Goal: Task Accomplishment & Management: Manage account settings

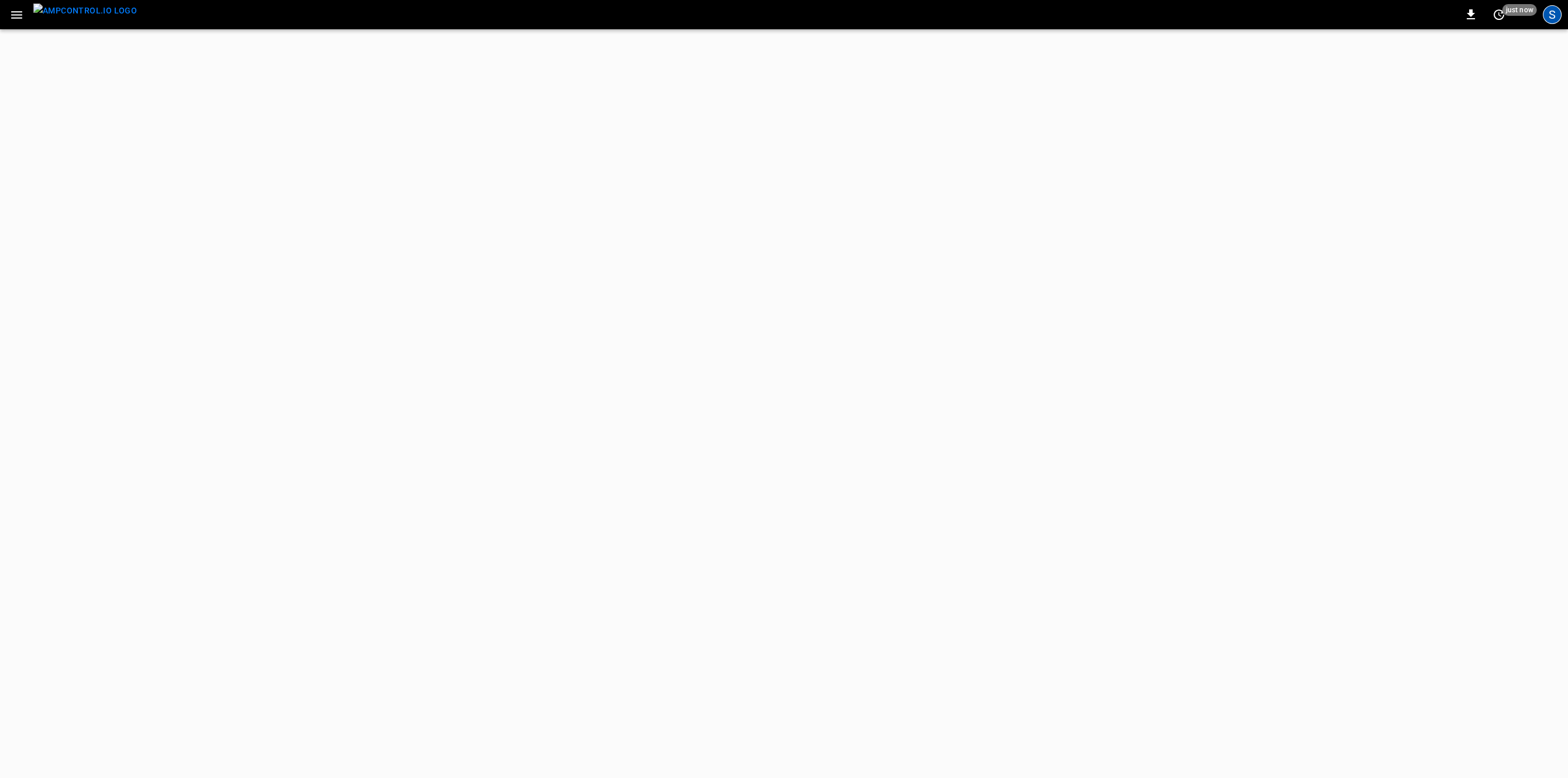
click at [1556, 13] on div "S" at bounding box center [1552, 14] width 18 height 18
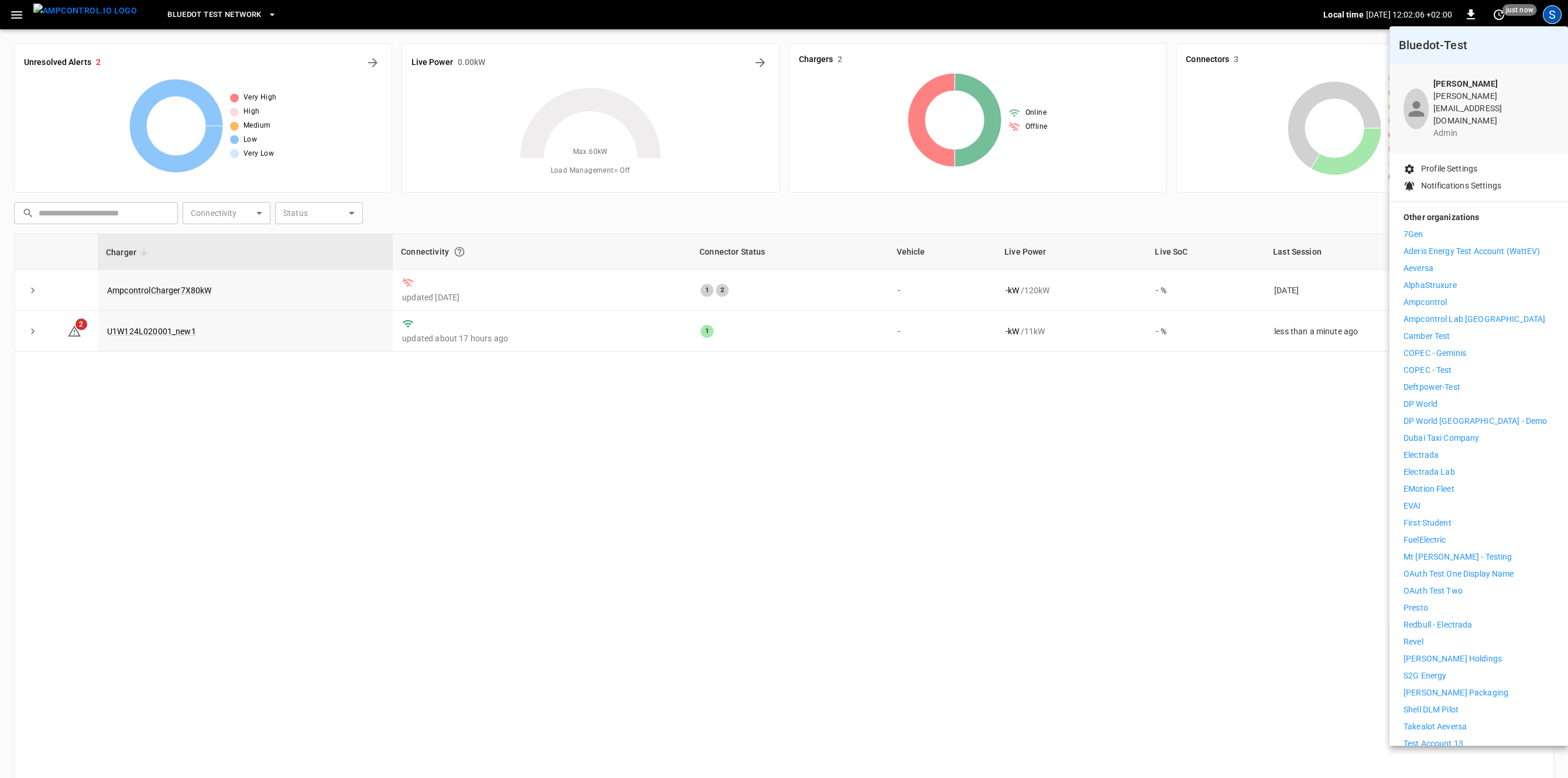
click at [770, 561] on div at bounding box center [784, 389] width 1568 height 778
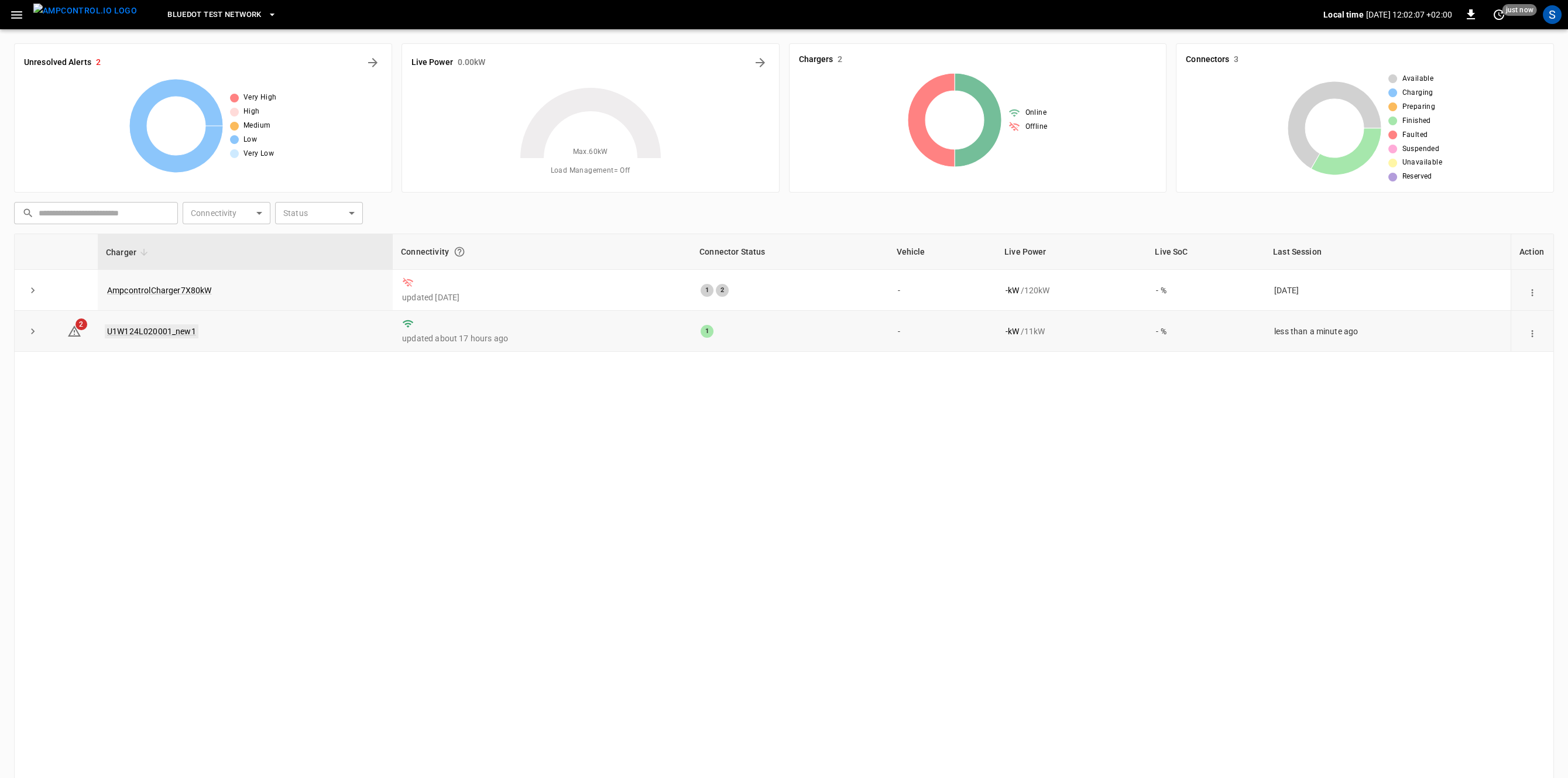
click at [166, 329] on link "U1W124L020001_new1" at bounding box center [151, 331] width 94 height 14
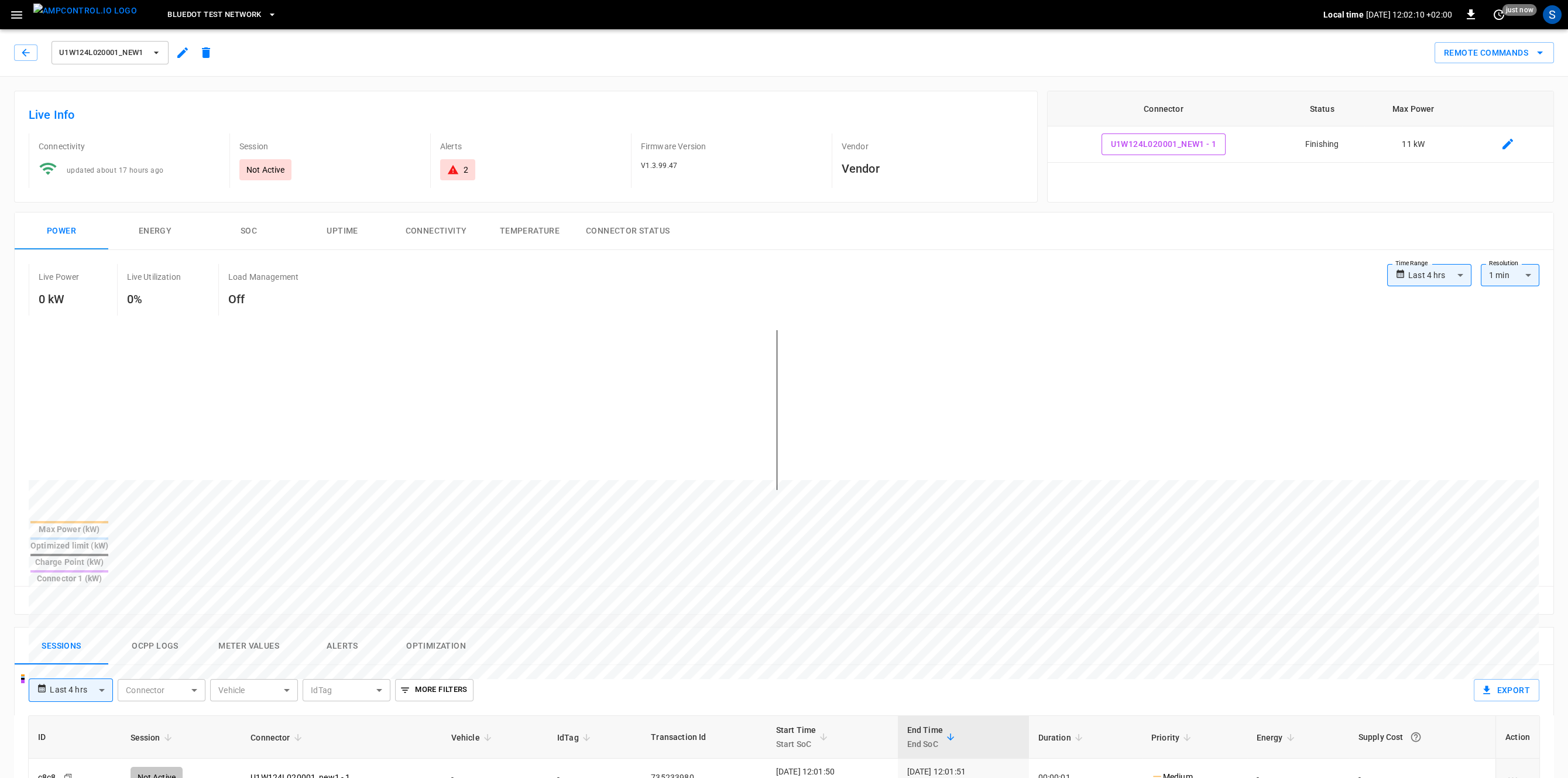
click at [153, 627] on button "Ocpp logs" at bounding box center [155, 646] width 94 height 38
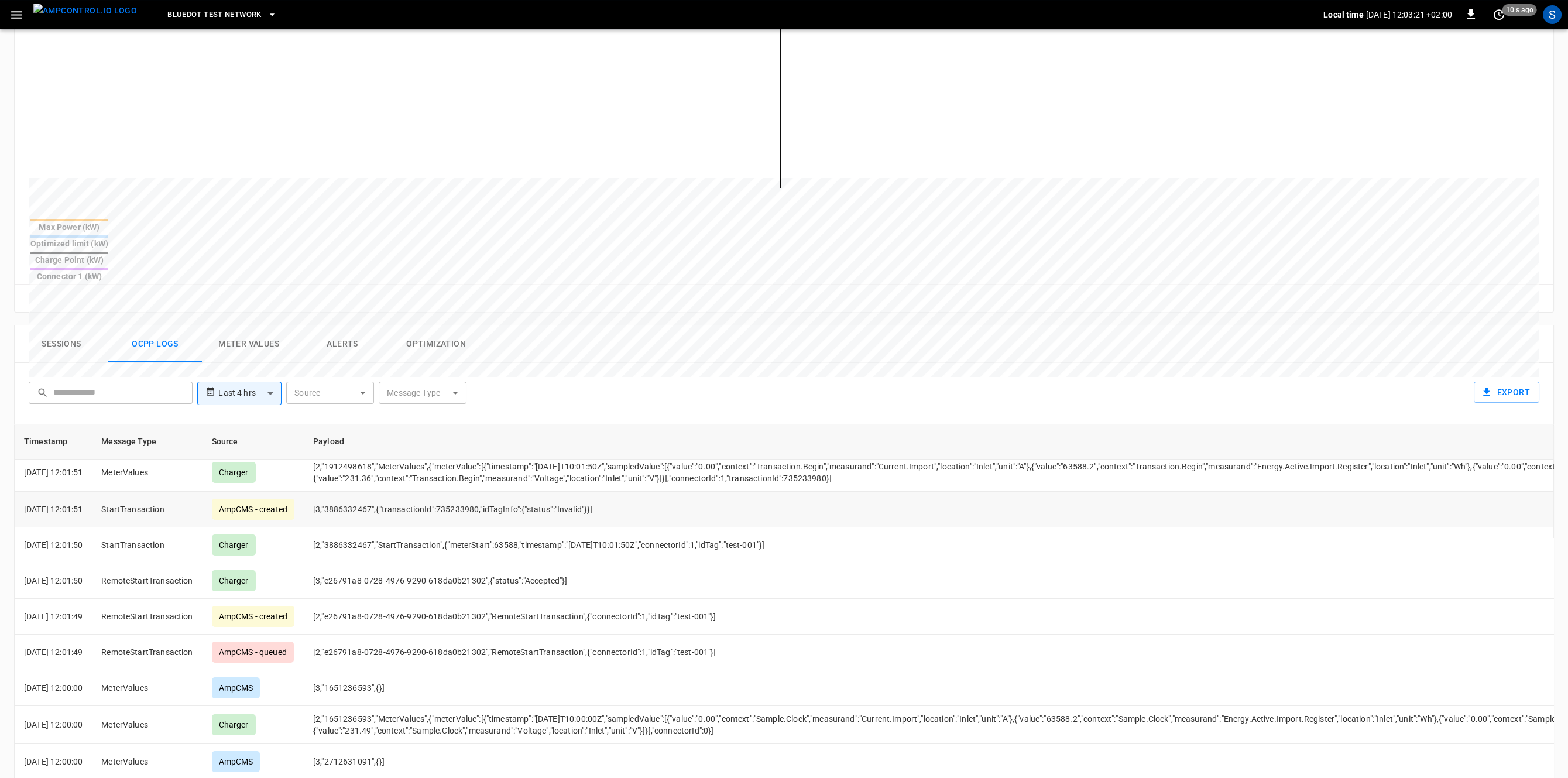
scroll to position [92, 0]
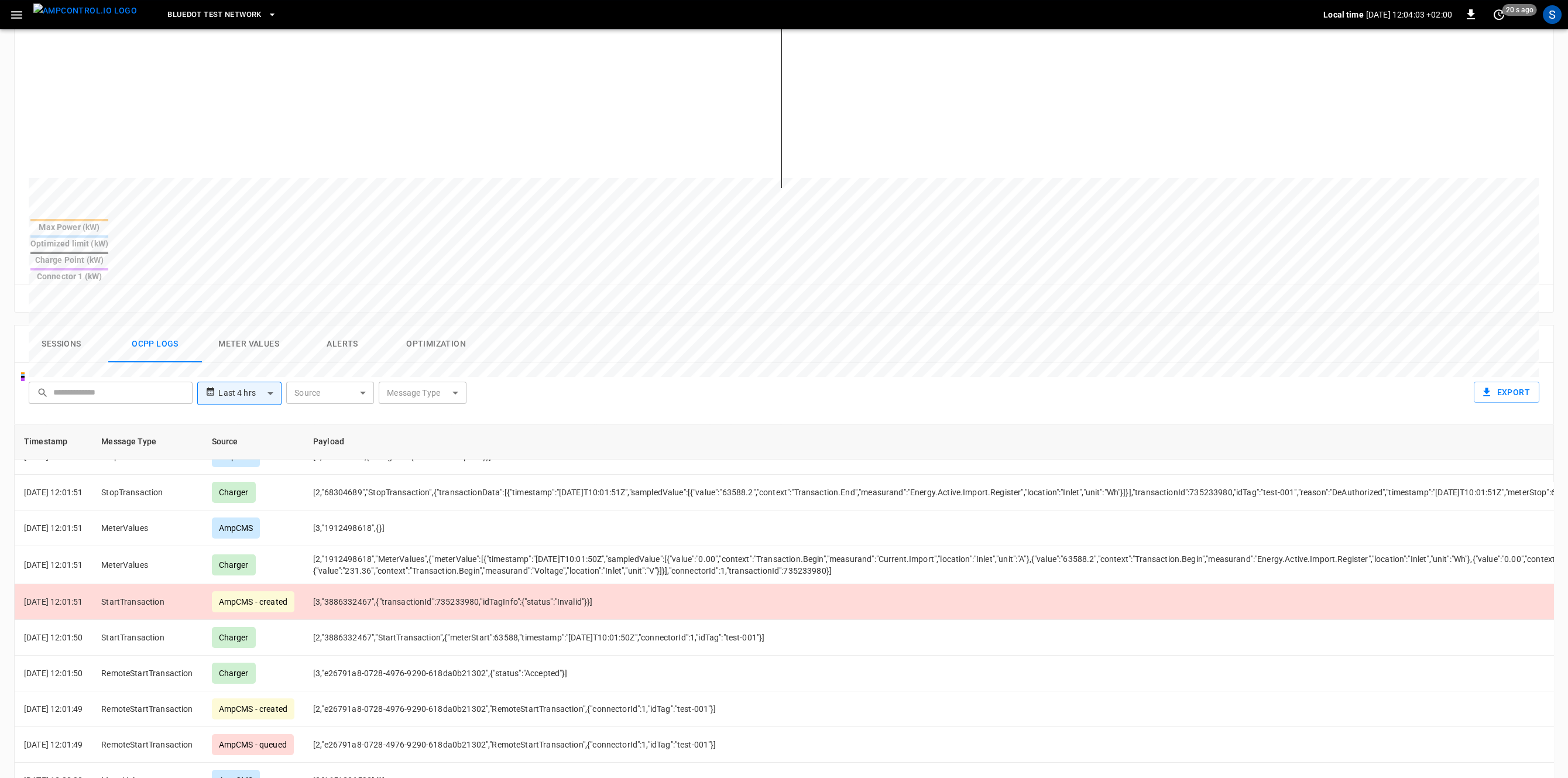
click at [15, 4] on div "Bluedot Test Network Local time [DATE] 12:04:03 +02:00 0 20 s ago S" at bounding box center [784, 14] width 1568 height 29
click at [15, 17] on icon "button" at bounding box center [16, 15] width 15 height 15
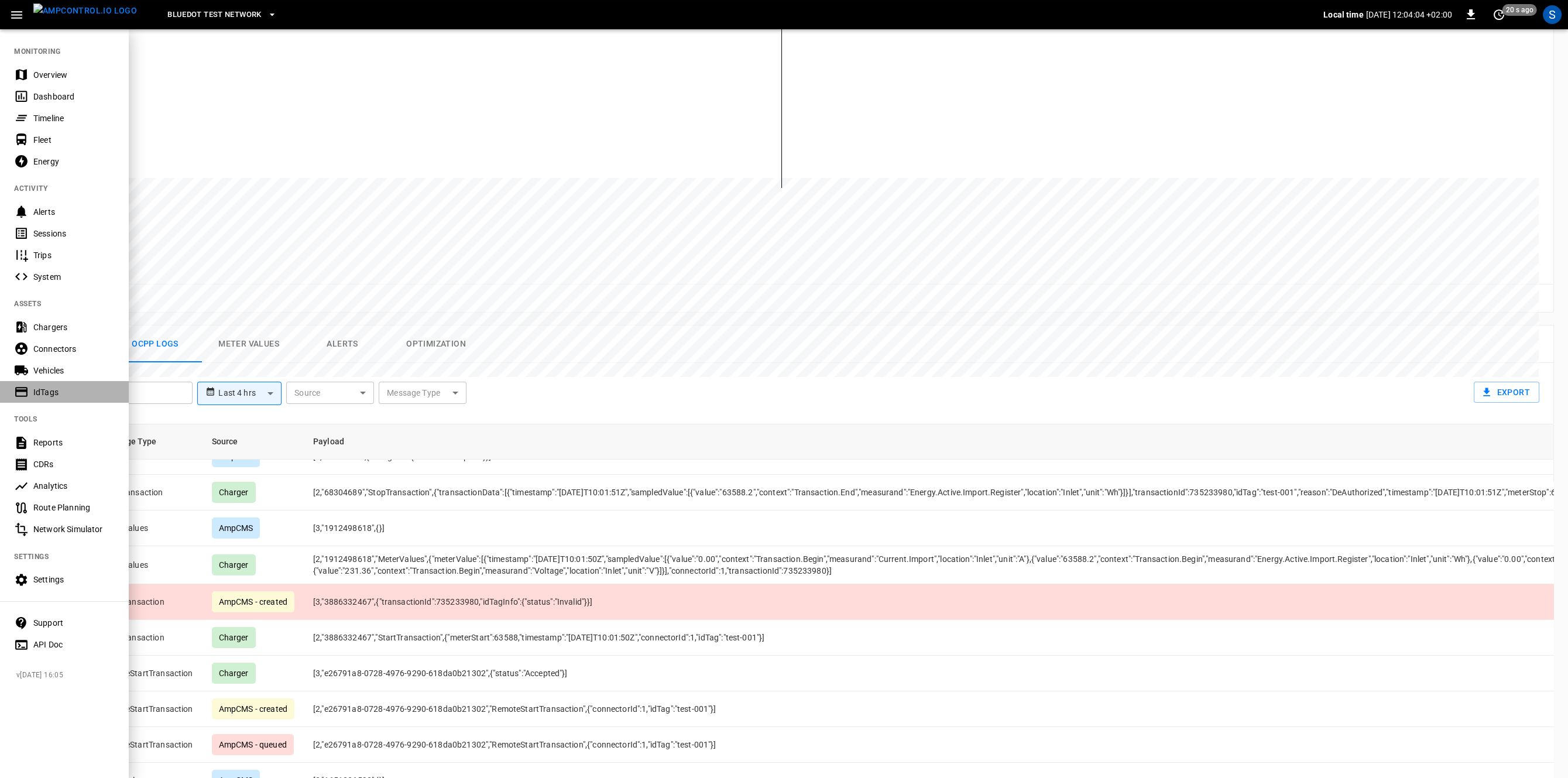
click at [61, 390] on div "IdTags" at bounding box center [74, 392] width 81 height 11
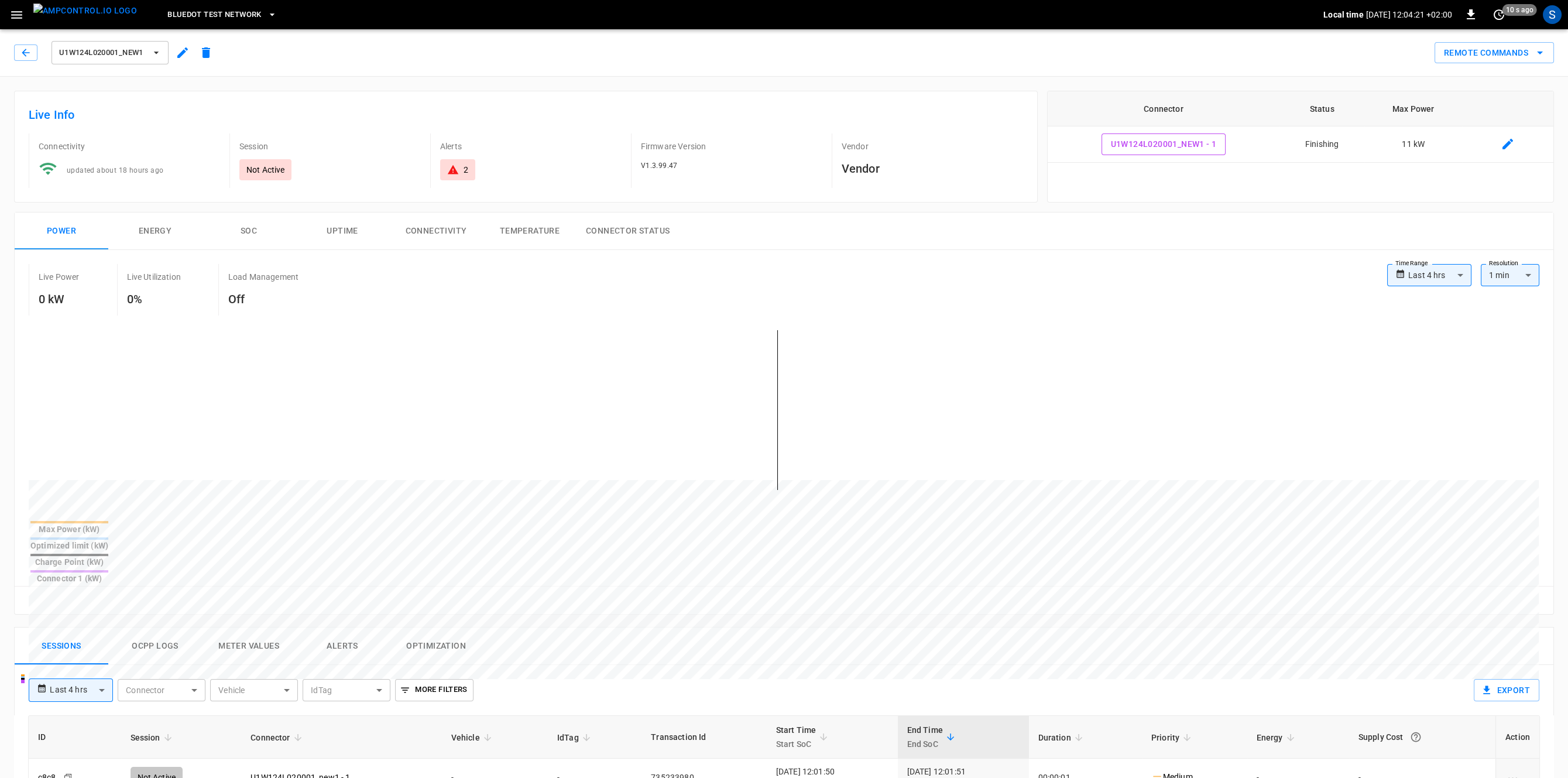
click at [137, 665] on div "**********" at bounding box center [744, 686] width 1450 height 41
click at [149, 627] on button "Ocpp logs" at bounding box center [155, 646] width 94 height 38
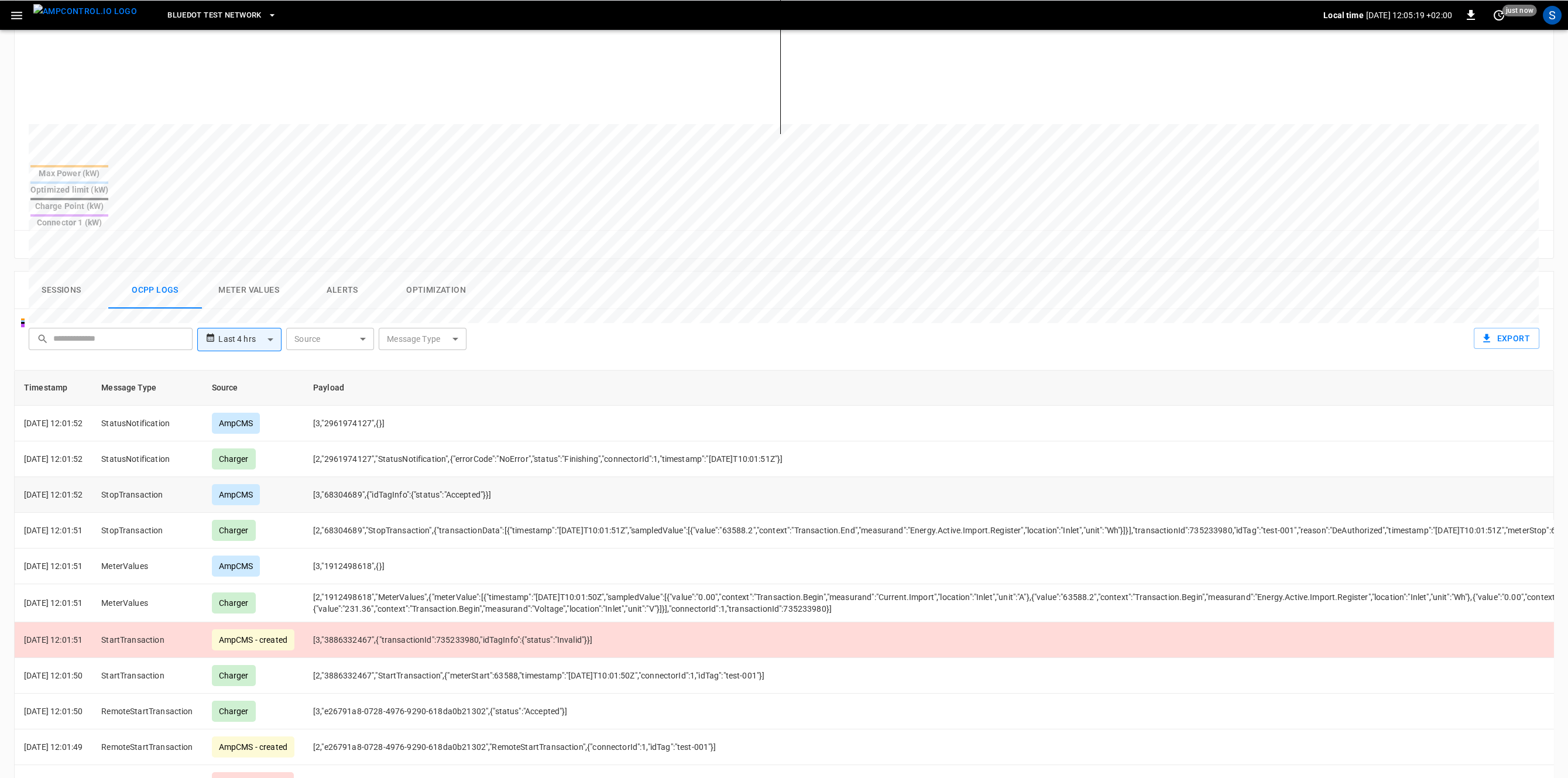
scroll to position [403, 0]
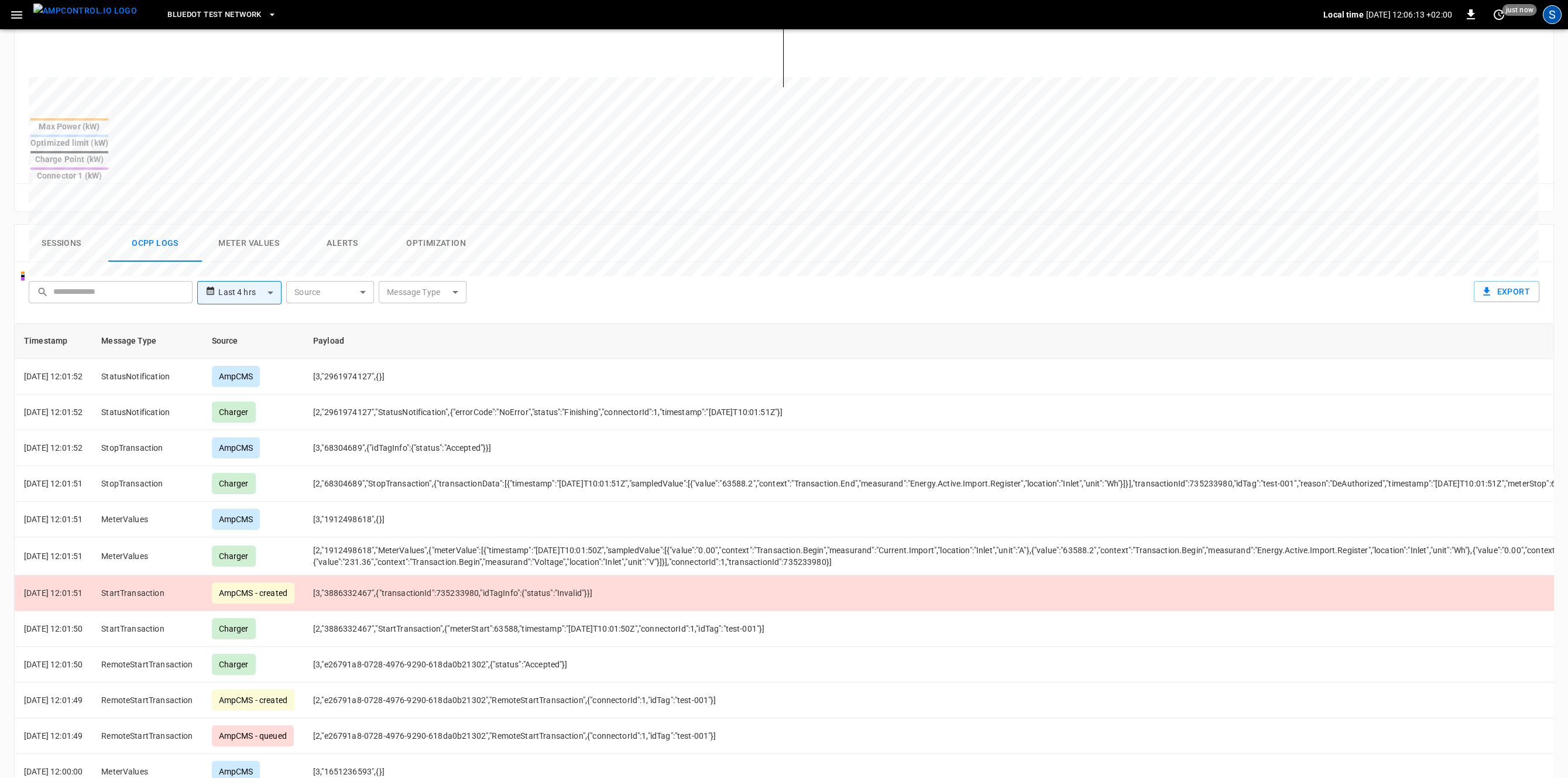
click at [1552, 9] on div "S" at bounding box center [1552, 14] width 18 height 18
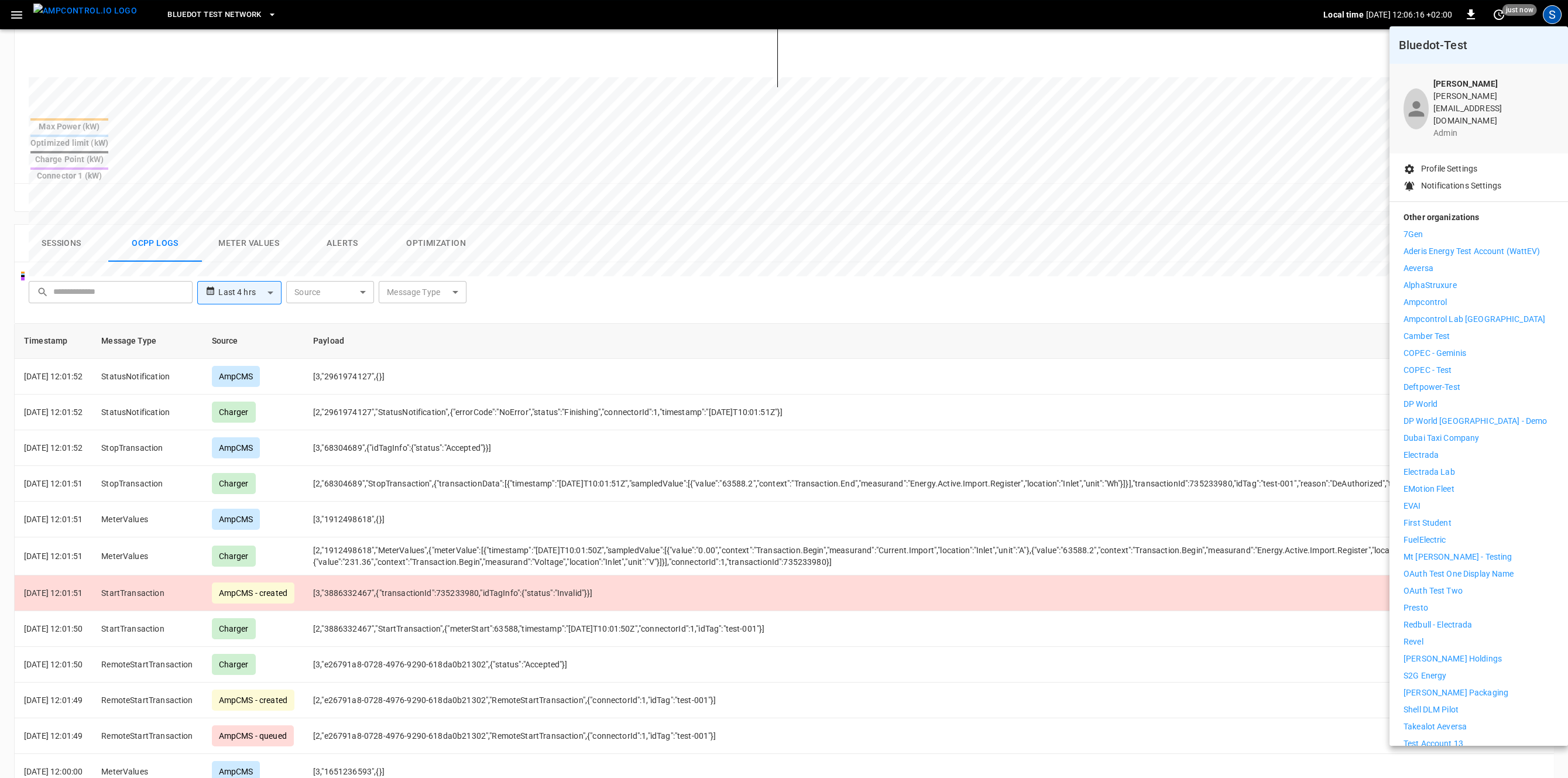
scroll to position [58, 0]
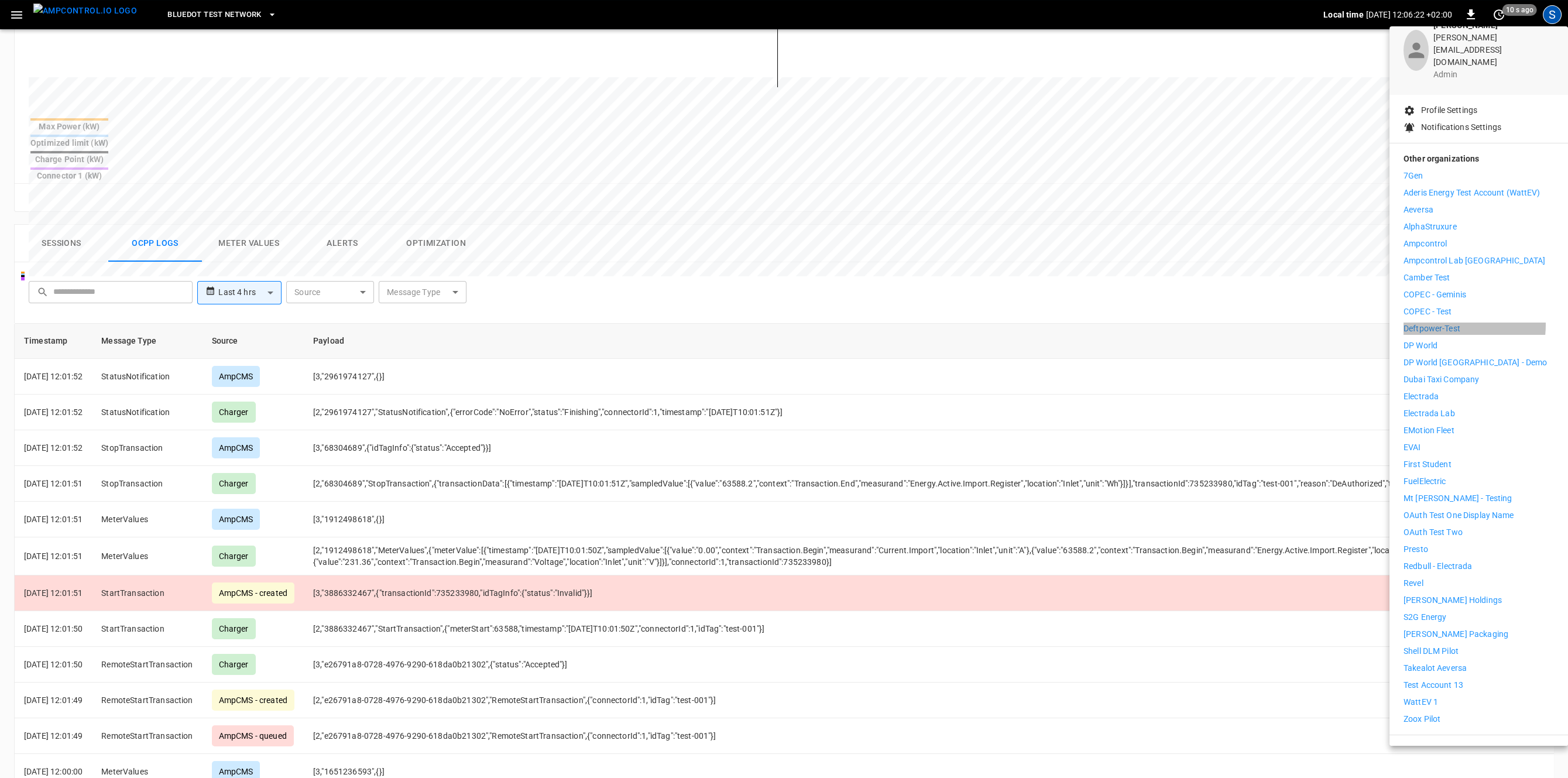
click at [1447, 322] on p "Deftpower-Test" at bounding box center [1432, 328] width 57 height 12
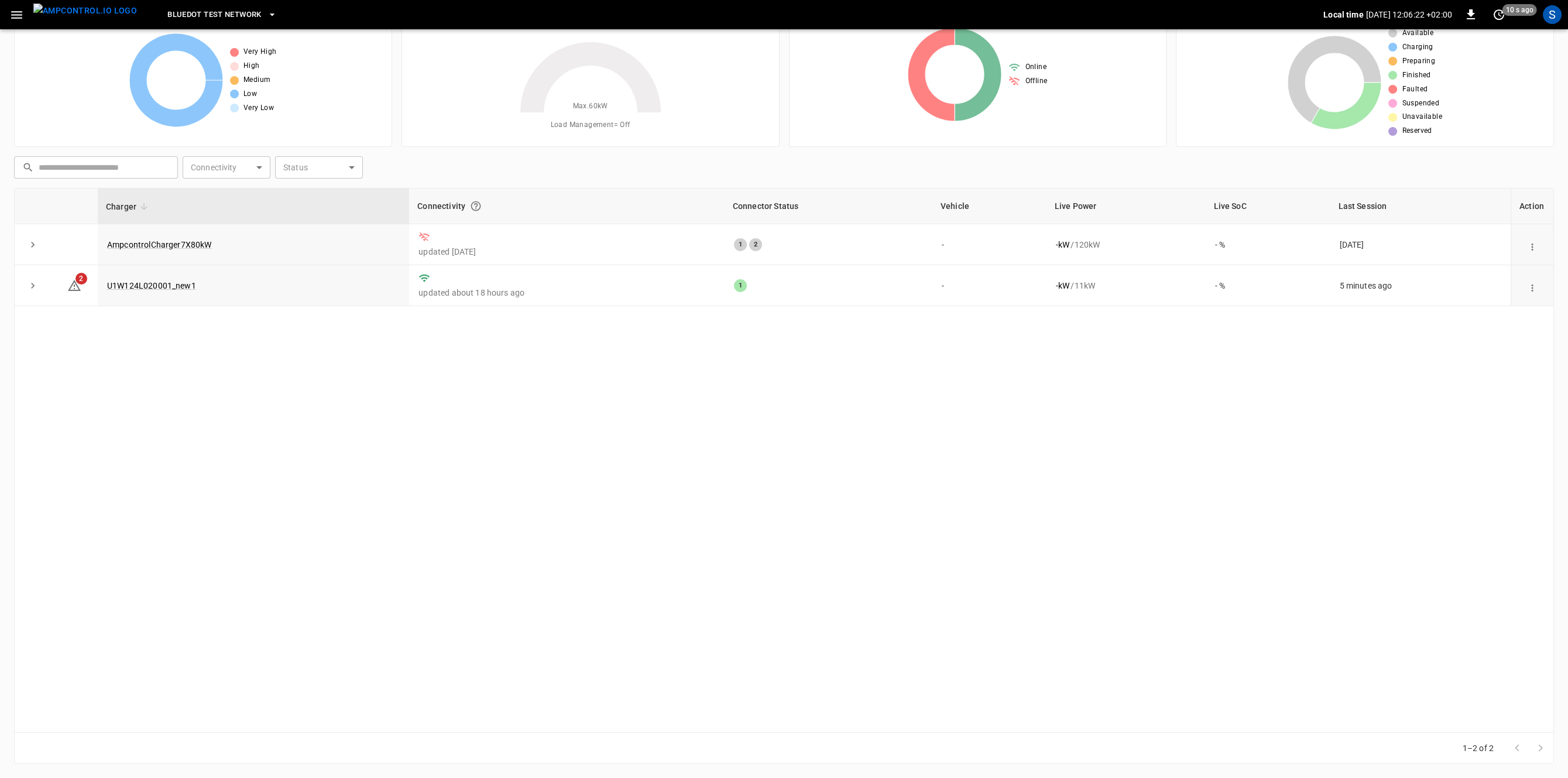
scroll to position [46, 0]
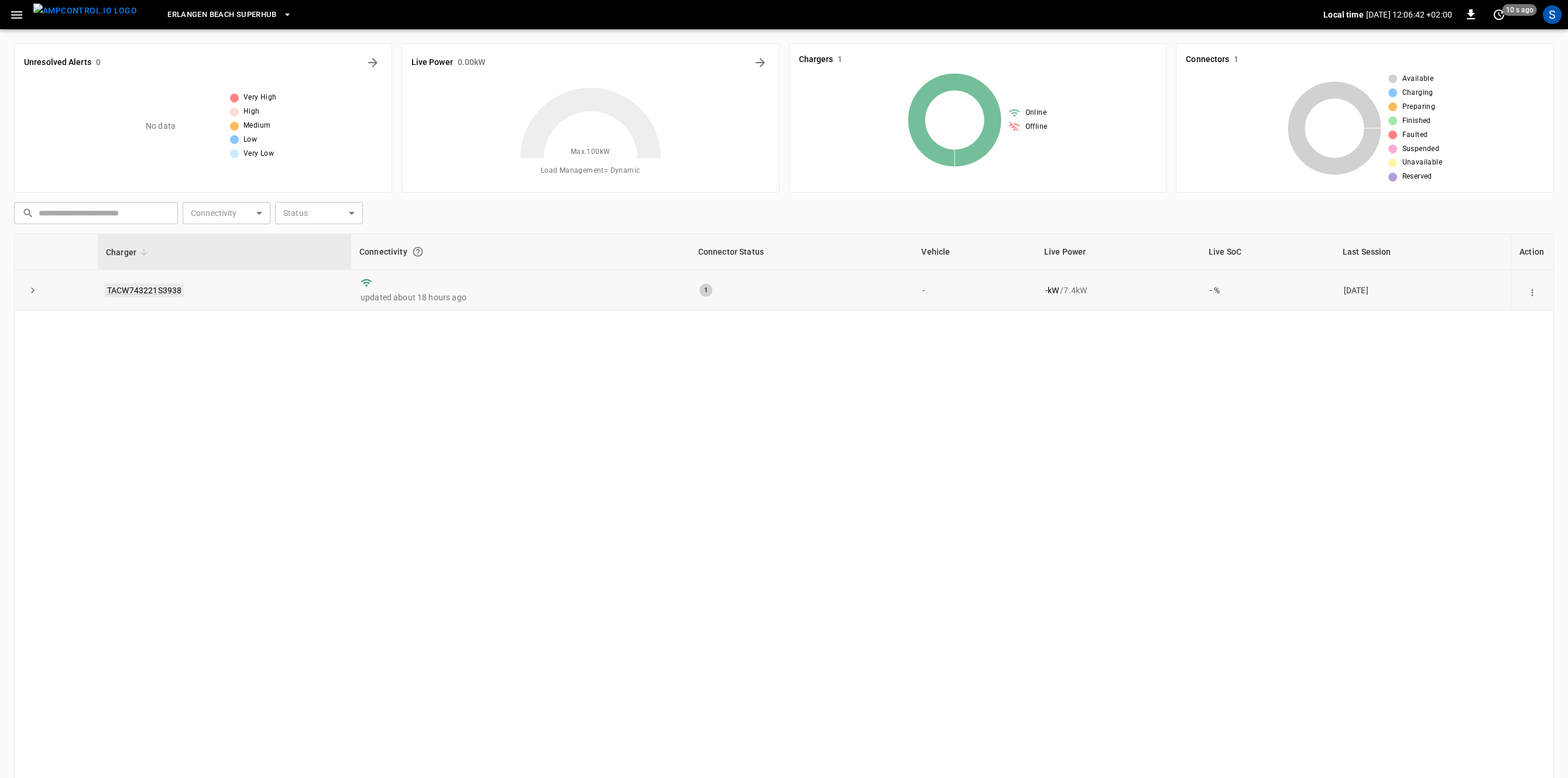
click at [169, 296] on link "TACW743221S3938" at bounding box center [144, 290] width 79 height 14
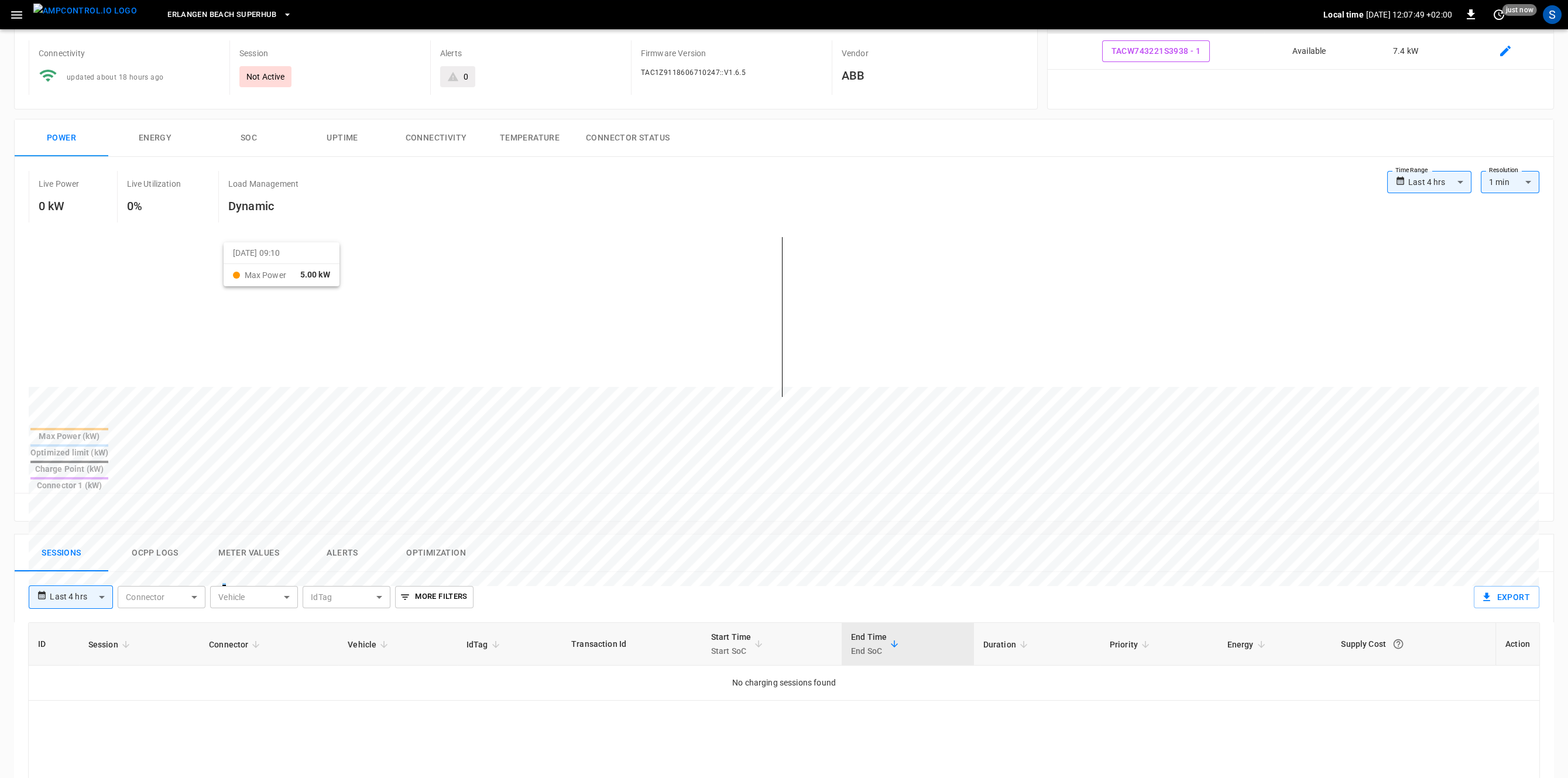
scroll to position [101, 0]
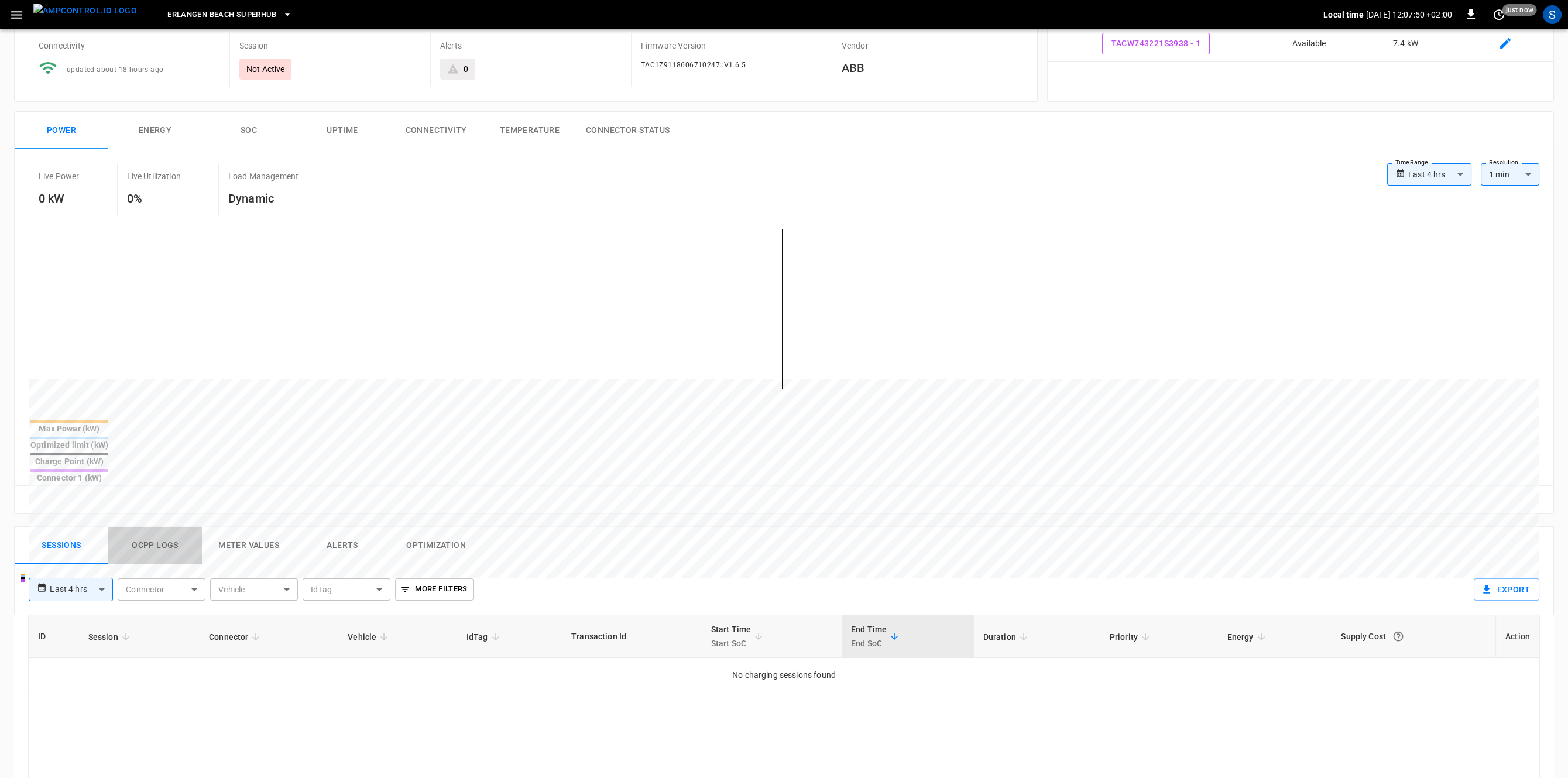
click at [167, 527] on button "Ocpp logs" at bounding box center [155, 545] width 94 height 38
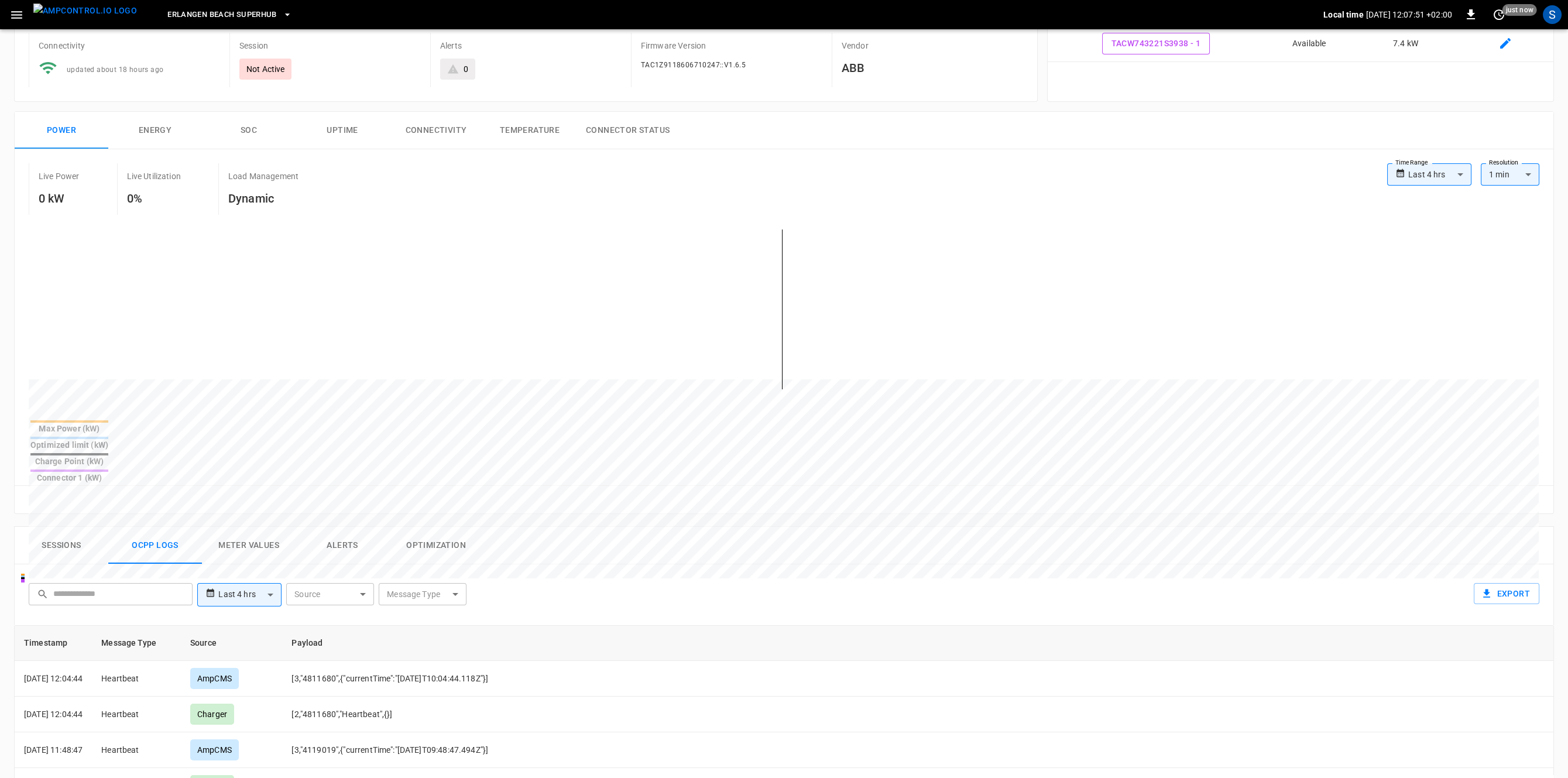
click at [282, 583] on div "**********" at bounding box center [238, 595] width 91 height 23
click at [273, 558] on body "**********" at bounding box center [784, 557] width 1568 height 1316
click at [253, 676] on li "Last 30 days" at bounding box center [239, 678] width 85 height 19
type input "**********"
type input "**"
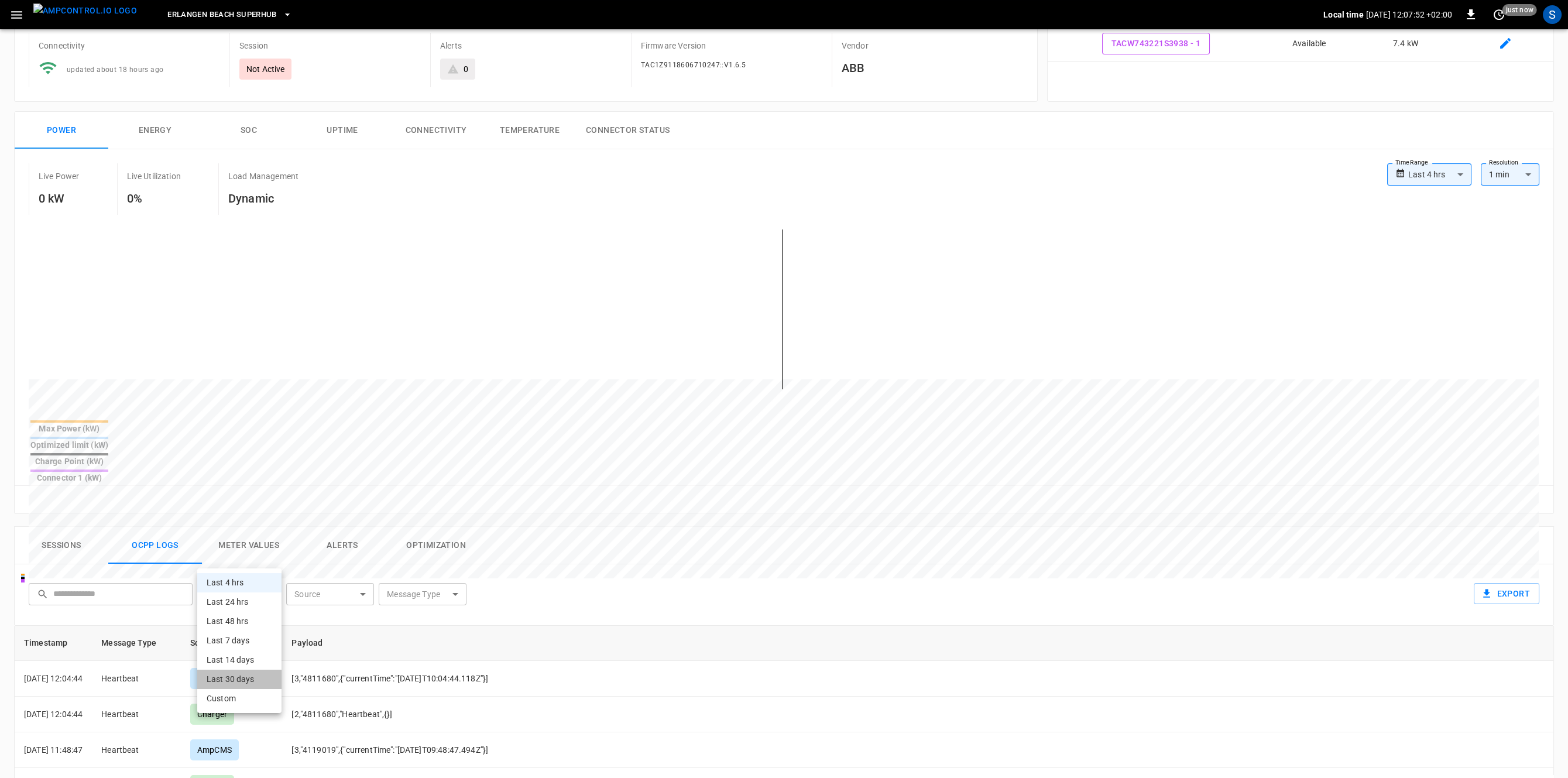
type input "**********"
click at [449, 555] on body "**********" at bounding box center [784, 557] width 1568 height 1316
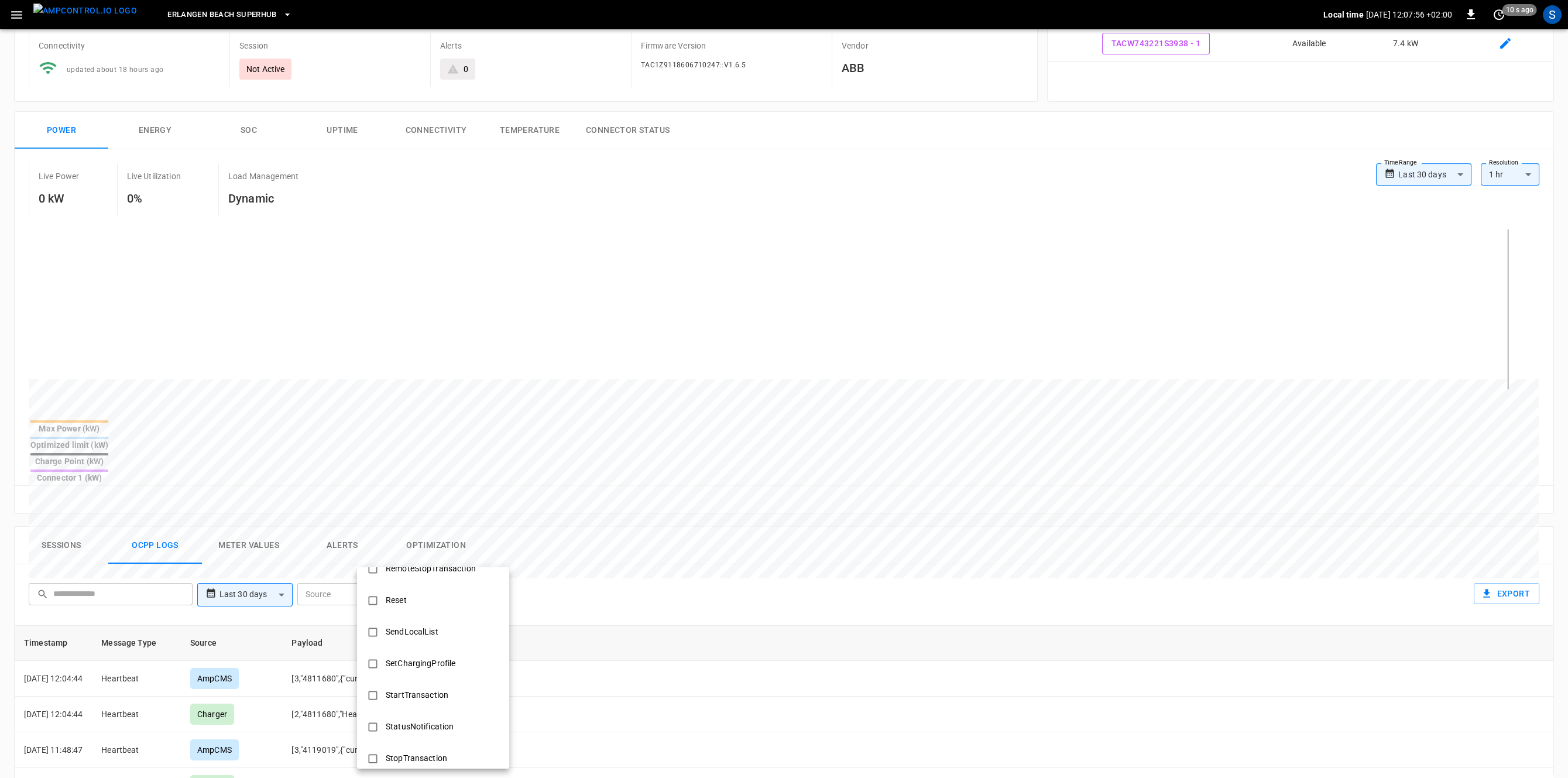
scroll to position [368, 0]
click at [464, 636] on div "RemoteStartTransaction" at bounding box center [431, 629] width 105 height 21
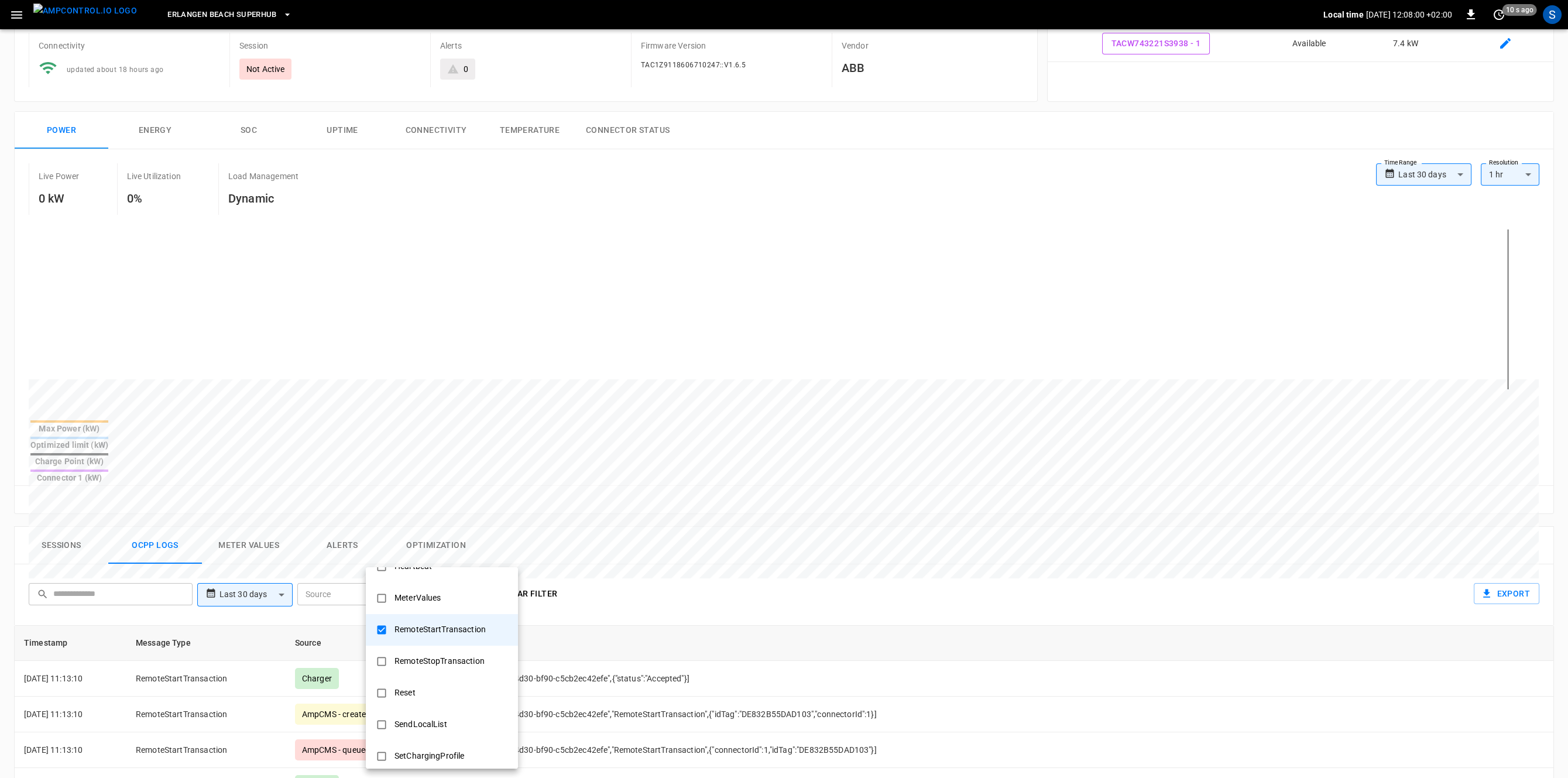
scroll to position [462, 0]
click at [462, 693] on div "StartTransaction" at bounding box center [426, 695] width 77 height 21
type input "**********"
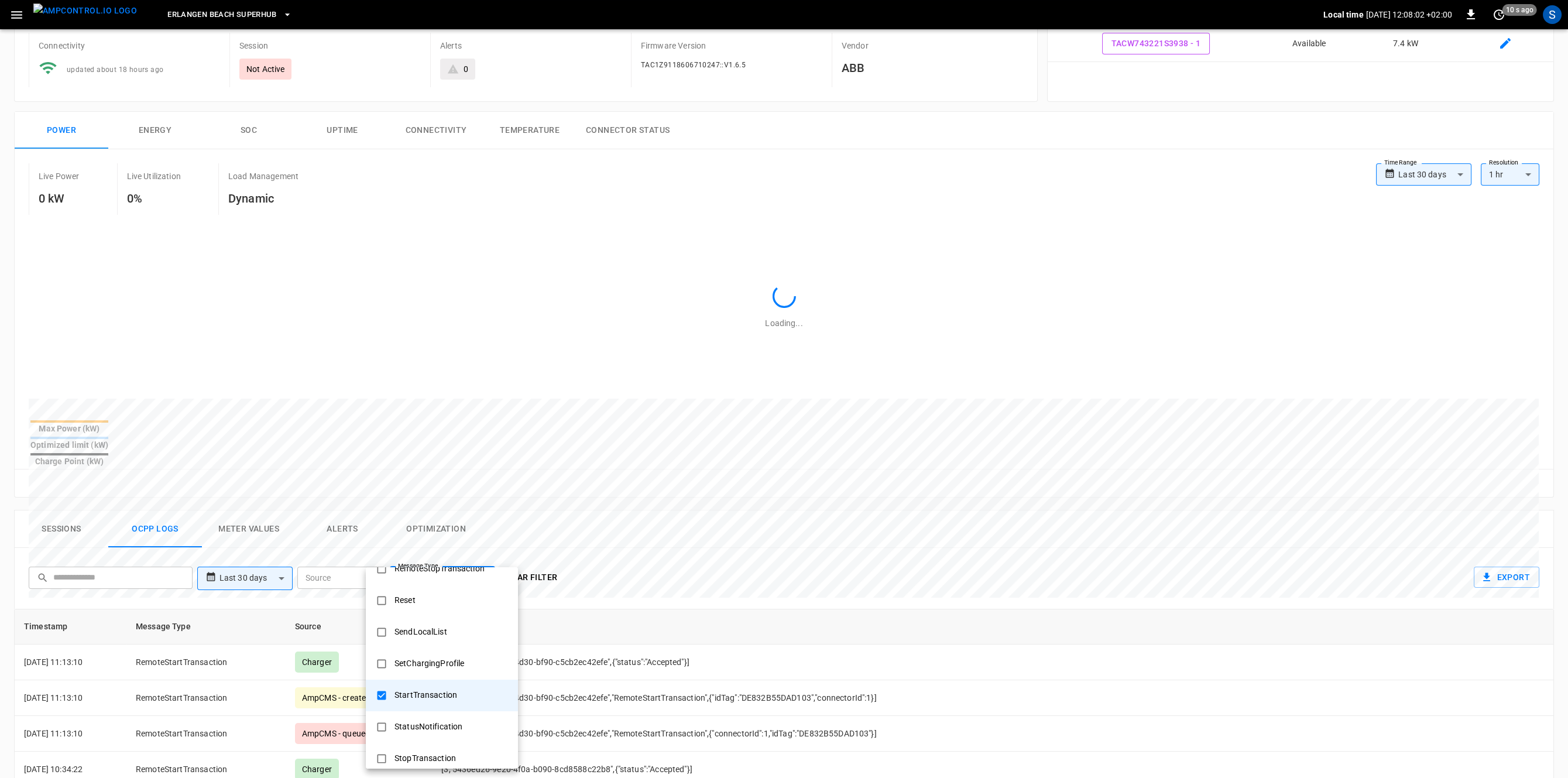
click at [854, 555] on div at bounding box center [784, 389] width 1568 height 778
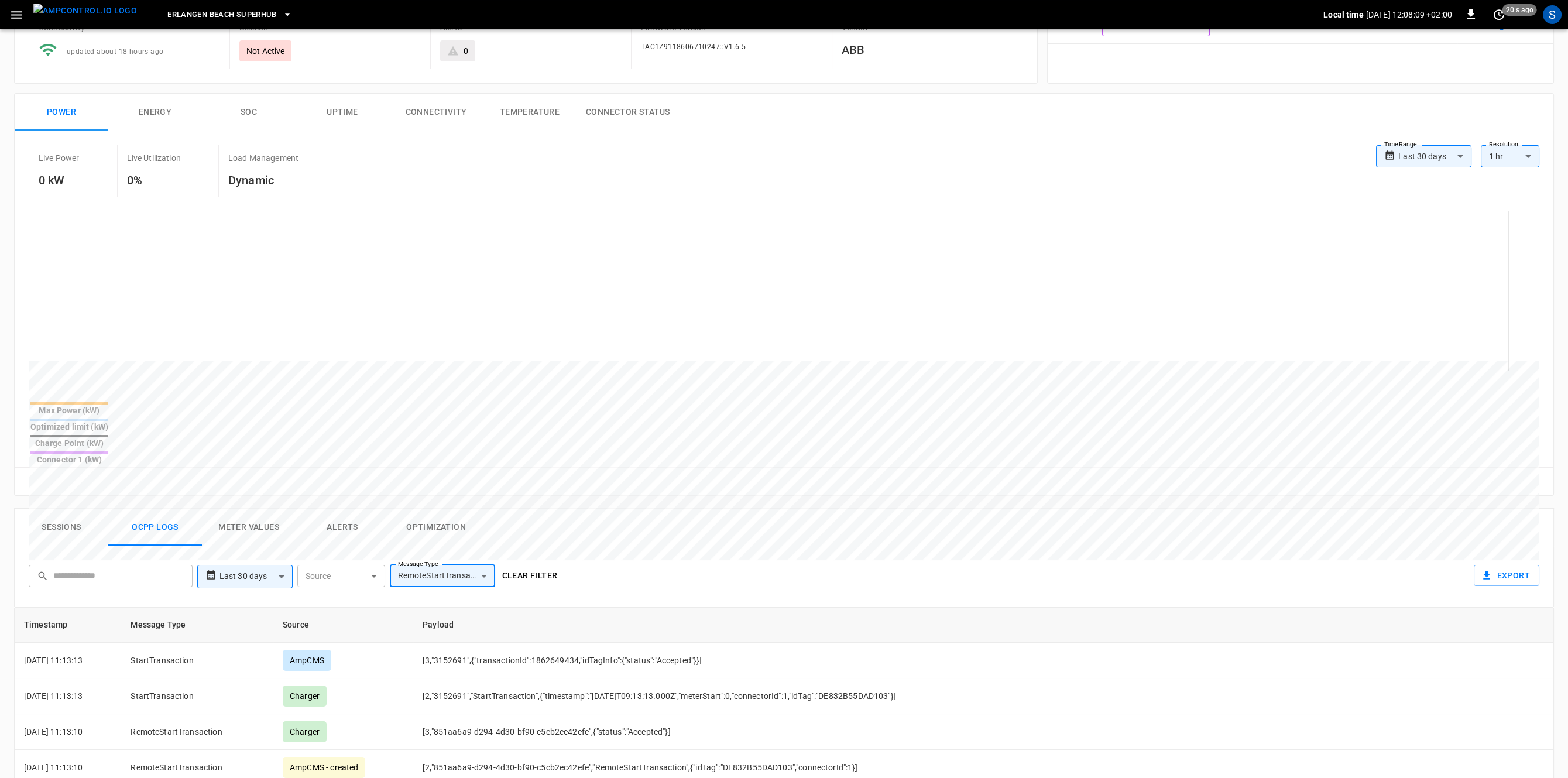
scroll to position [201, 0]
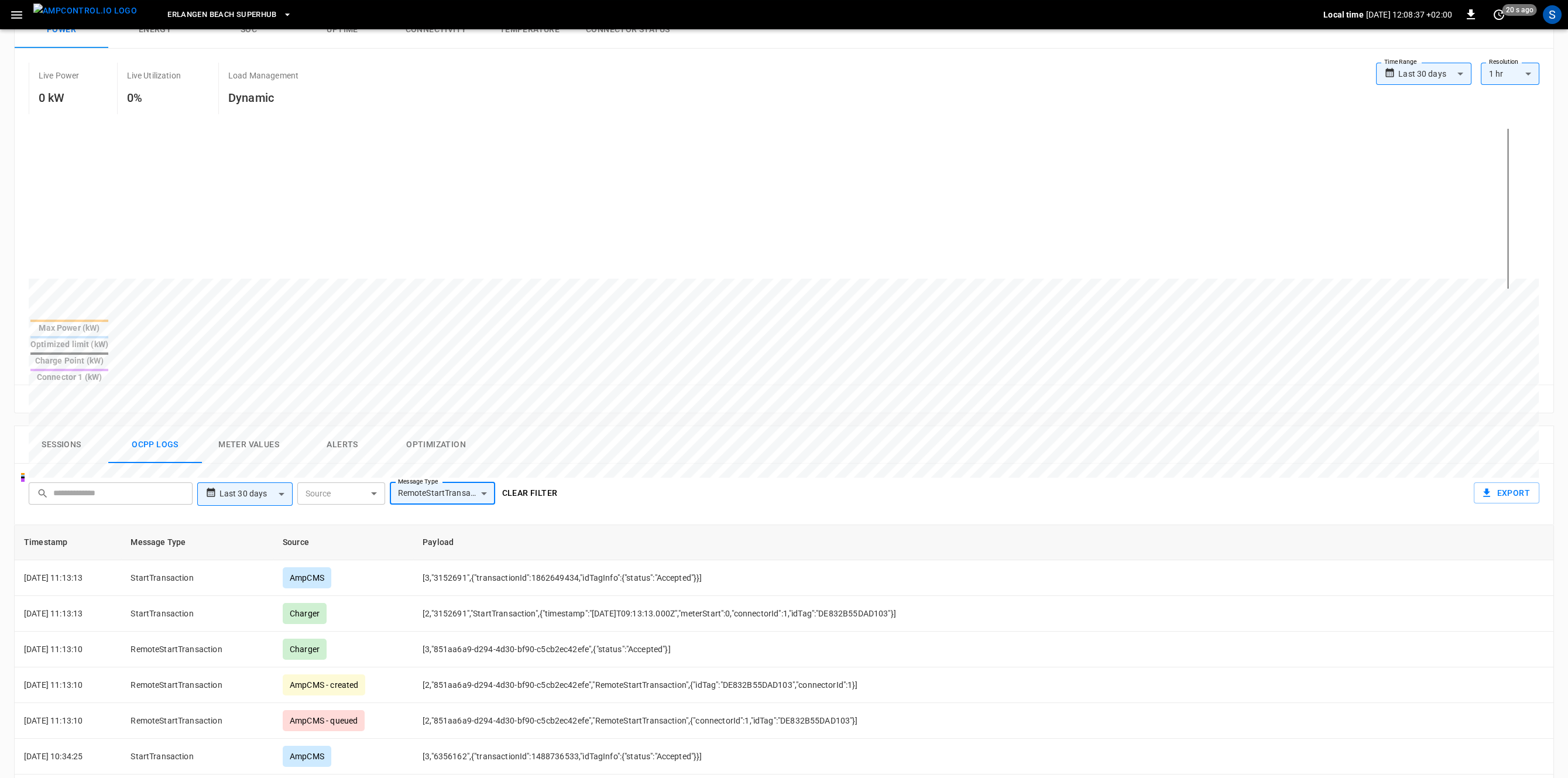
click at [1545, 21] on div "S" at bounding box center [1552, 14] width 22 height 22
click at [1554, 19] on div "S" at bounding box center [1552, 14] width 18 height 18
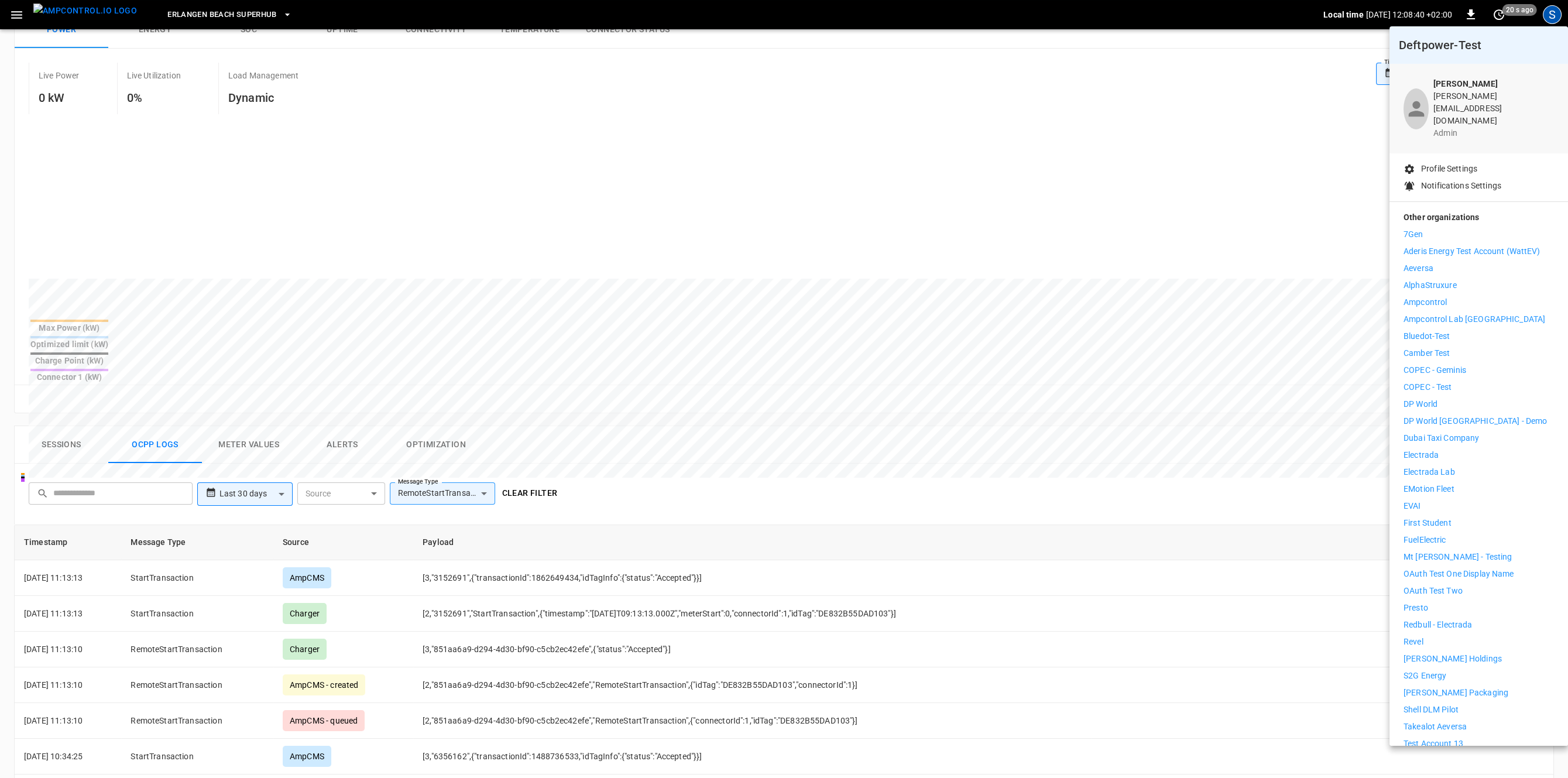
click at [1444, 330] on p "Bluedot-Test" at bounding box center [1427, 336] width 47 height 12
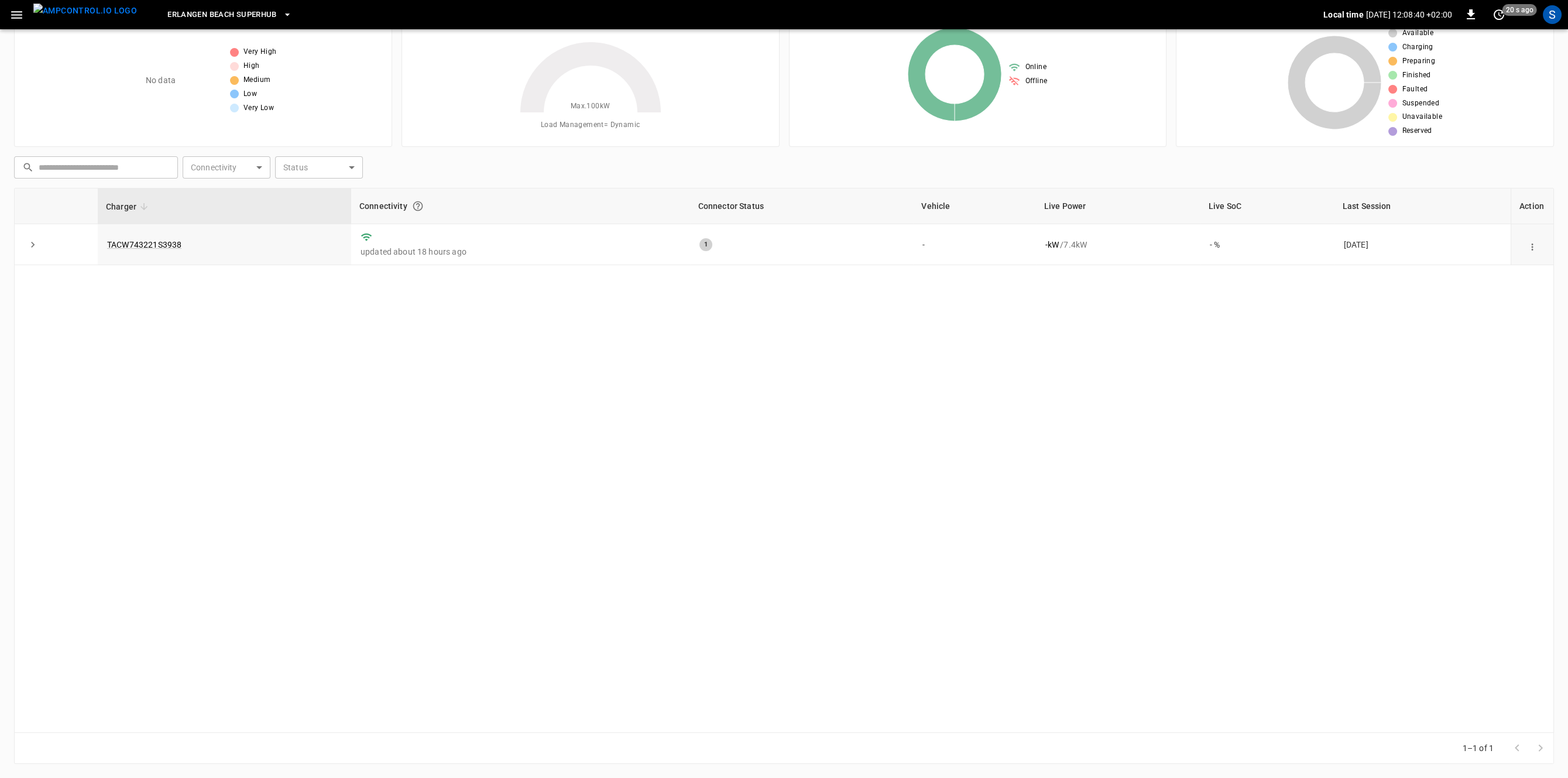
scroll to position [46, 0]
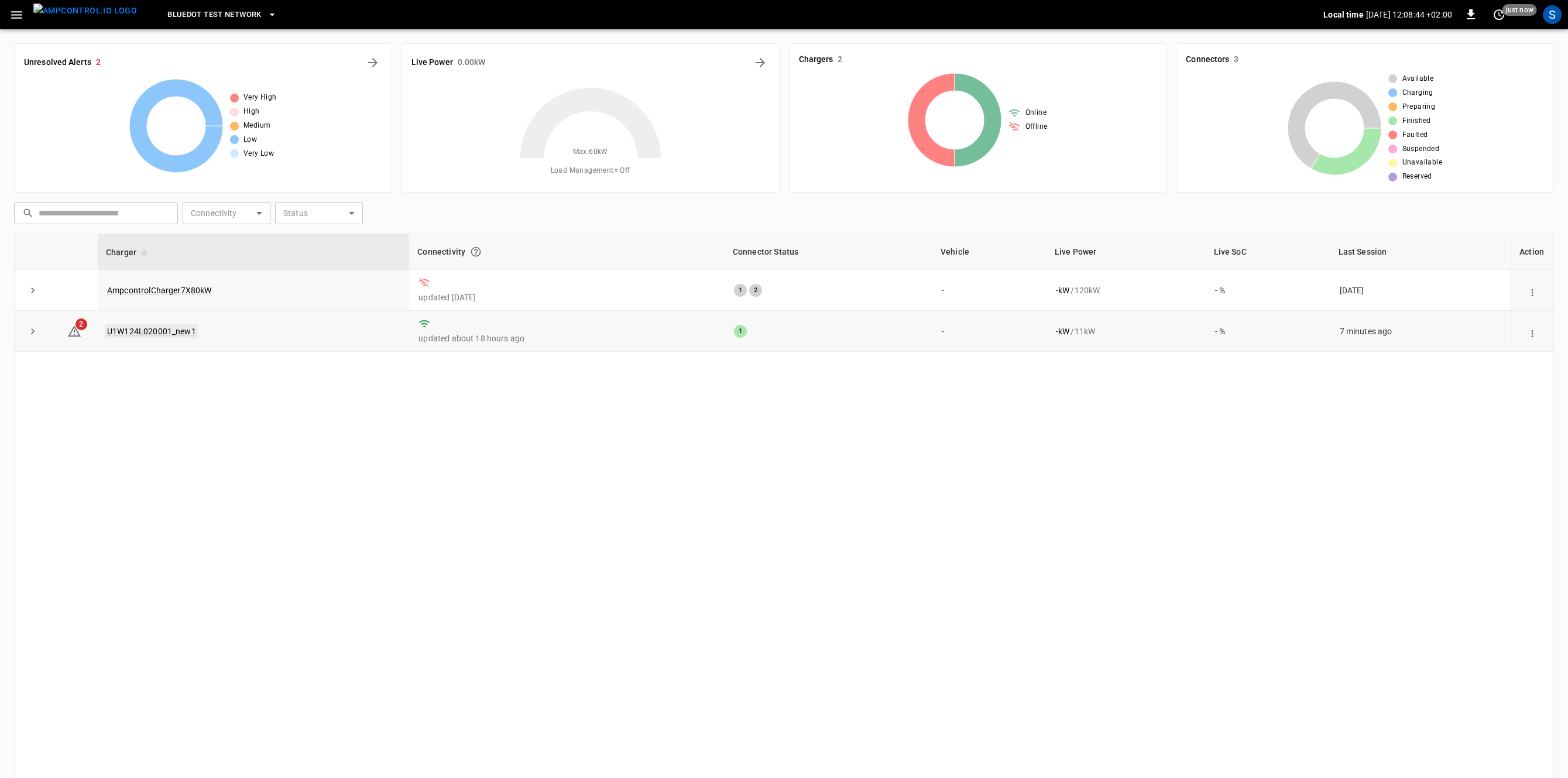
click at [147, 334] on link "U1W124L020001_new1" at bounding box center [151, 331] width 94 height 14
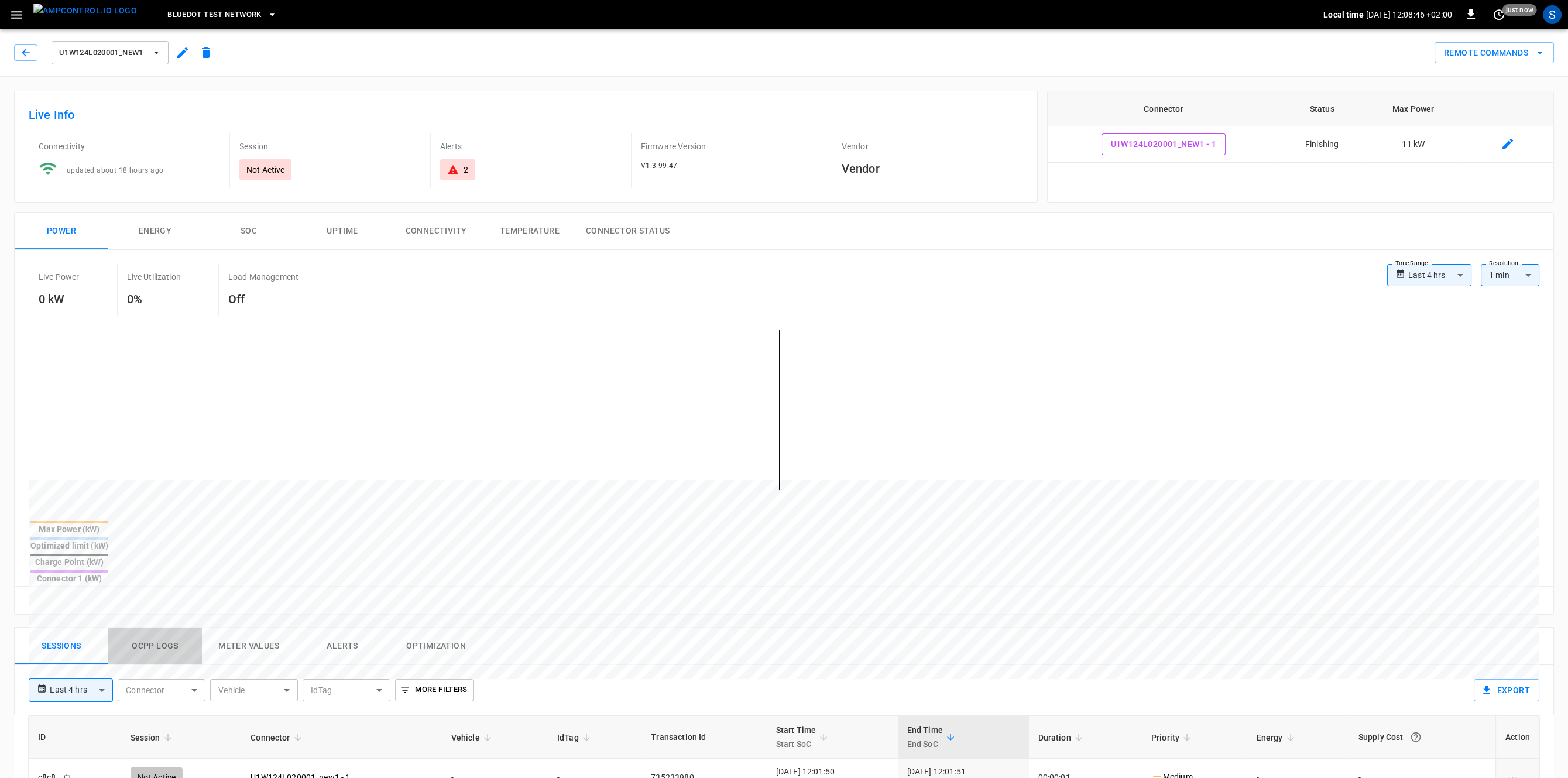
click at [164, 627] on button "Ocpp logs" at bounding box center [155, 646] width 94 height 38
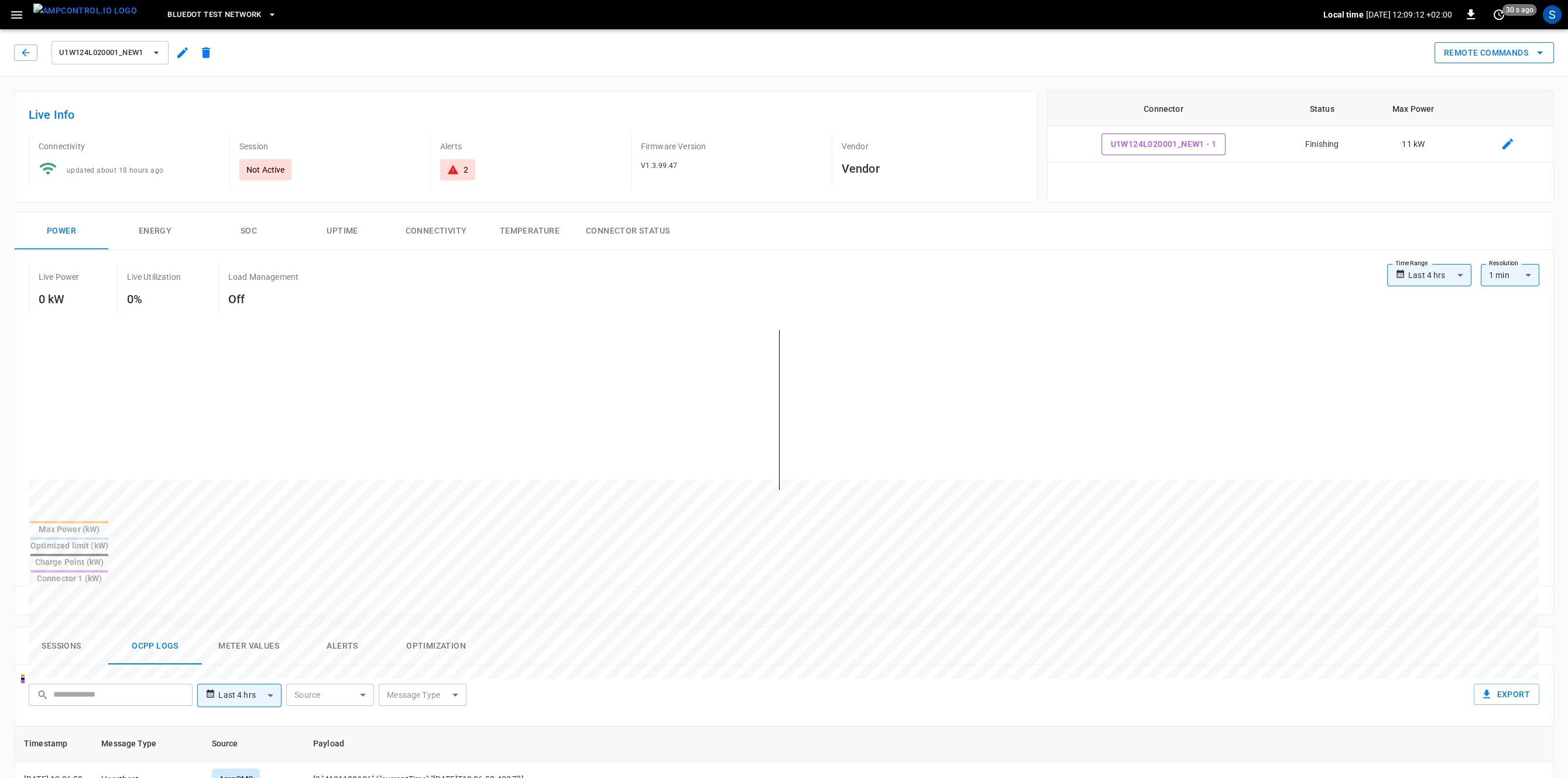
click at [1460, 53] on button "Remote Commands" at bounding box center [1494, 53] width 119 height 21
click at [1481, 95] on li "Soft Reset" at bounding box center [1483, 97] width 100 height 19
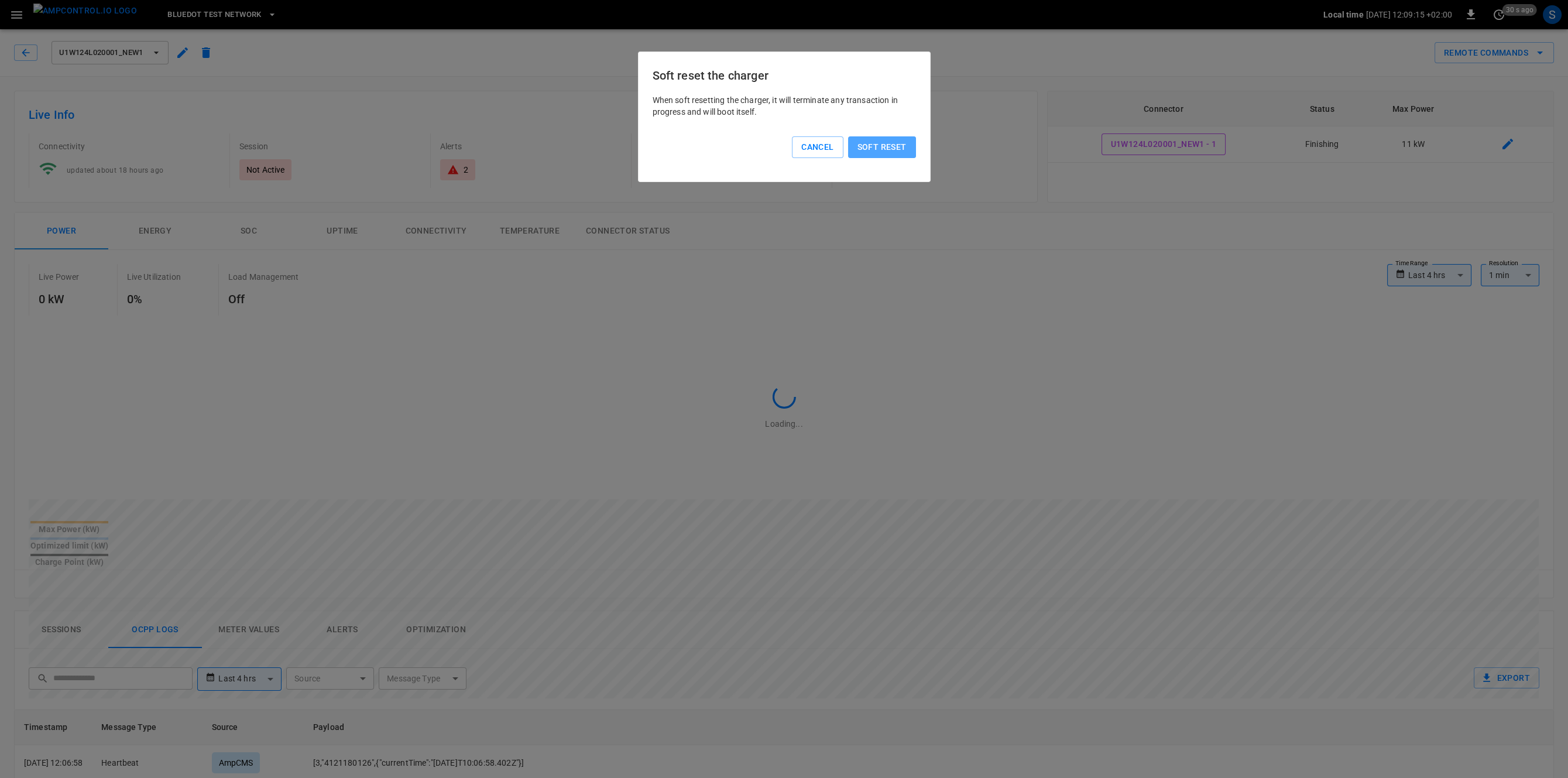
click at [896, 143] on button "Soft reset" at bounding box center [882, 147] width 68 height 21
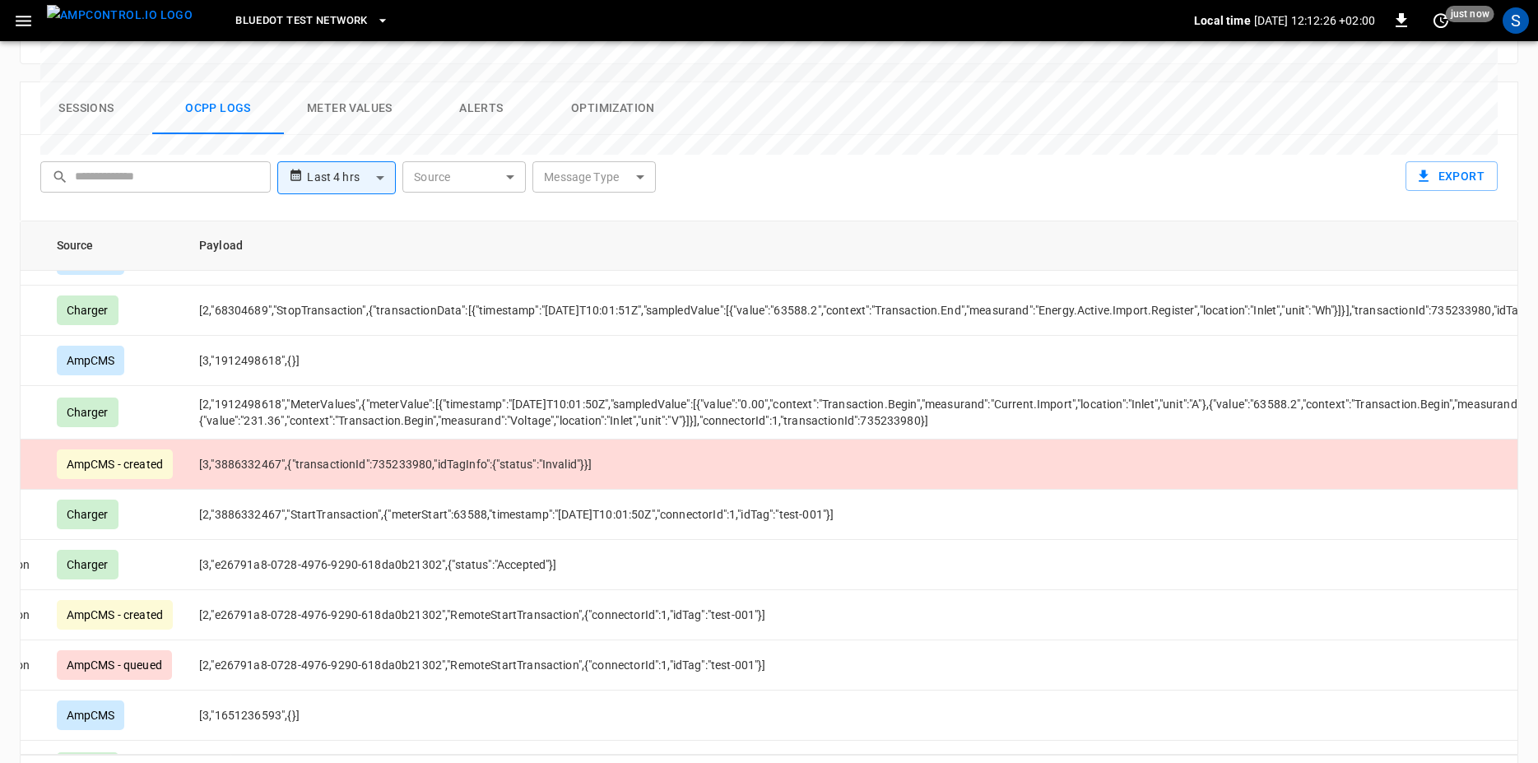
scroll to position [1006, 0]
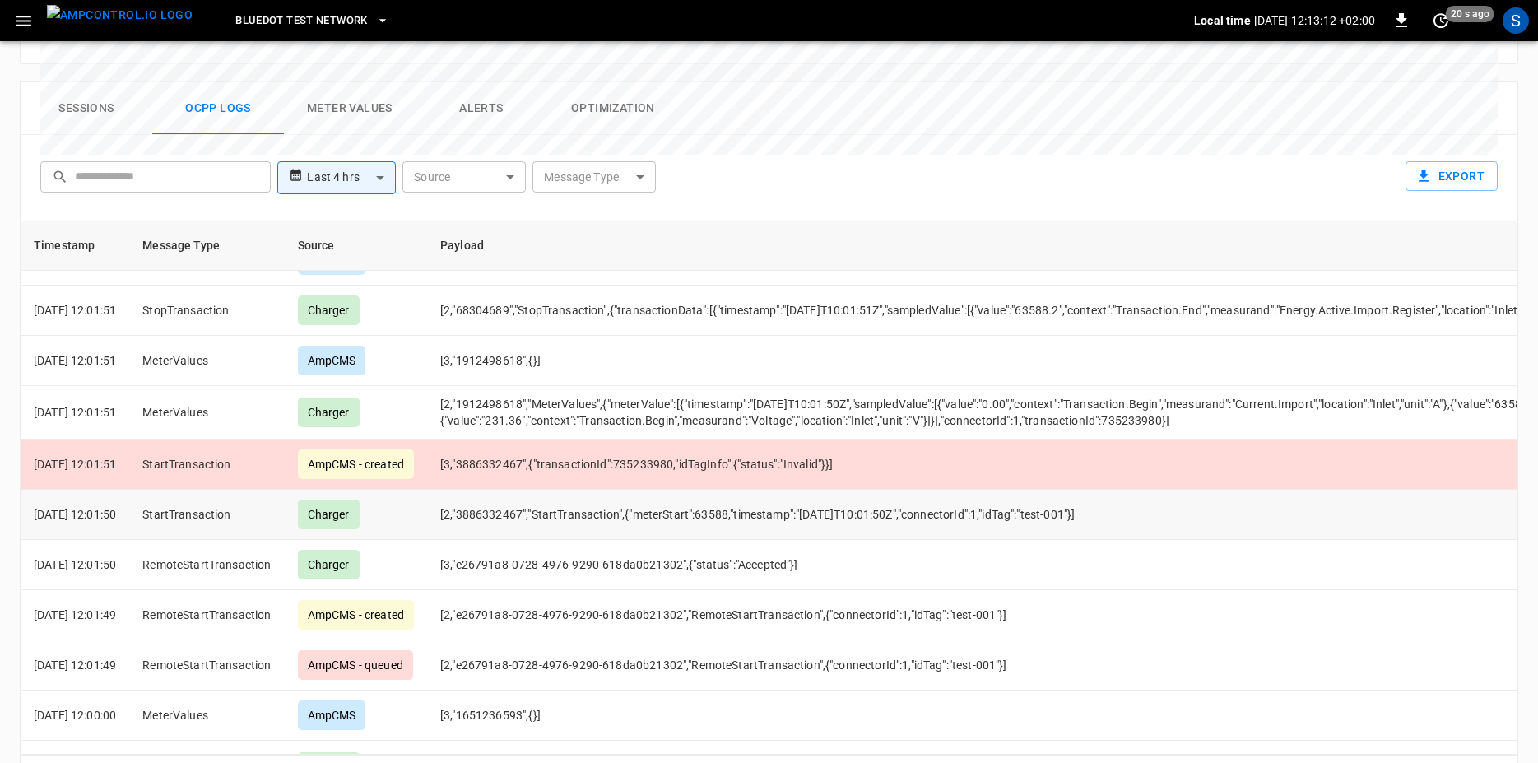
drag, startPoint x: 1070, startPoint y: 461, endPoint x: 1127, endPoint y: 463, distance: 56.8
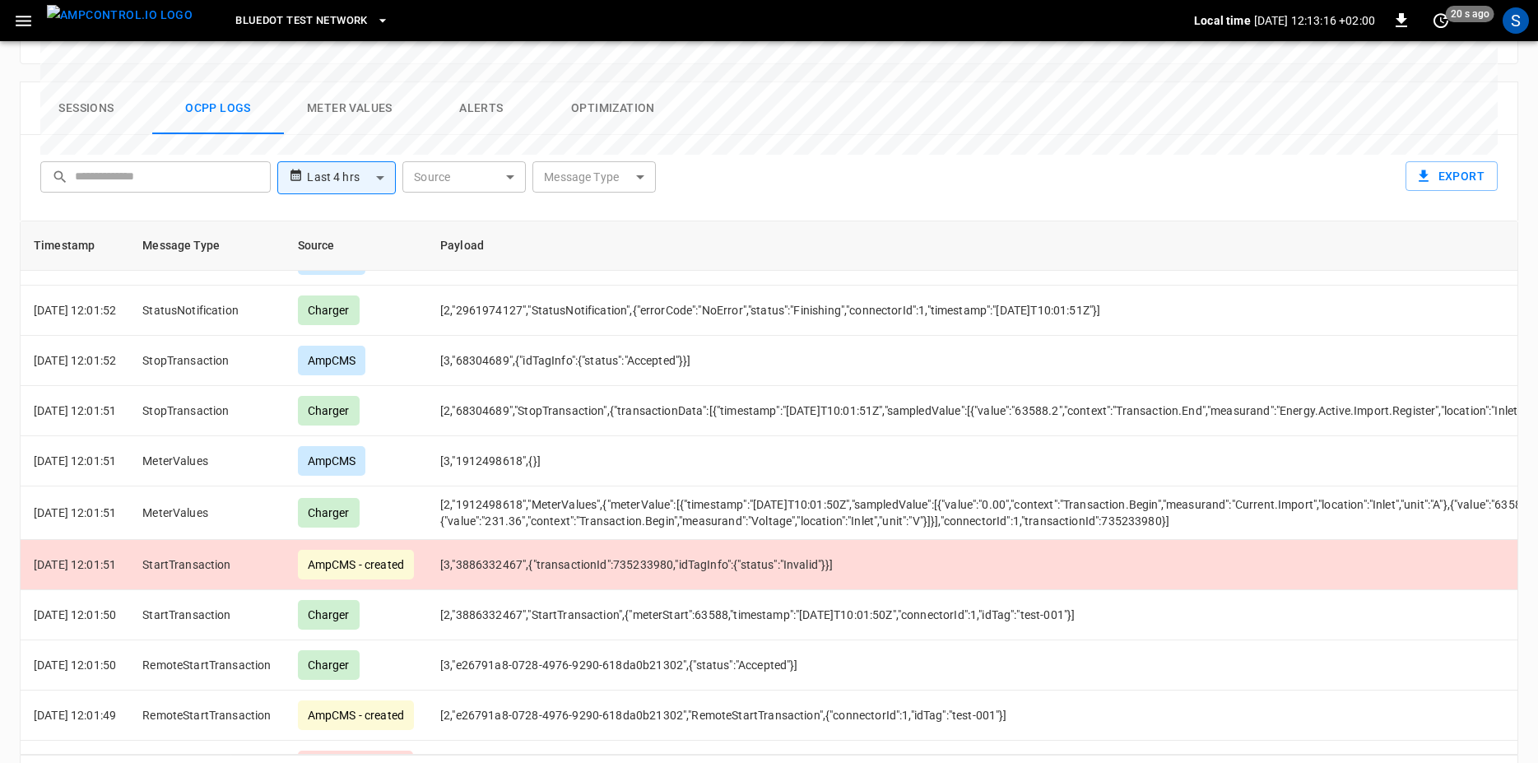
scroll to position [1106, 0]
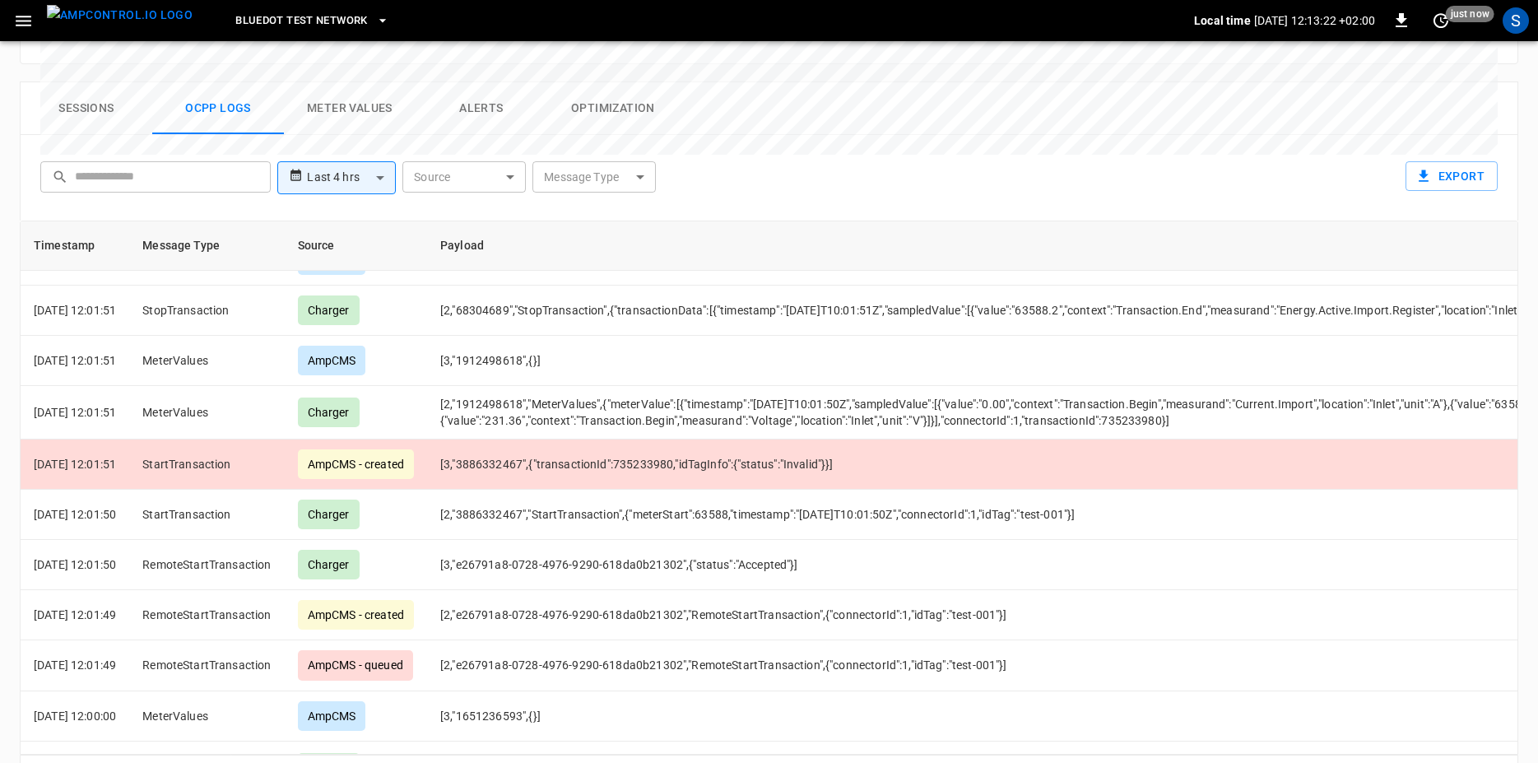
click at [21, 16] on icon "button" at bounding box center [23, 21] width 21 height 21
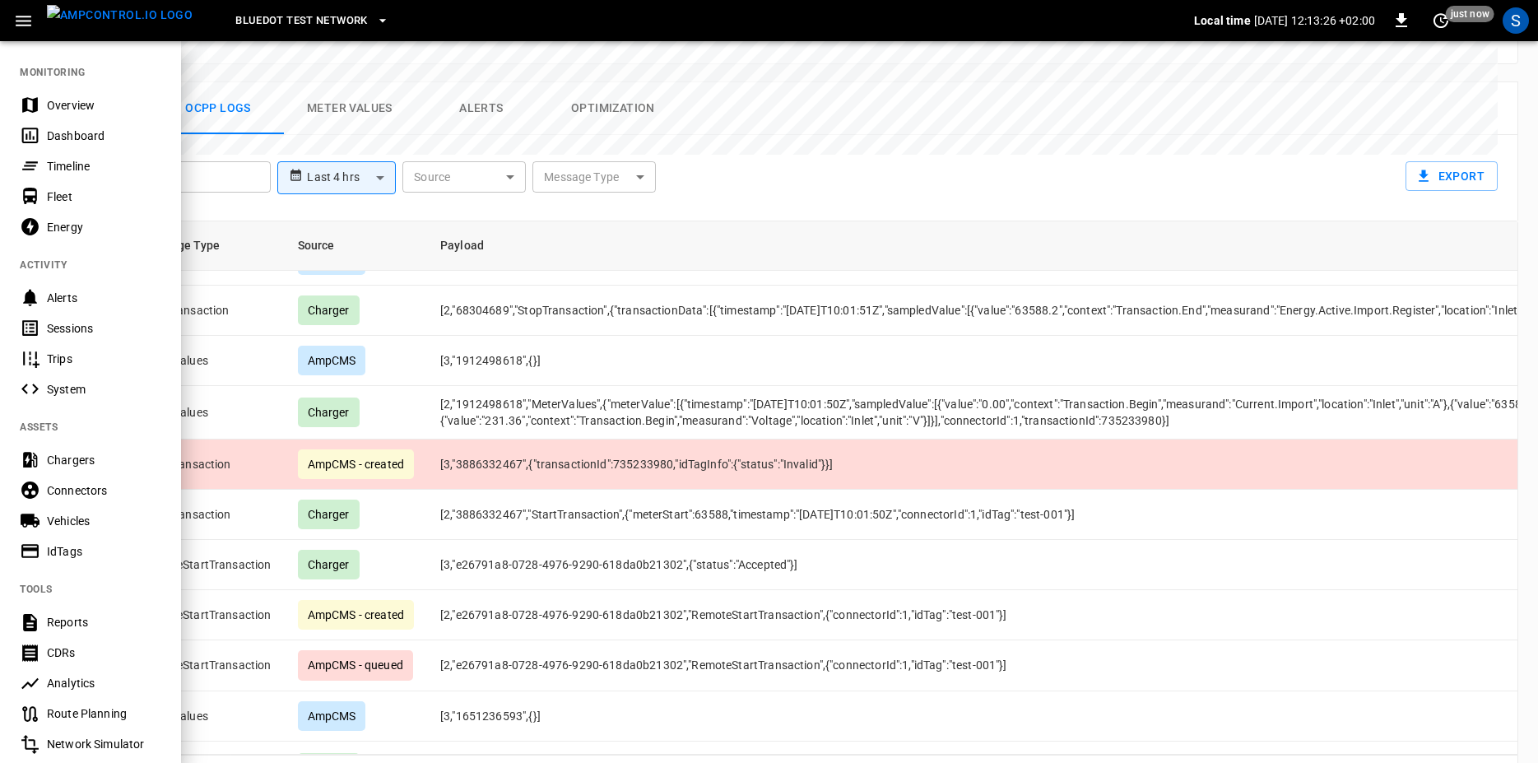
click at [614, 340] on div at bounding box center [769, 381] width 1538 height 763
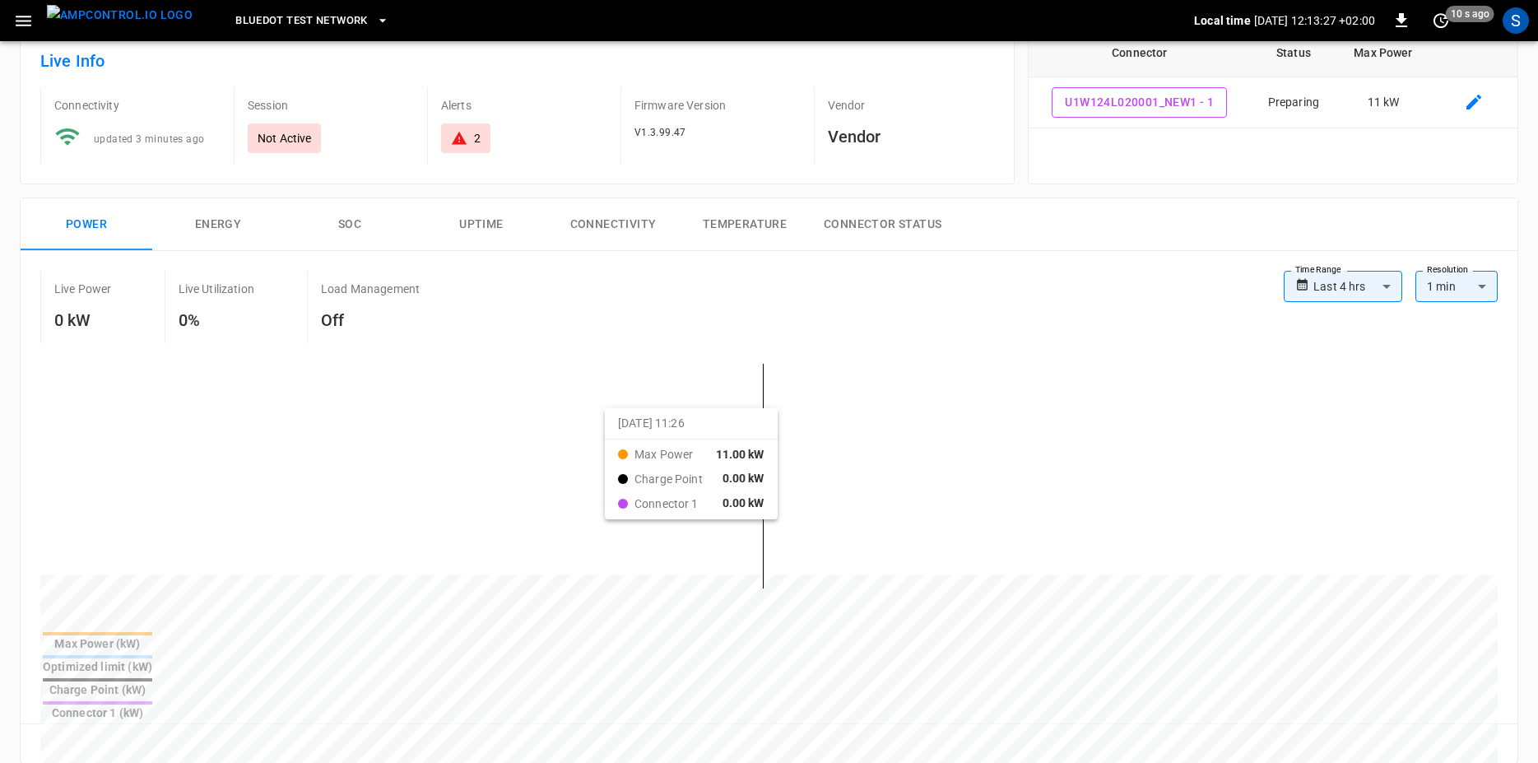
scroll to position [800, 0]
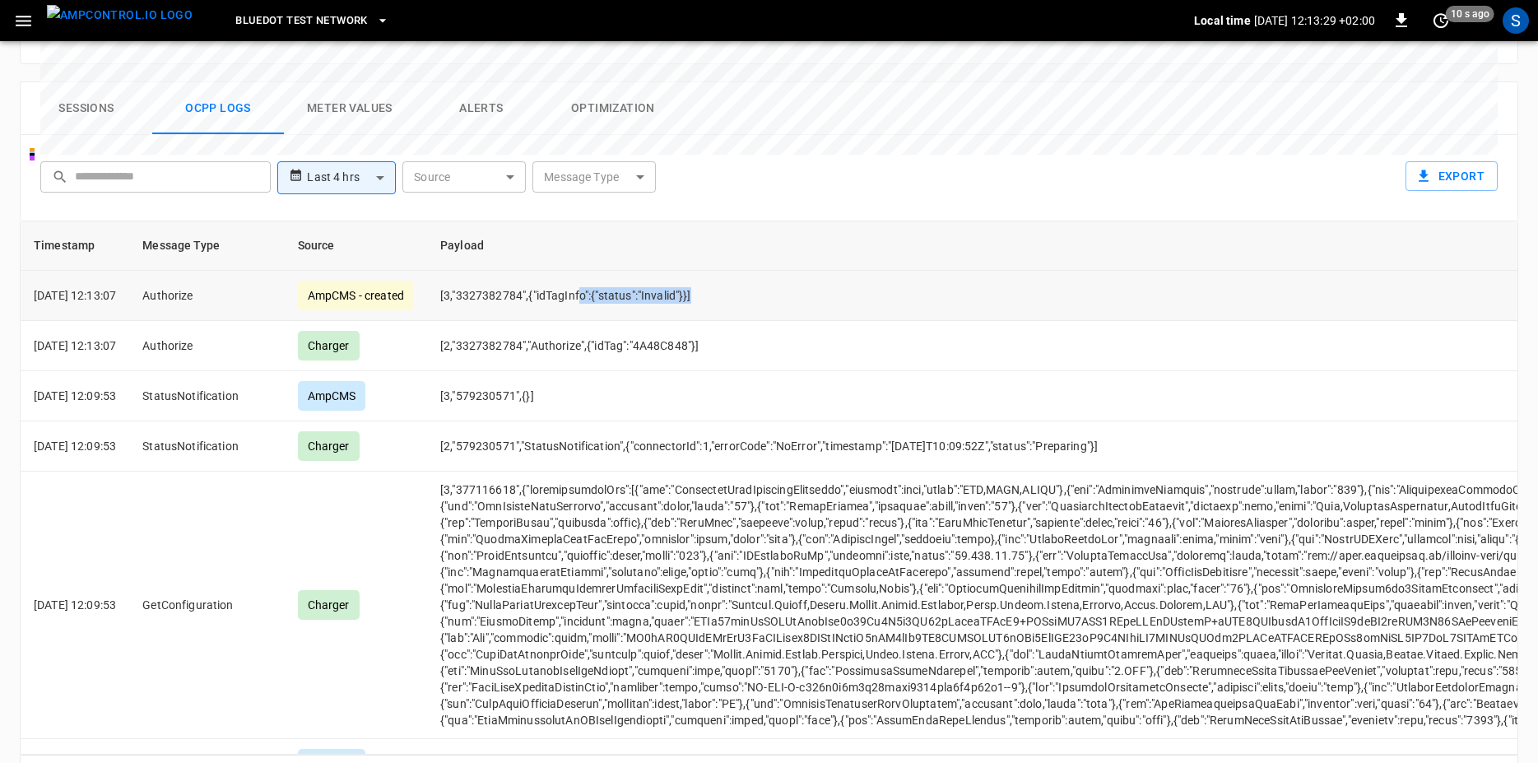
drag, startPoint x: 603, startPoint y: 228, endPoint x: 729, endPoint y: 238, distance: 126.3
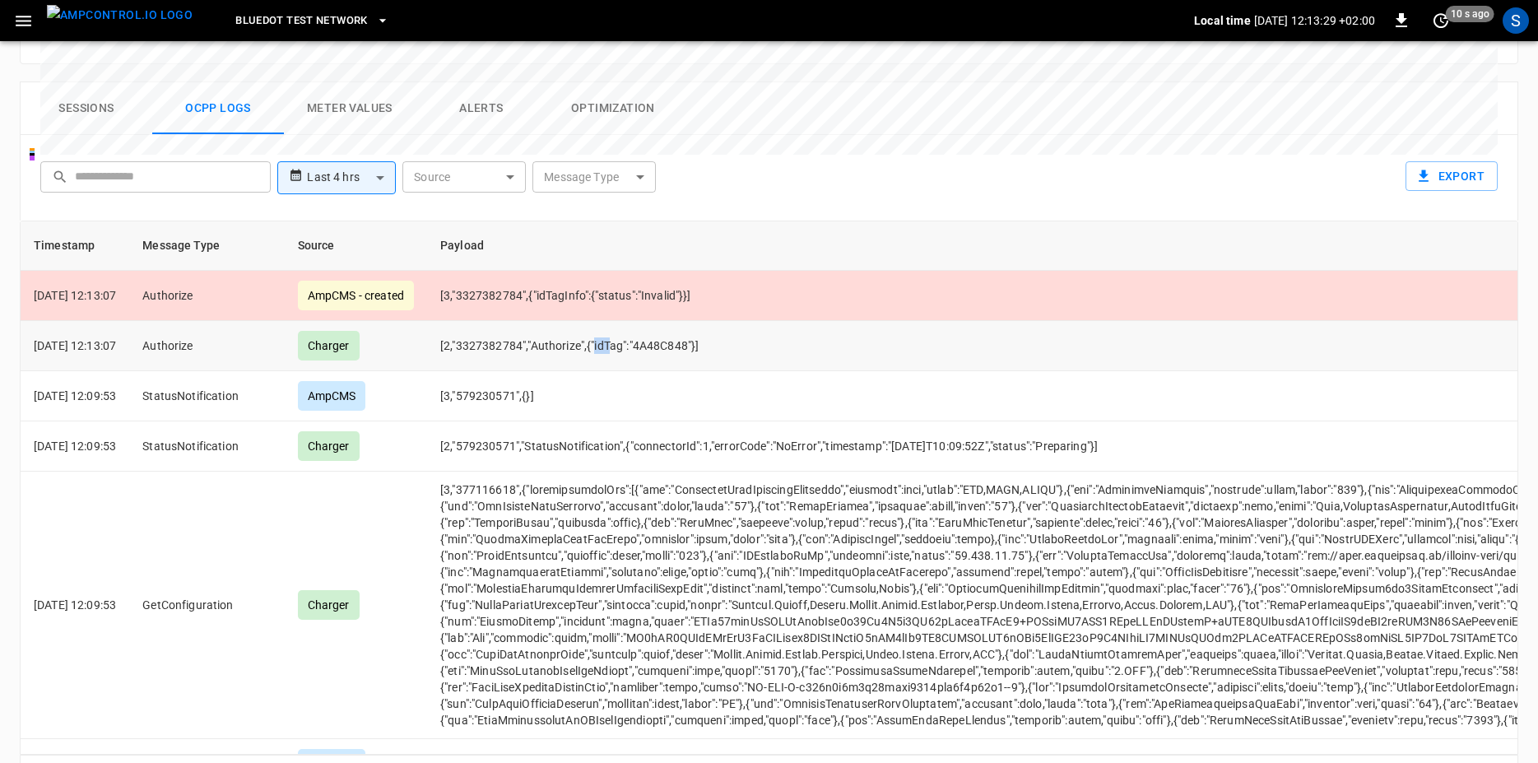
drag, startPoint x: 618, startPoint y: 274, endPoint x: 737, endPoint y: 295, distance: 120.3
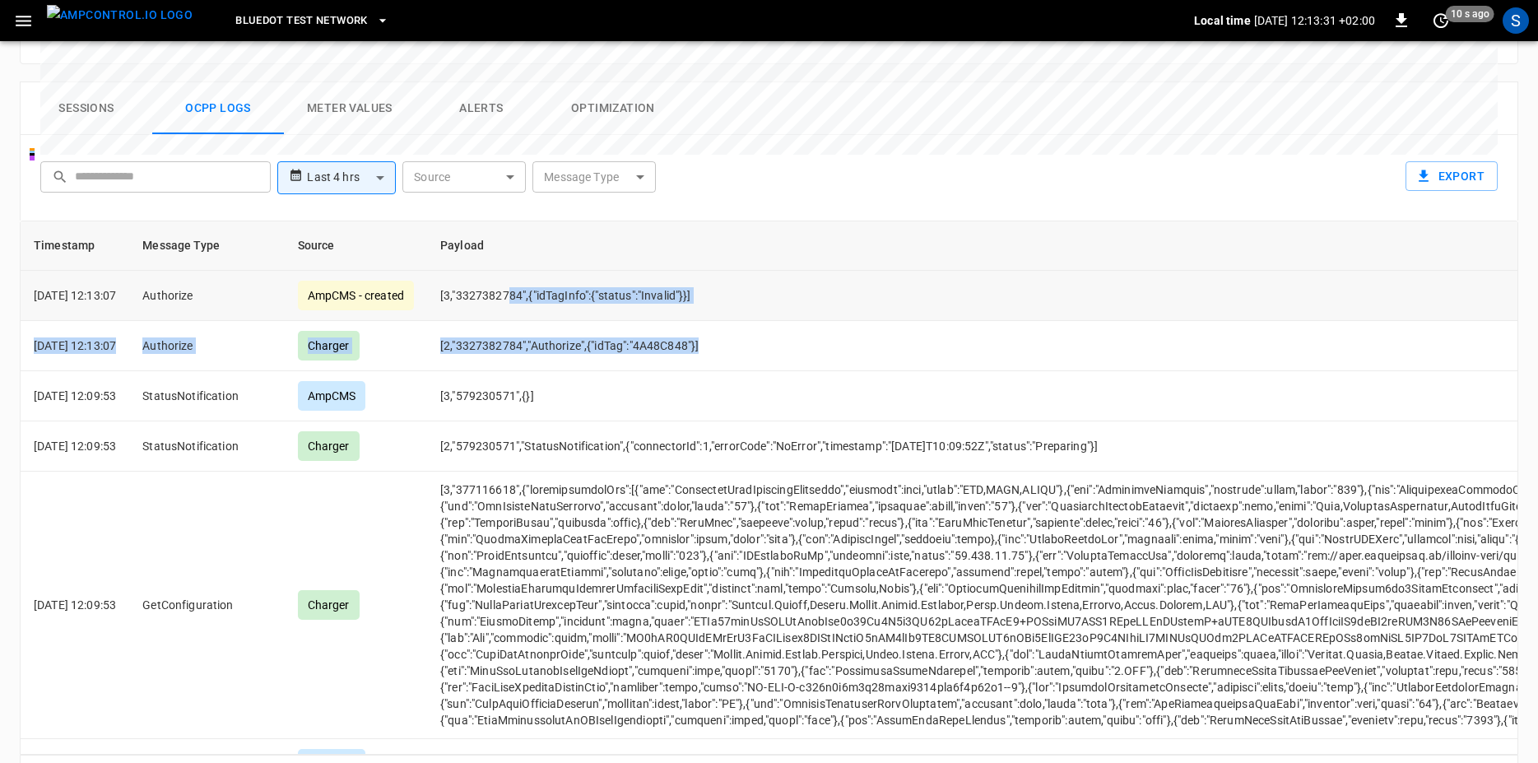
drag, startPoint x: 737, startPoint y: 284, endPoint x: 515, endPoint y: 240, distance: 226.4
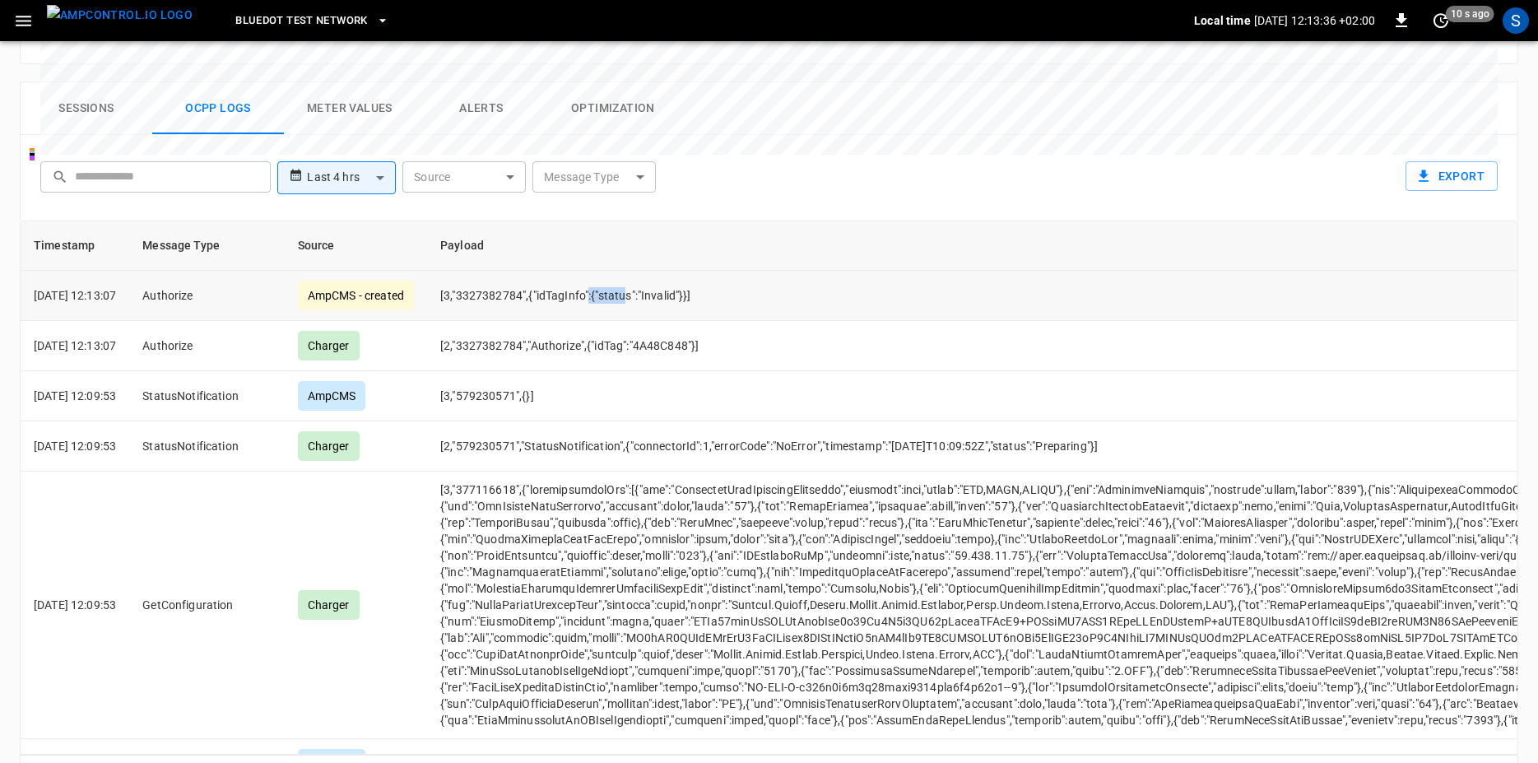
drag, startPoint x: 613, startPoint y: 238, endPoint x: 767, endPoint y: 244, distance: 154.0
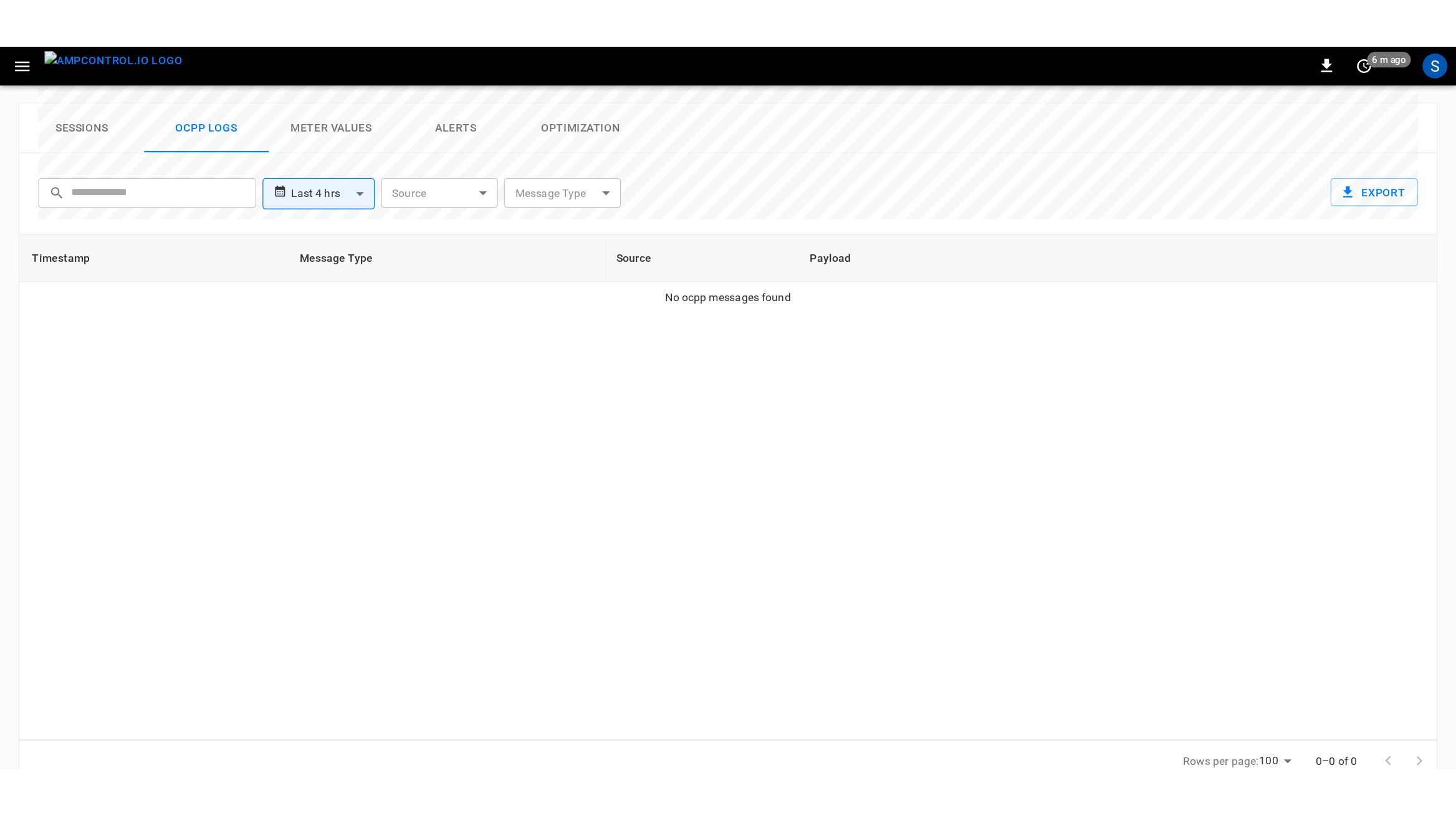
scroll to position [536, 0]
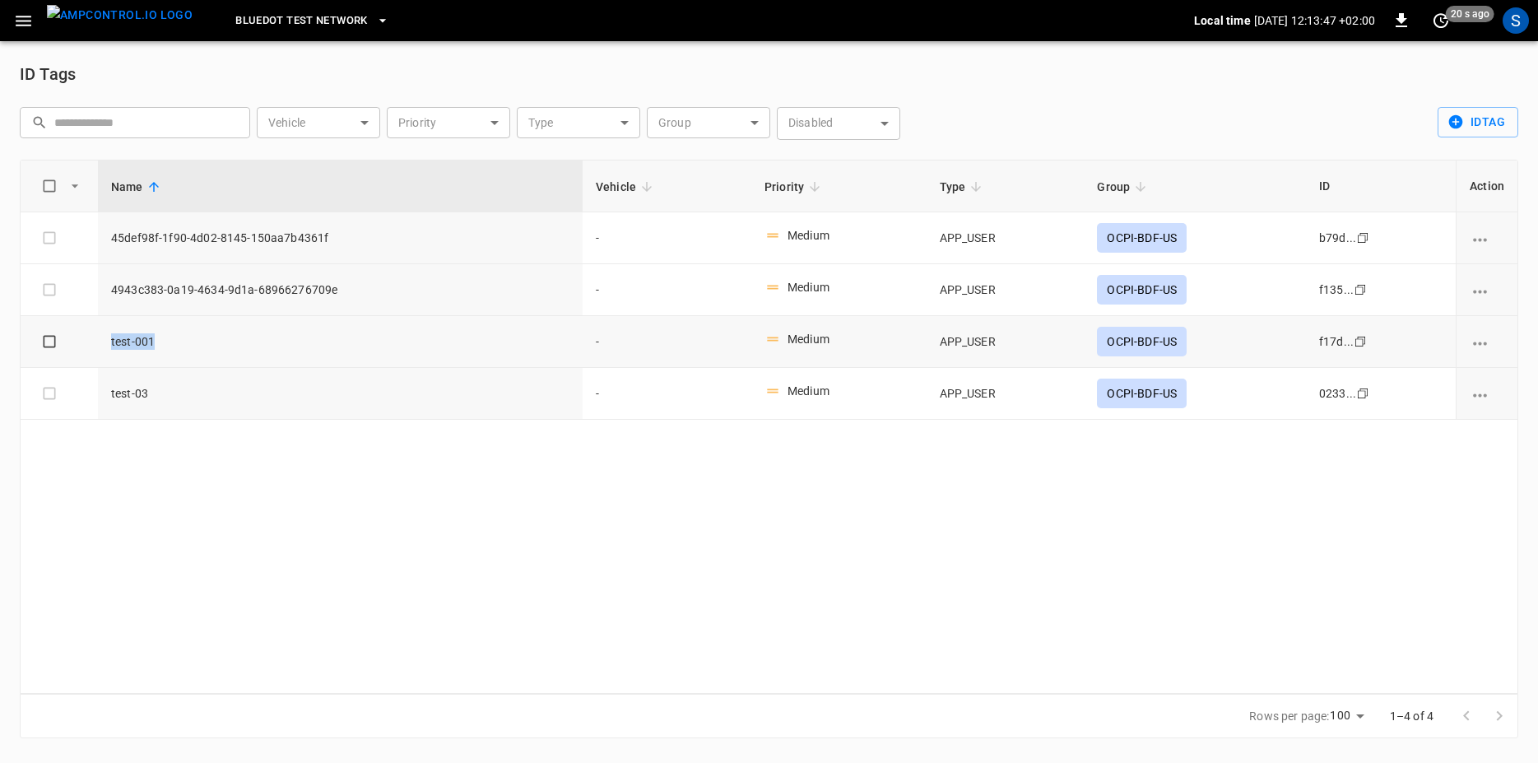
drag, startPoint x: 170, startPoint y: 337, endPoint x: 87, endPoint y: 341, distance: 83.2
click at [87, 341] on tr "test-001 - Medium APP_USER OCPI-BDF-US f17d... Copy" at bounding box center [769, 342] width 1497 height 52
drag, startPoint x: 1095, startPoint y: 337, endPoint x: 1180, endPoint y: 337, distance: 84.8
click at [1180, 337] on td "OCPI-BDF-US" at bounding box center [1194, 342] width 221 height 52
click at [132, 19] on img "menu" at bounding box center [120, 15] width 146 height 21
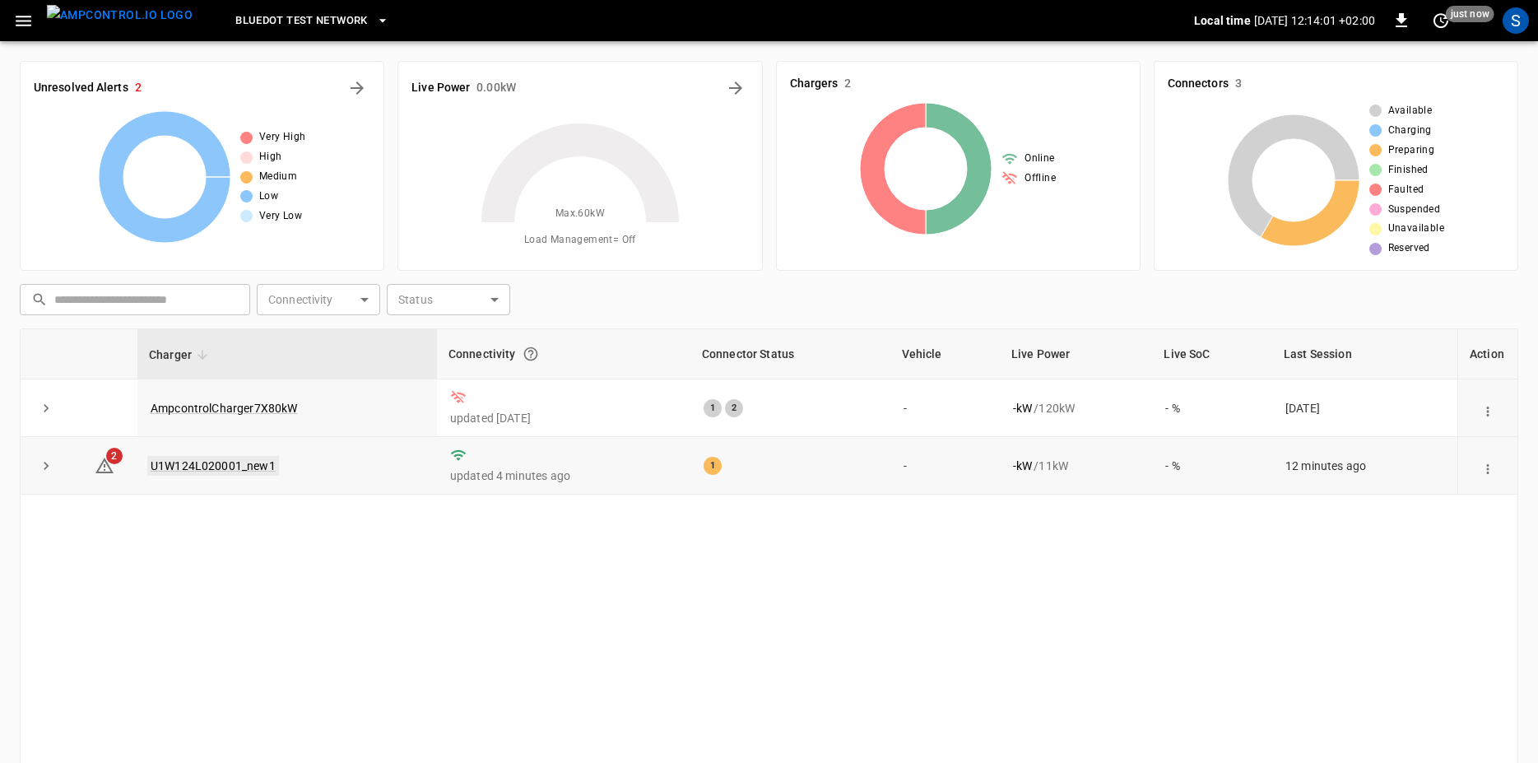
click at [212, 470] on link "U1W124L020001_new1" at bounding box center [213, 466] width 132 height 20
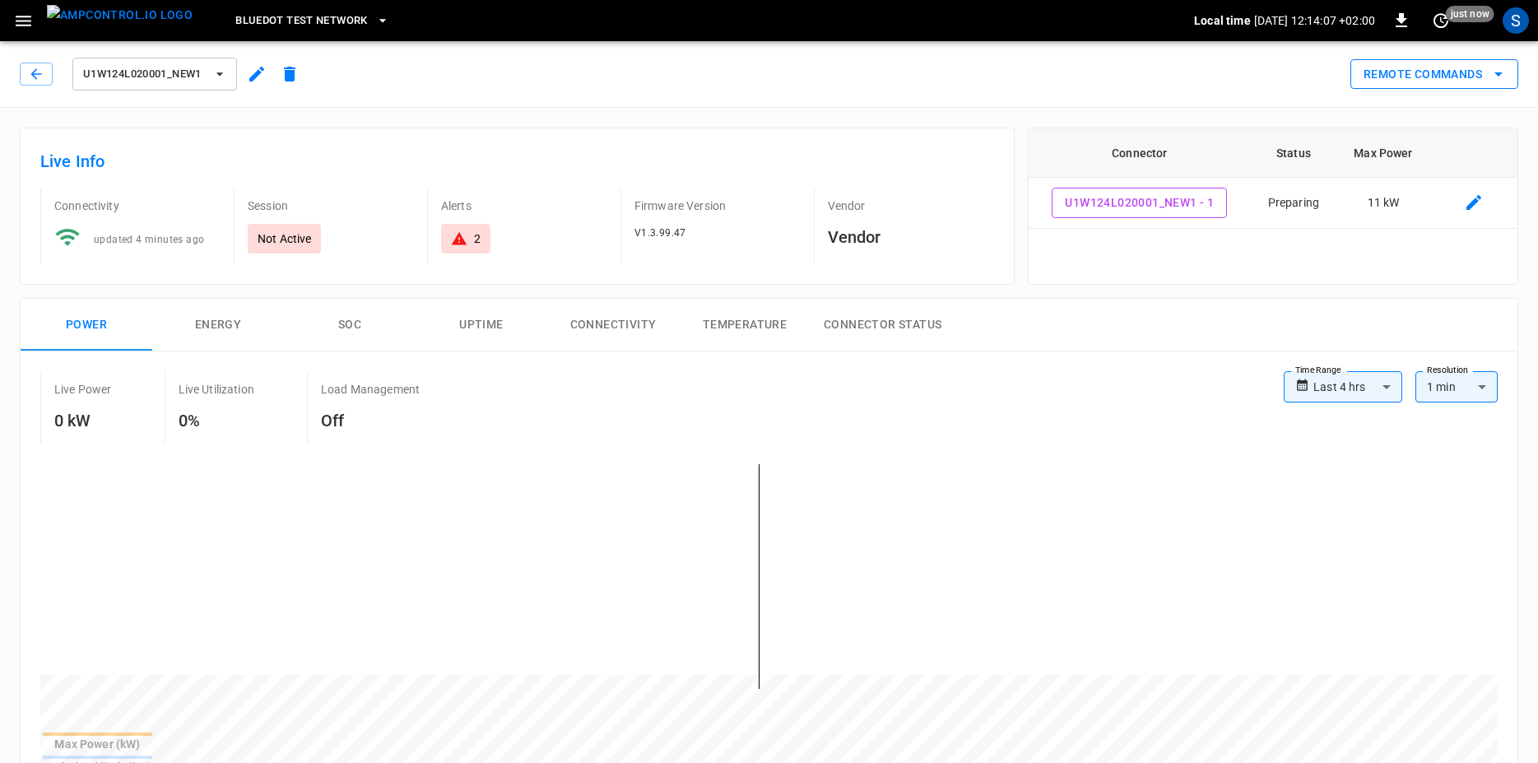
click at [1497, 72] on icon "remote commands options" at bounding box center [1499, 74] width 20 height 20
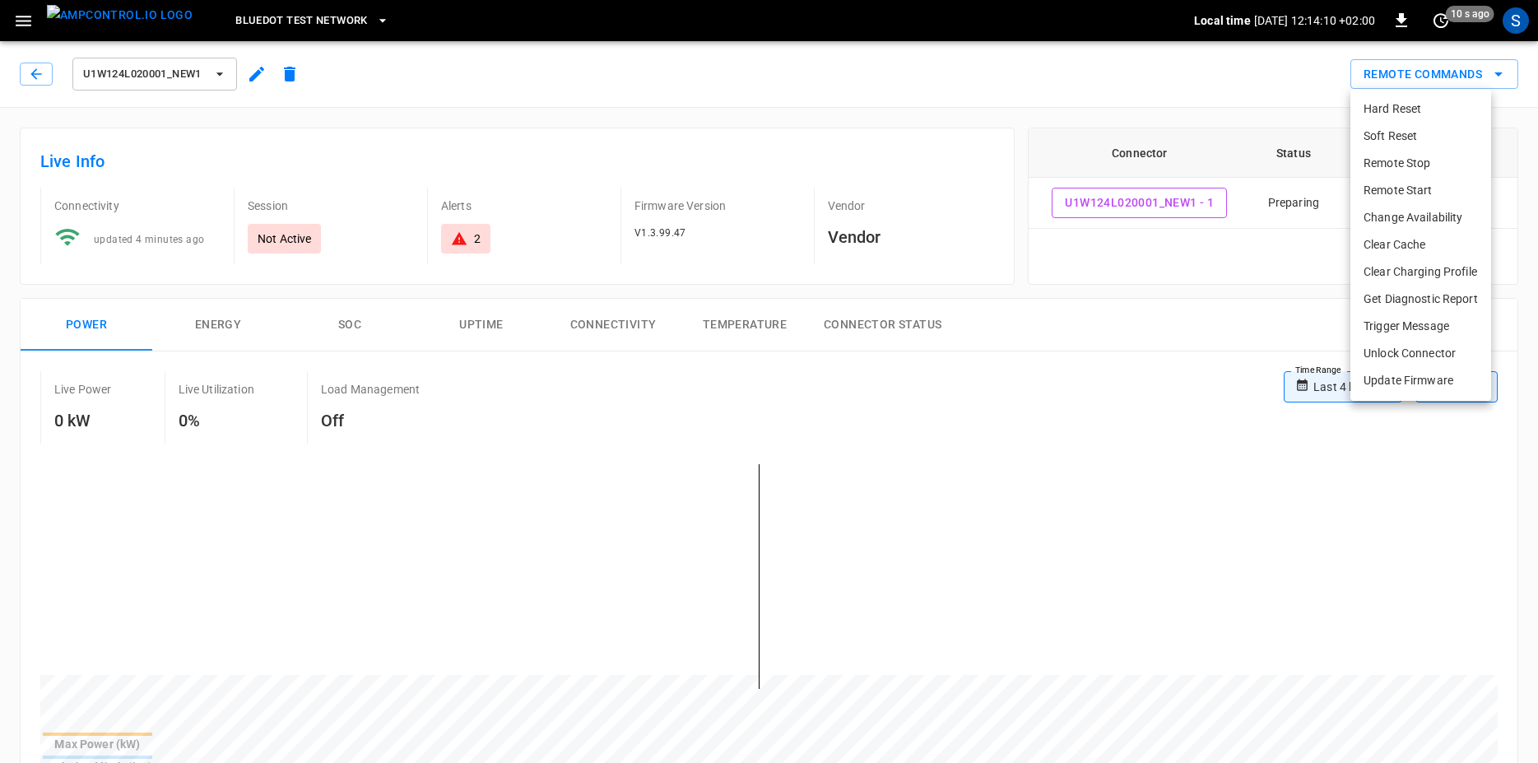
click at [1294, 207] on div at bounding box center [769, 381] width 1538 height 763
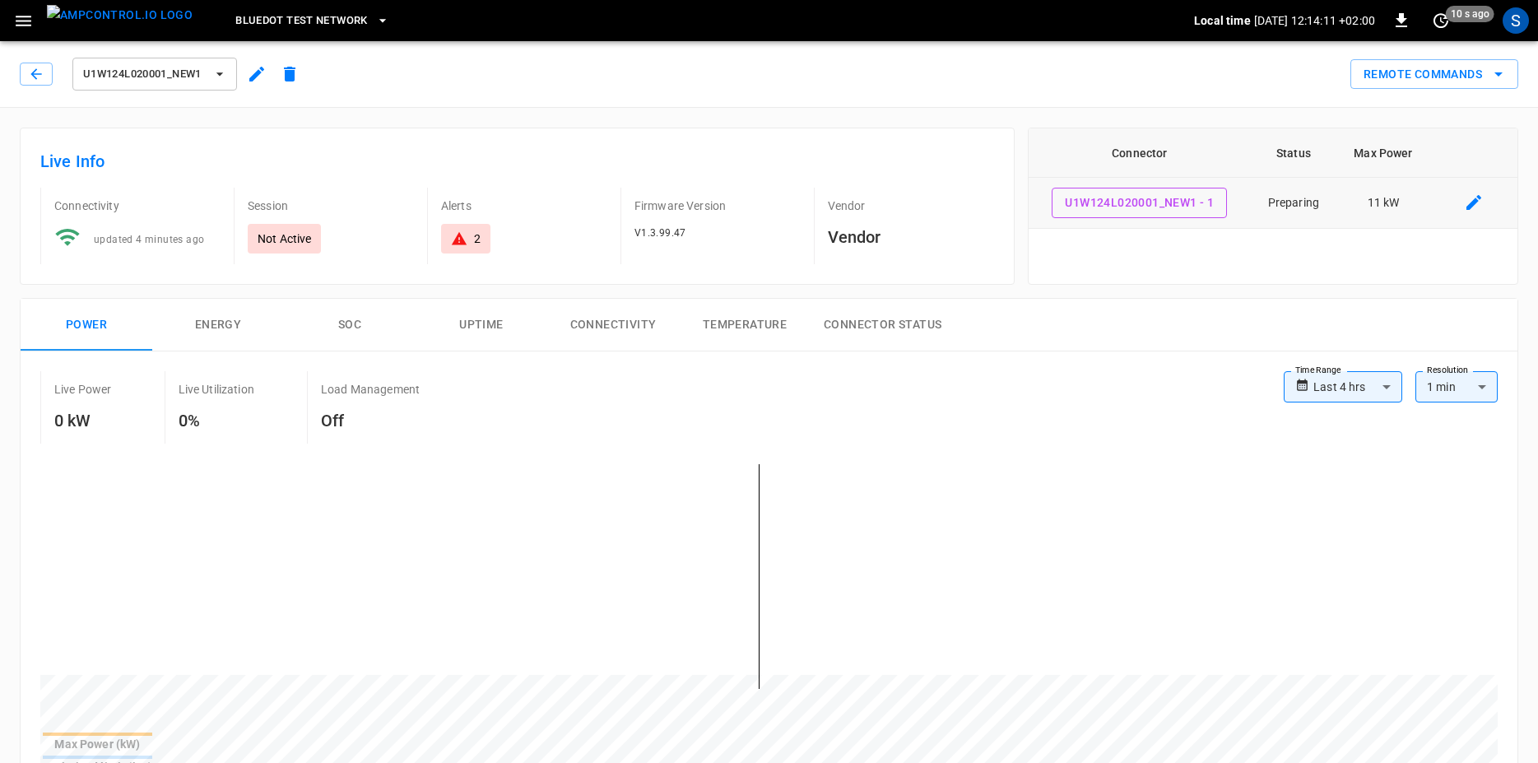
click at [1286, 206] on td "Preparing" at bounding box center [1294, 203] width 86 height 51
click at [1285, 203] on td "Preparing" at bounding box center [1294, 203] width 86 height 51
click at [1481, 68] on button "Remote Commands" at bounding box center [1435, 74] width 168 height 30
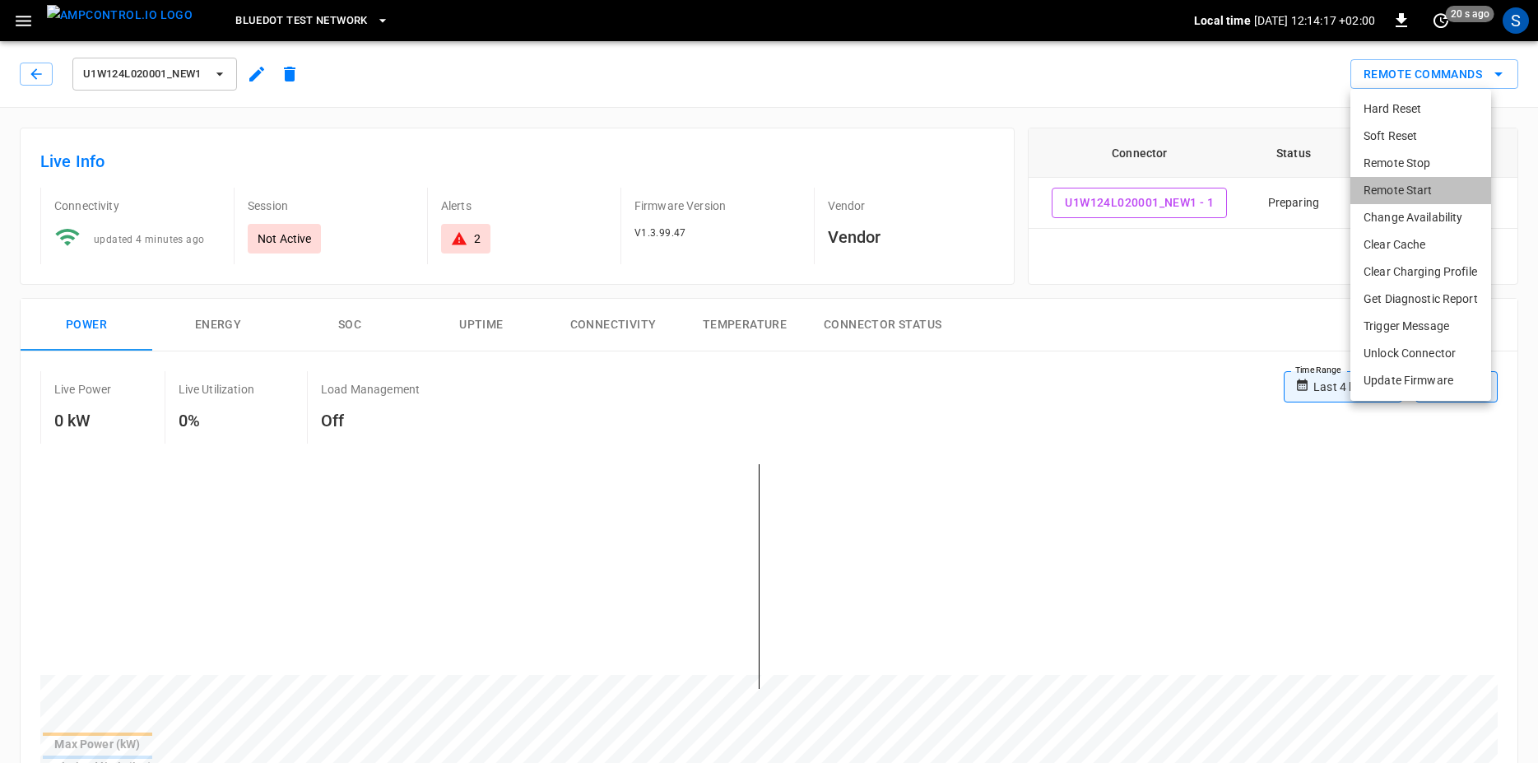
click at [1420, 190] on li "Remote Start" at bounding box center [1421, 190] width 141 height 27
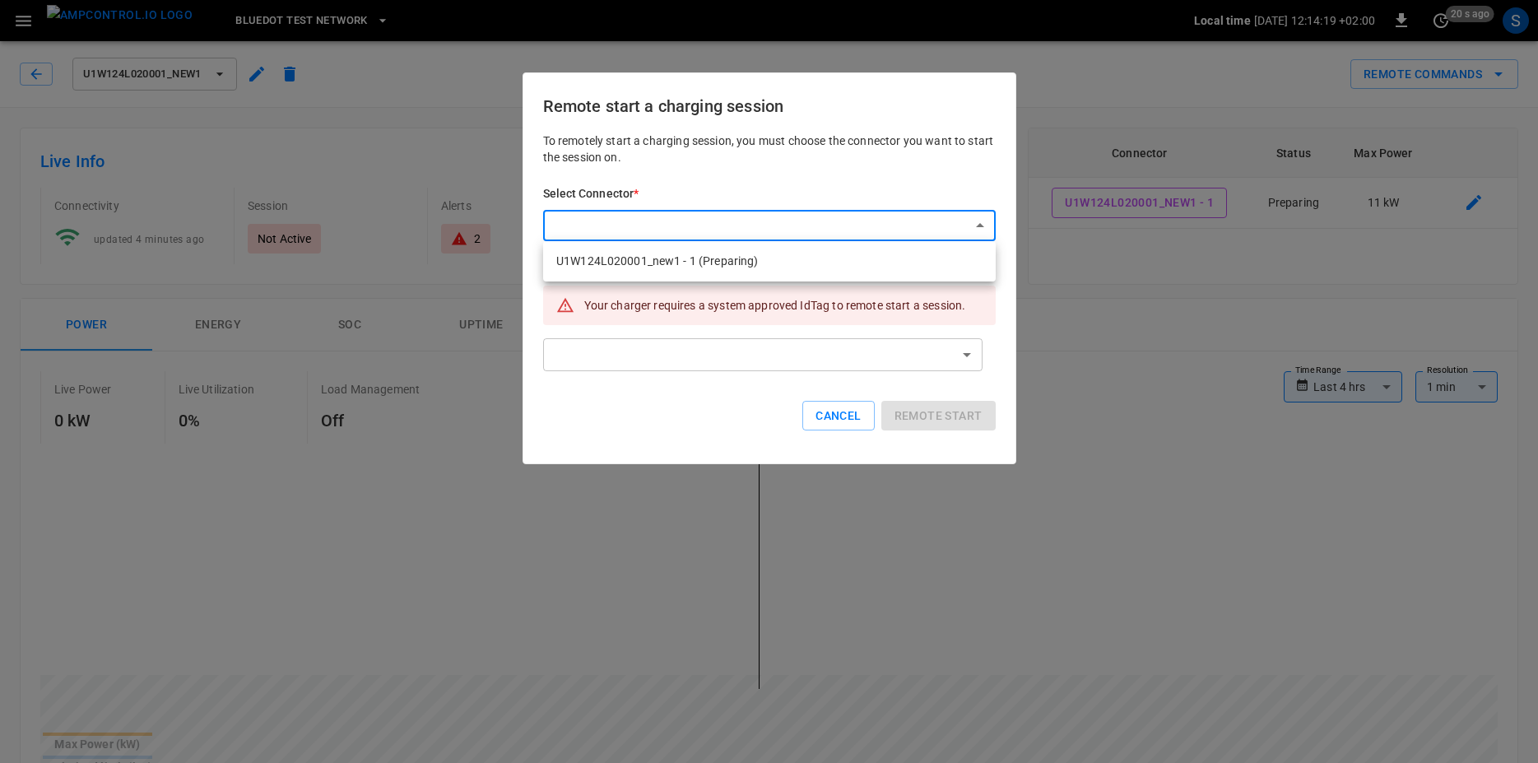
click at [721, 269] on li "U1W124L020001_new1 - 1 (Preparing)" at bounding box center [769, 261] width 453 height 27
type input "**********"
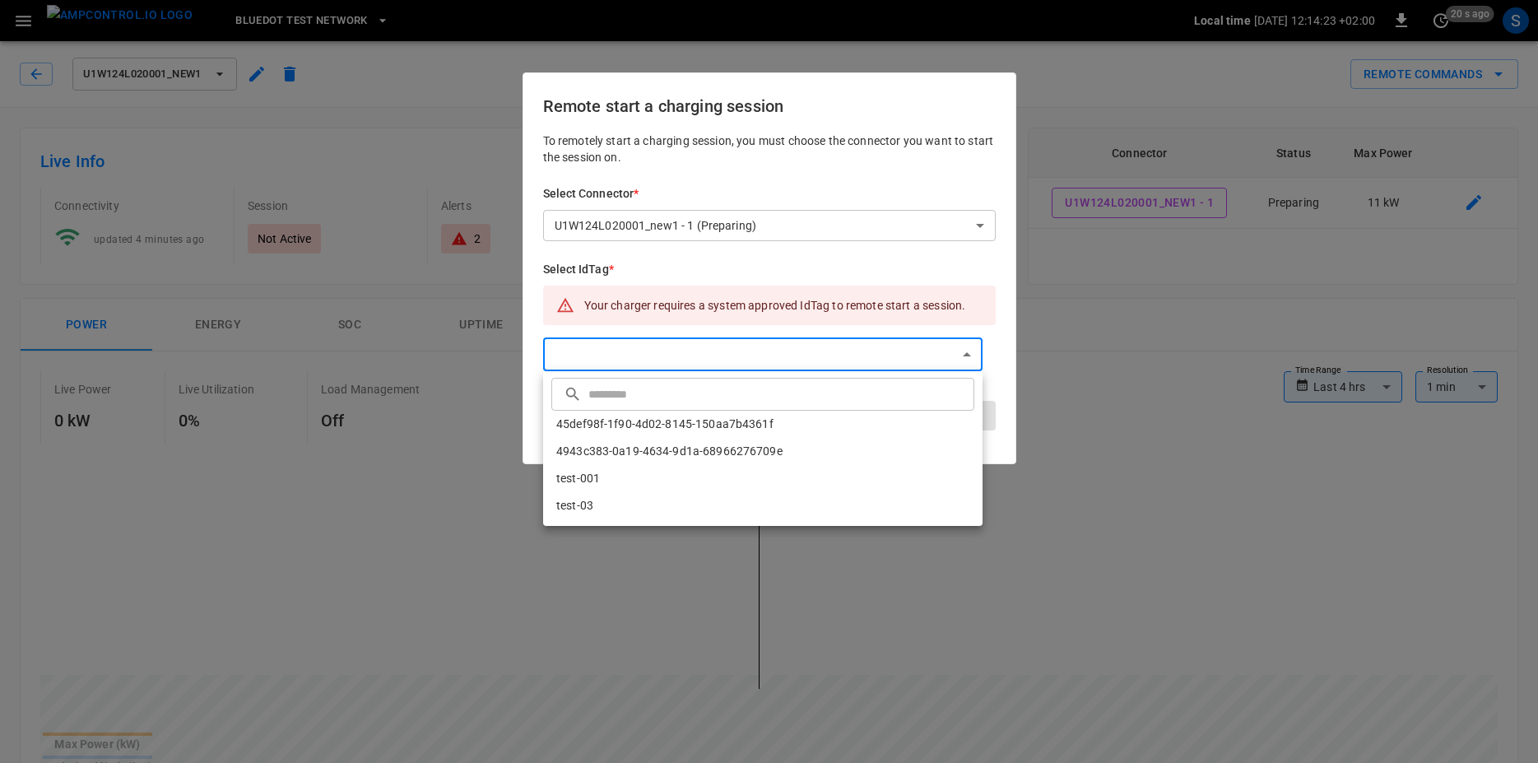
click at [639, 388] on input "text" at bounding box center [779, 394] width 382 height 44
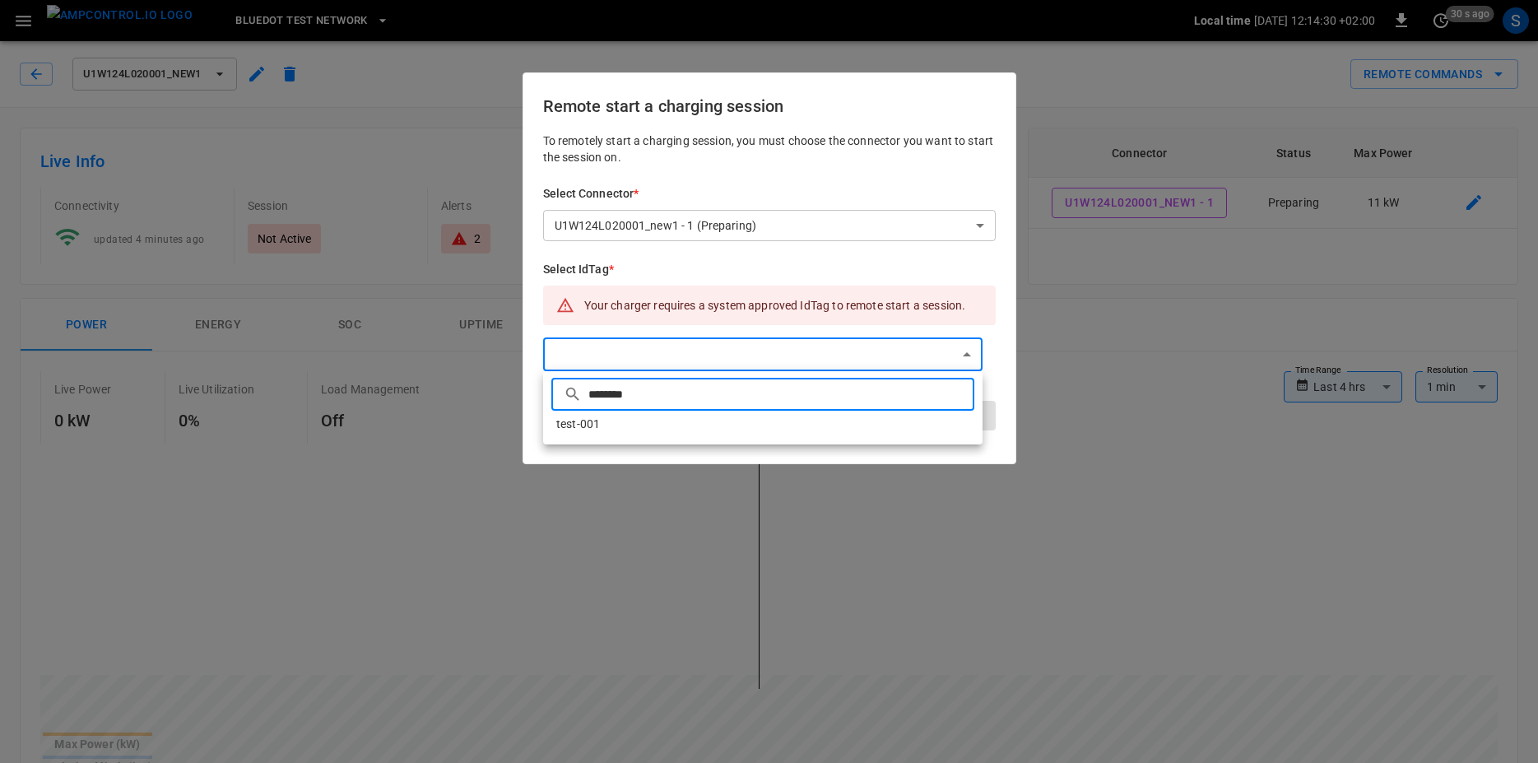
type input "********"
click at [603, 424] on li "test-001" at bounding box center [762, 424] width 439 height 27
type input "********"
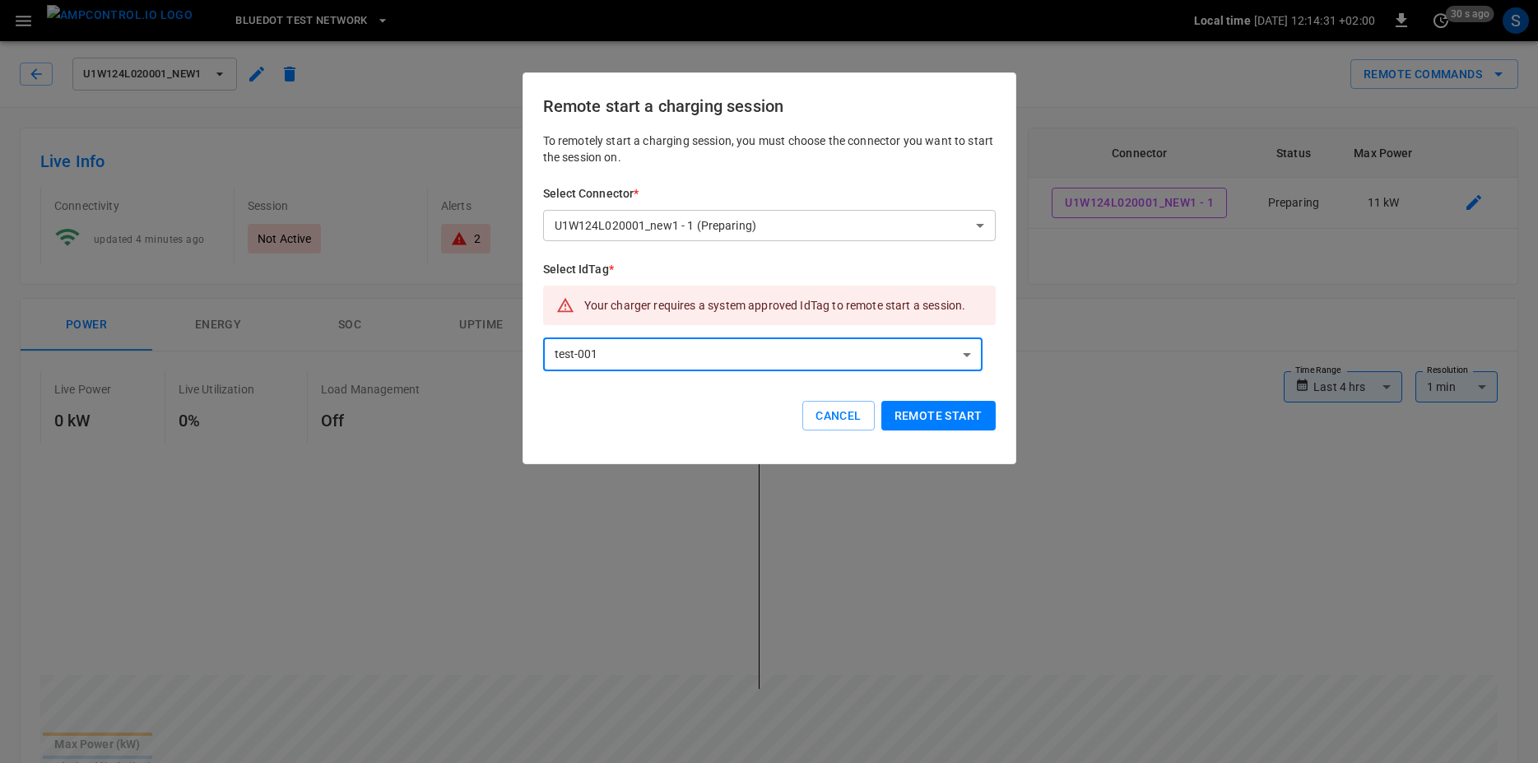
click at [932, 411] on button "Remote start" at bounding box center [938, 416] width 114 height 30
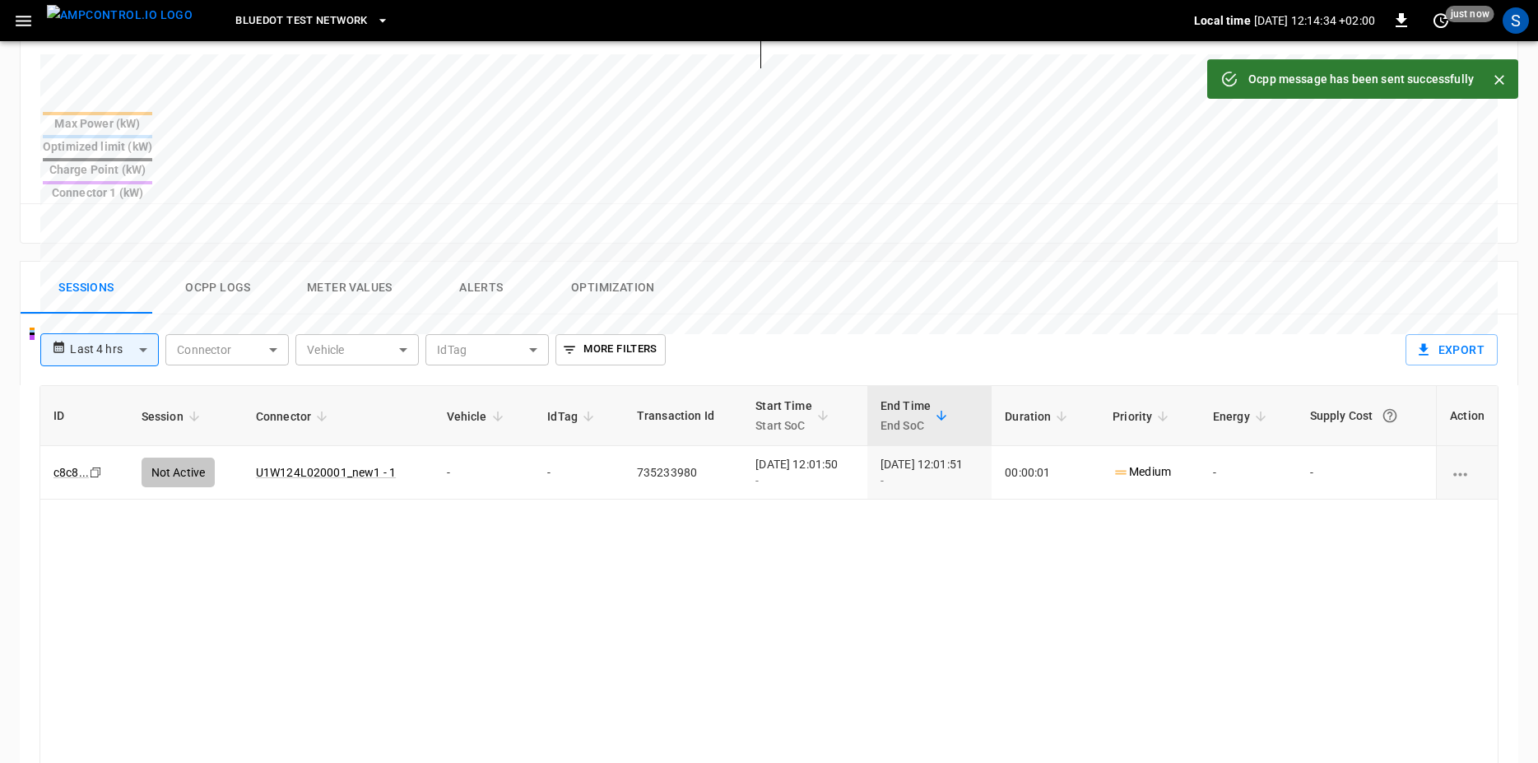
scroll to position [505, 0]
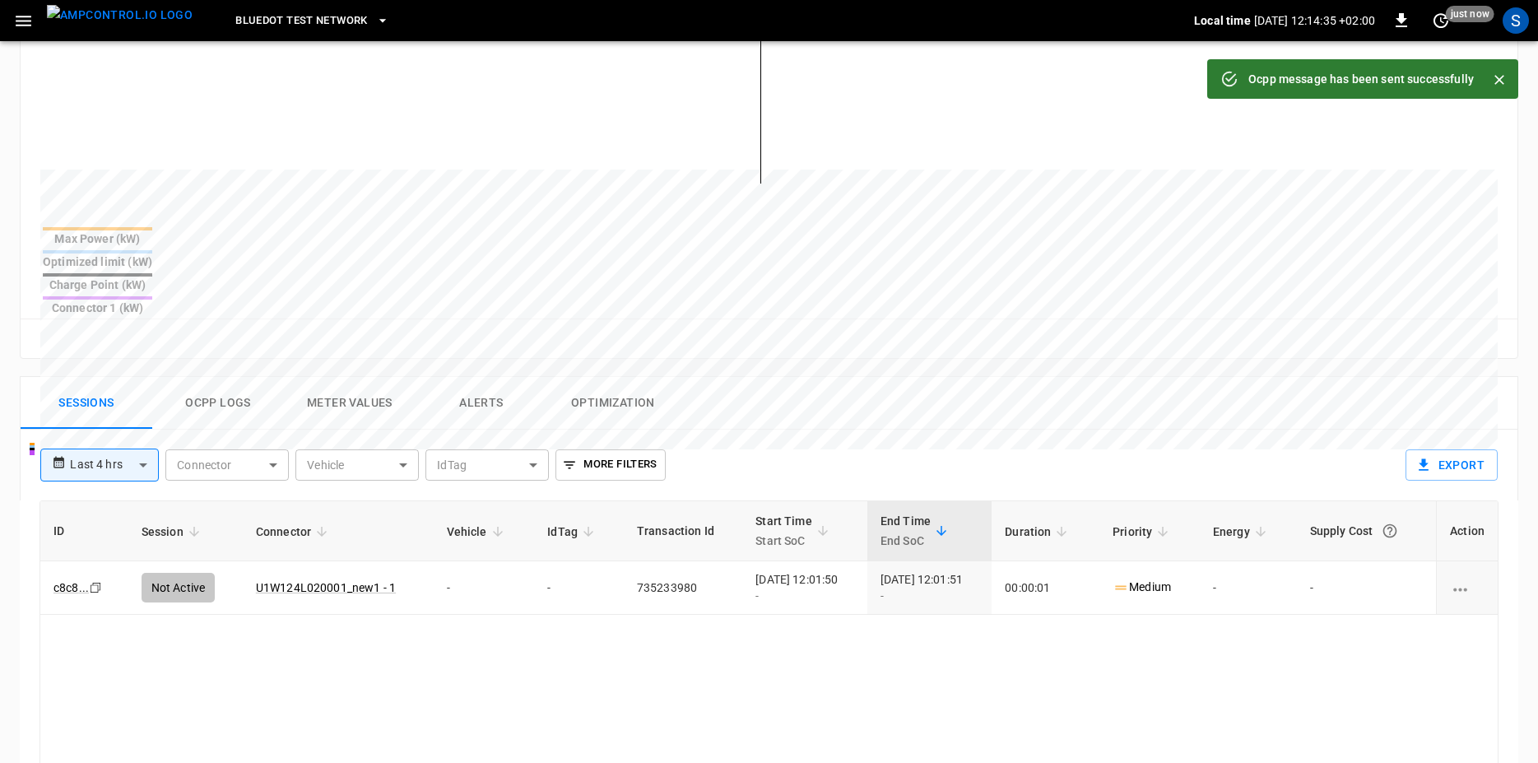
click at [230, 377] on button "Ocpp logs" at bounding box center [218, 403] width 132 height 53
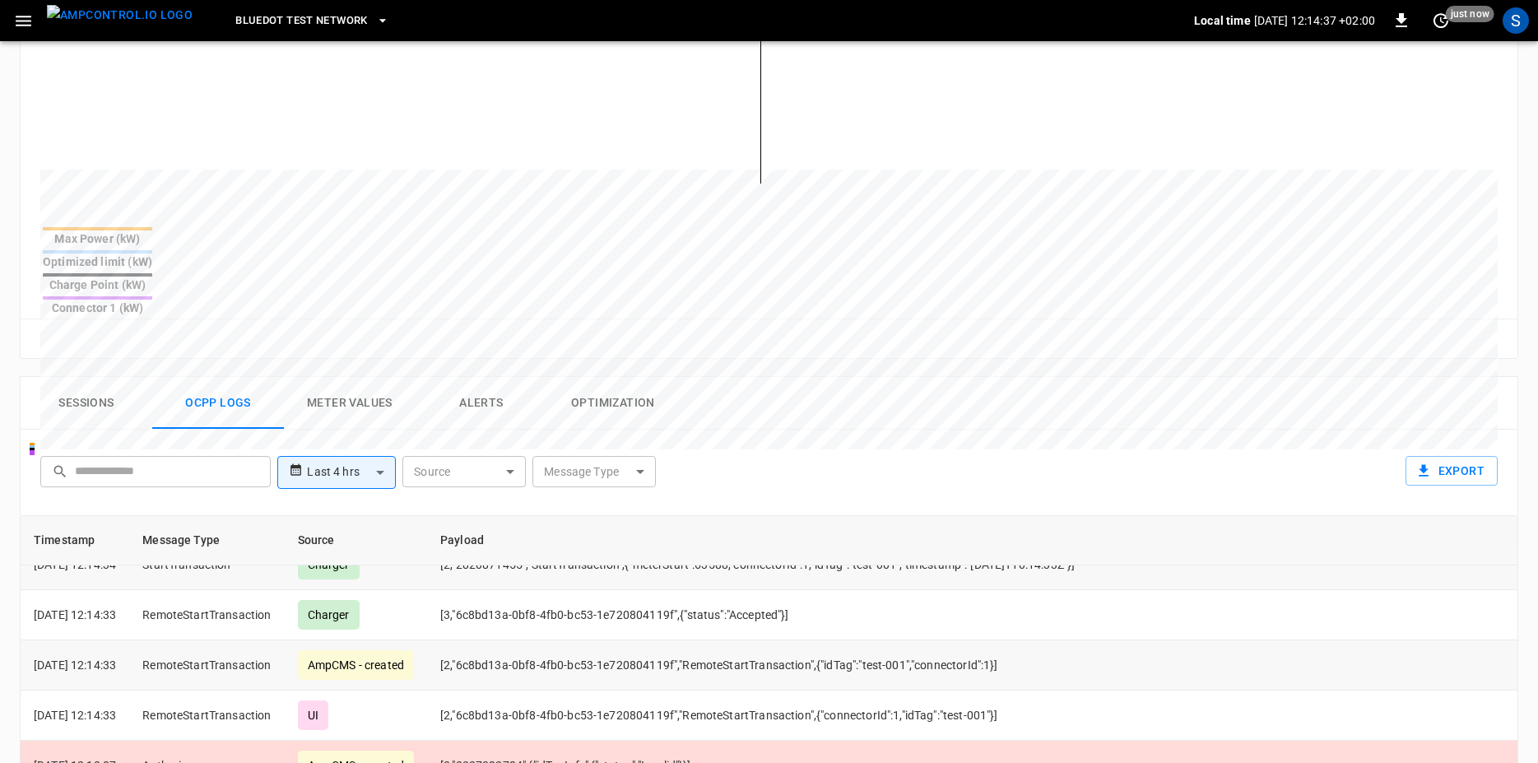
scroll to position [140, 0]
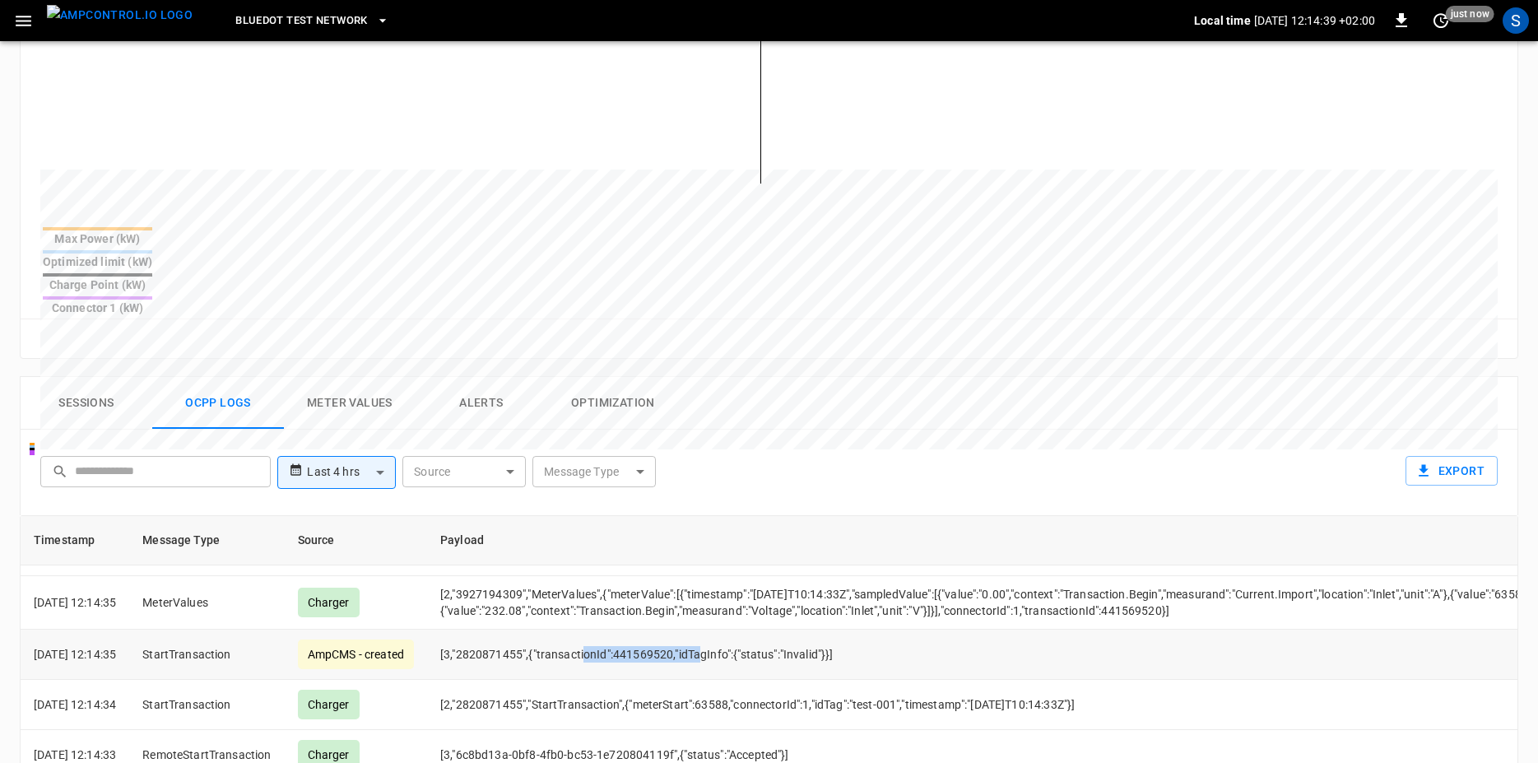
drag, startPoint x: 607, startPoint y: 602, endPoint x: 743, endPoint y: 623, distance: 137.5
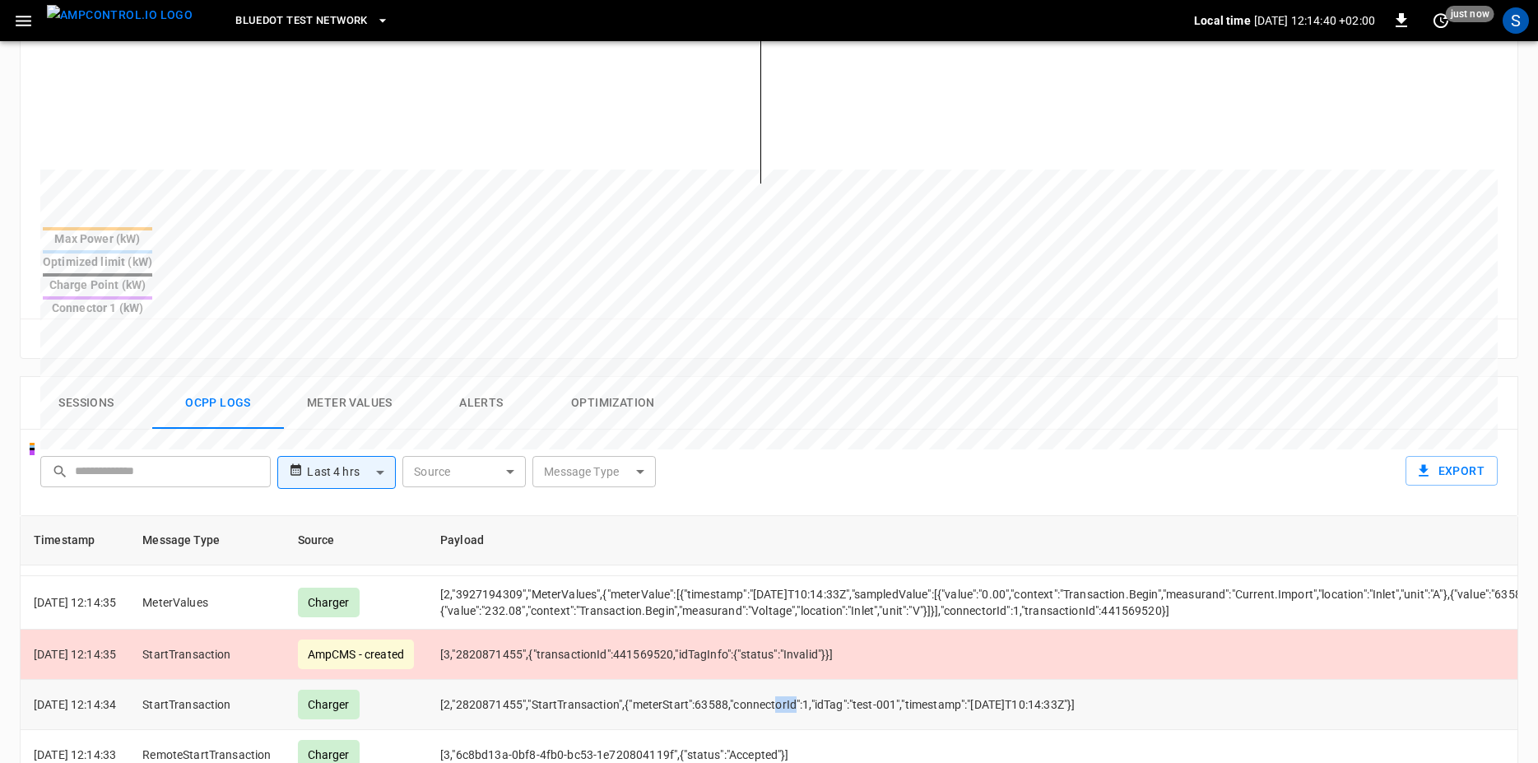
drag, startPoint x: 820, startPoint y: 666, endPoint x: 877, endPoint y: 666, distance: 57.6
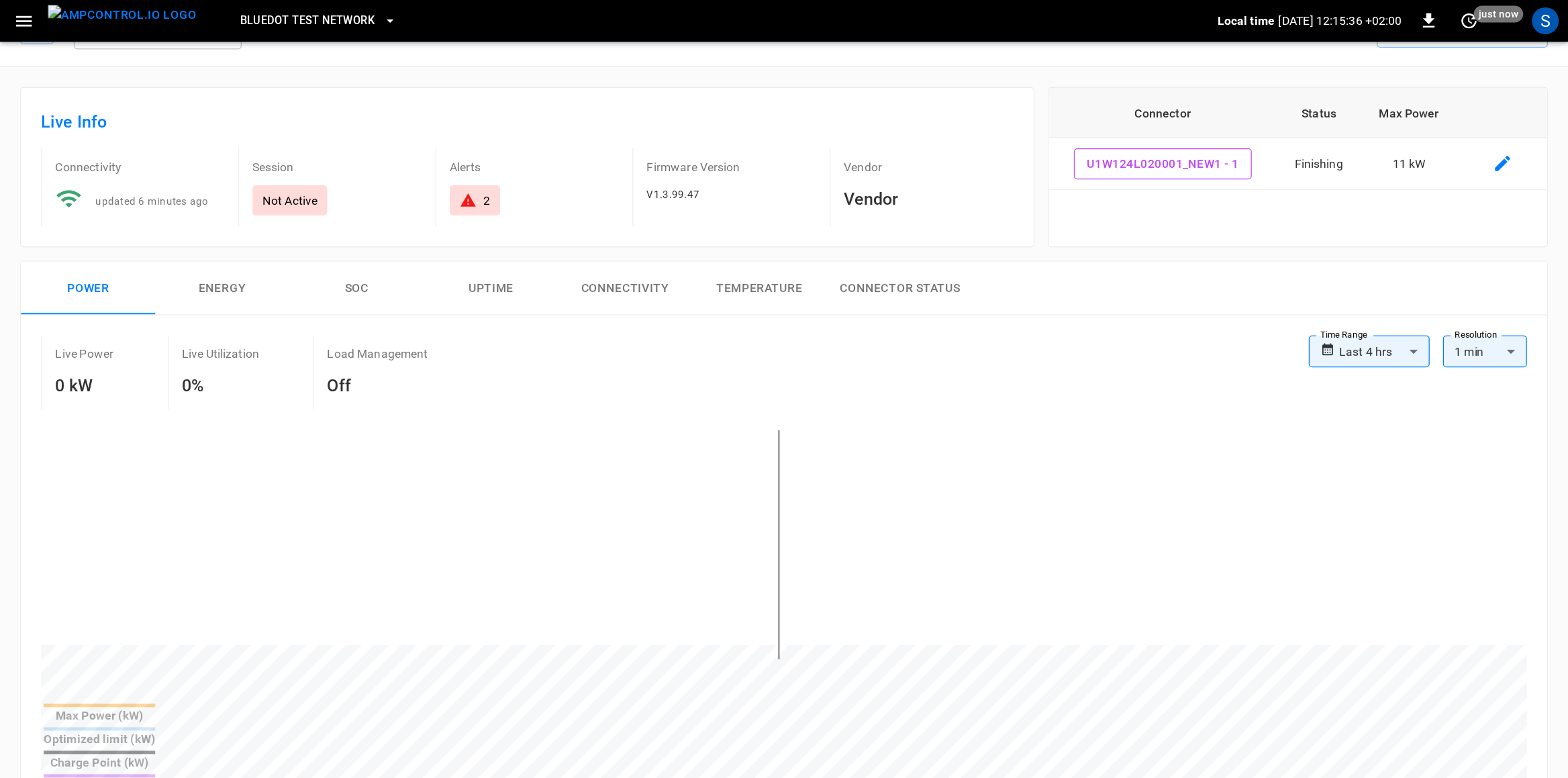
scroll to position [0, 0]
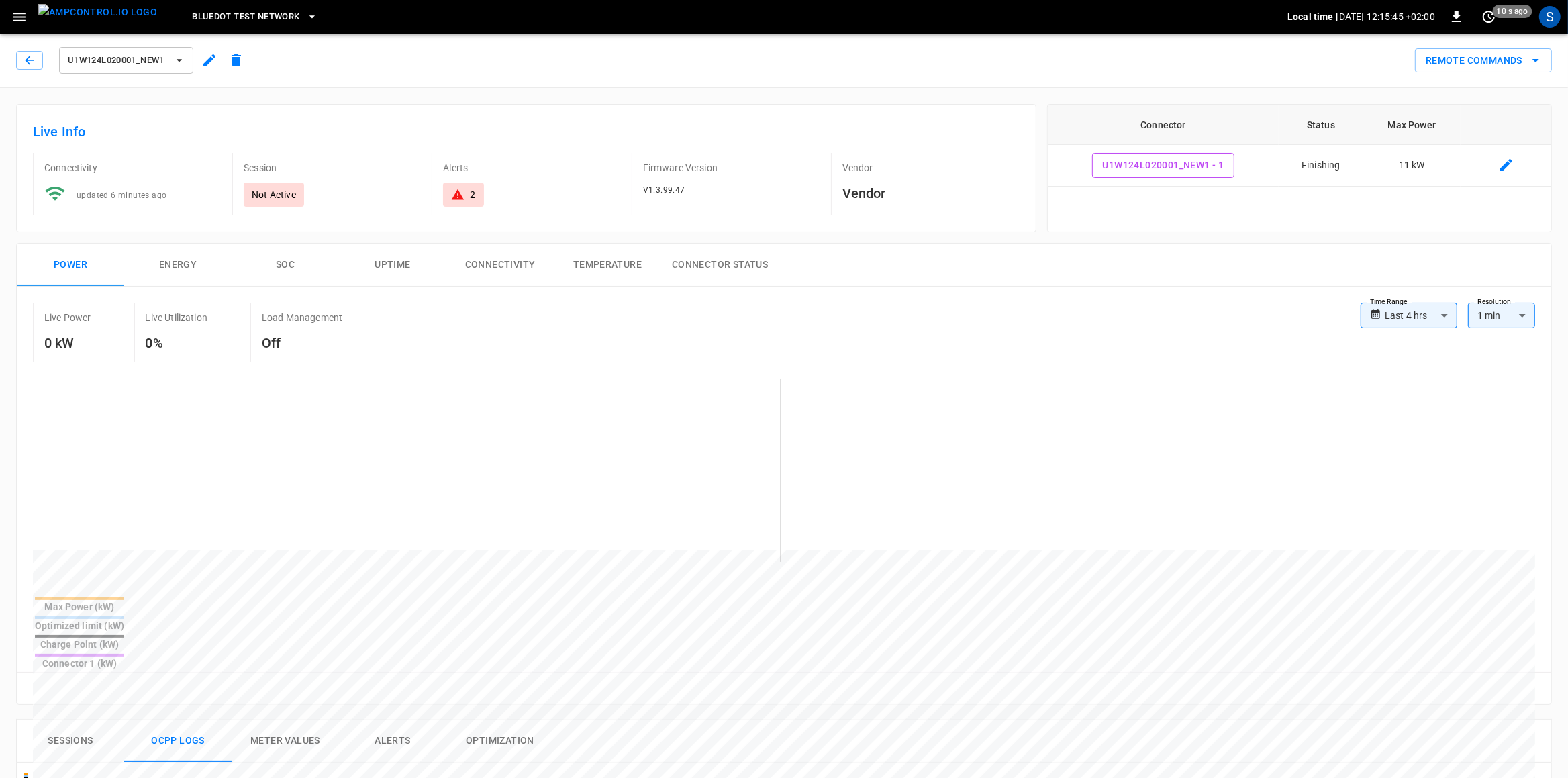
click at [20, 23] on icon "button" at bounding box center [19, 17] width 17 height 17
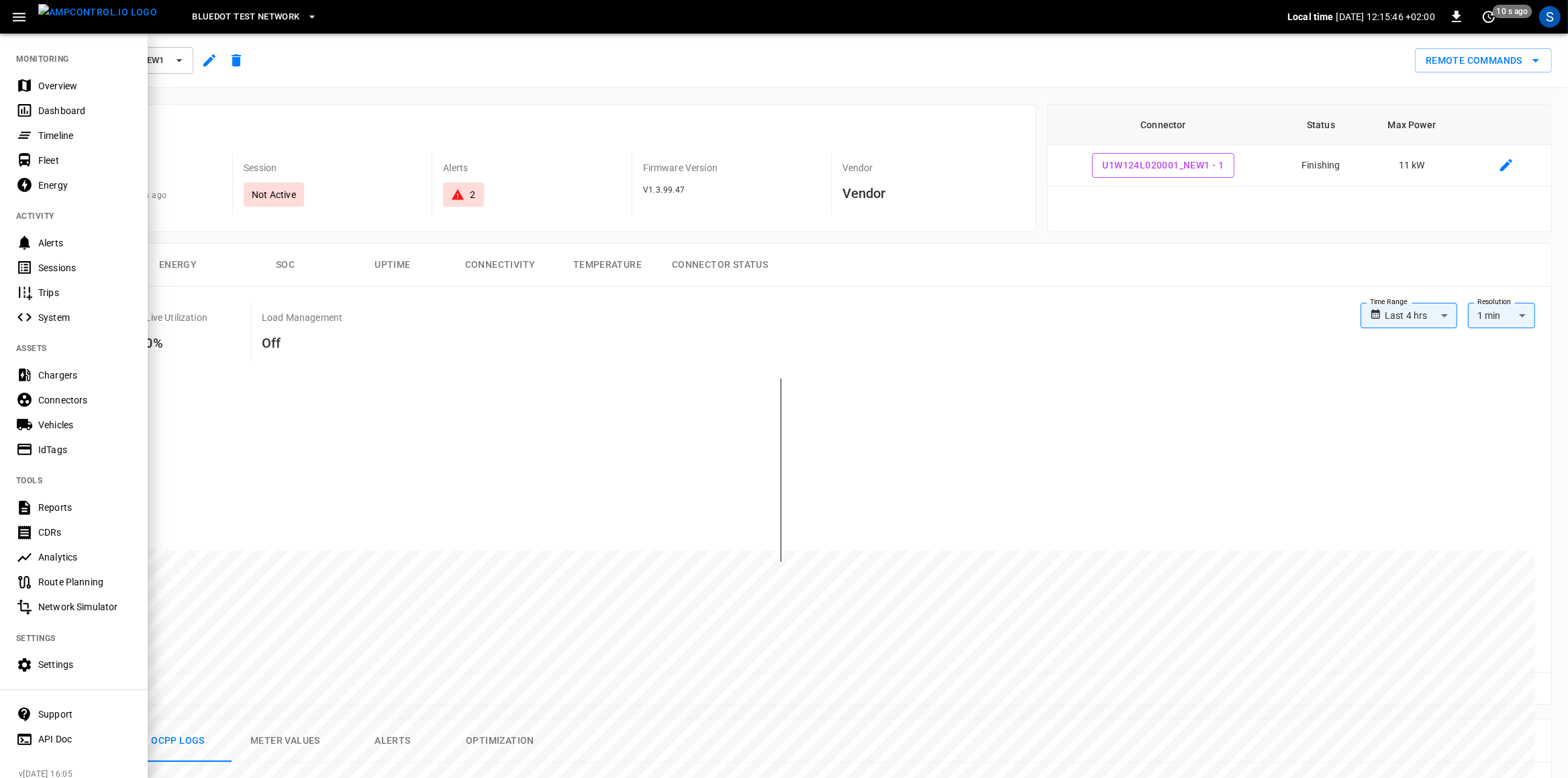
click at [86, 449] on div "IdTags" at bounding box center [85, 449] width 93 height 13
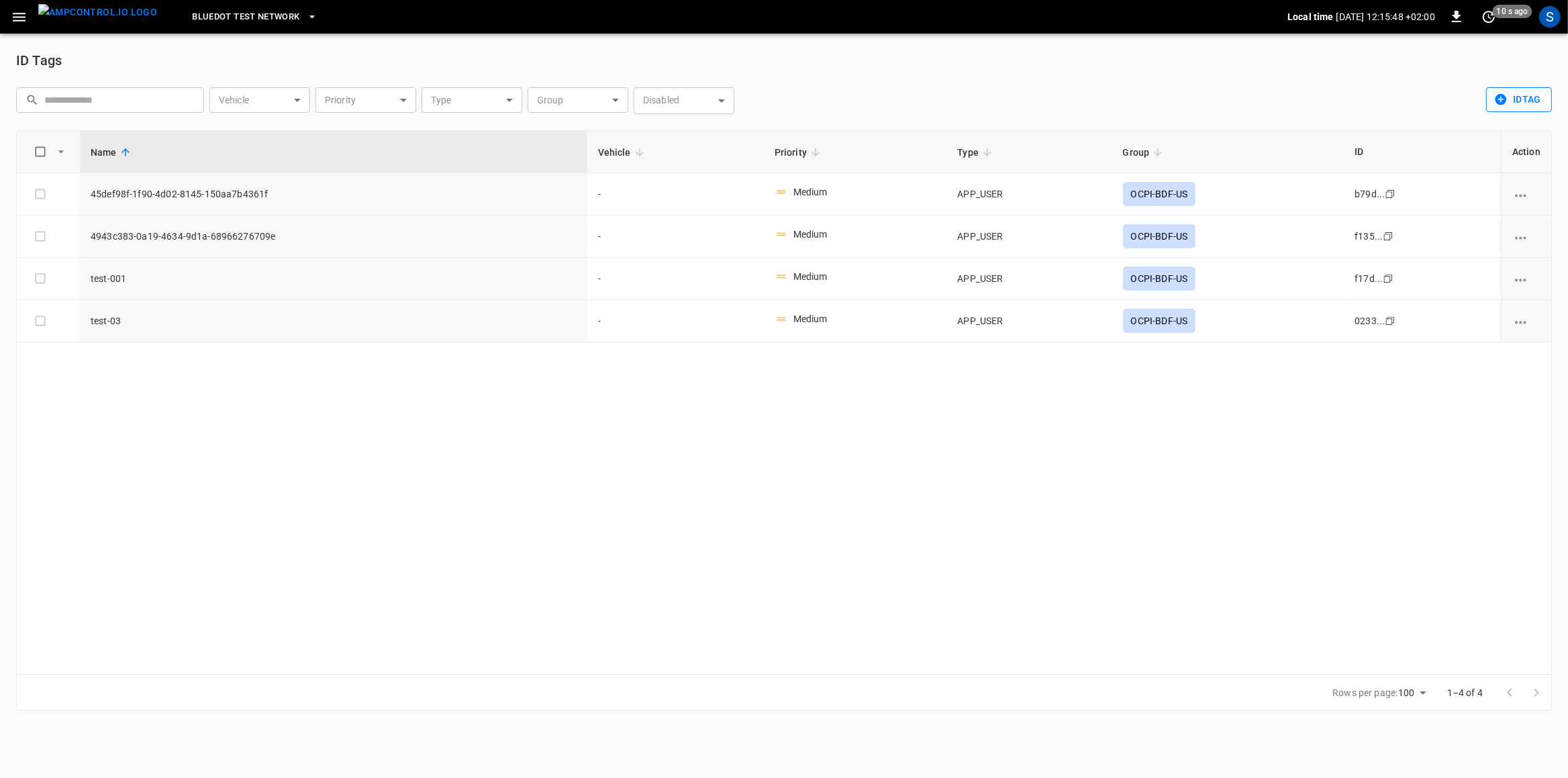
click at [1254, 100] on button "idTag" at bounding box center [1519, 99] width 66 height 24
click at [1254, 127] on li "Create" at bounding box center [1521, 128] width 70 height 22
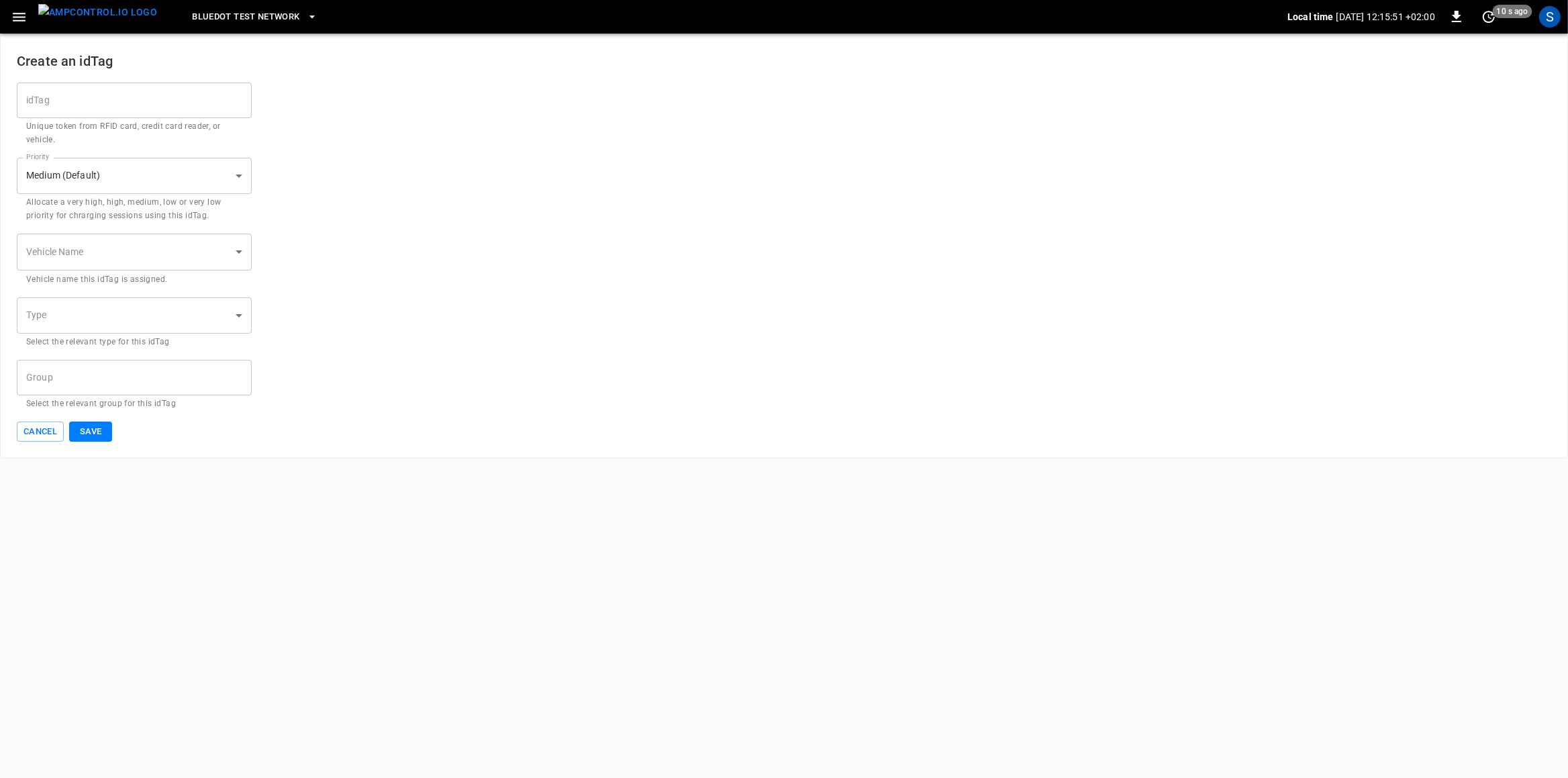
click at [88, 95] on input "idTag" at bounding box center [135, 100] width 235 height 36
type input "****"
click at [94, 435] on button "Save" at bounding box center [91, 432] width 43 height 21
click at [113, 312] on body "Bluedot Test Network Local time 2025-08-21 12:15:55 +02:00 0 20 s ago S Create …" at bounding box center [784, 229] width 1568 height 458
click at [84, 355] on li "RFID" at bounding box center [135, 350] width 235 height 22
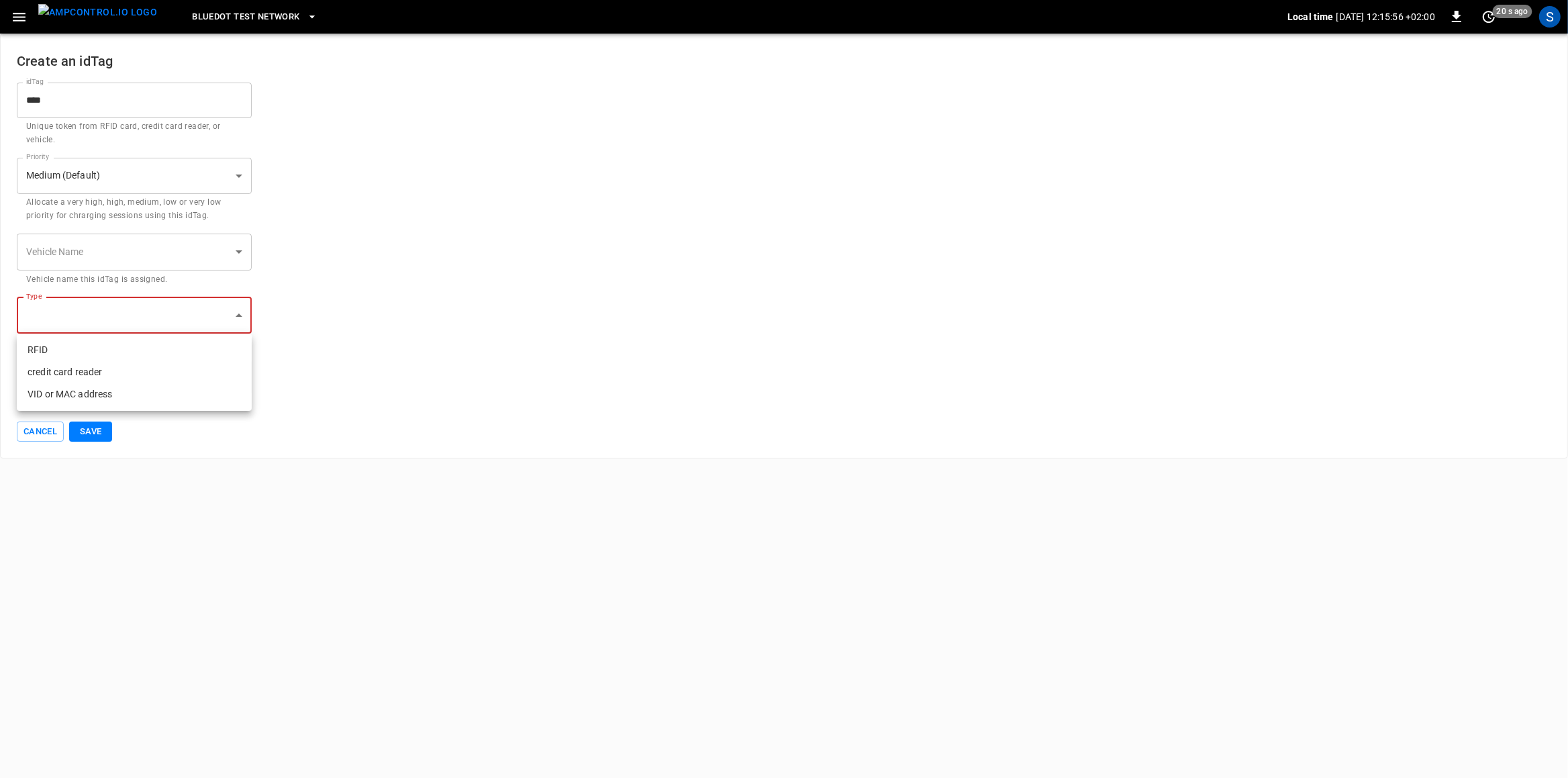
type input "****"
click at [89, 427] on button "Save" at bounding box center [91, 432] width 43 height 21
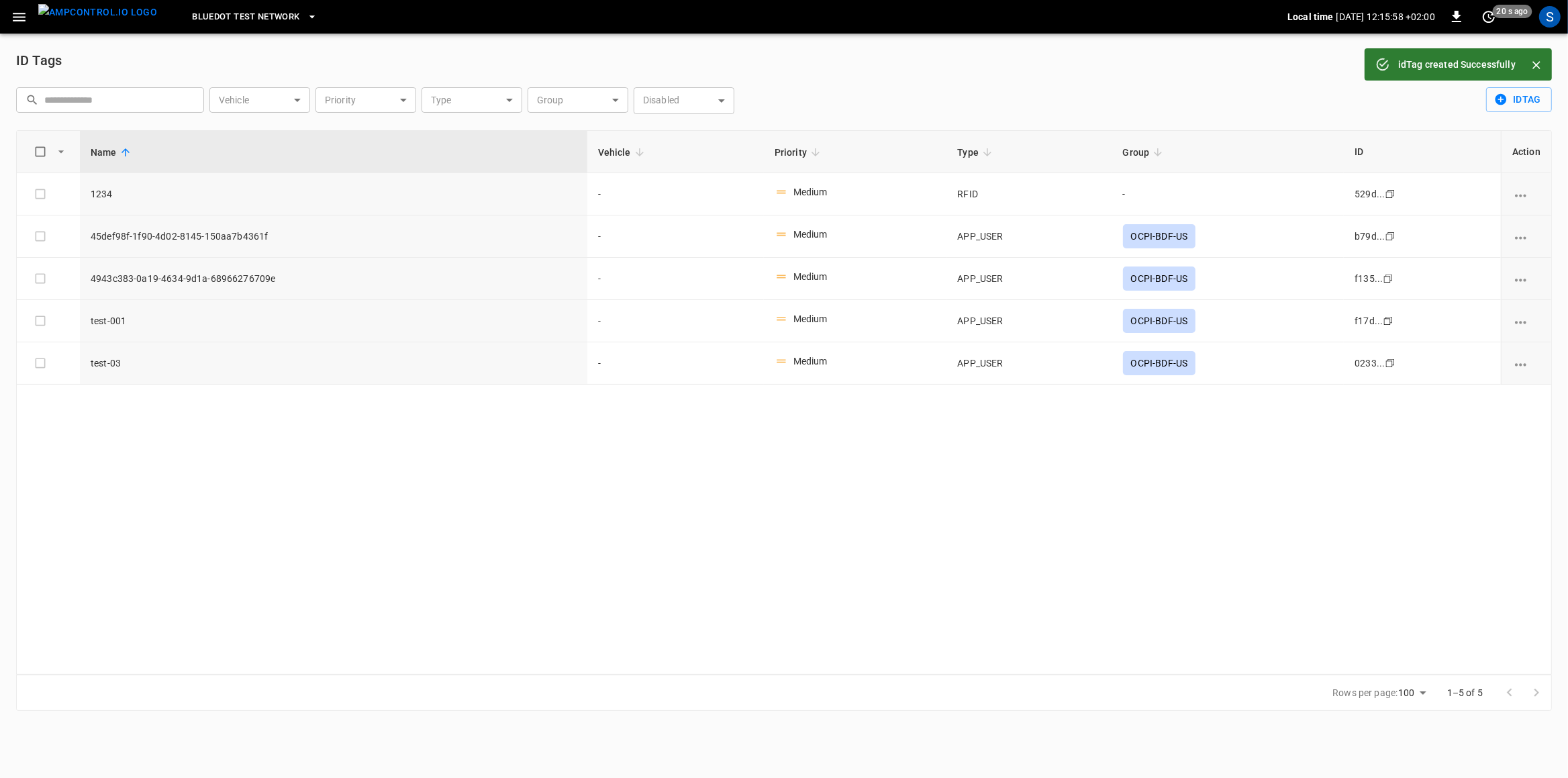
click at [101, 17] on img "menu" at bounding box center [98, 12] width 119 height 17
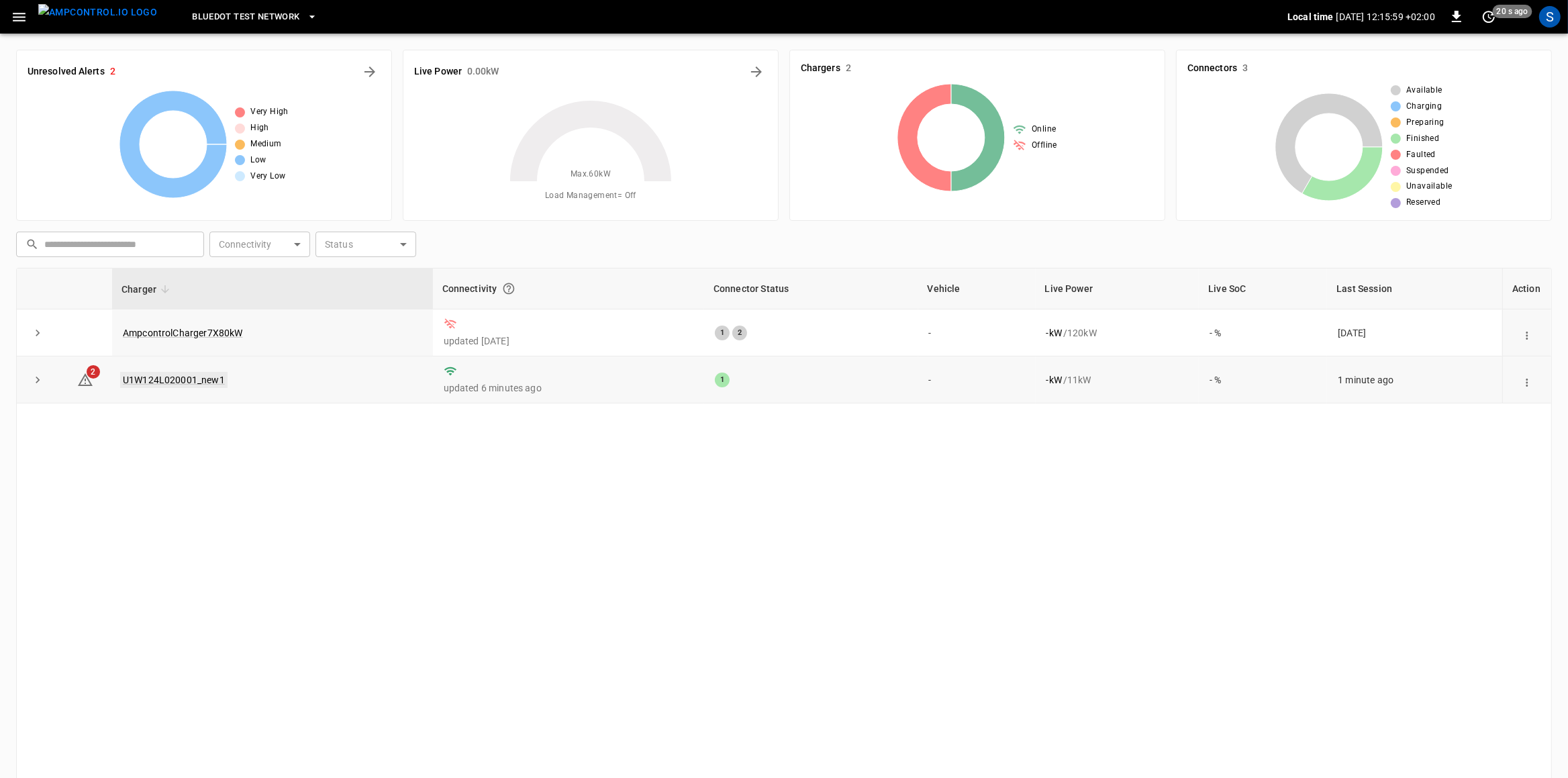
click at [181, 376] on link "U1W124L020001_new1" at bounding box center [174, 380] width 108 height 16
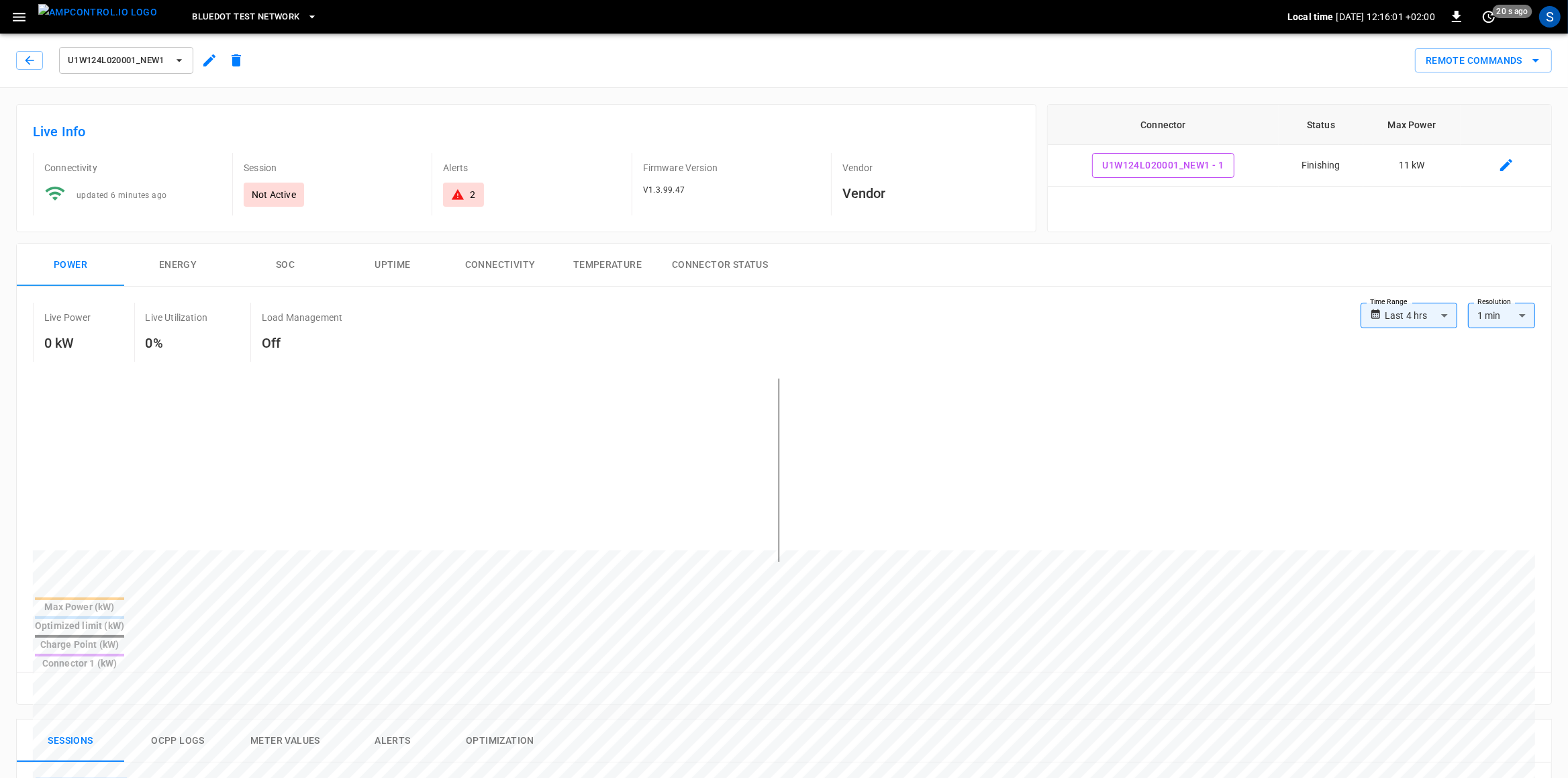
click at [1254, 41] on div "Remote Commands" at bounding box center [901, 55] width 1303 height 36
click at [1254, 74] on div "U1W124L020001_new1 Remote Commands" at bounding box center [781, 58] width 1574 height 59
click at [1254, 56] on button "Remote Commands" at bounding box center [1484, 60] width 137 height 24
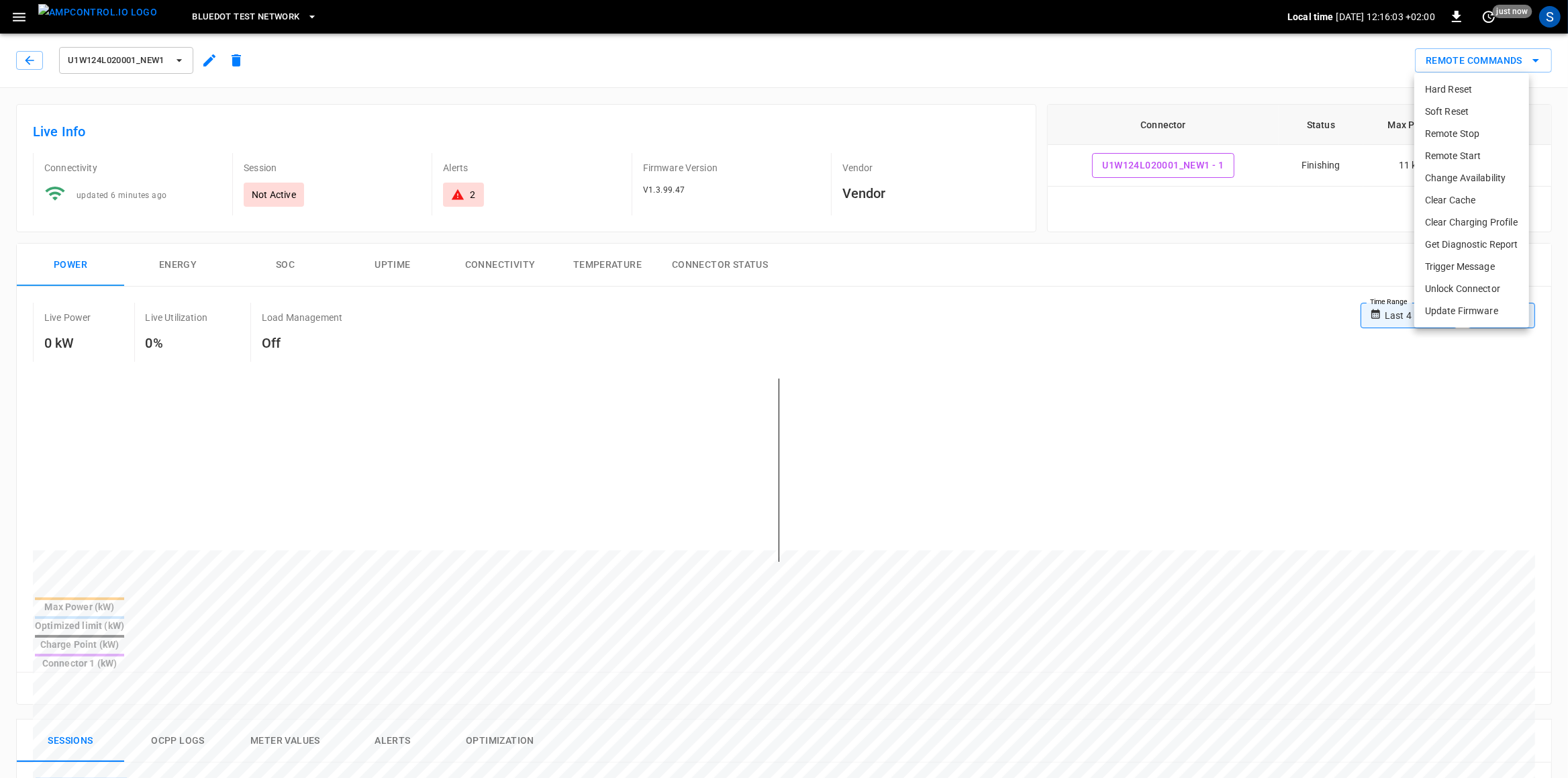
click at [1254, 104] on li "Soft Reset" at bounding box center [1472, 111] width 115 height 22
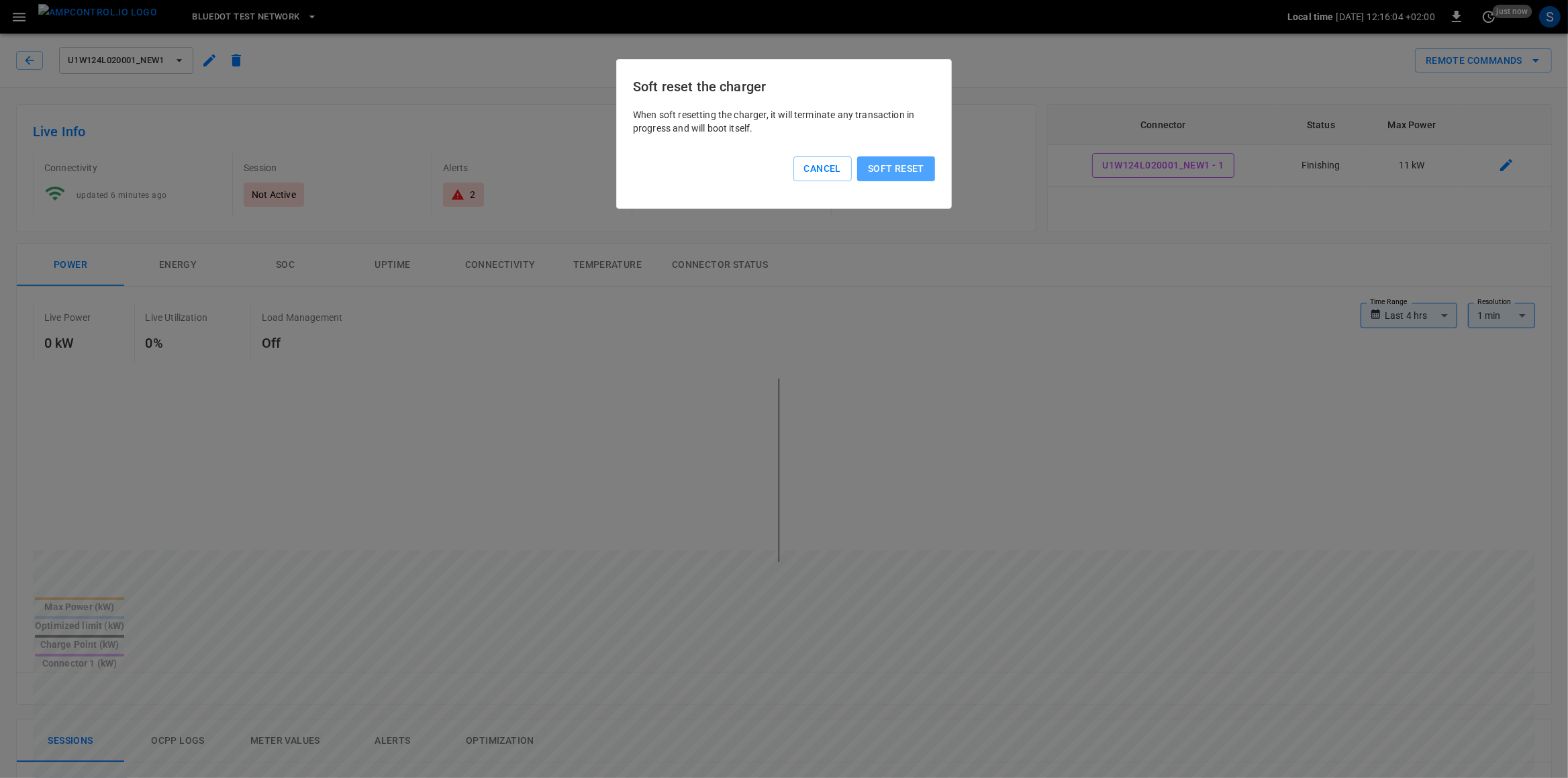
click at [889, 169] on button "Soft reset" at bounding box center [896, 169] width 78 height 24
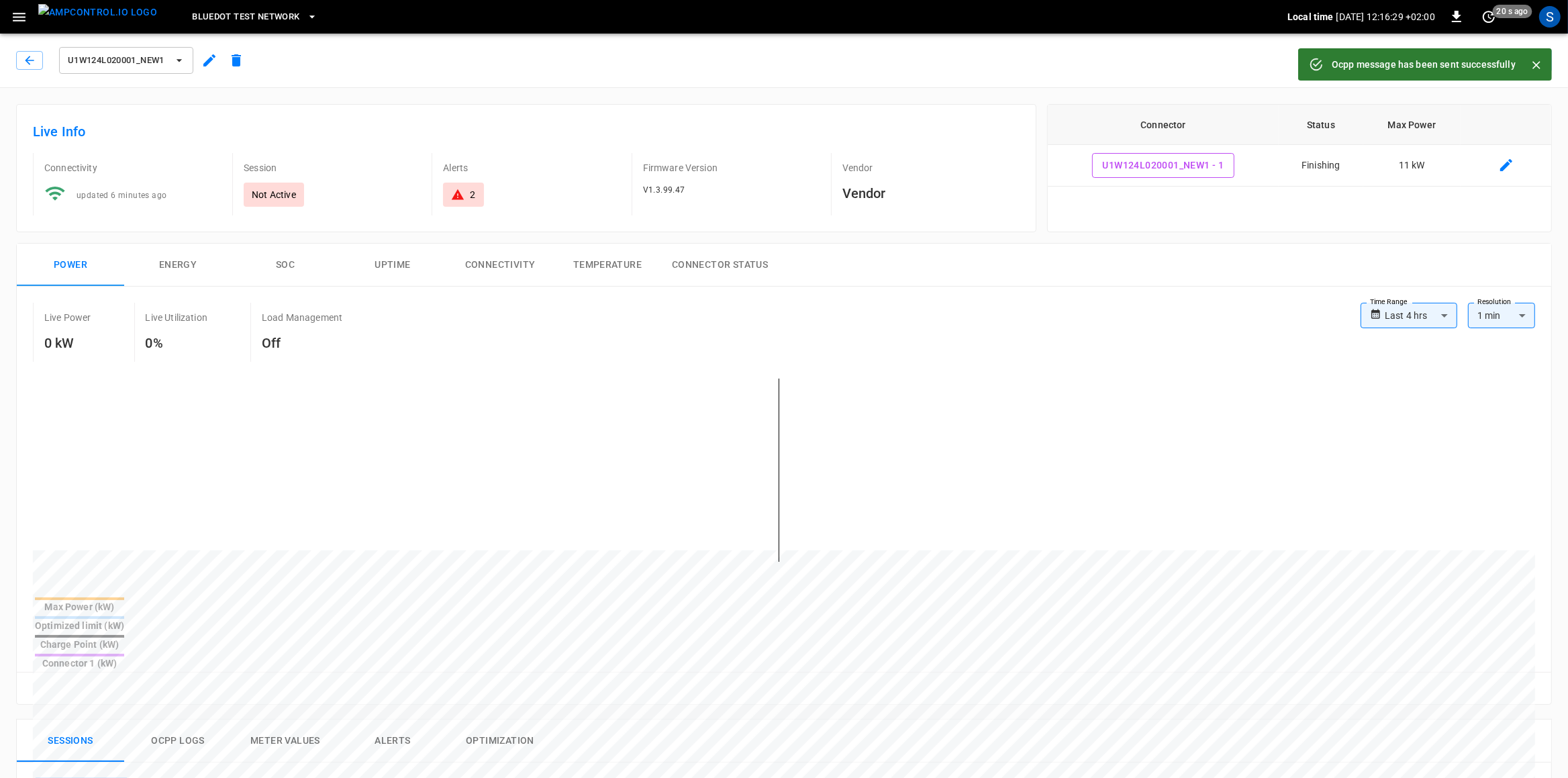
click at [1254, 63] on button "Close" at bounding box center [1536, 64] width 20 height 20
click at [1254, 63] on button "Remote Commands" at bounding box center [1484, 60] width 137 height 24
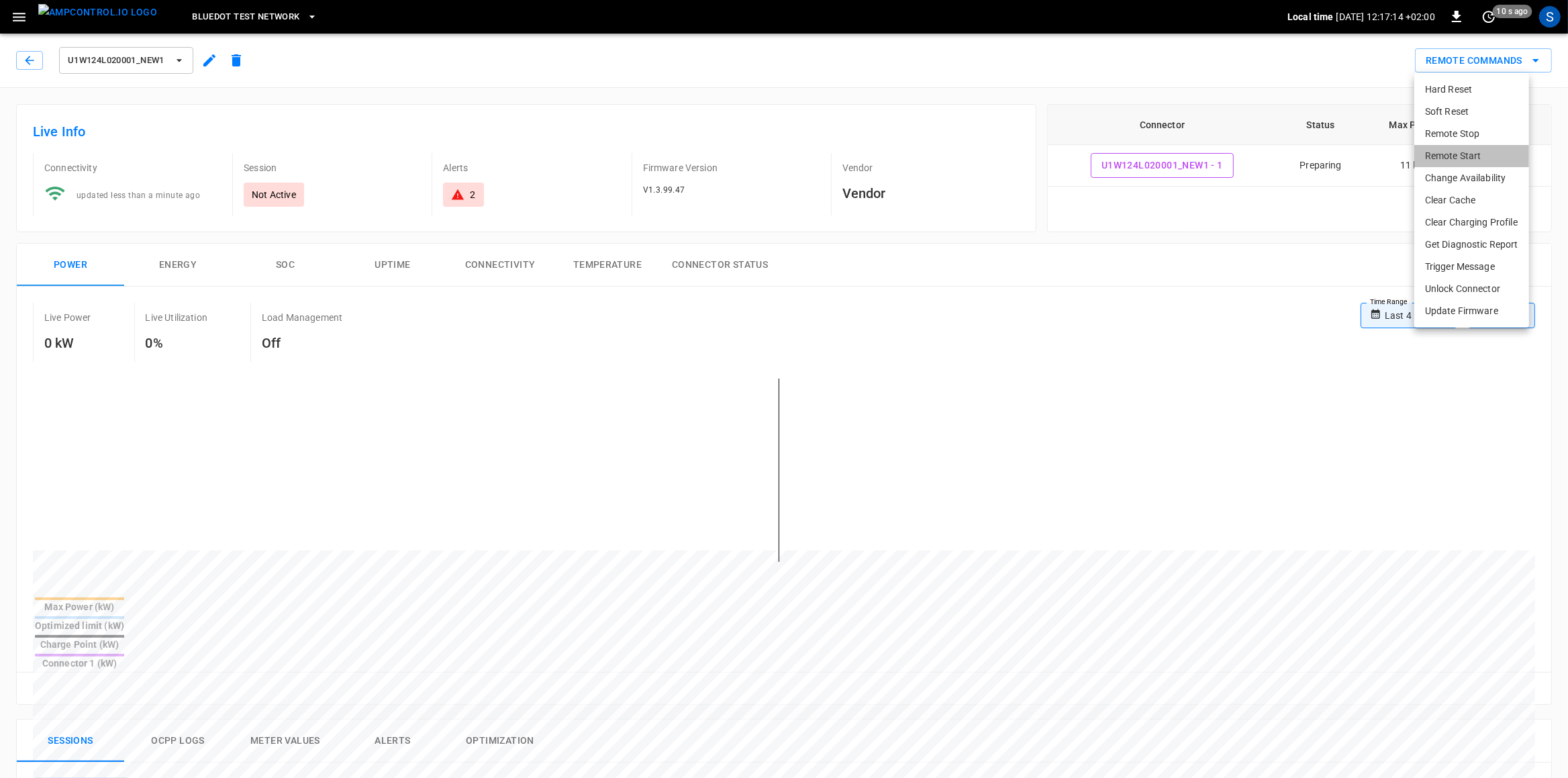
click at [1254, 161] on li "Remote Start" at bounding box center [1472, 156] width 115 height 22
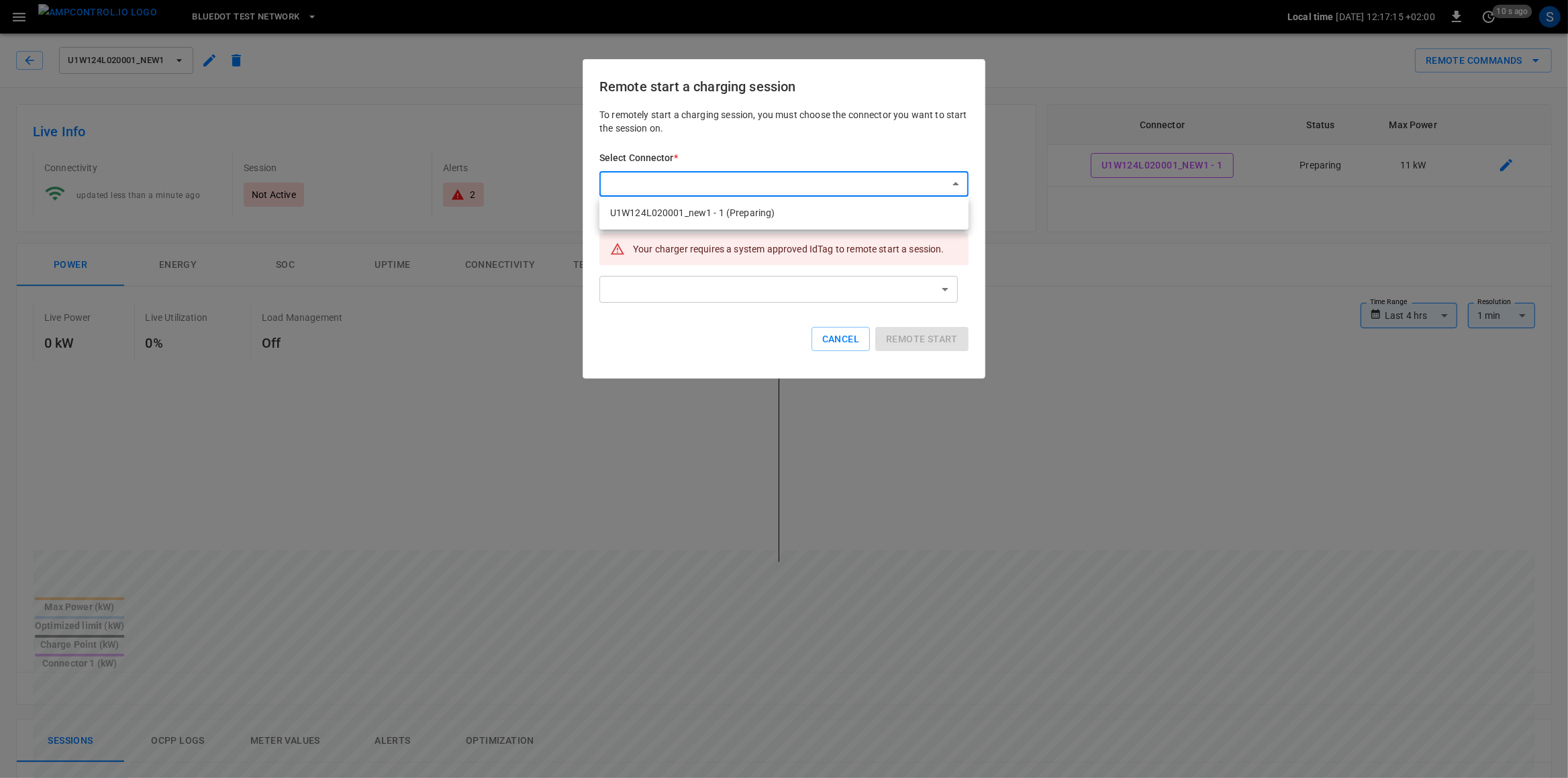
click at [625, 182] on body "**********" at bounding box center [784, 708] width 1568 height 1417
click at [673, 222] on li "U1W124L020001_new1 - 1 (Preparing)" at bounding box center [784, 213] width 370 height 22
type input "**********"
click at [674, 294] on body "**********" at bounding box center [784, 708] width 1568 height 1417
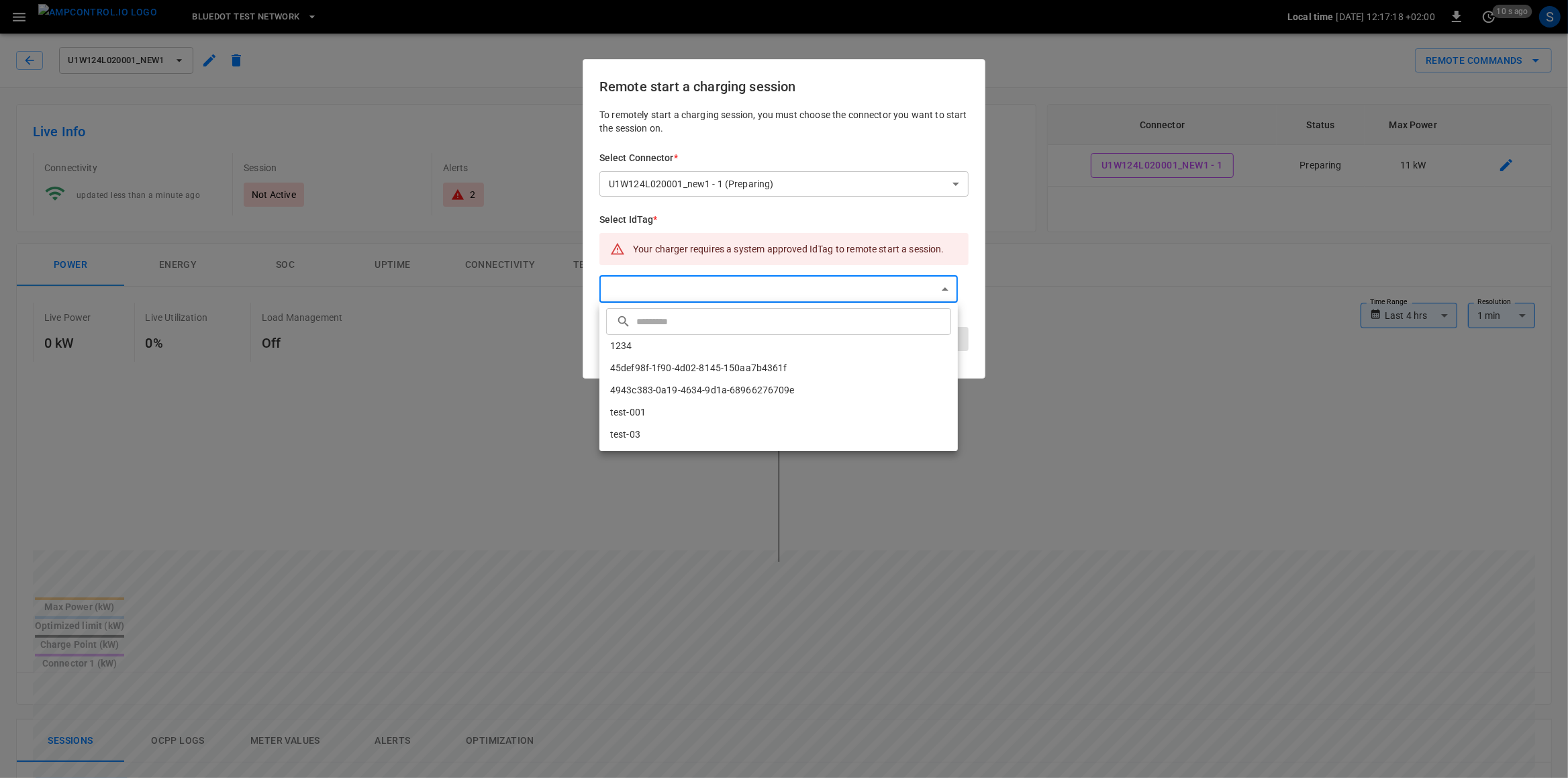
click at [637, 346] on li "1234" at bounding box center [778, 346] width 358 height 22
type input "****"
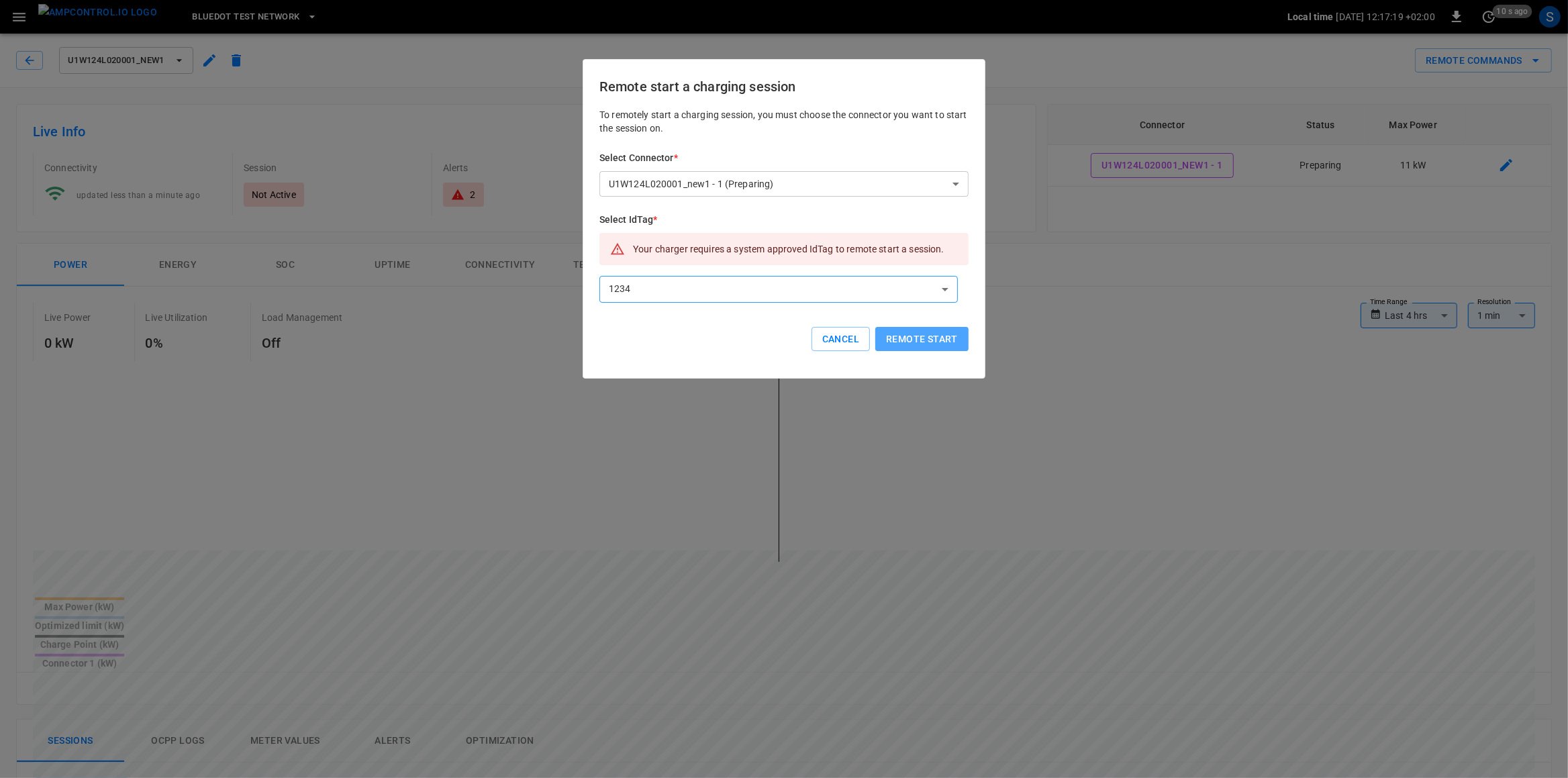
click at [928, 342] on button "Remote start" at bounding box center [922, 339] width 93 height 24
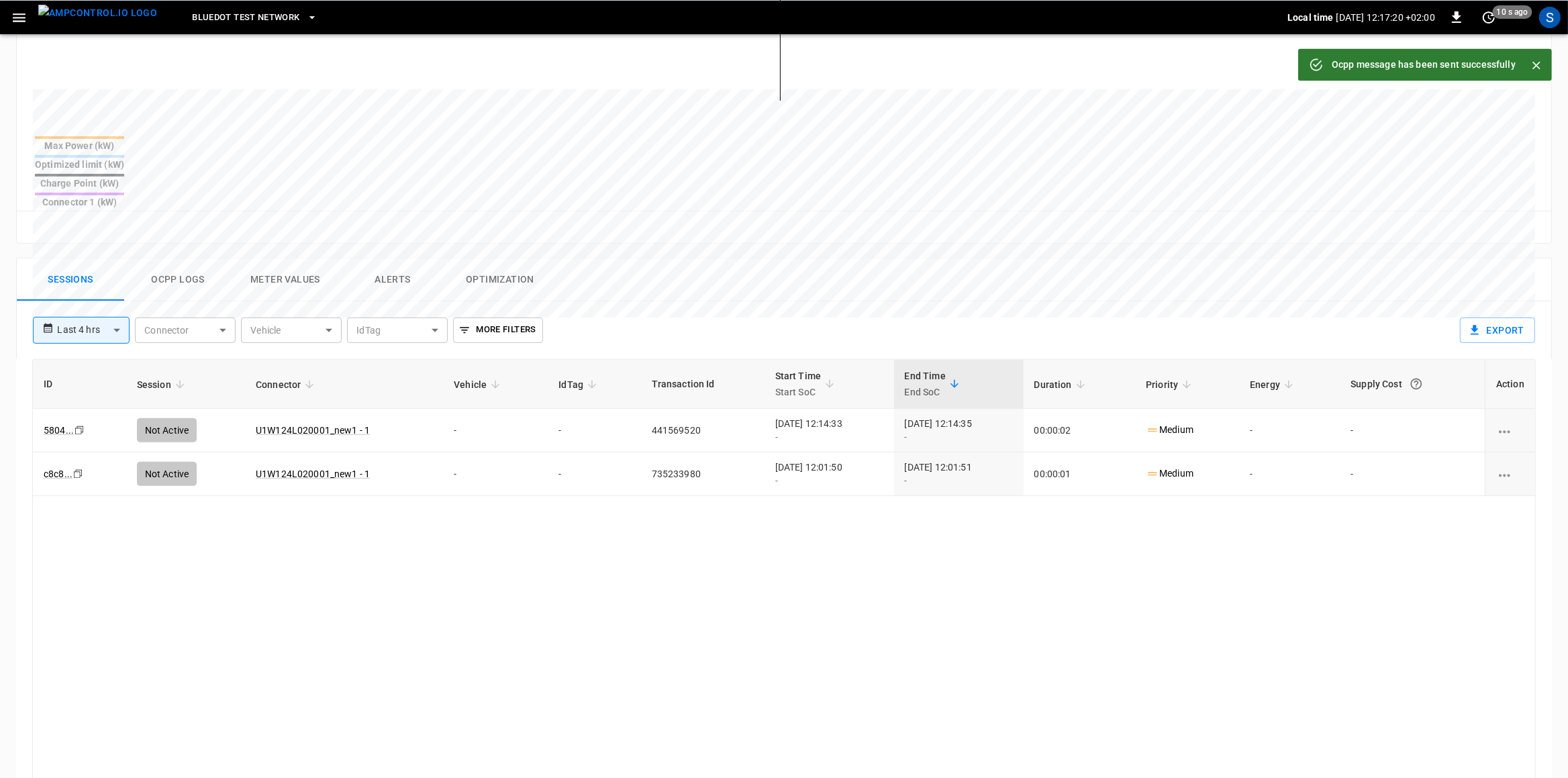
scroll to position [470, 0]
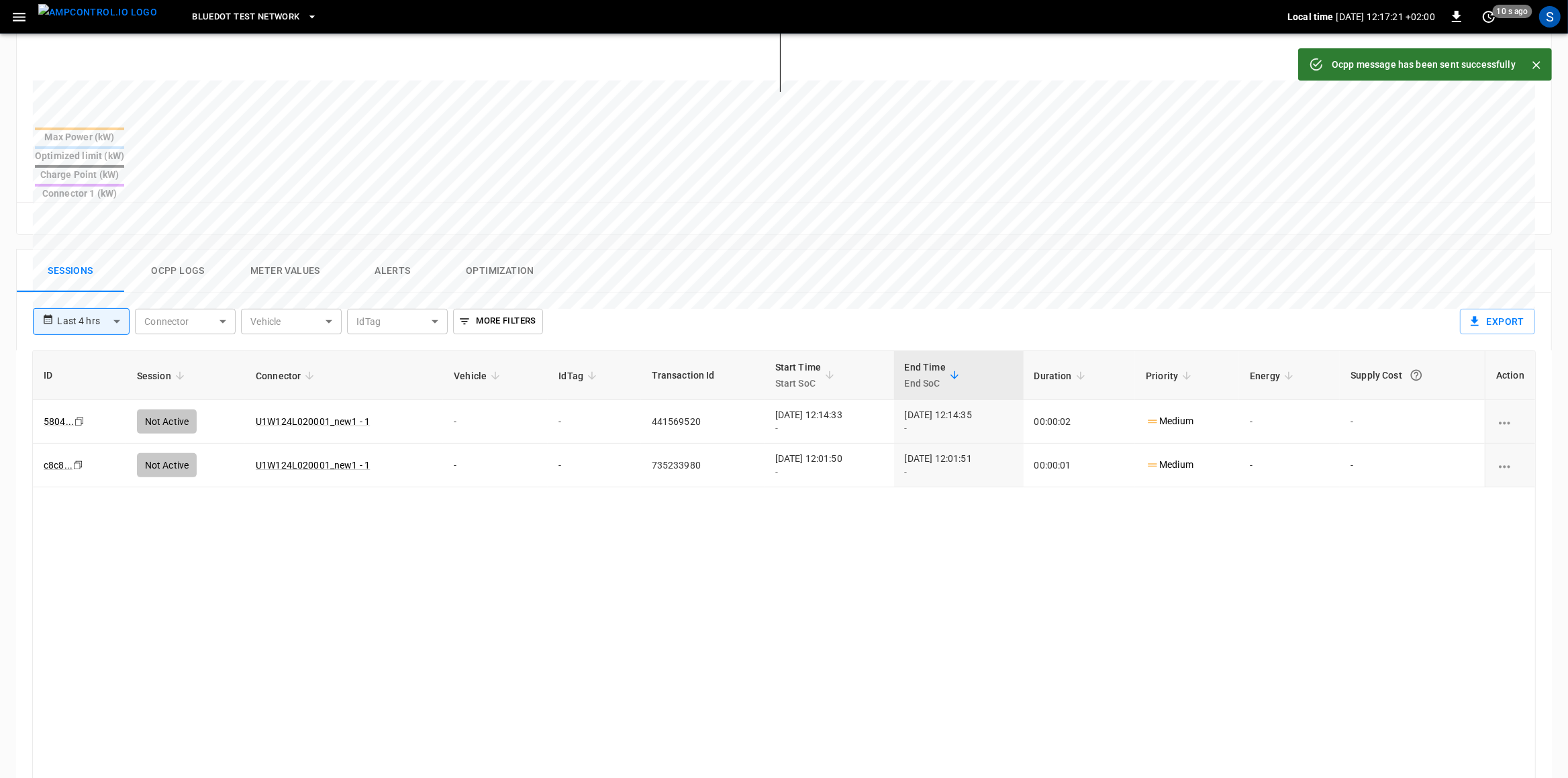
click at [201, 250] on button "Ocpp logs" at bounding box center [178, 271] width 108 height 43
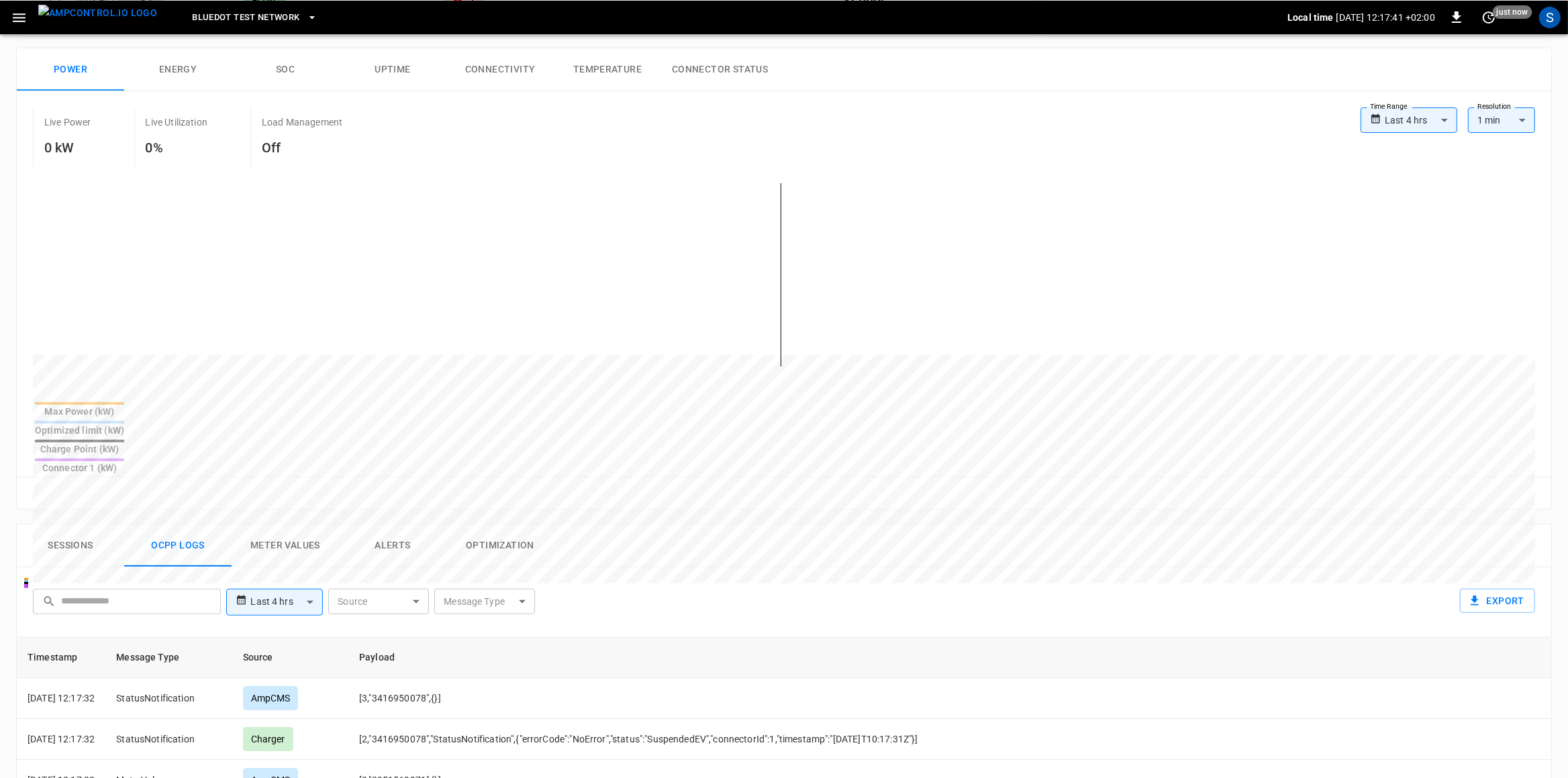
scroll to position [0, 0]
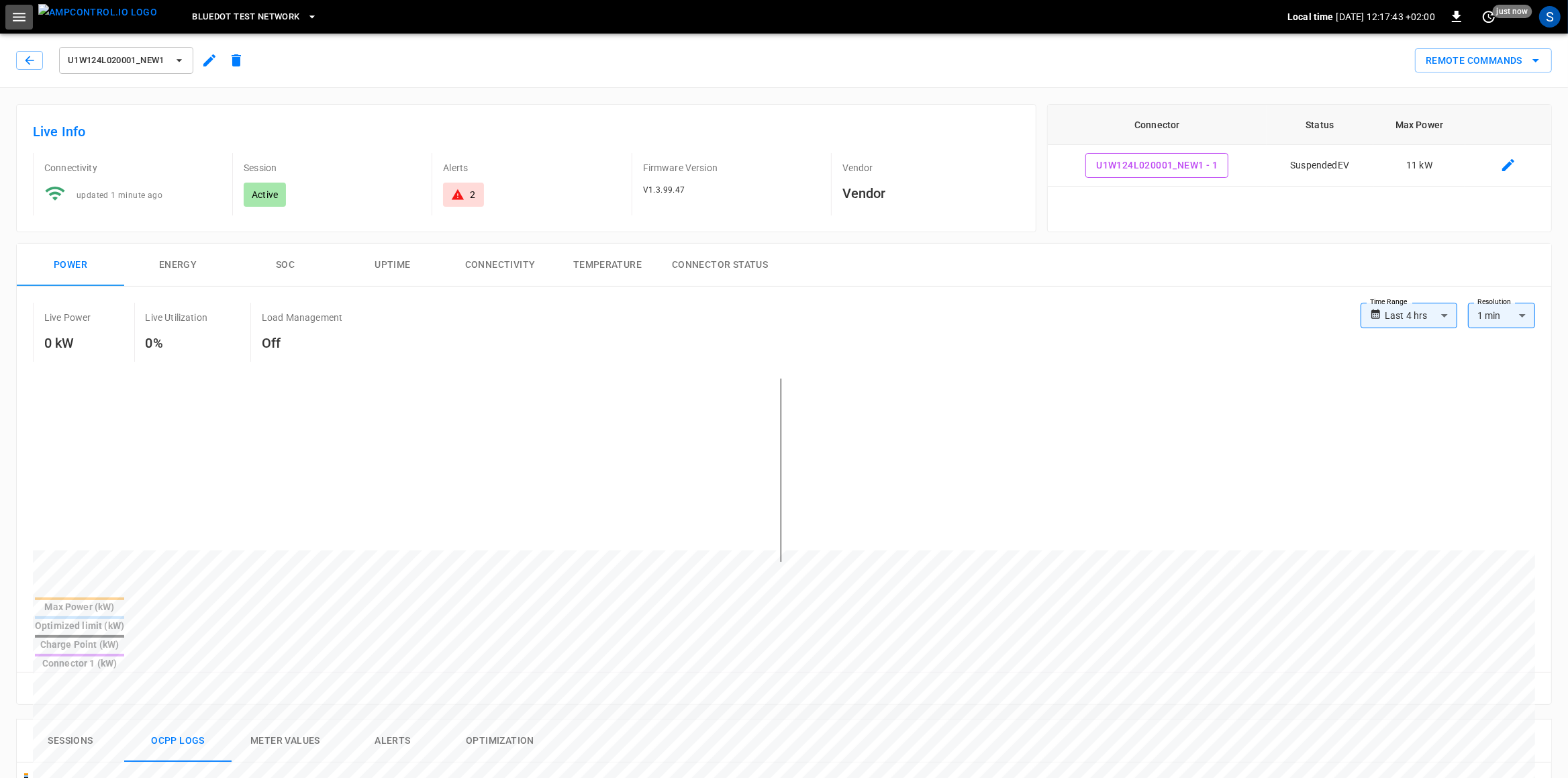
click at [10, 12] on button "button" at bounding box center [20, 17] width 28 height 24
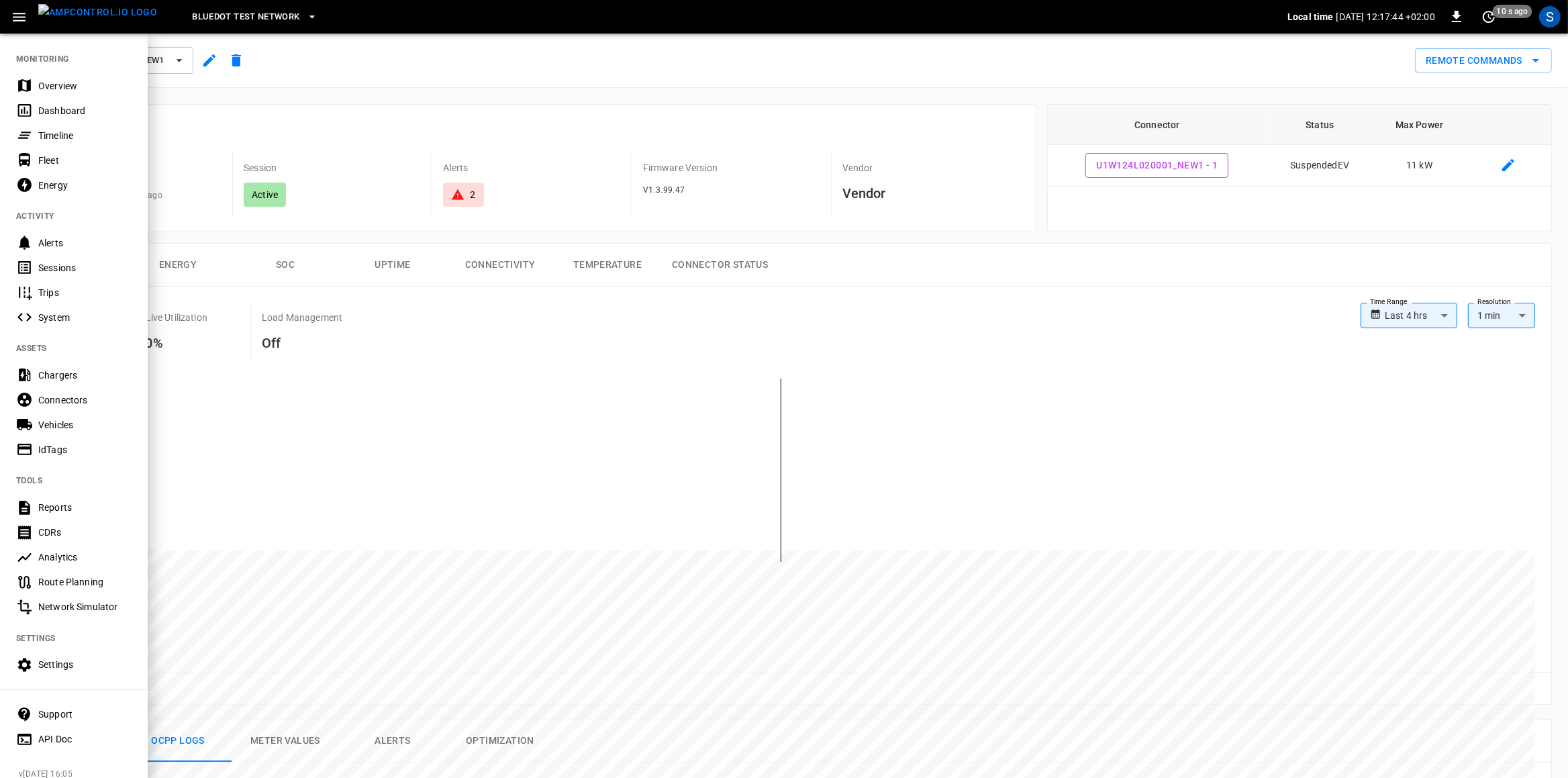
click at [73, 621] on div "Settings" at bounding box center [85, 665] width 93 height 13
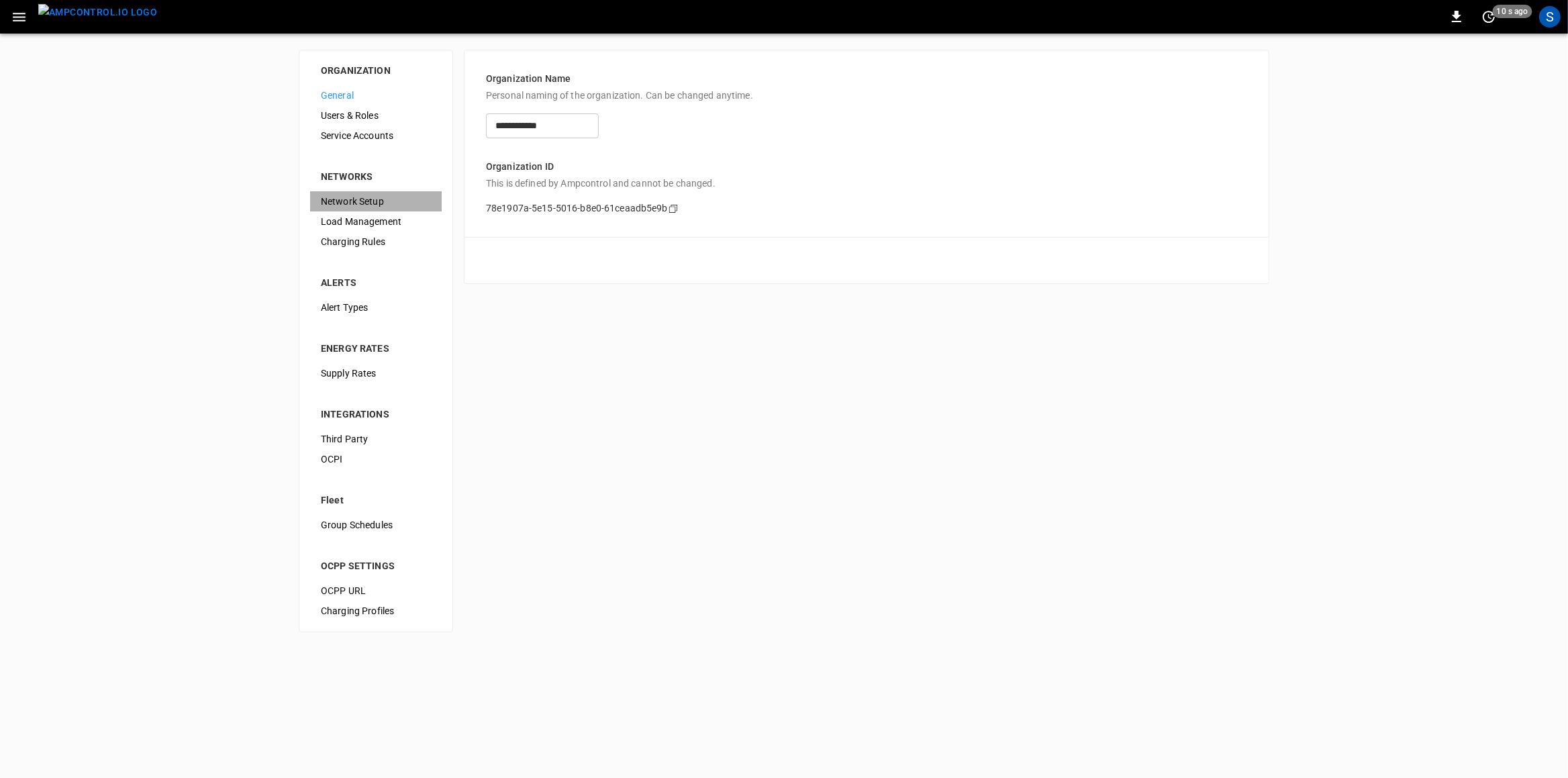
click at [412, 210] on div "Network Setup" at bounding box center [375, 201] width 131 height 20
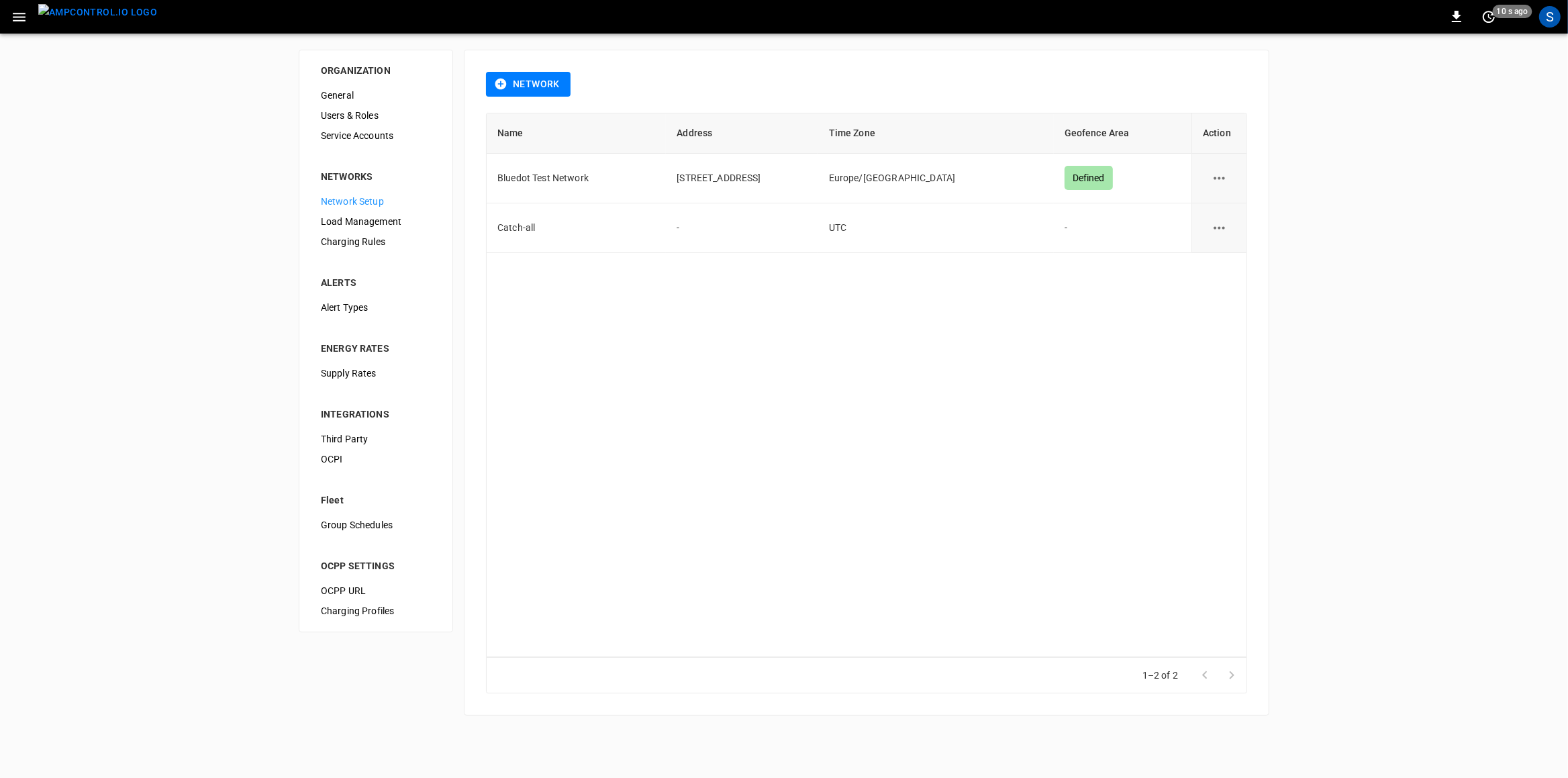
click at [403, 222] on span "Load Management" at bounding box center [375, 221] width 110 height 14
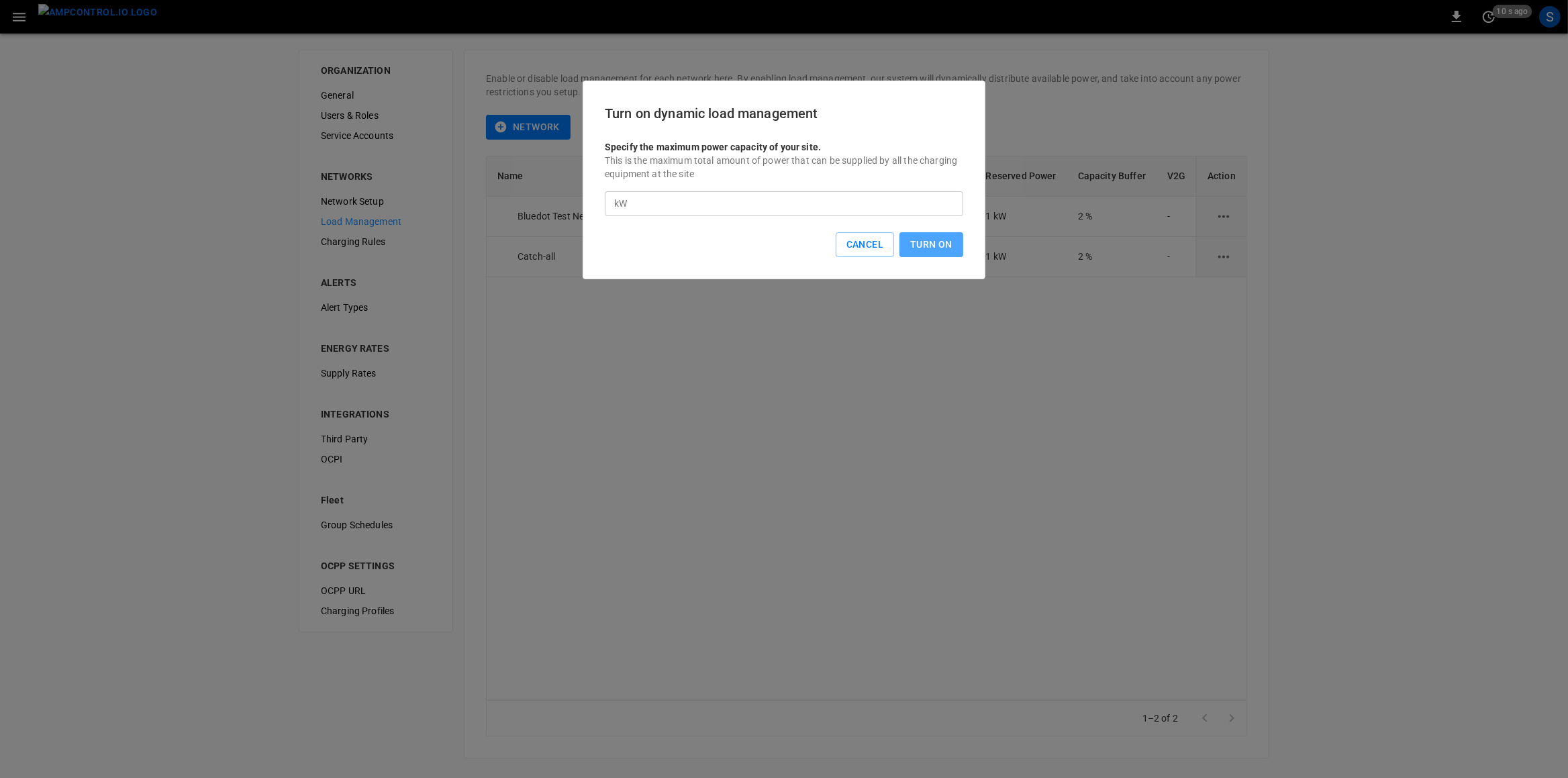
click at [930, 245] on button "Turn On" at bounding box center [932, 245] width 64 height 24
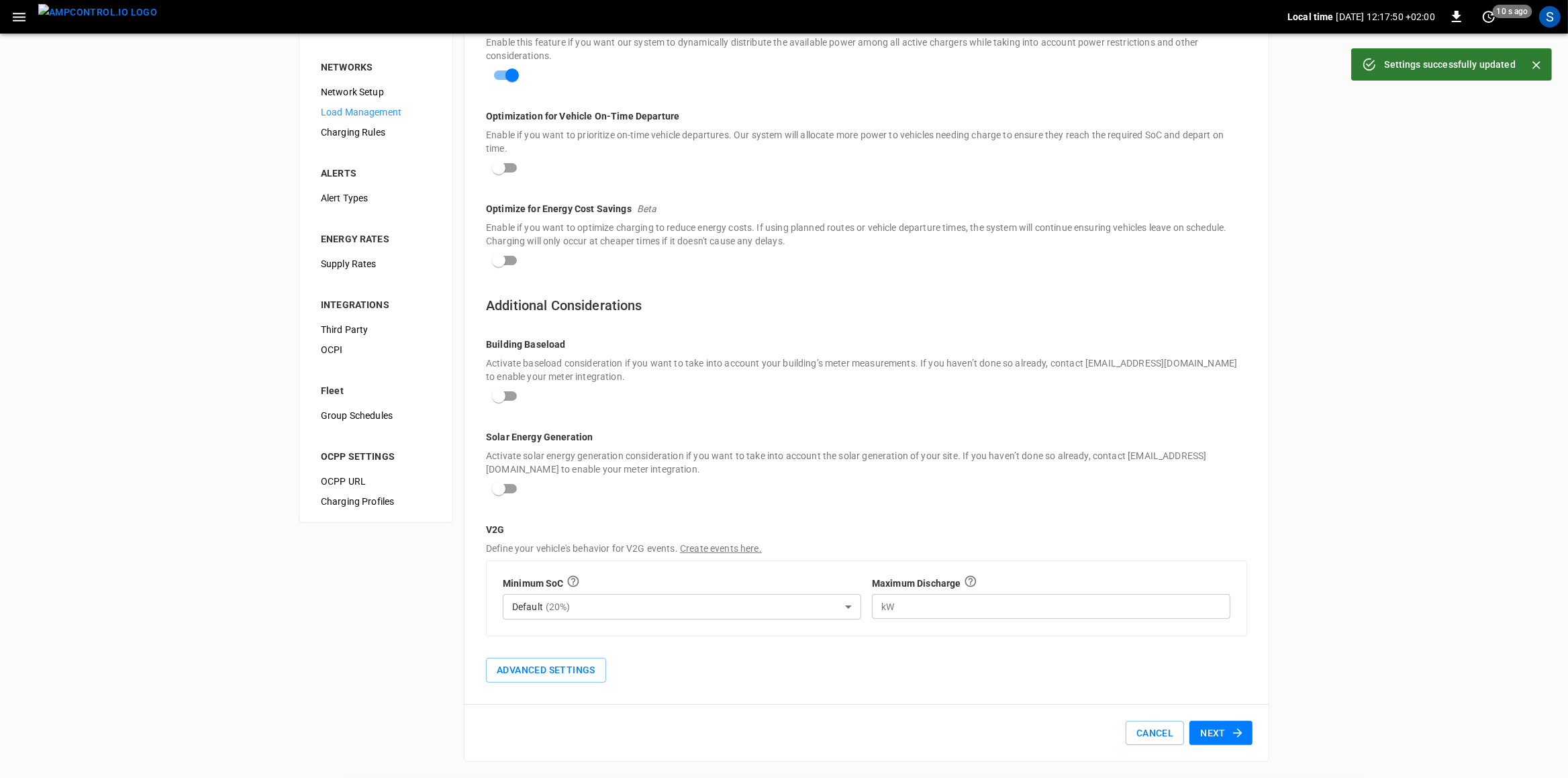
scroll to position [112, 0]
click at [1246, 621] on button "Next" at bounding box center [1220, 733] width 63 height 24
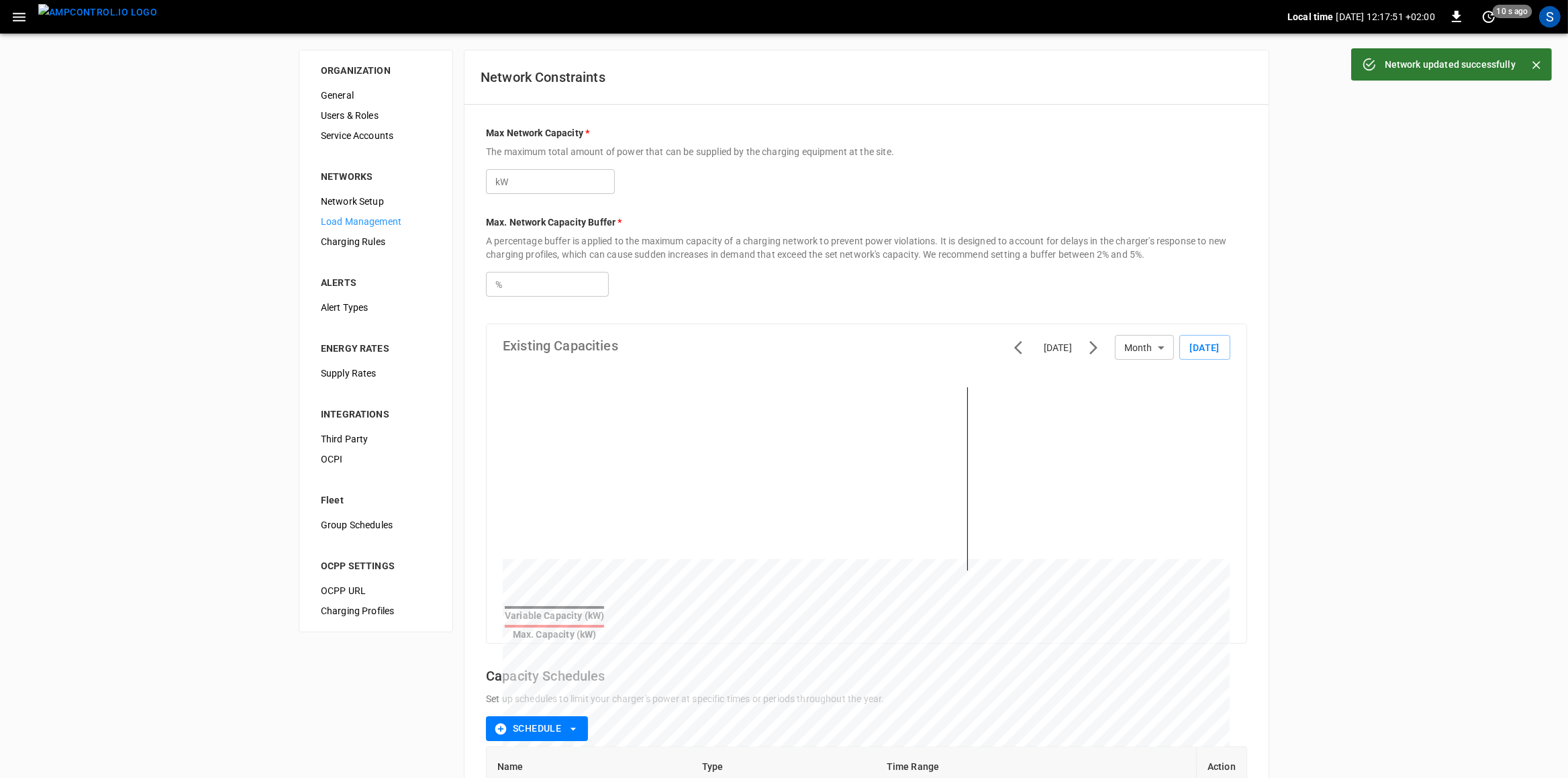
scroll to position [176, 0]
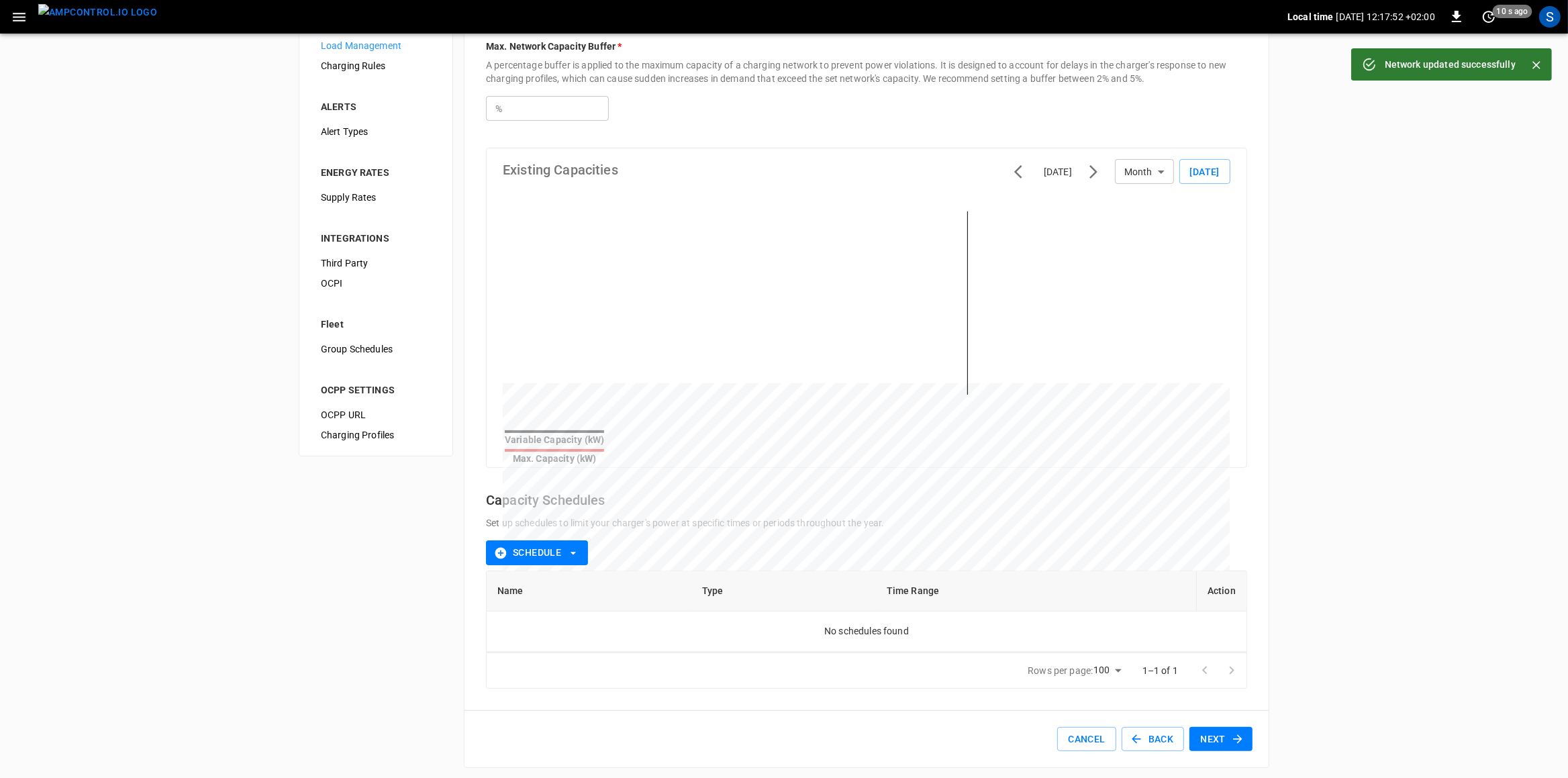
click at [1238, 621] on div "Cancel Back Next" at bounding box center [867, 740] width 804 height 57
click at [1238, 621] on button "Next" at bounding box center [1220, 739] width 63 height 24
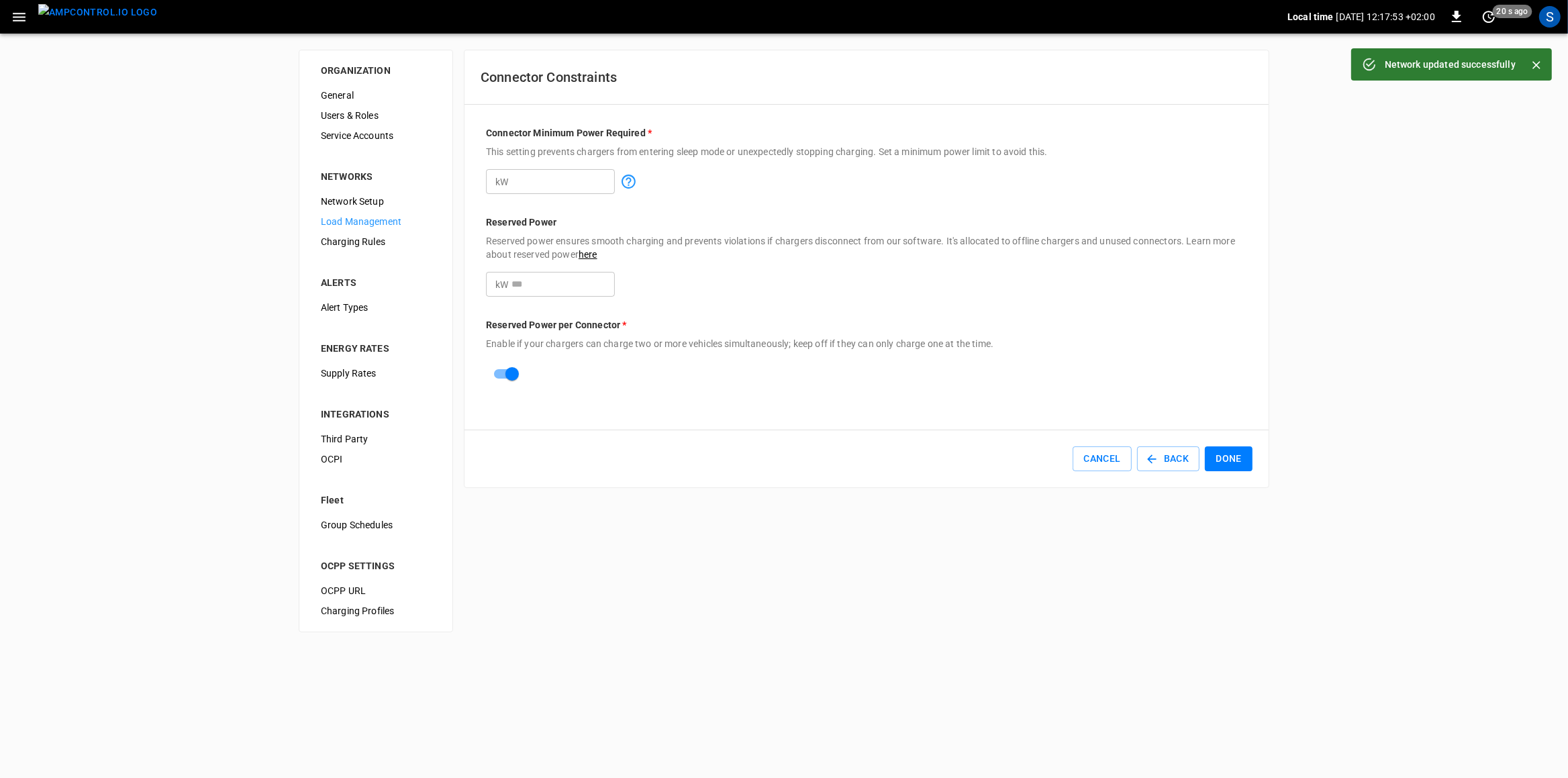
click at [1234, 459] on button "Done" at bounding box center [1229, 458] width 47 height 24
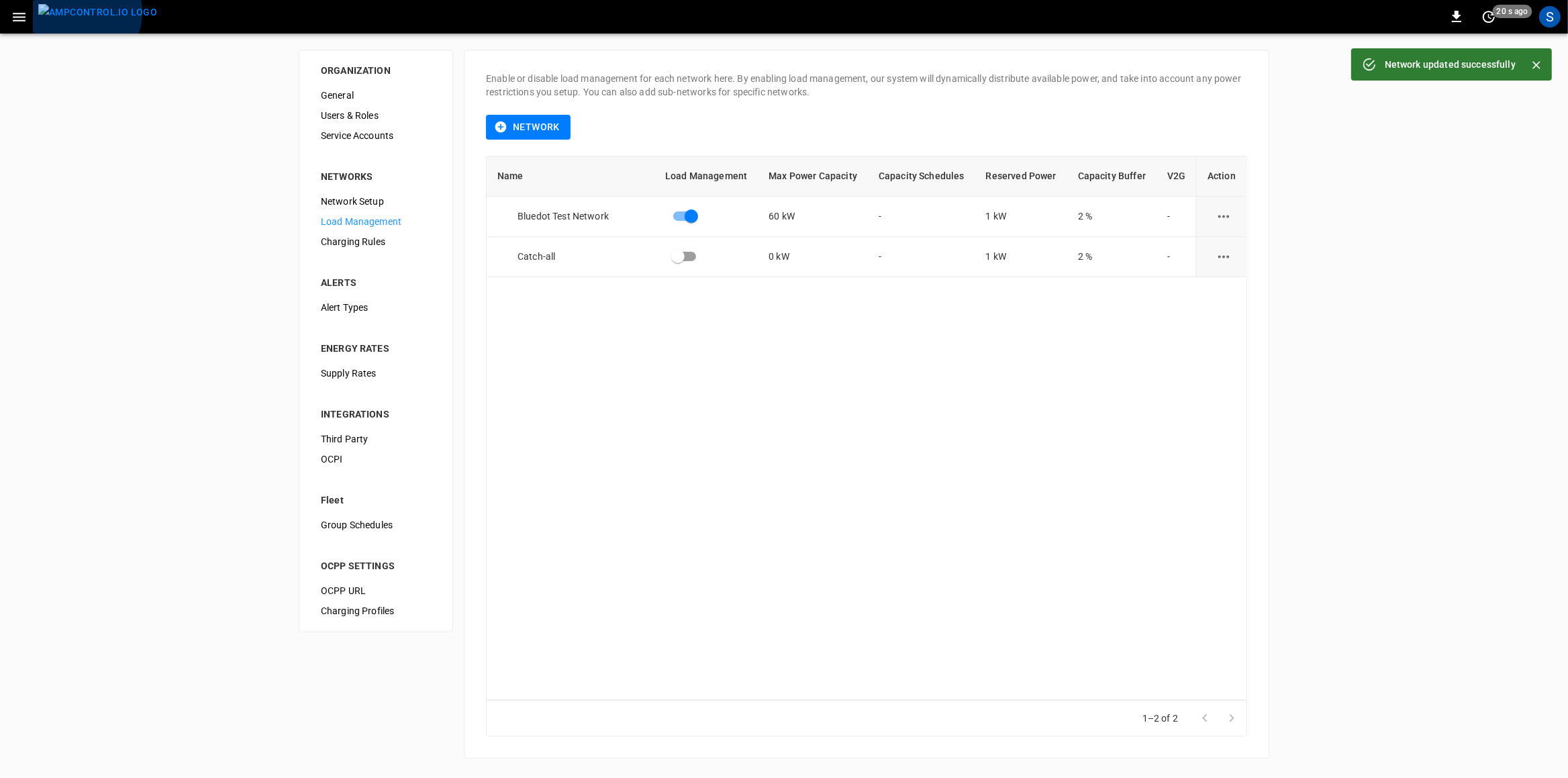
click at [77, 12] on img "menu" at bounding box center [98, 12] width 119 height 17
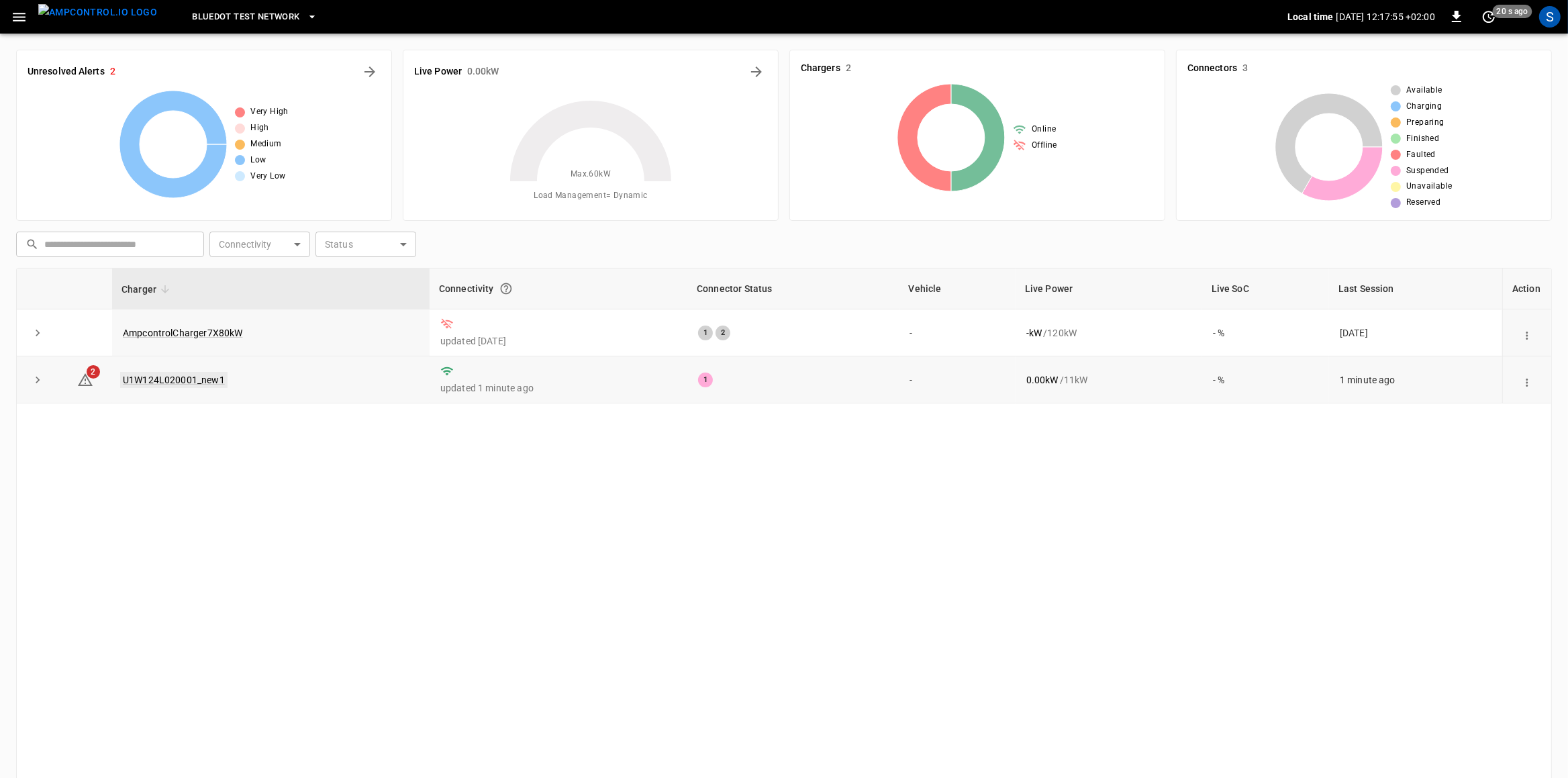
click at [188, 380] on link "U1W124L020001_new1" at bounding box center [174, 380] width 108 height 16
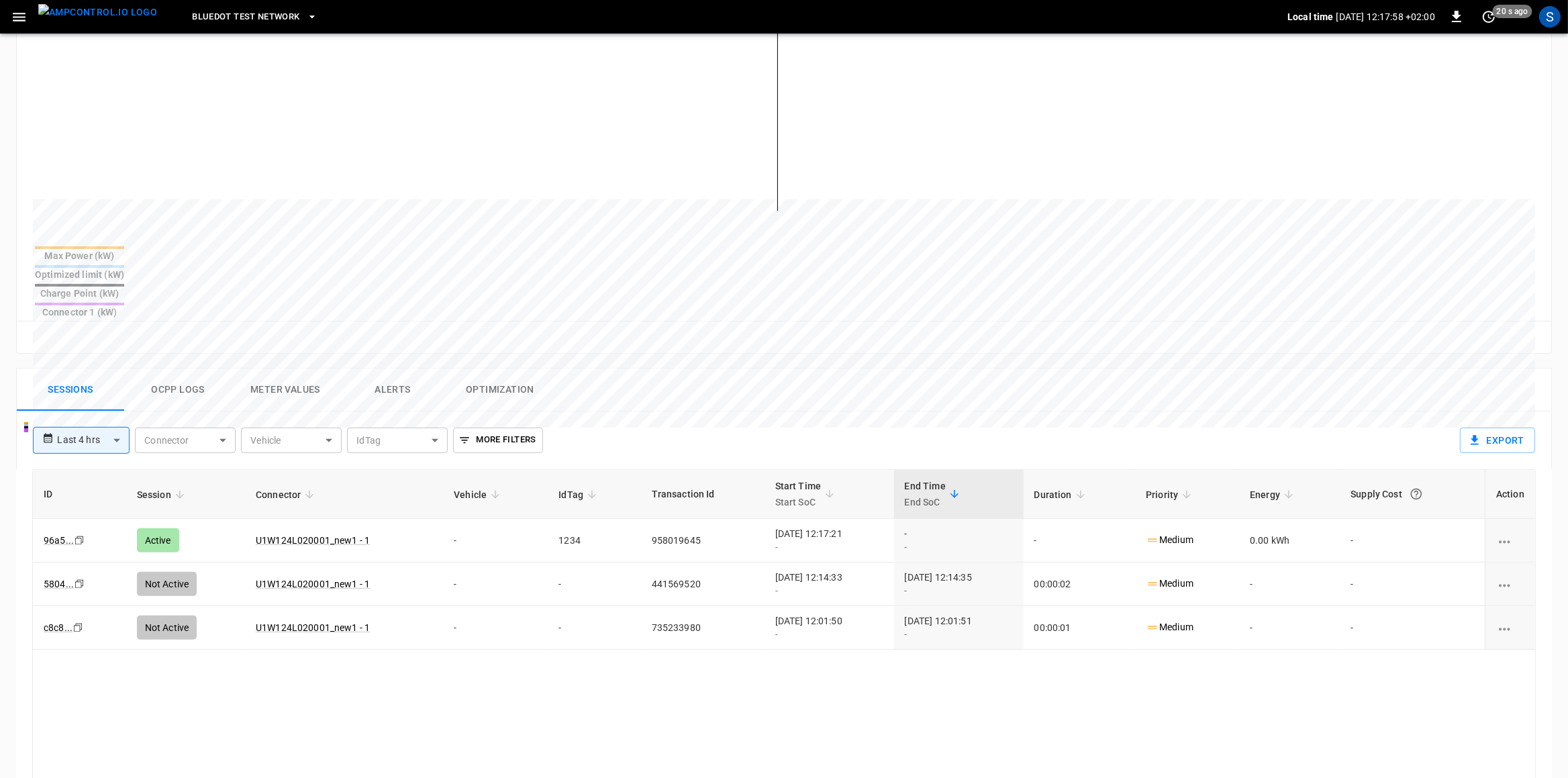
scroll to position [352, 0]
click at [180, 367] on button "Ocpp logs" at bounding box center [178, 388] width 108 height 43
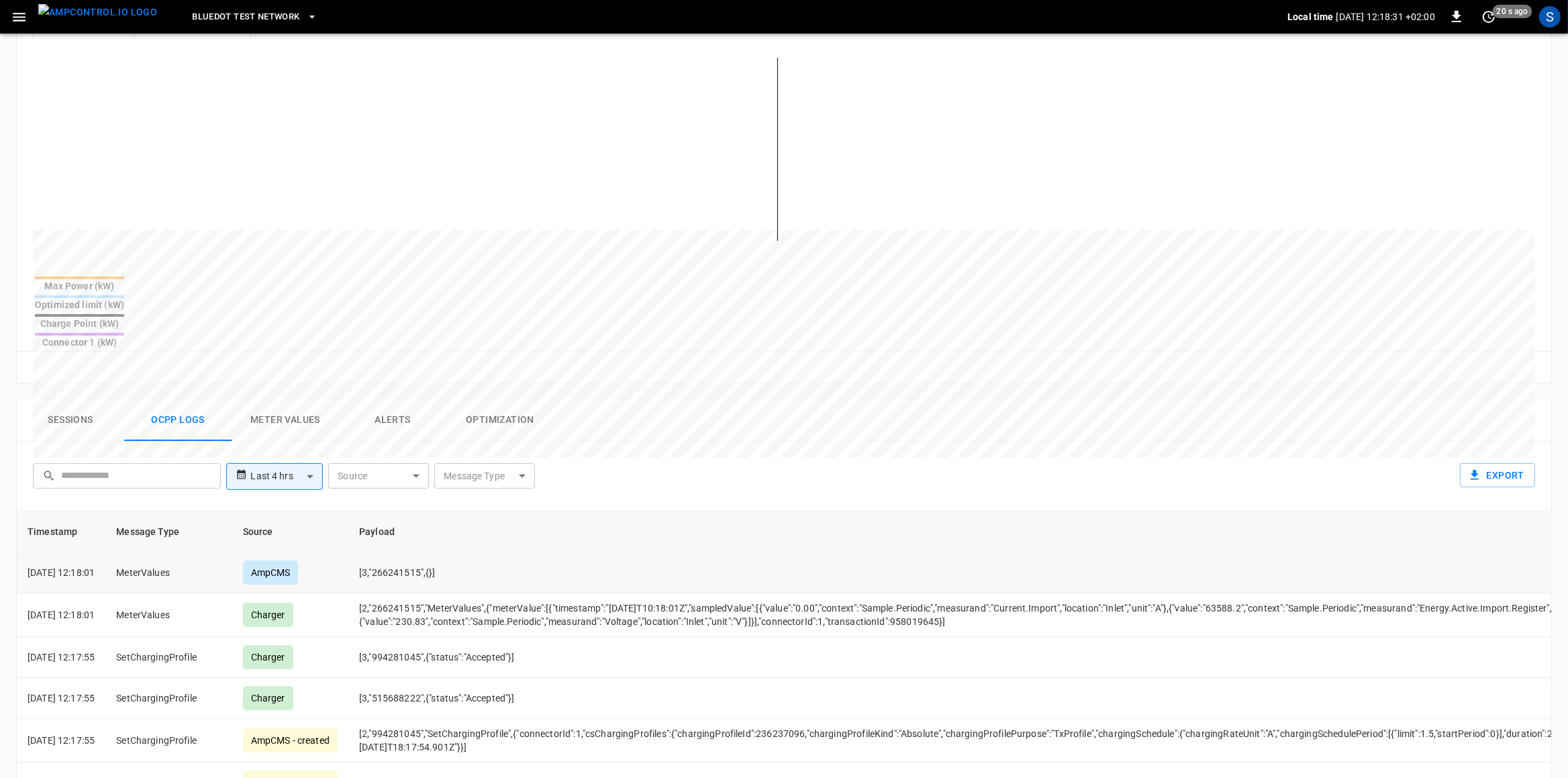
scroll to position [0, 0]
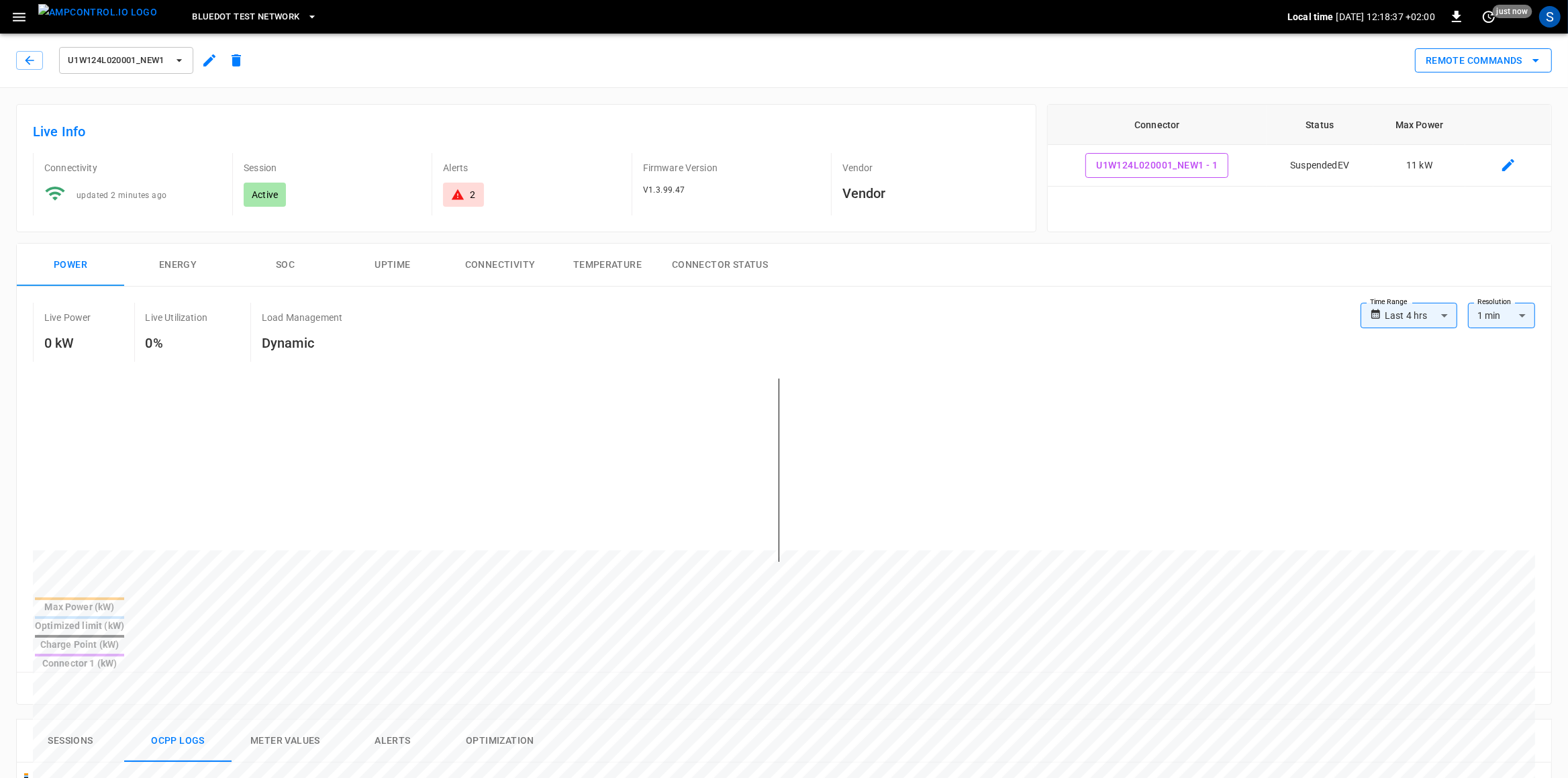
click at [1254, 55] on button "Remote Commands" at bounding box center [1484, 60] width 137 height 24
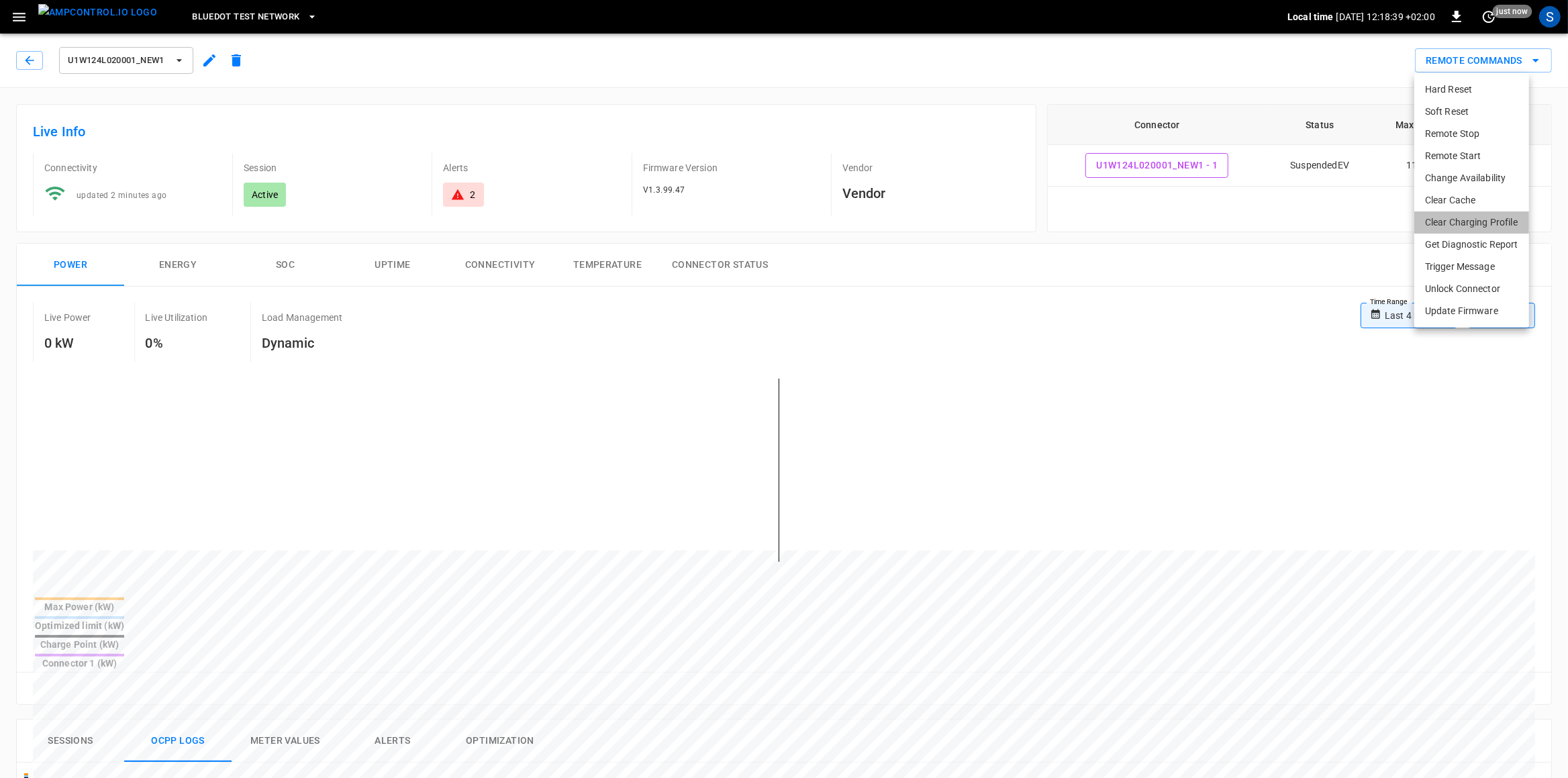
click at [1254, 226] on li "Clear Charging Profile" at bounding box center [1472, 222] width 115 height 22
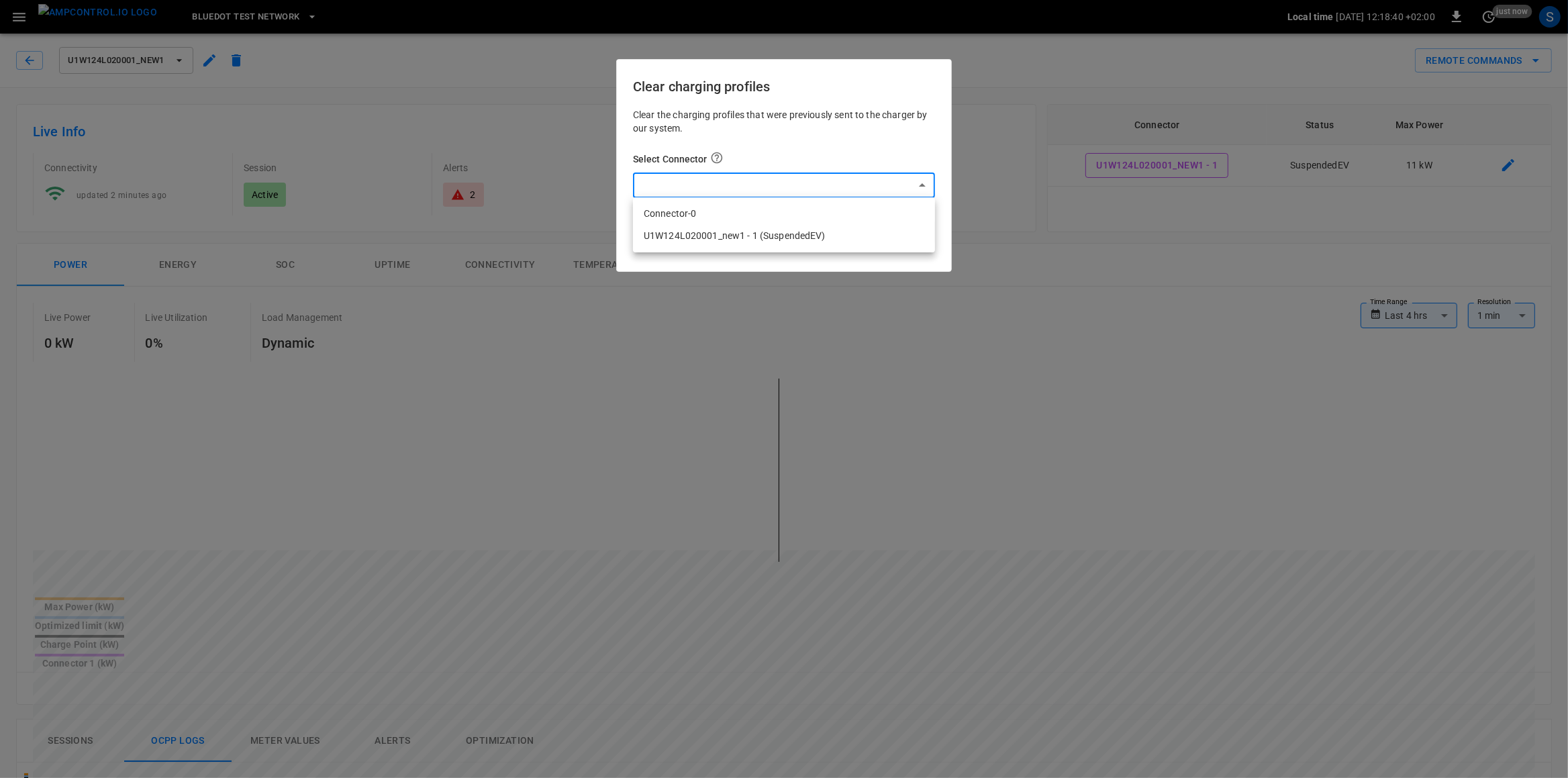
click at [772, 175] on body "**********" at bounding box center [784, 714] width 1568 height 1429
drag, startPoint x: 752, startPoint y: 235, endPoint x: 875, endPoint y: 244, distance: 123.3
click at [752, 236] on li "U1W124L020001_new1 - 1 (SuspendedEV)" at bounding box center [784, 236] width 302 height 22
type input "**********"
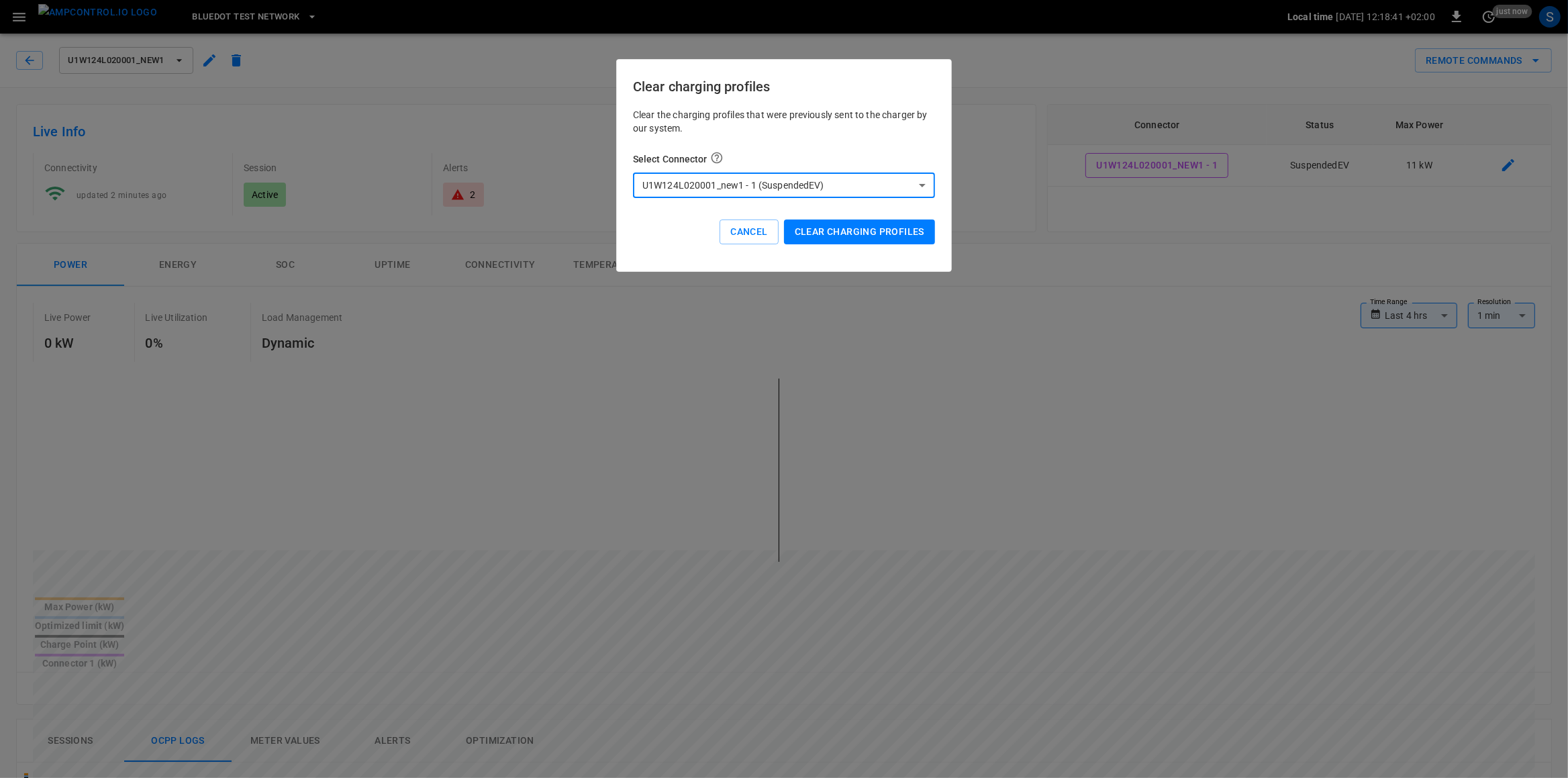
click at [883, 228] on button "Clear charging profiles" at bounding box center [859, 232] width 151 height 24
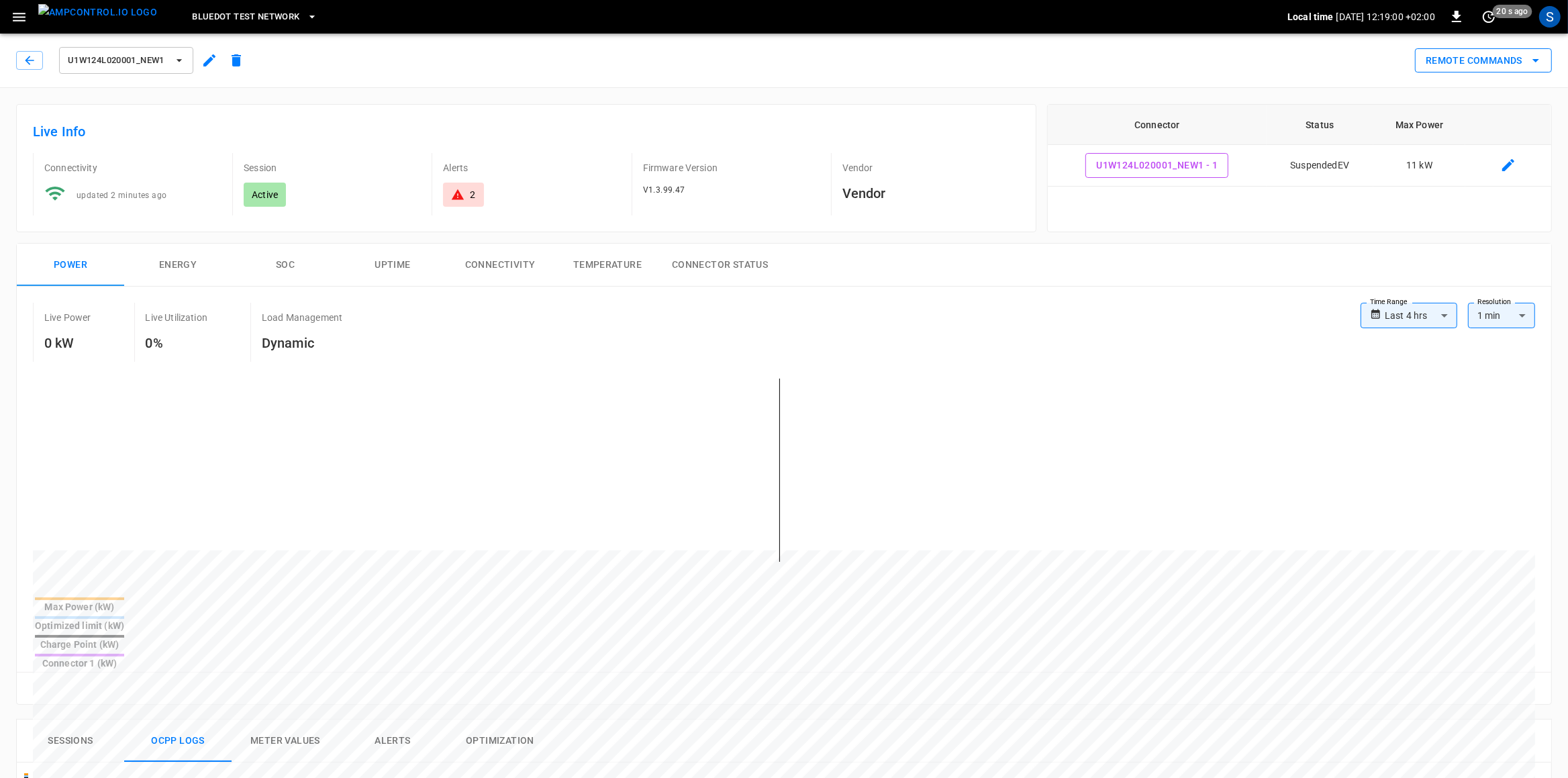
click at [1254, 70] on button "Remote Commands" at bounding box center [1484, 60] width 137 height 24
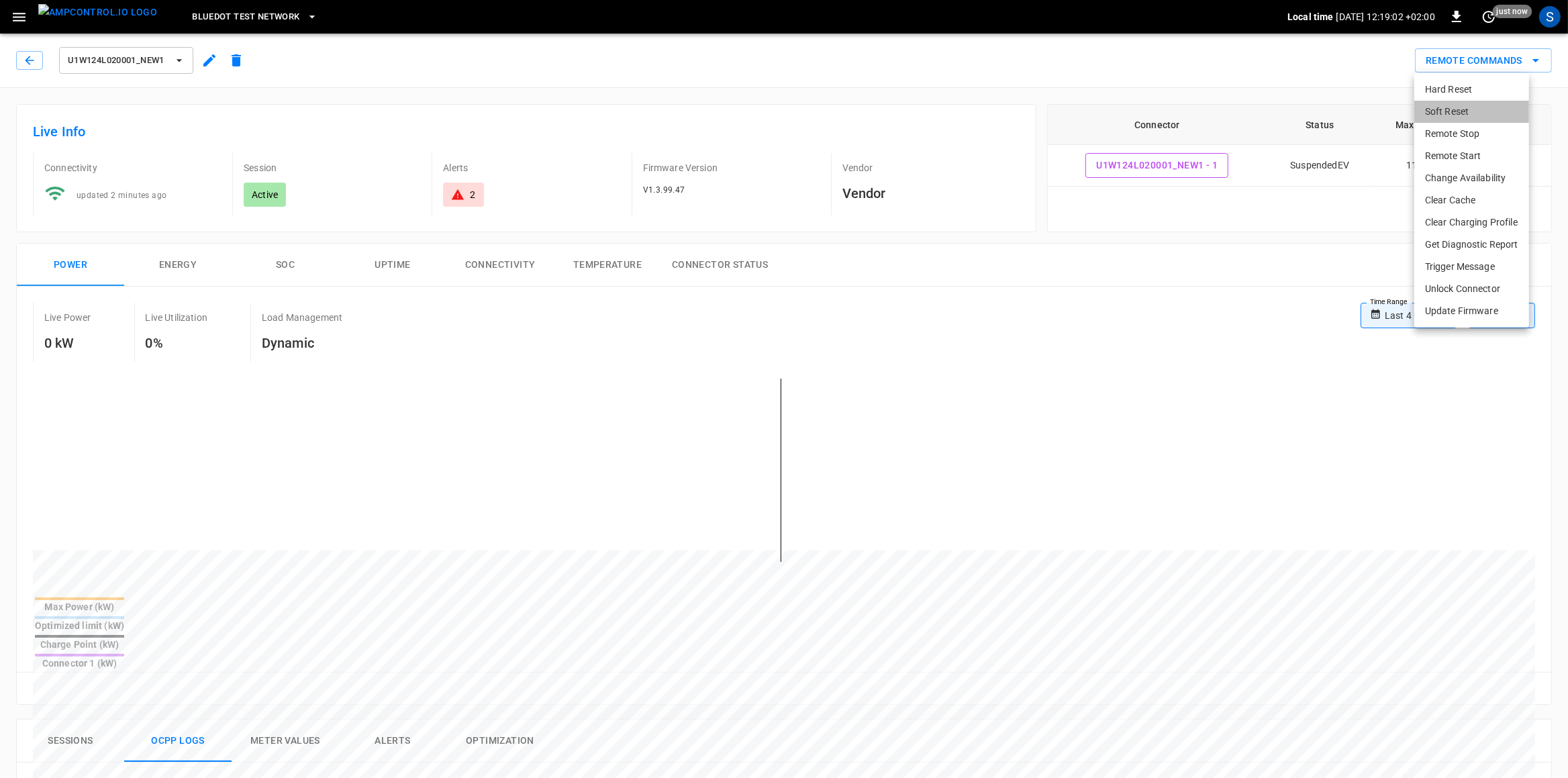
click at [1254, 117] on li "Soft Reset" at bounding box center [1472, 111] width 115 height 22
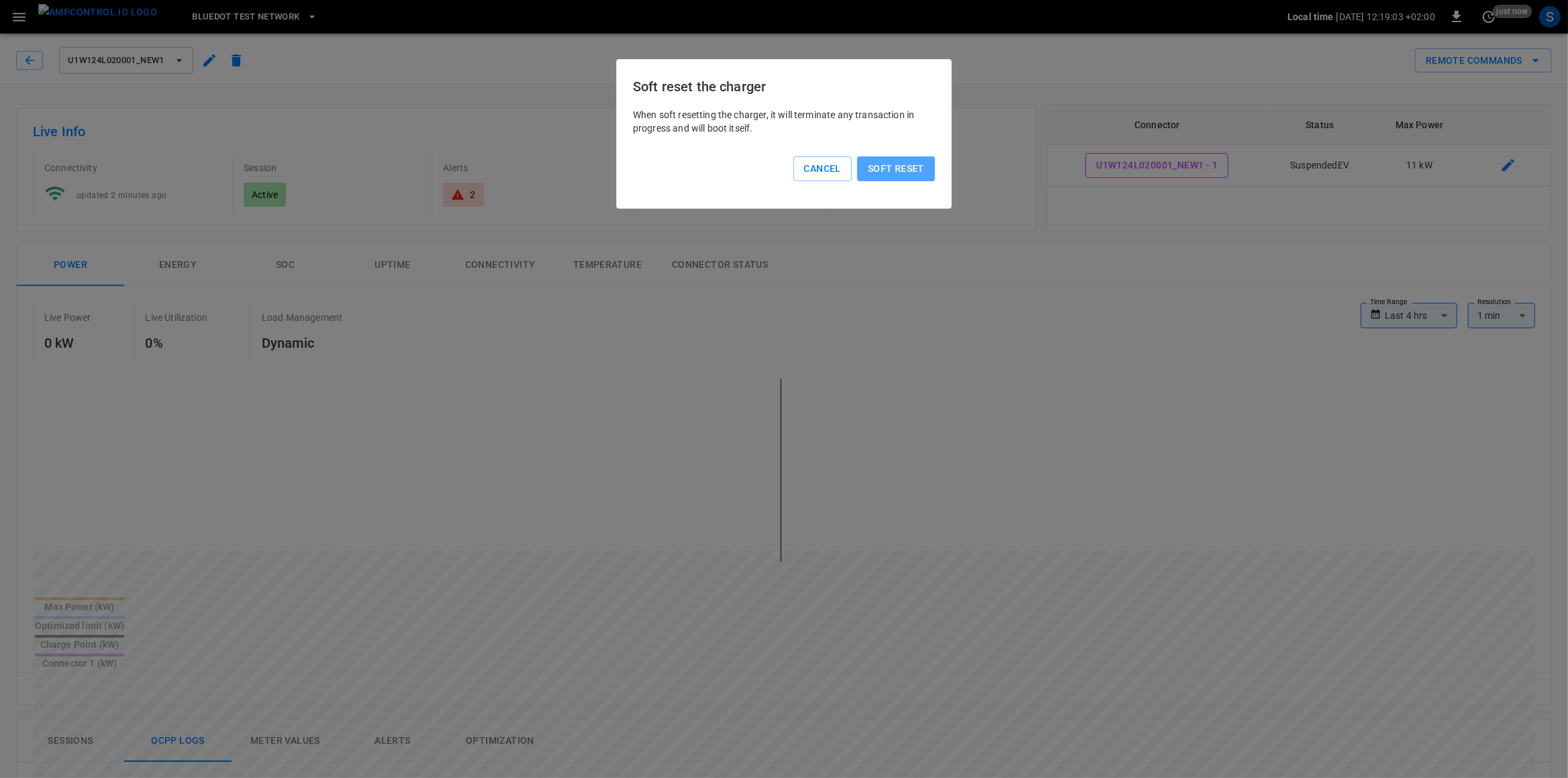
click at [909, 166] on button "Soft reset" at bounding box center [896, 169] width 78 height 24
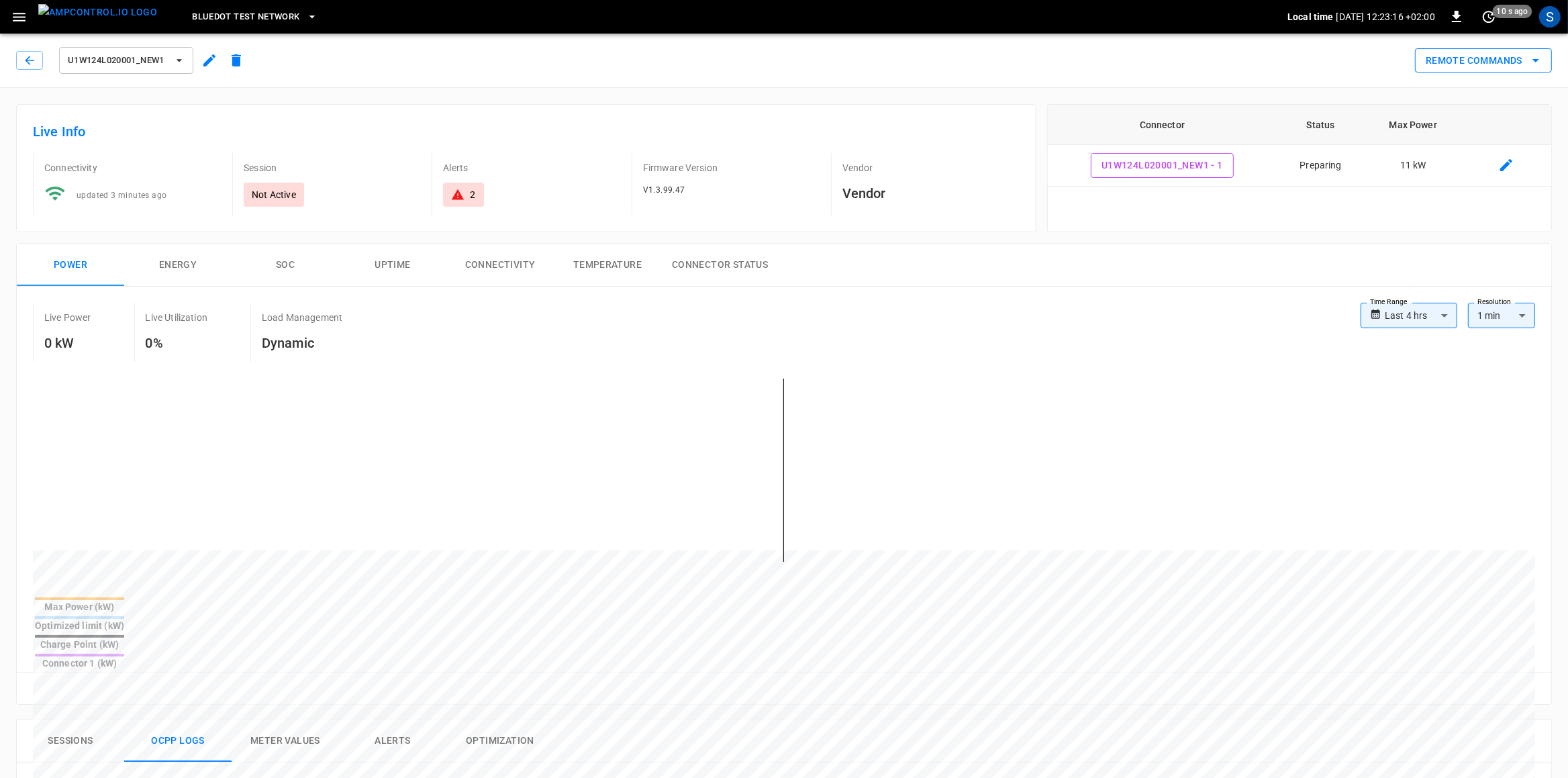
click at [1254, 63] on button "Remote Commands" at bounding box center [1484, 60] width 137 height 24
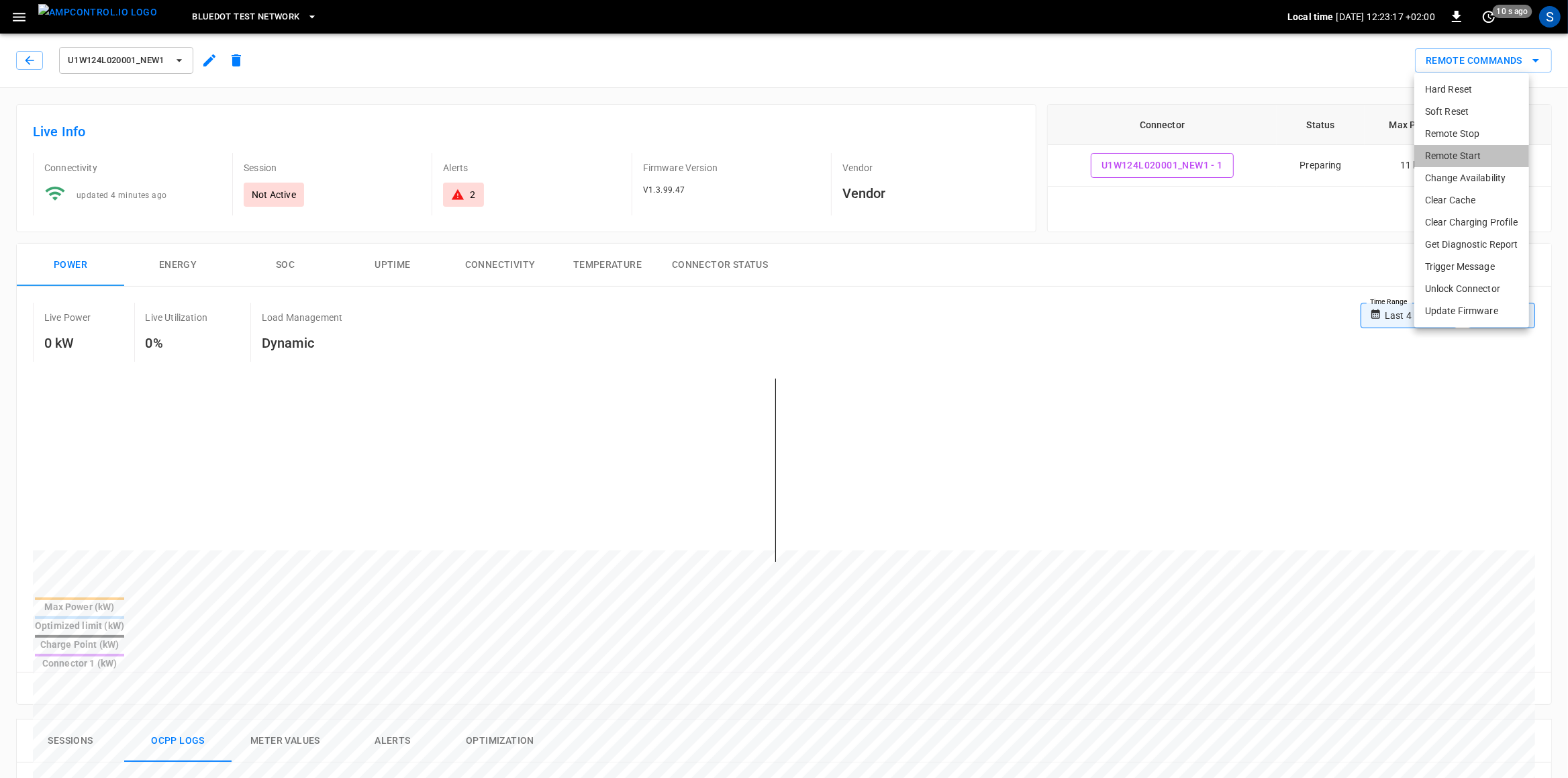
click at [1254, 155] on li "Remote Start" at bounding box center [1472, 156] width 115 height 22
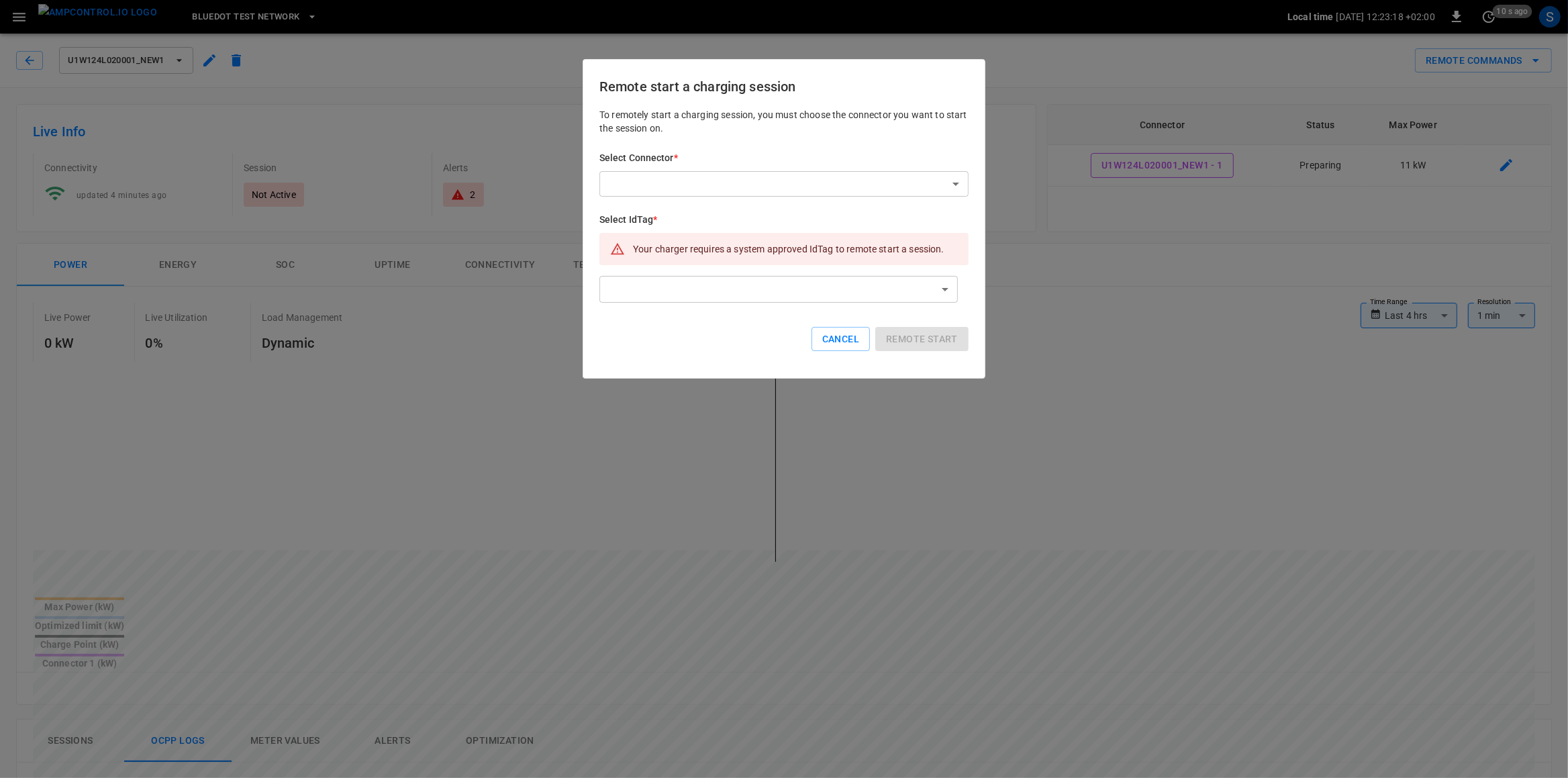
click at [757, 172] on body "**********" at bounding box center [784, 714] width 1568 height 1429
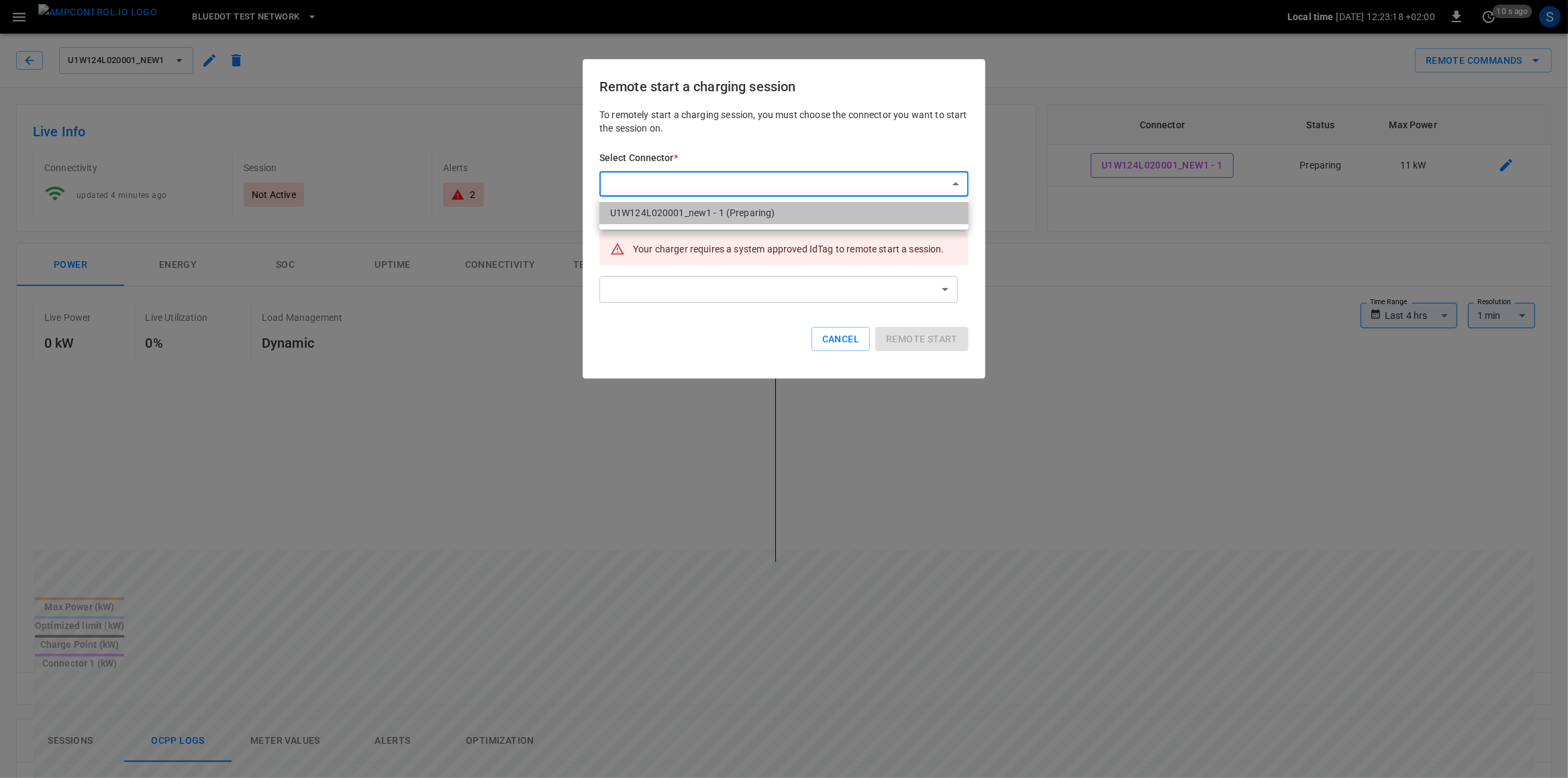
click at [717, 218] on li "U1W124L020001_new1 - 1 (Preparing)" at bounding box center [784, 213] width 370 height 22
type input "**********"
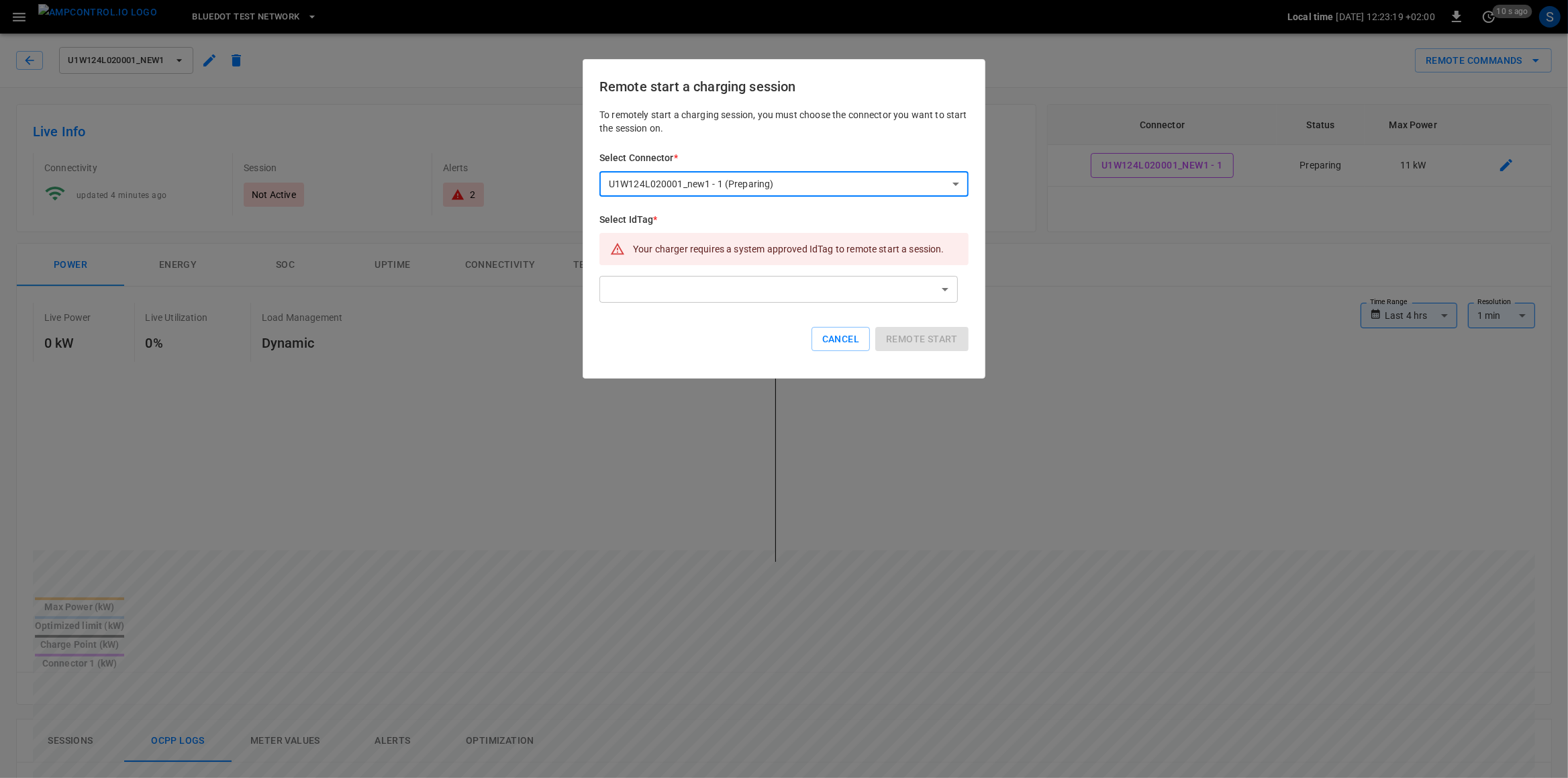
click at [700, 294] on body "**********" at bounding box center [784, 714] width 1568 height 1429
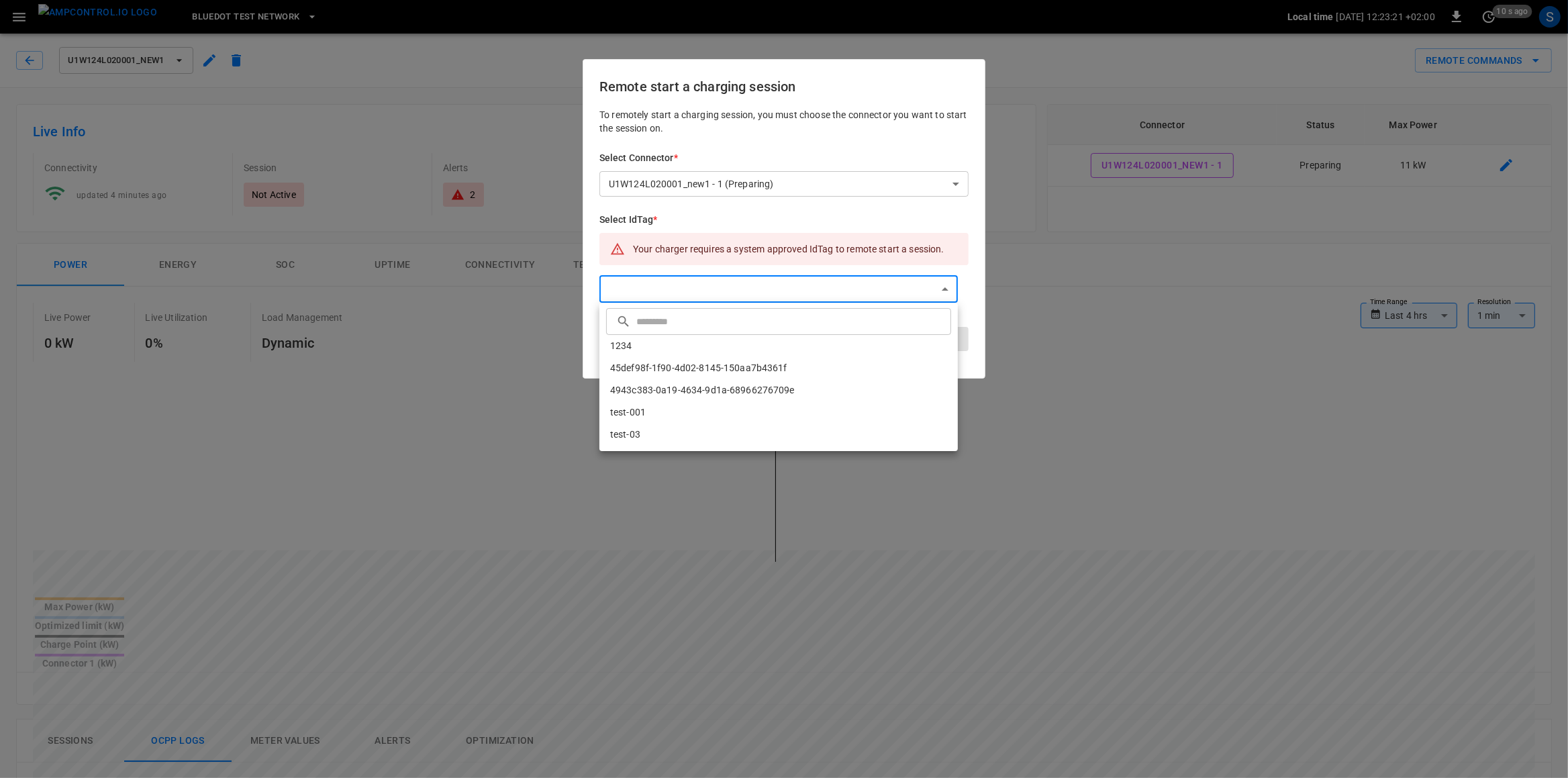
click at [654, 347] on li "1234" at bounding box center [778, 346] width 358 height 22
type input "****"
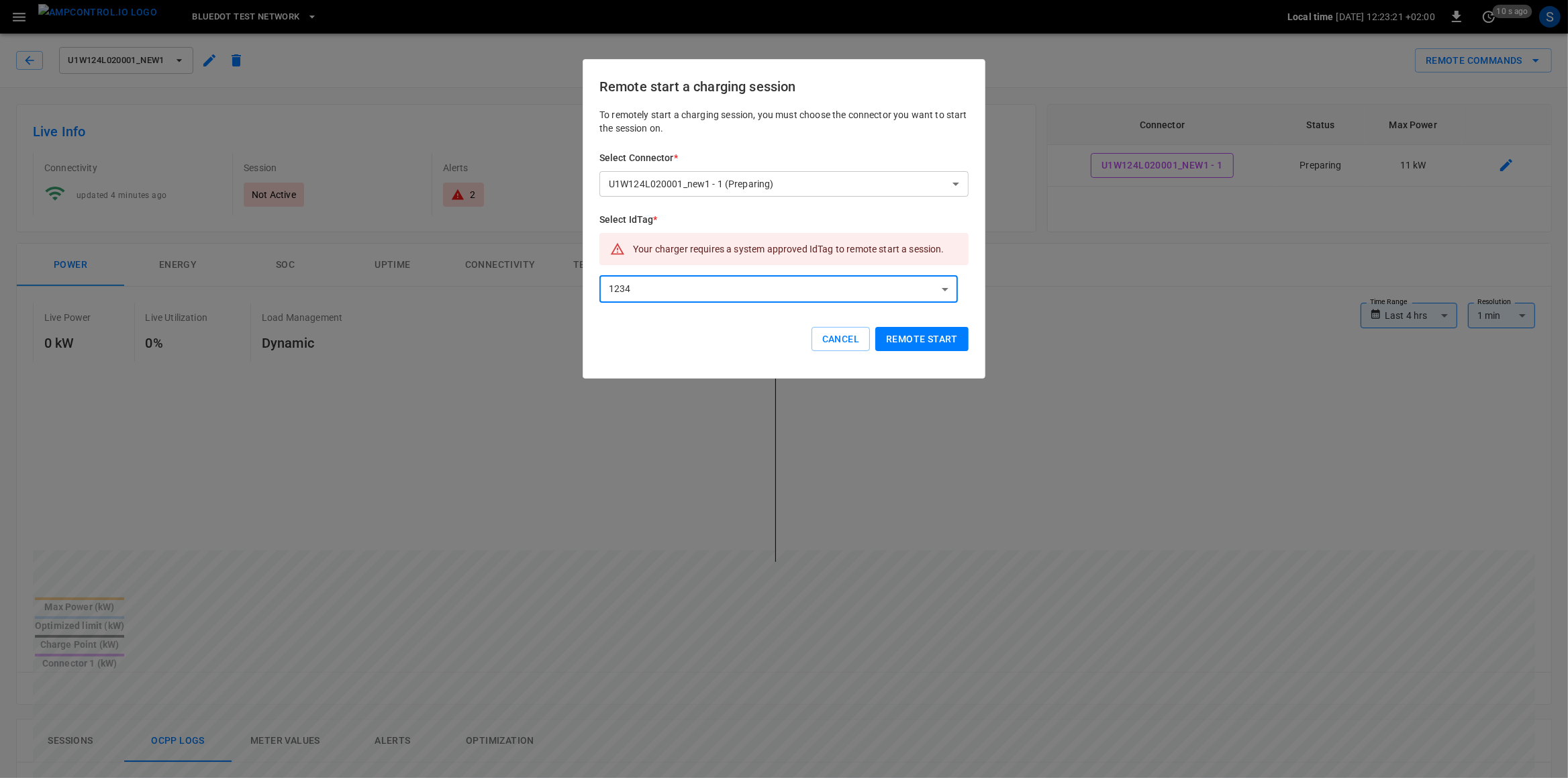
click at [957, 335] on button "Remote start" at bounding box center [922, 339] width 93 height 24
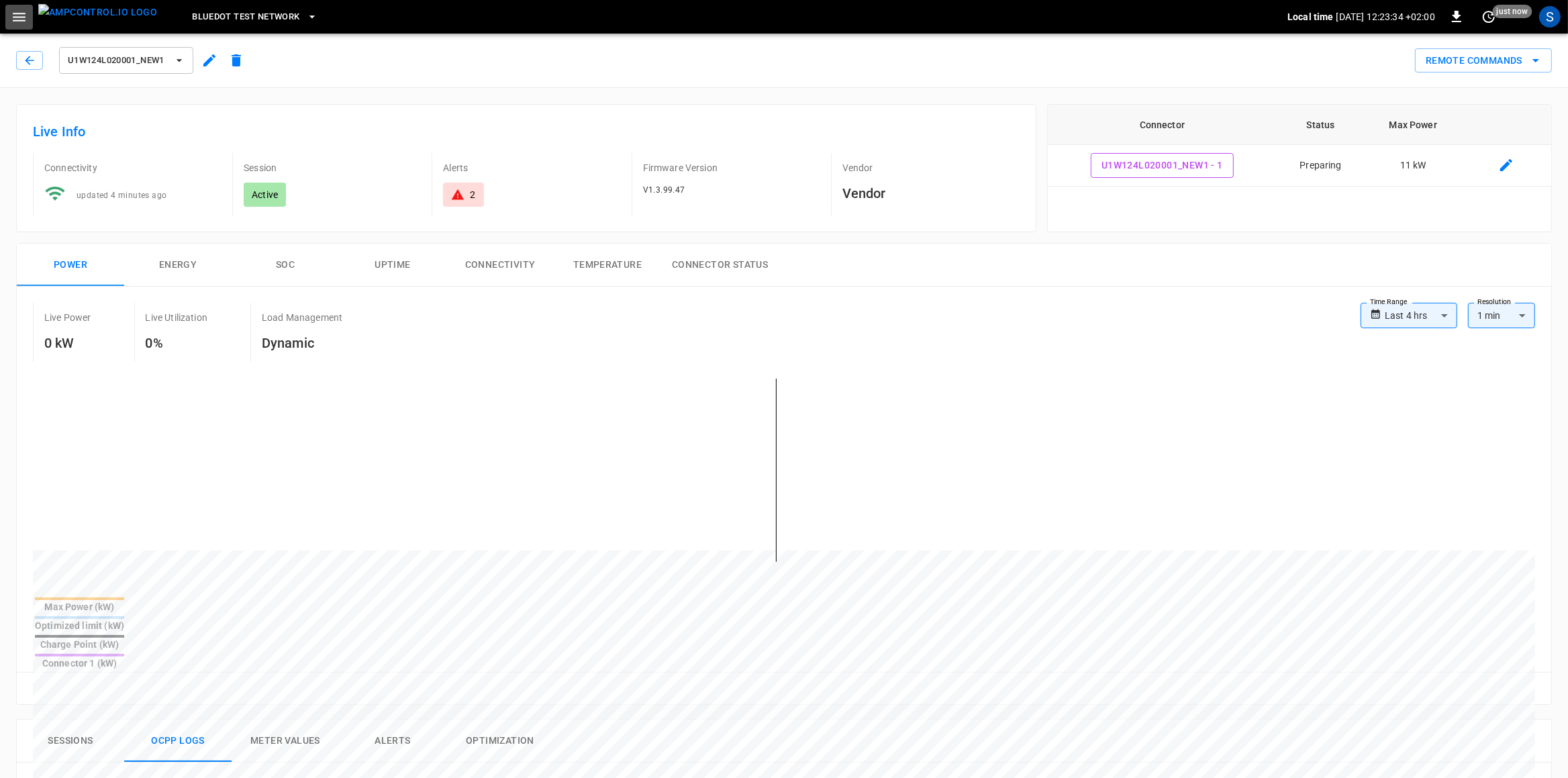
click at [26, 22] on icon "button" at bounding box center [19, 17] width 17 height 17
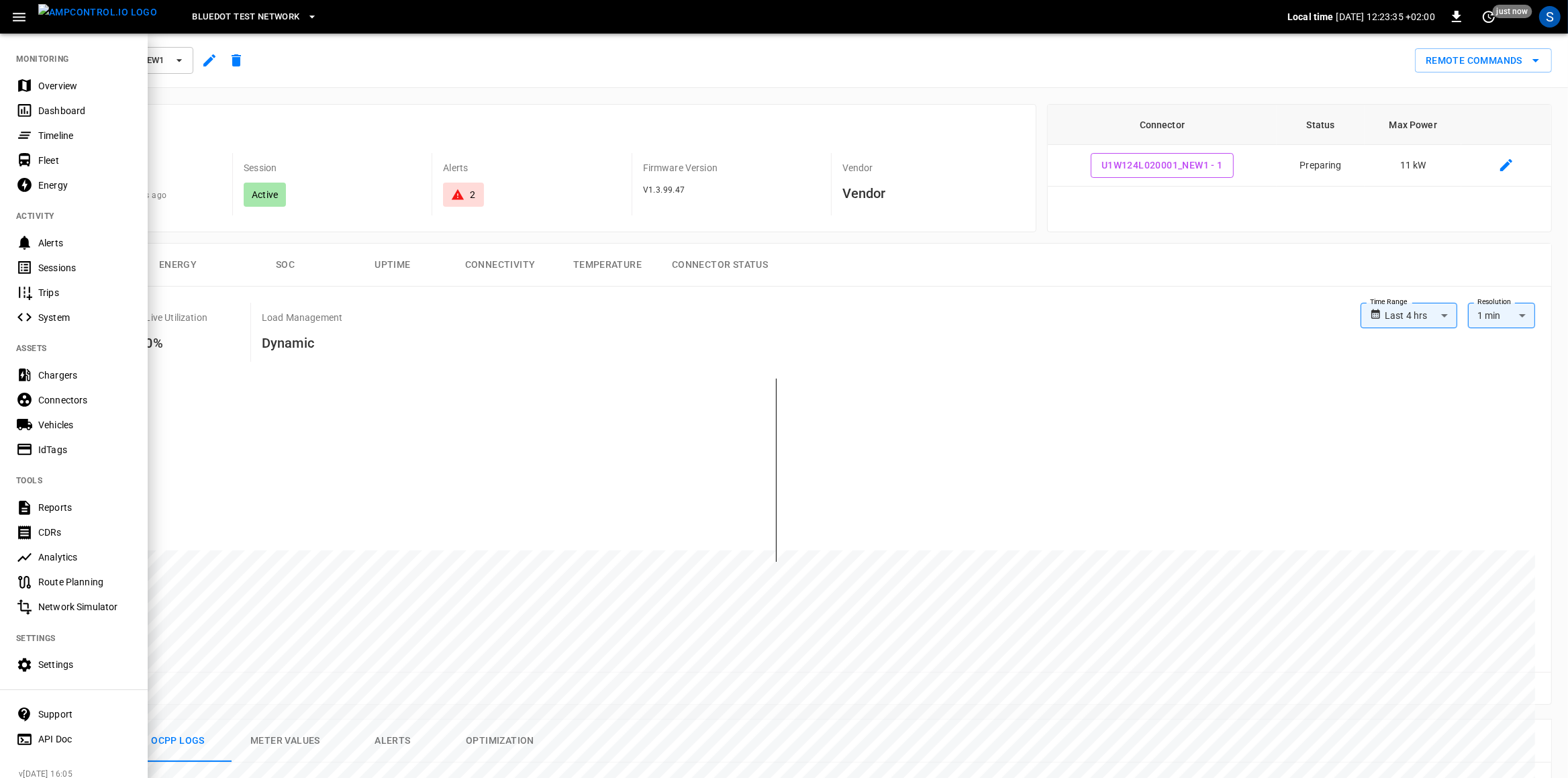
click at [59, 621] on div "Settings" at bounding box center [85, 665] width 93 height 13
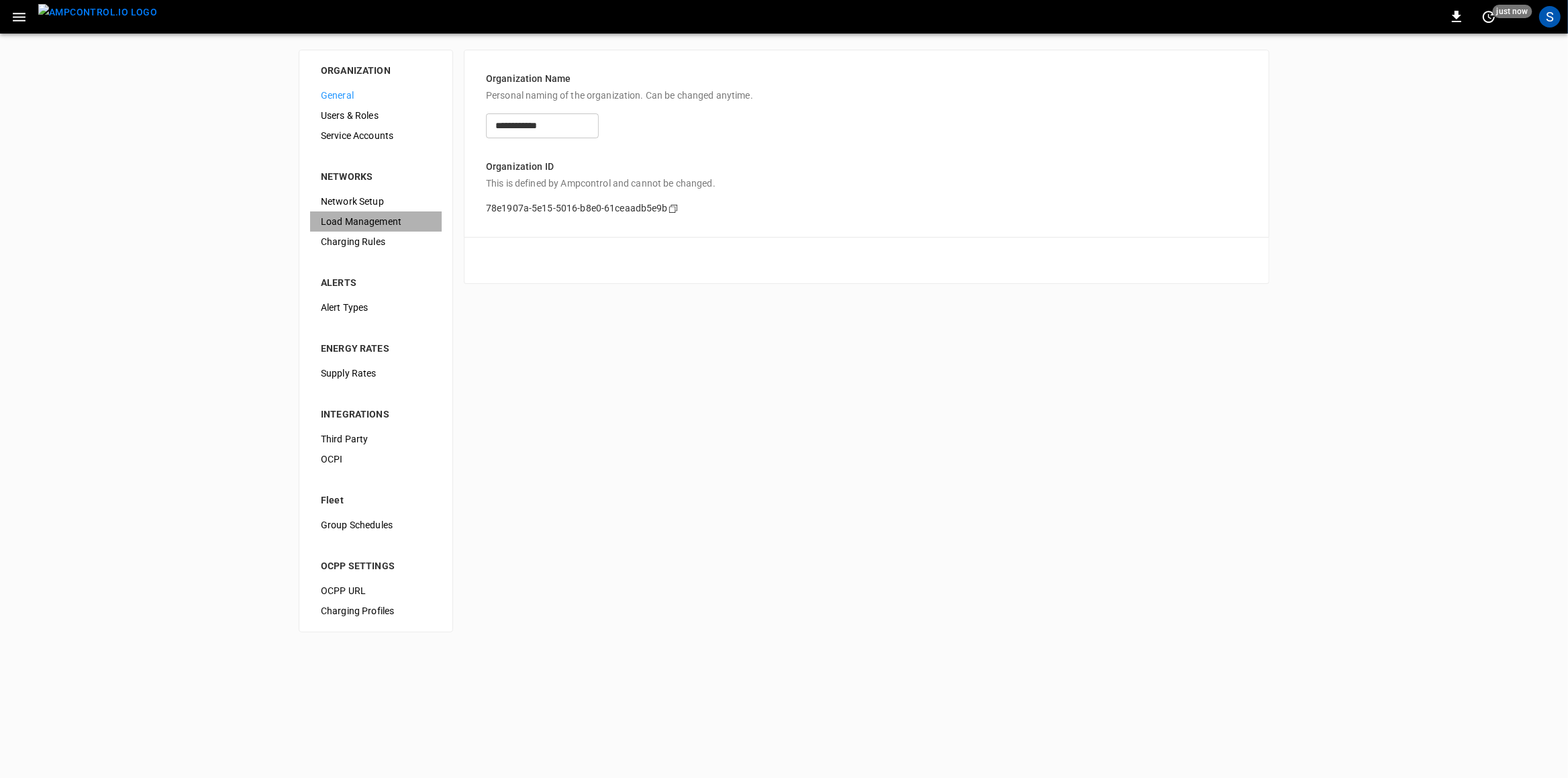
click at [403, 218] on span "Load Management" at bounding box center [375, 221] width 110 height 14
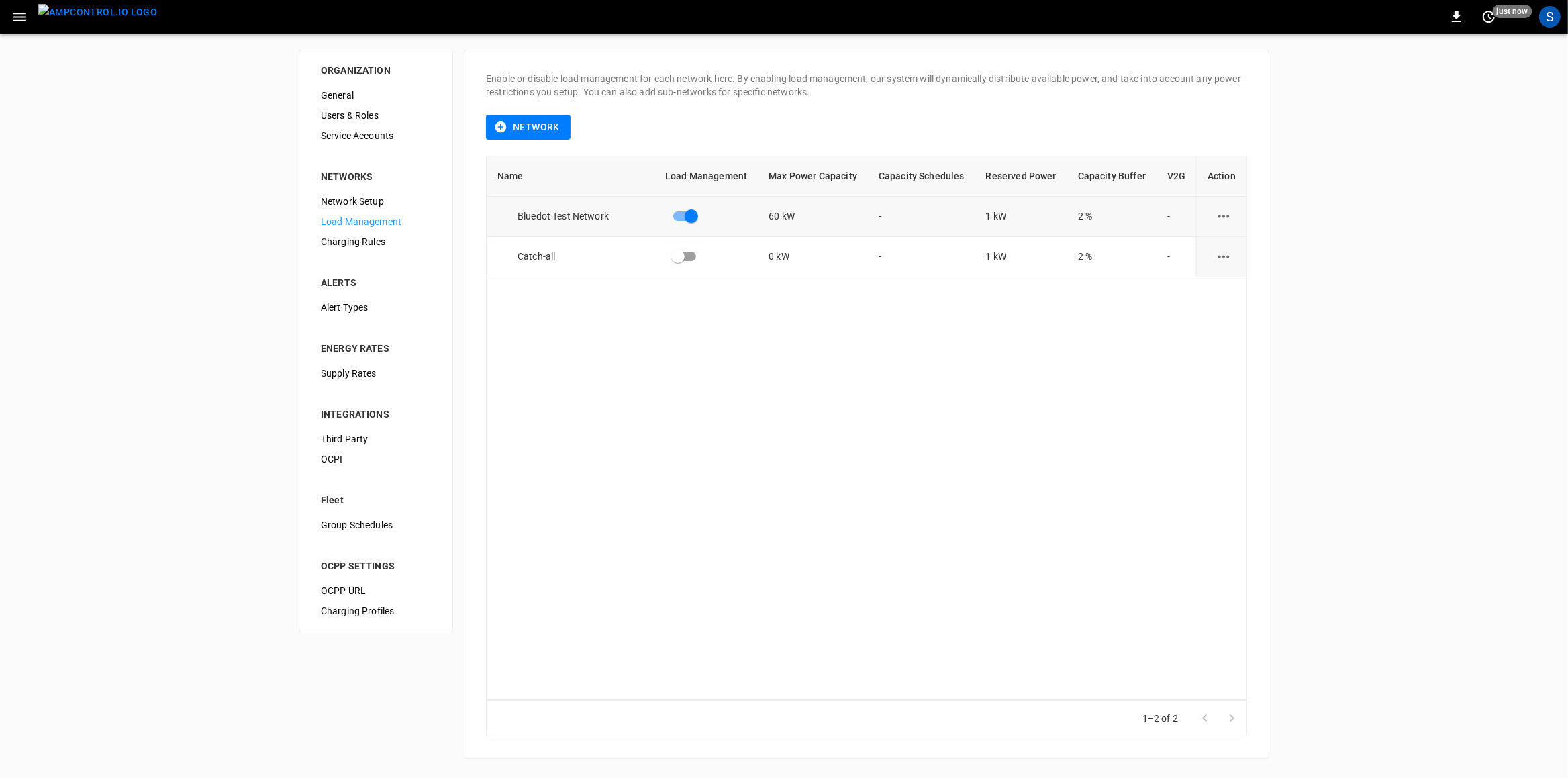
click at [1223, 214] on icon "load management options" at bounding box center [1224, 216] width 17 height 17
click at [1232, 241] on li "Edit" at bounding box center [1249, 249] width 95 height 22
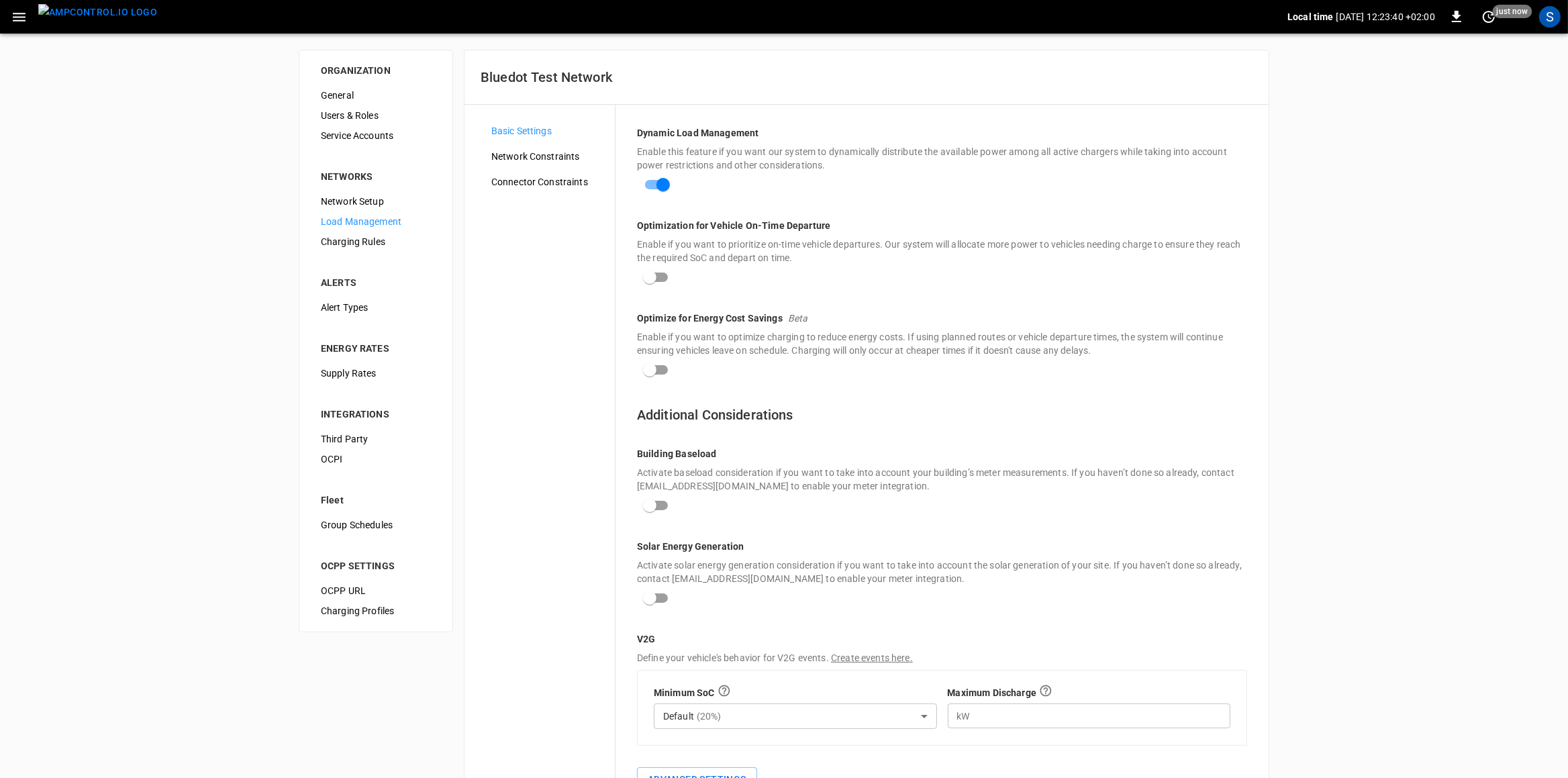
click at [555, 157] on span "Network Constraints" at bounding box center [547, 157] width 113 height 14
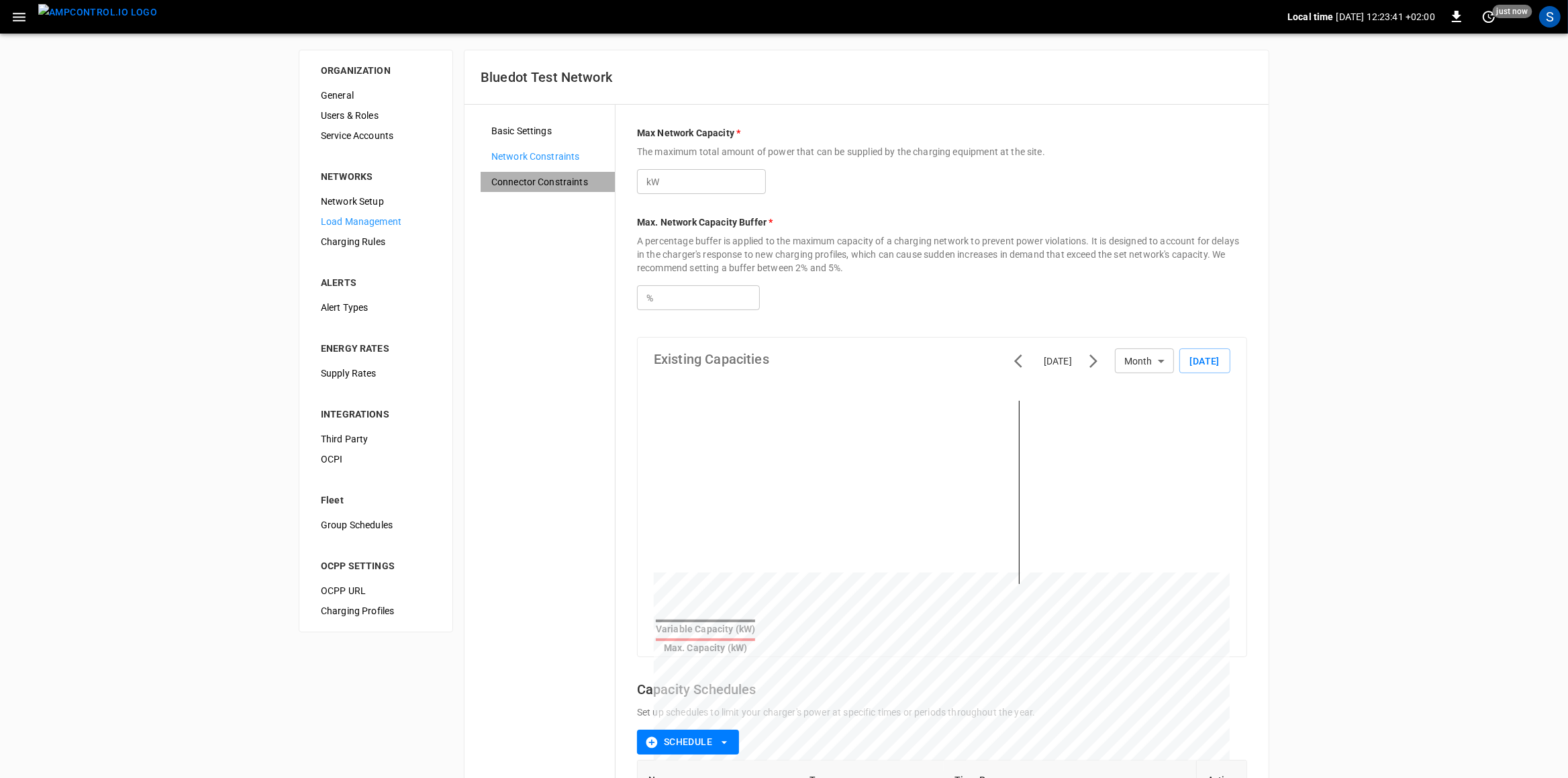
click at [570, 180] on span "Connector Constraints" at bounding box center [547, 182] width 113 height 14
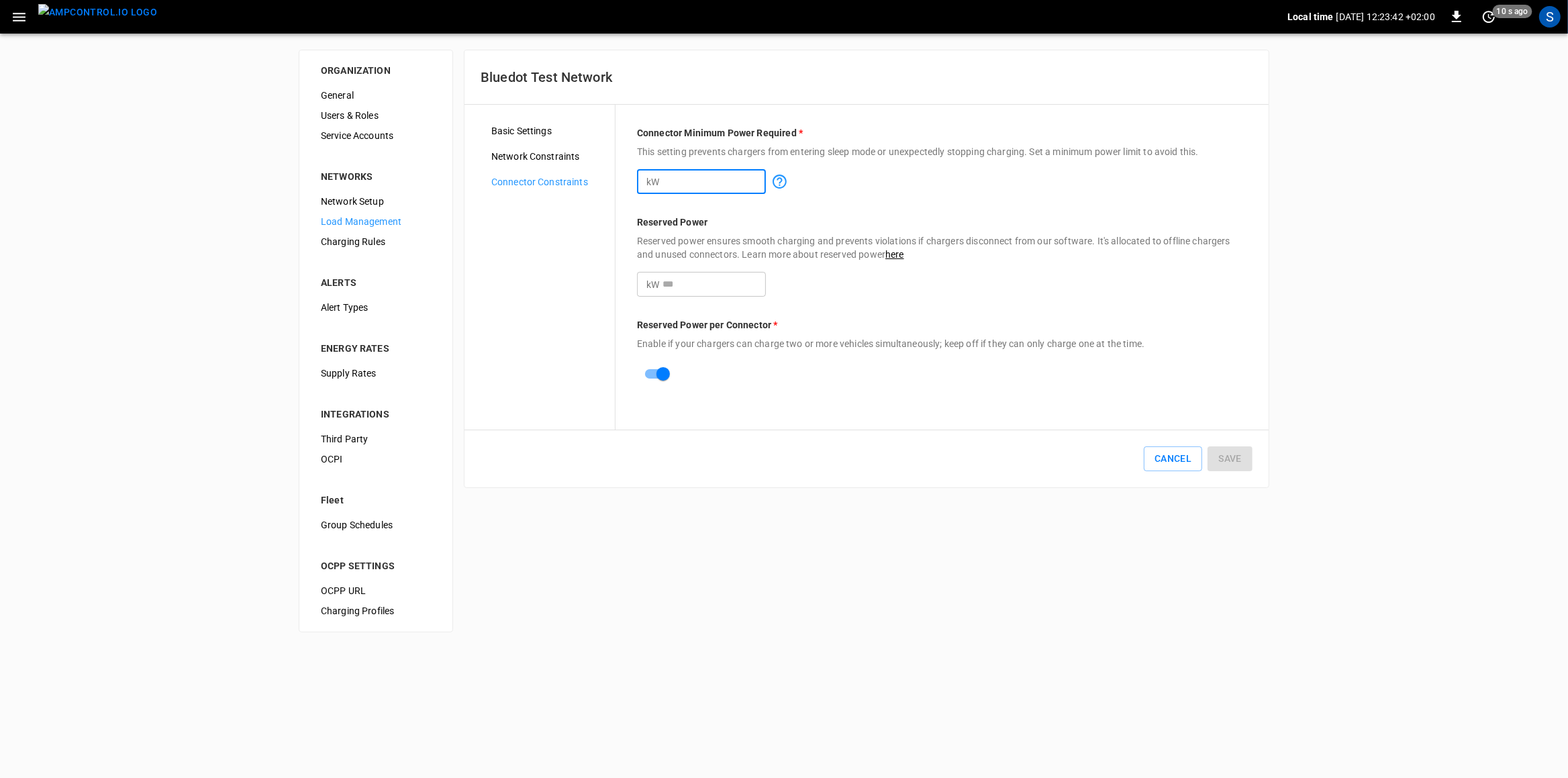
drag, startPoint x: 577, startPoint y: 188, endPoint x: 507, endPoint y: 188, distance: 70.0
click at [662, 188] on input "*" at bounding box center [714, 181] width 104 height 24
type input "*"
drag, startPoint x: 597, startPoint y: 281, endPoint x: 506, endPoint y: 279, distance: 91.0
click at [662, 279] on input "*" at bounding box center [714, 284] width 104 height 24
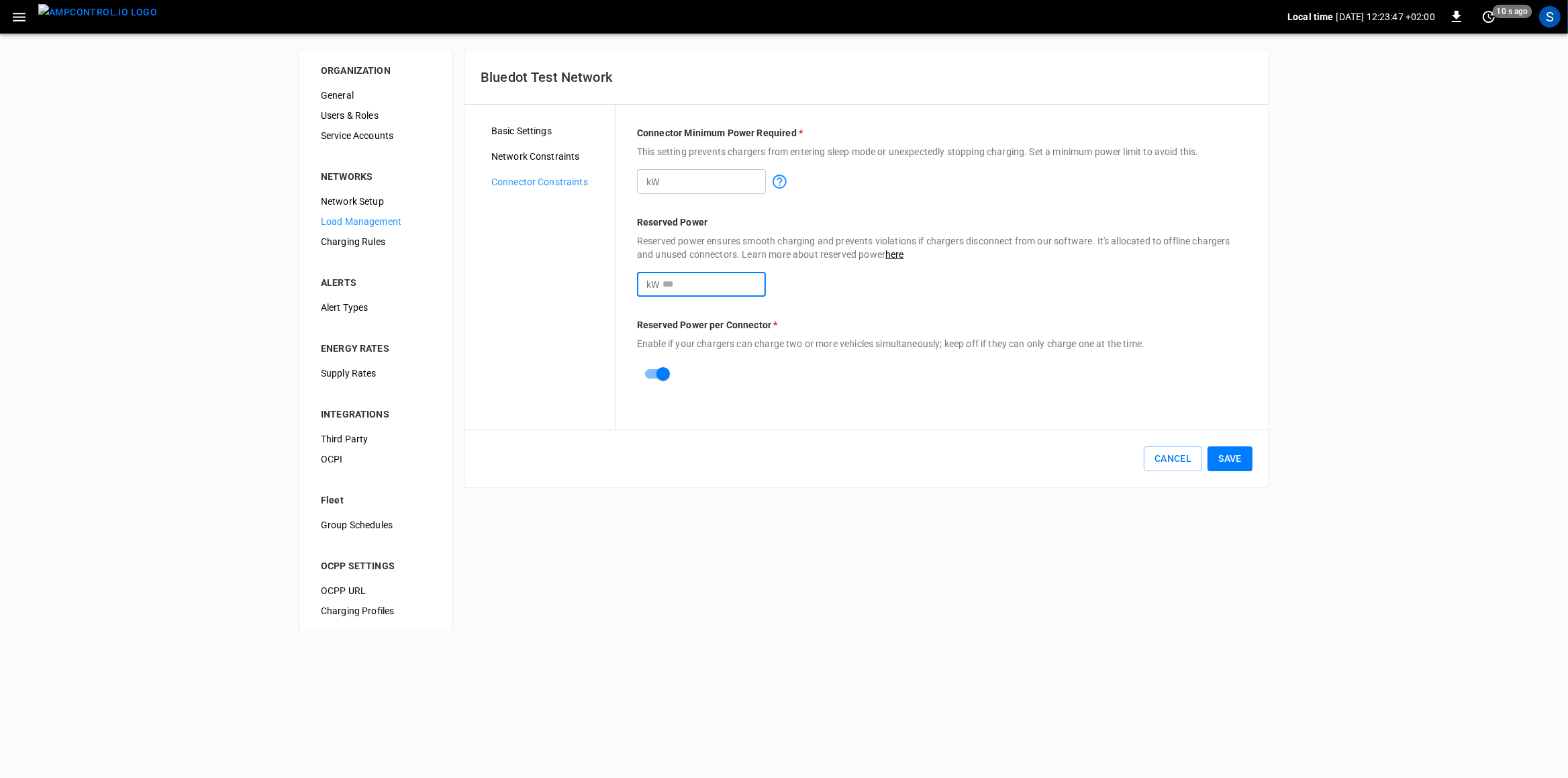
type input "*"
click at [1246, 457] on button "Save" at bounding box center [1230, 458] width 45 height 24
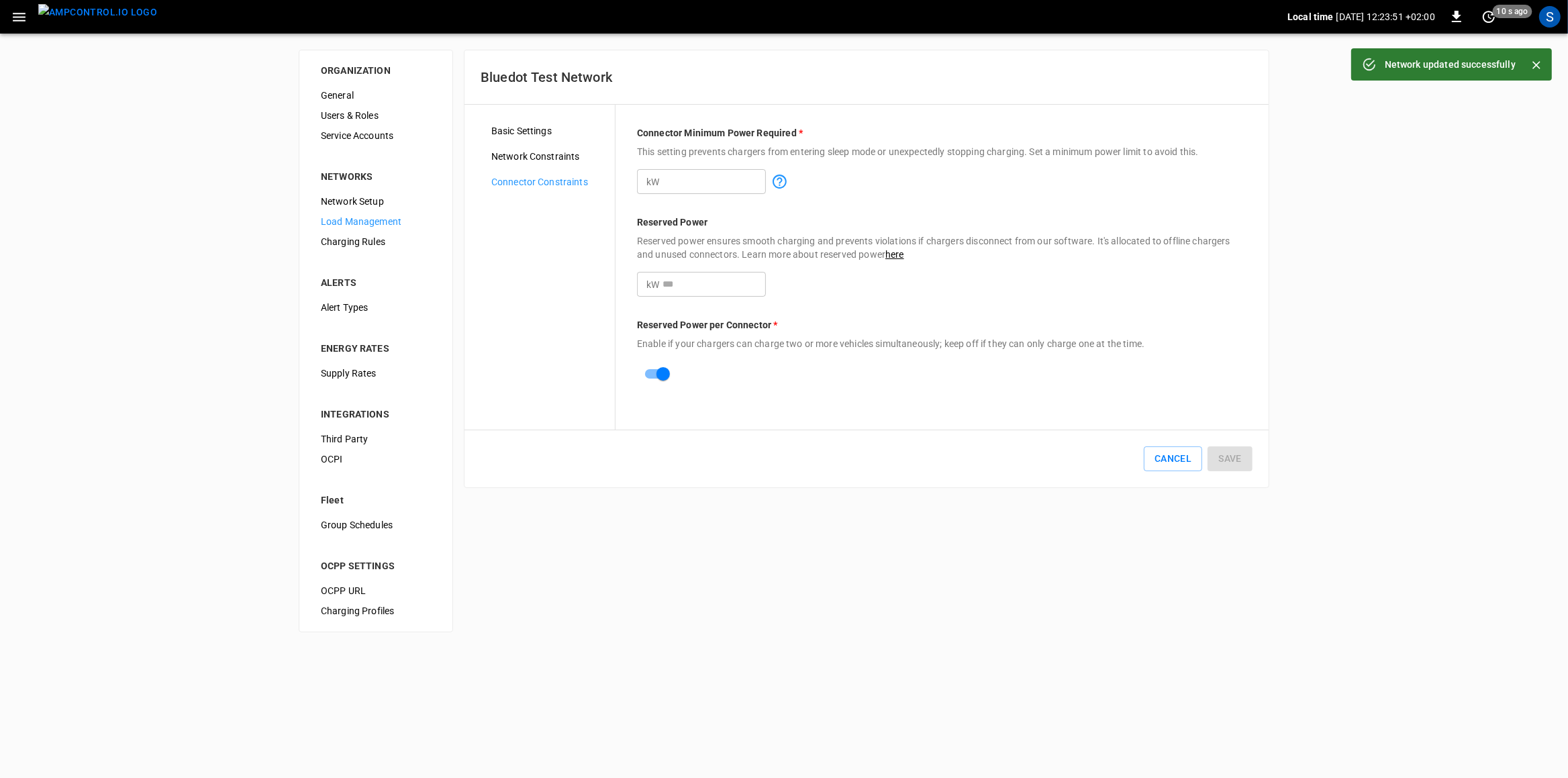
click at [90, 21] on img "menu" at bounding box center [98, 12] width 119 height 17
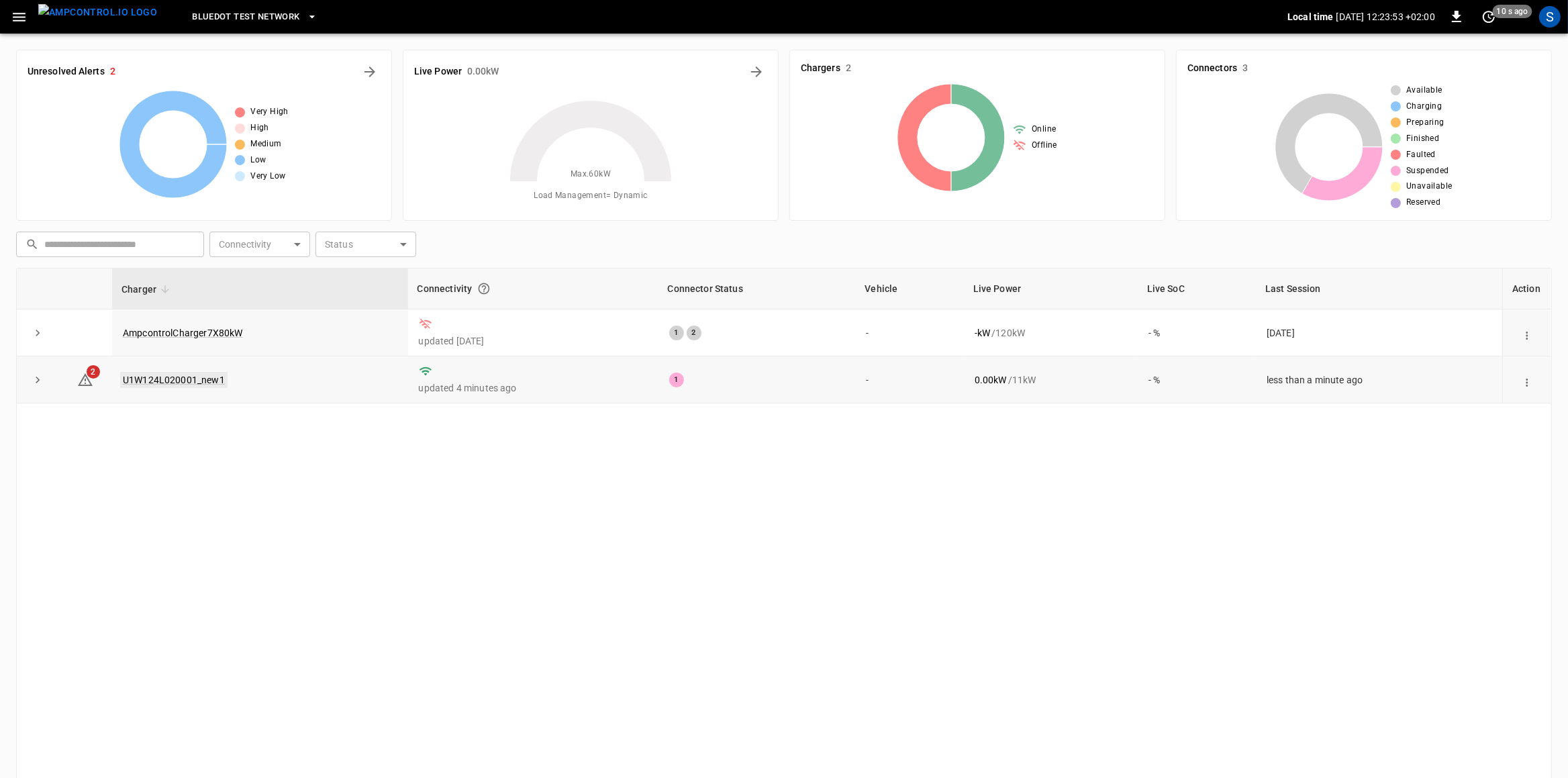
click at [199, 380] on link "U1W124L020001_new1" at bounding box center [174, 380] width 108 height 16
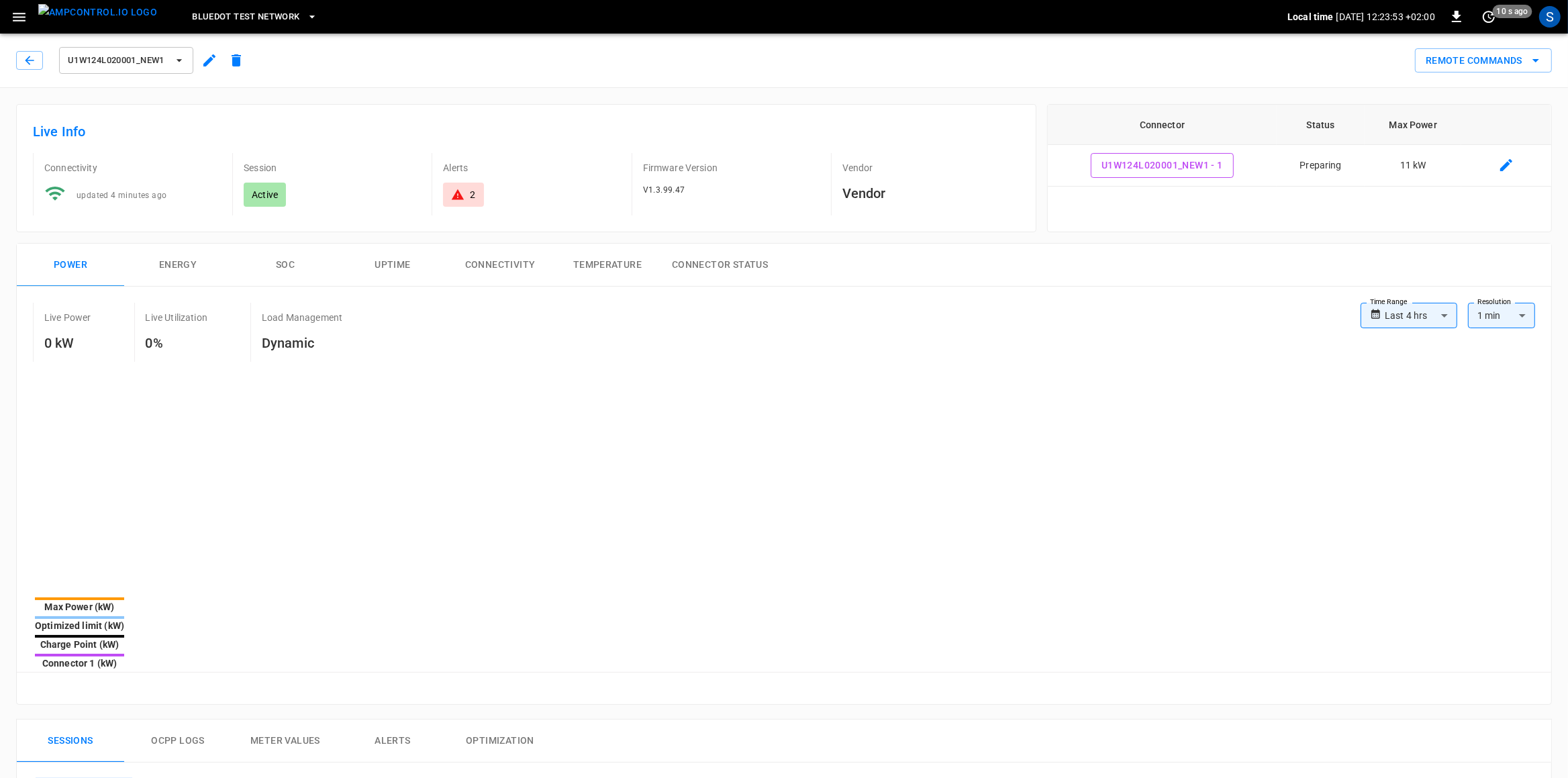
type input "**********"
click at [1254, 67] on button "Remote Commands" at bounding box center [1484, 60] width 137 height 24
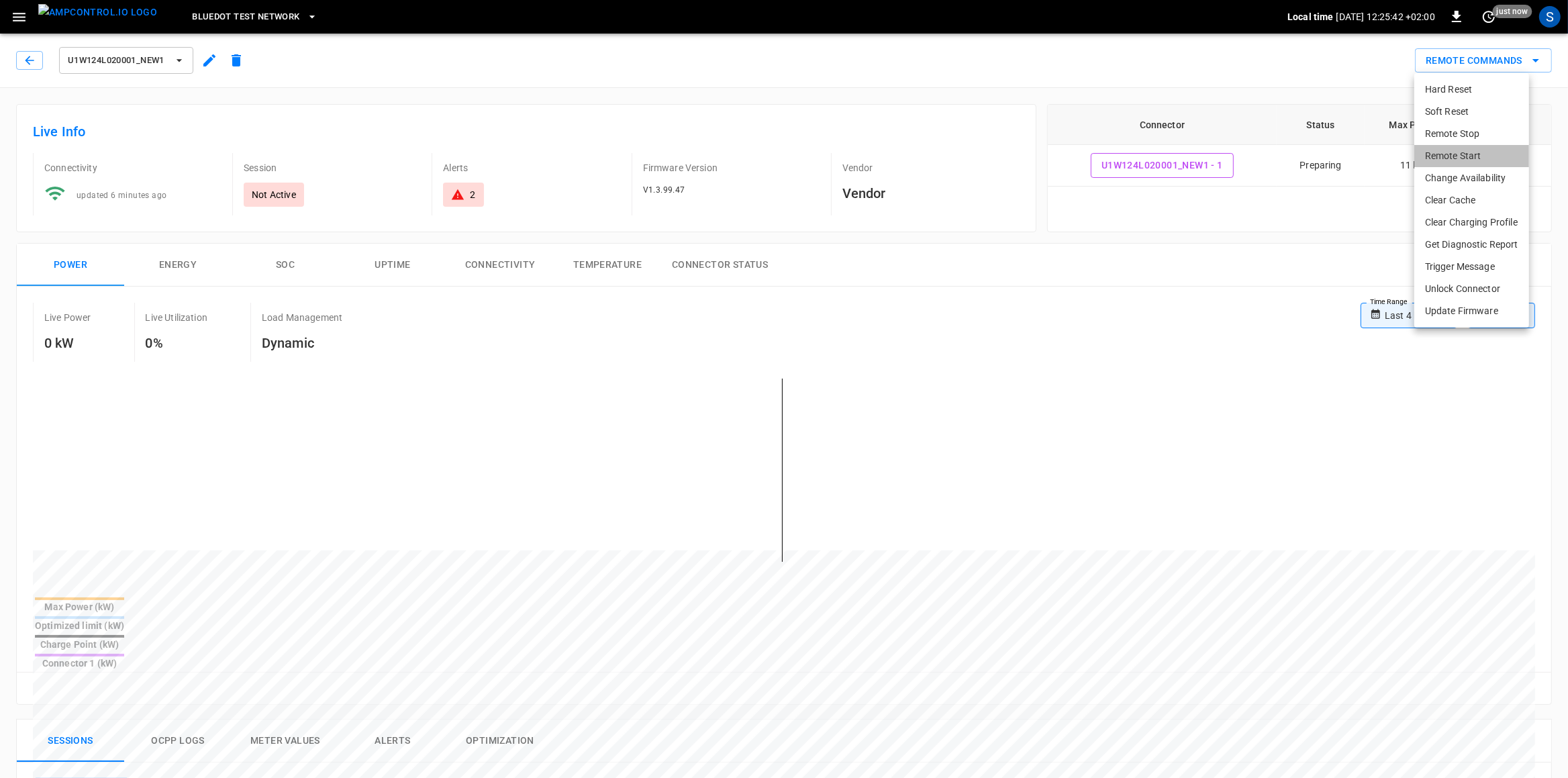
click at [1254, 157] on li "Remote Start" at bounding box center [1472, 156] width 115 height 22
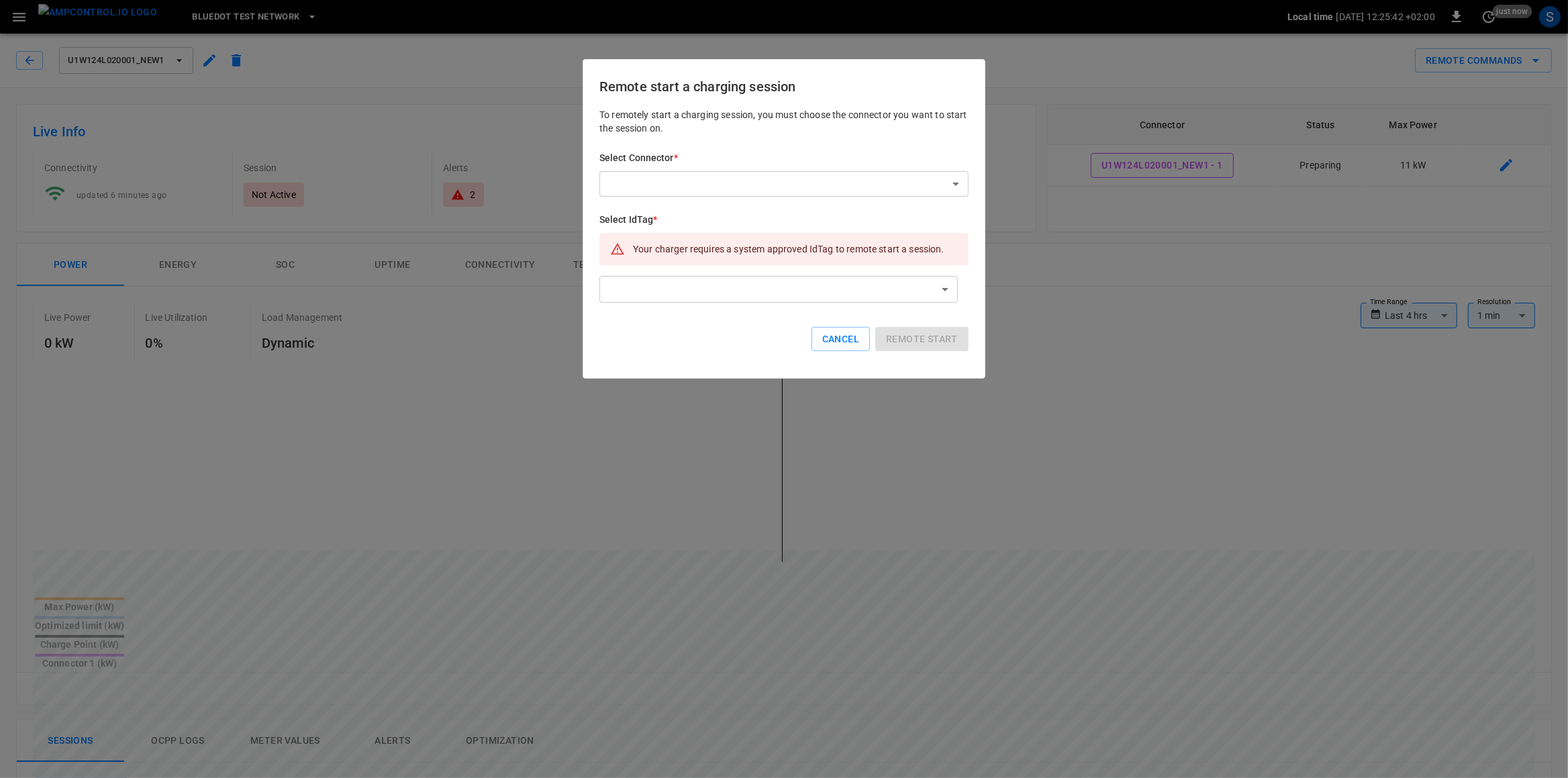
click at [715, 191] on body "**********" at bounding box center [784, 708] width 1568 height 1417
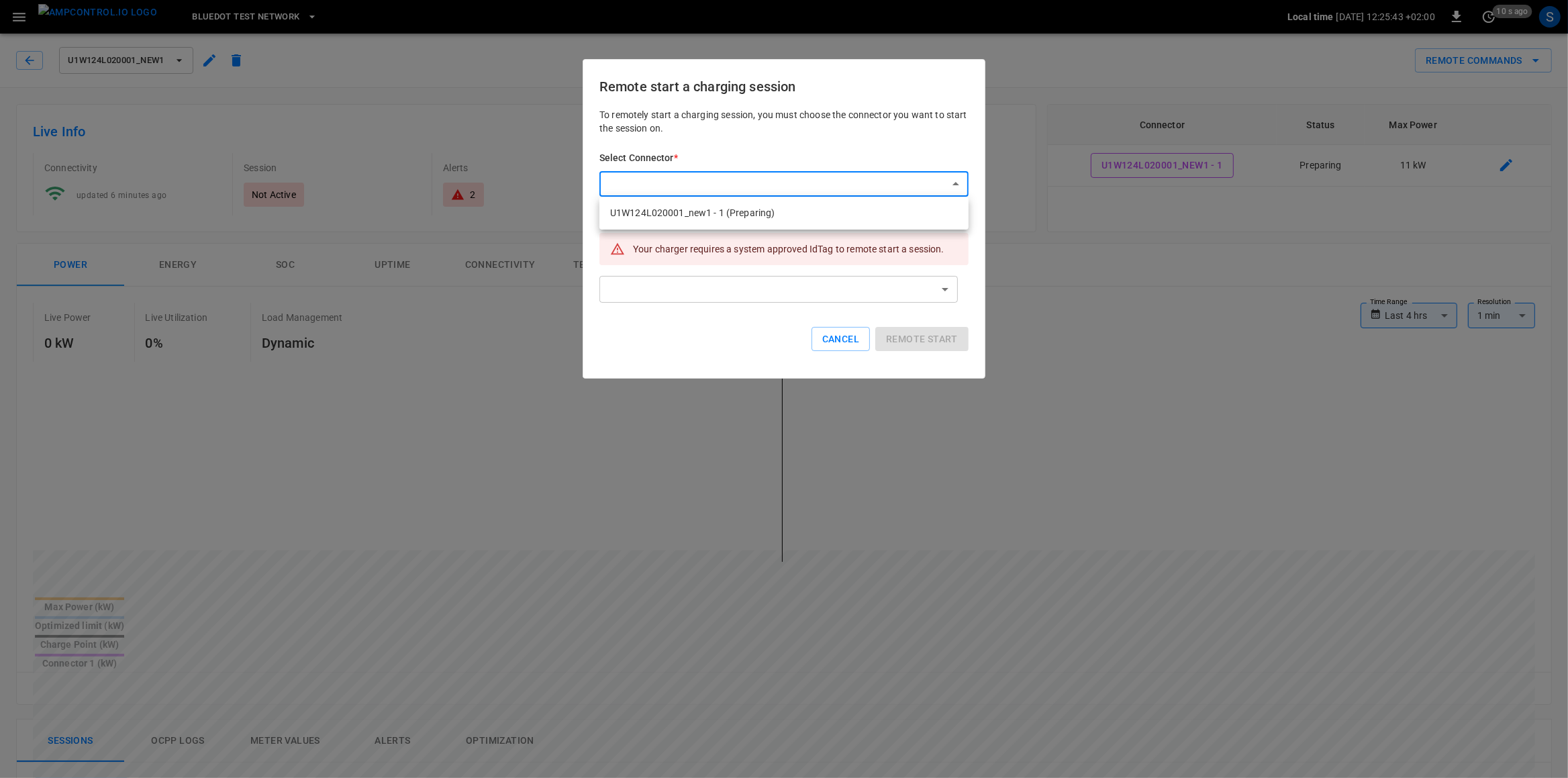
click at [705, 211] on li "U1W124L020001_new1 - 1 (Preparing)" at bounding box center [784, 213] width 370 height 22
type input "**********"
click at [689, 298] on body "**********" at bounding box center [784, 708] width 1568 height 1417
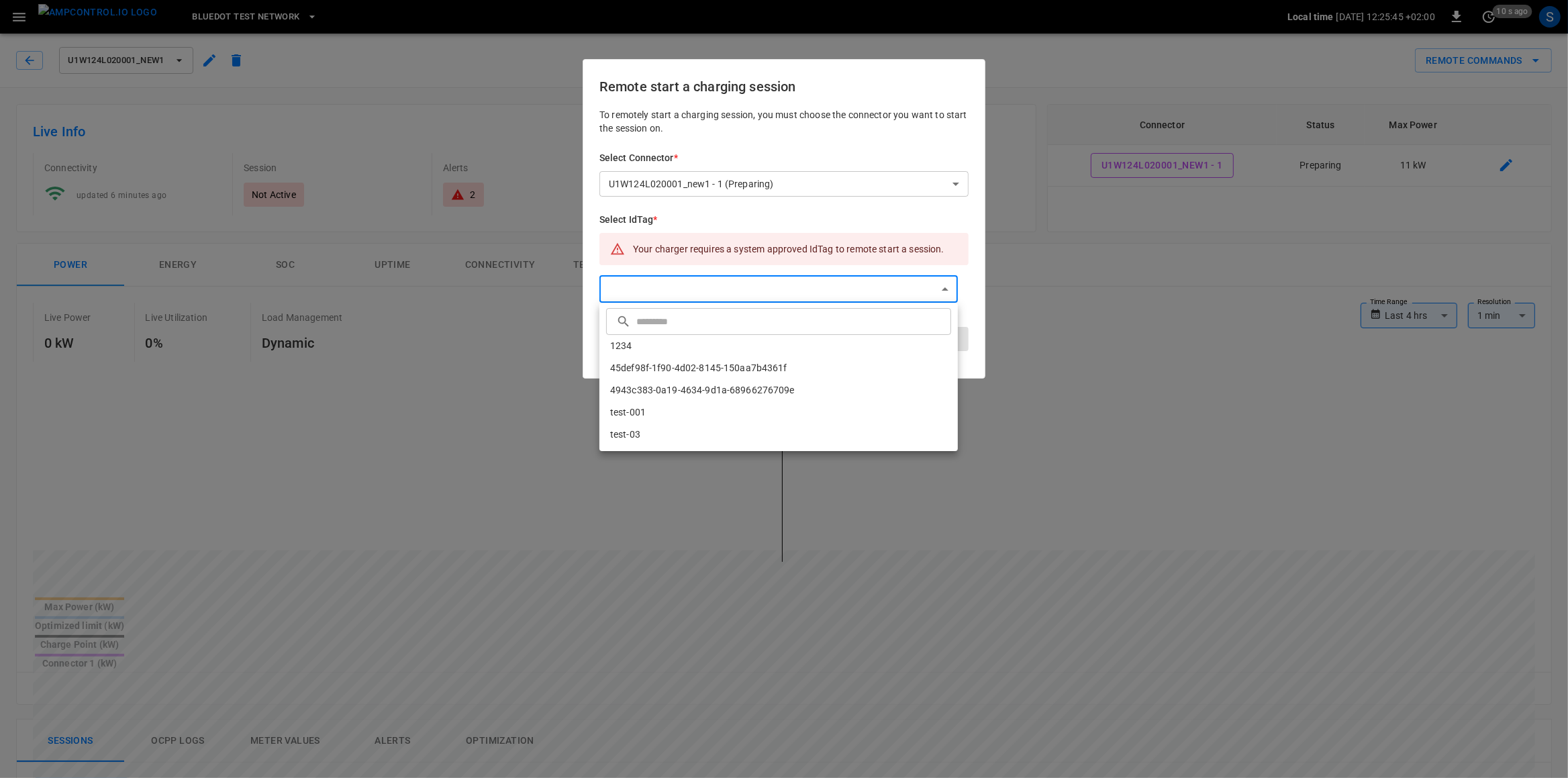
click at [674, 351] on li "1234" at bounding box center [778, 346] width 358 height 22
type input "****"
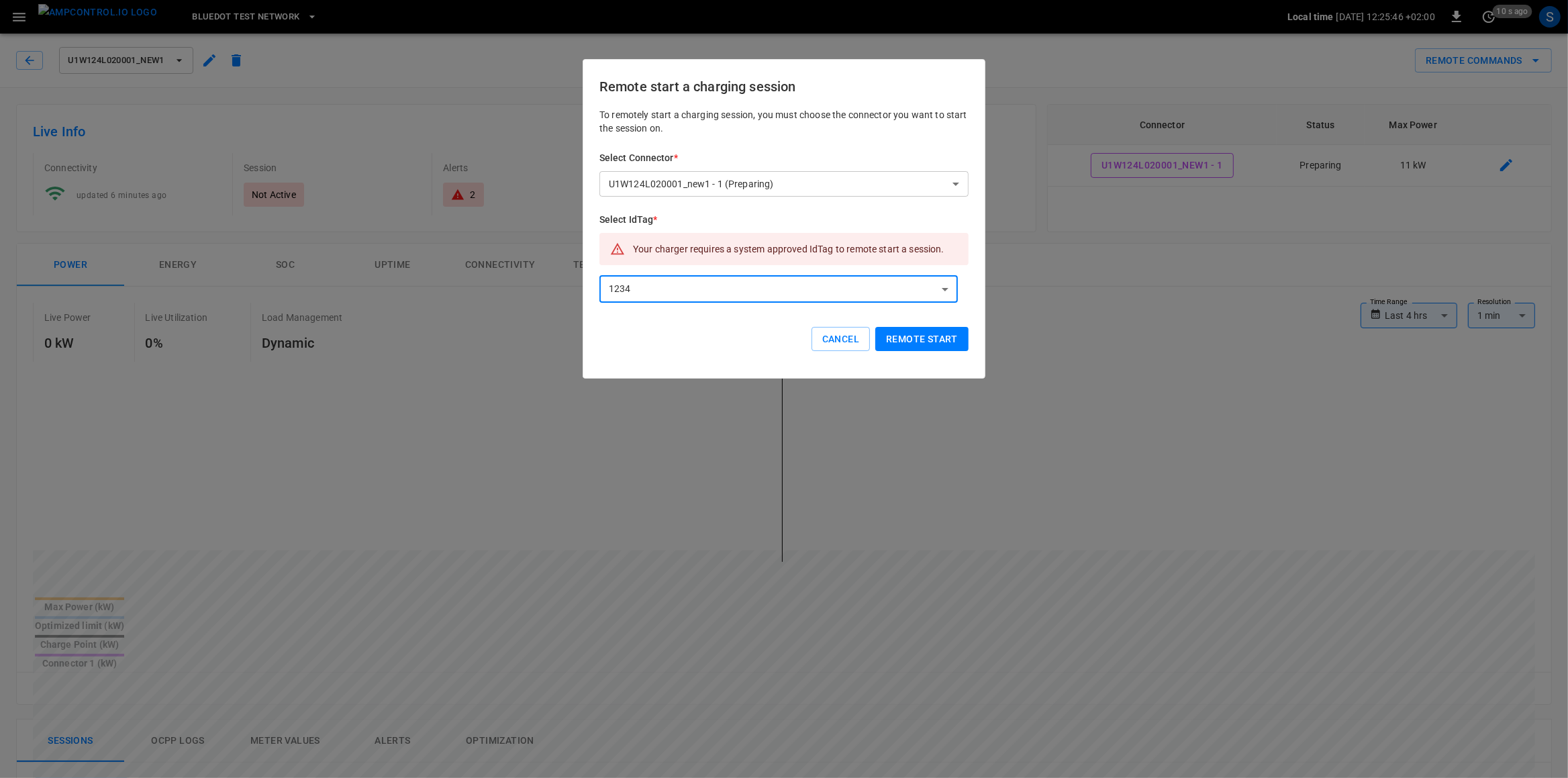
click at [917, 332] on button "Remote start" at bounding box center [922, 339] width 93 height 24
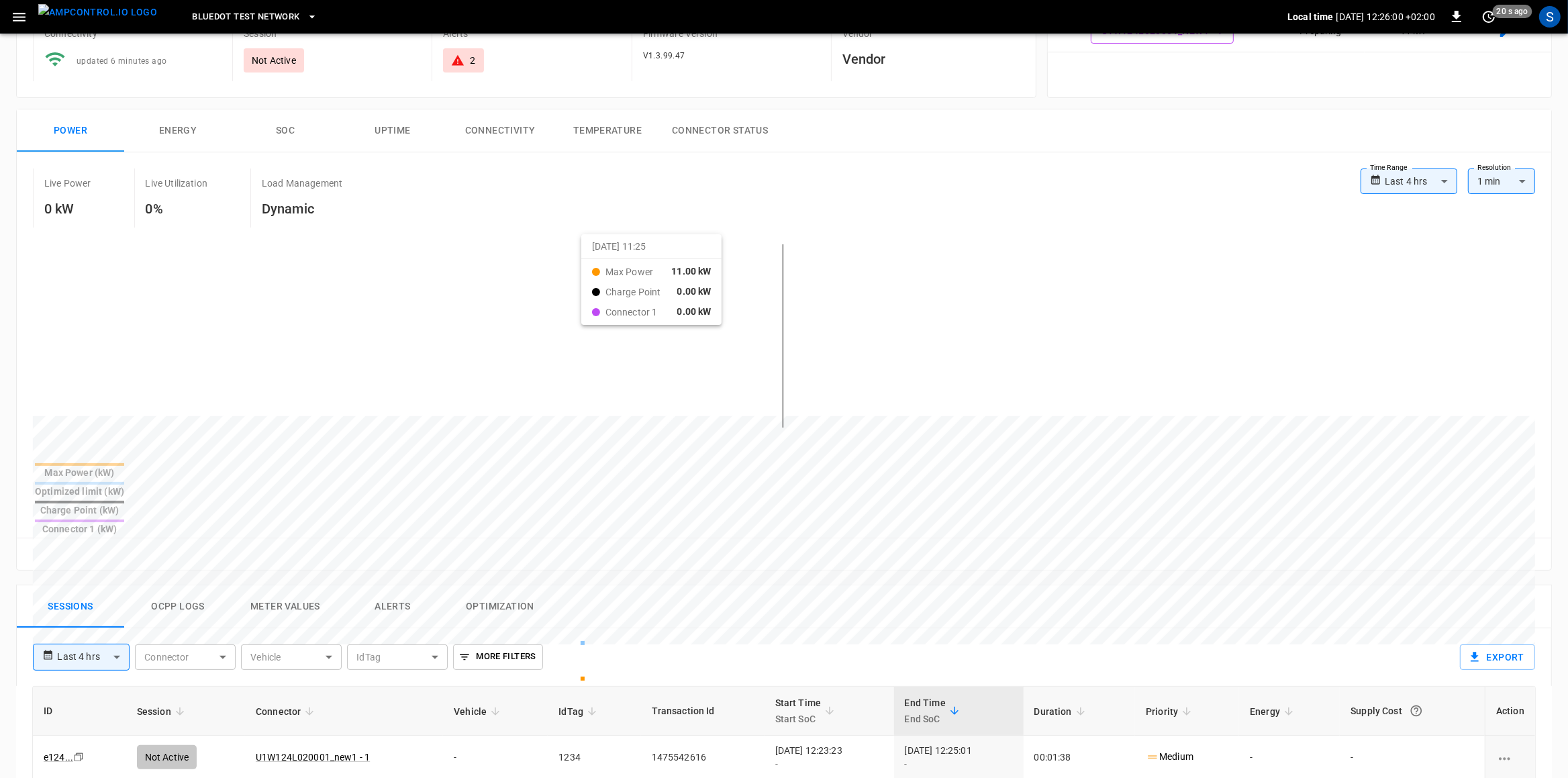
scroll to position [352, 0]
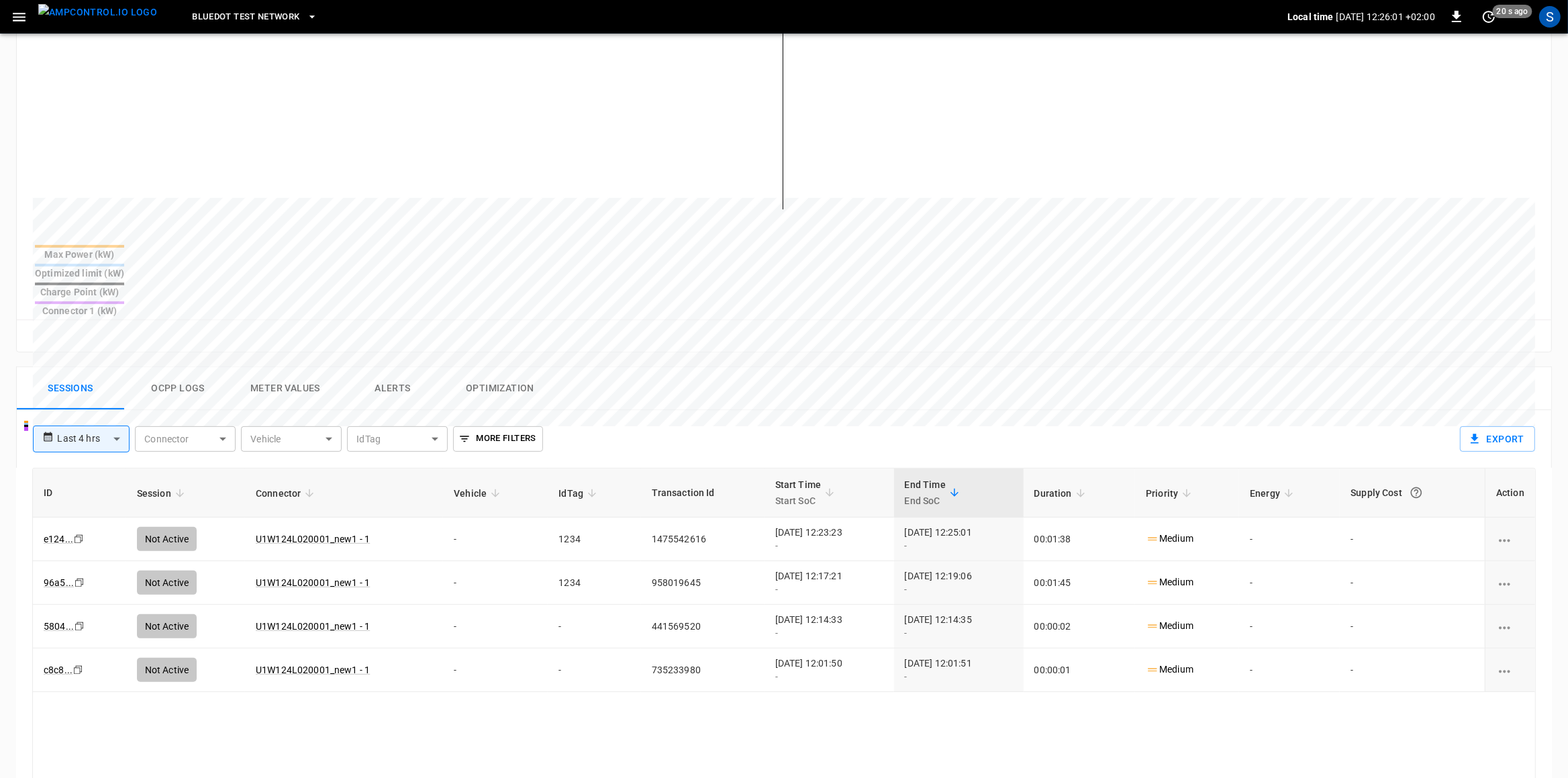
click at [167, 367] on button "Ocpp logs" at bounding box center [178, 388] width 108 height 43
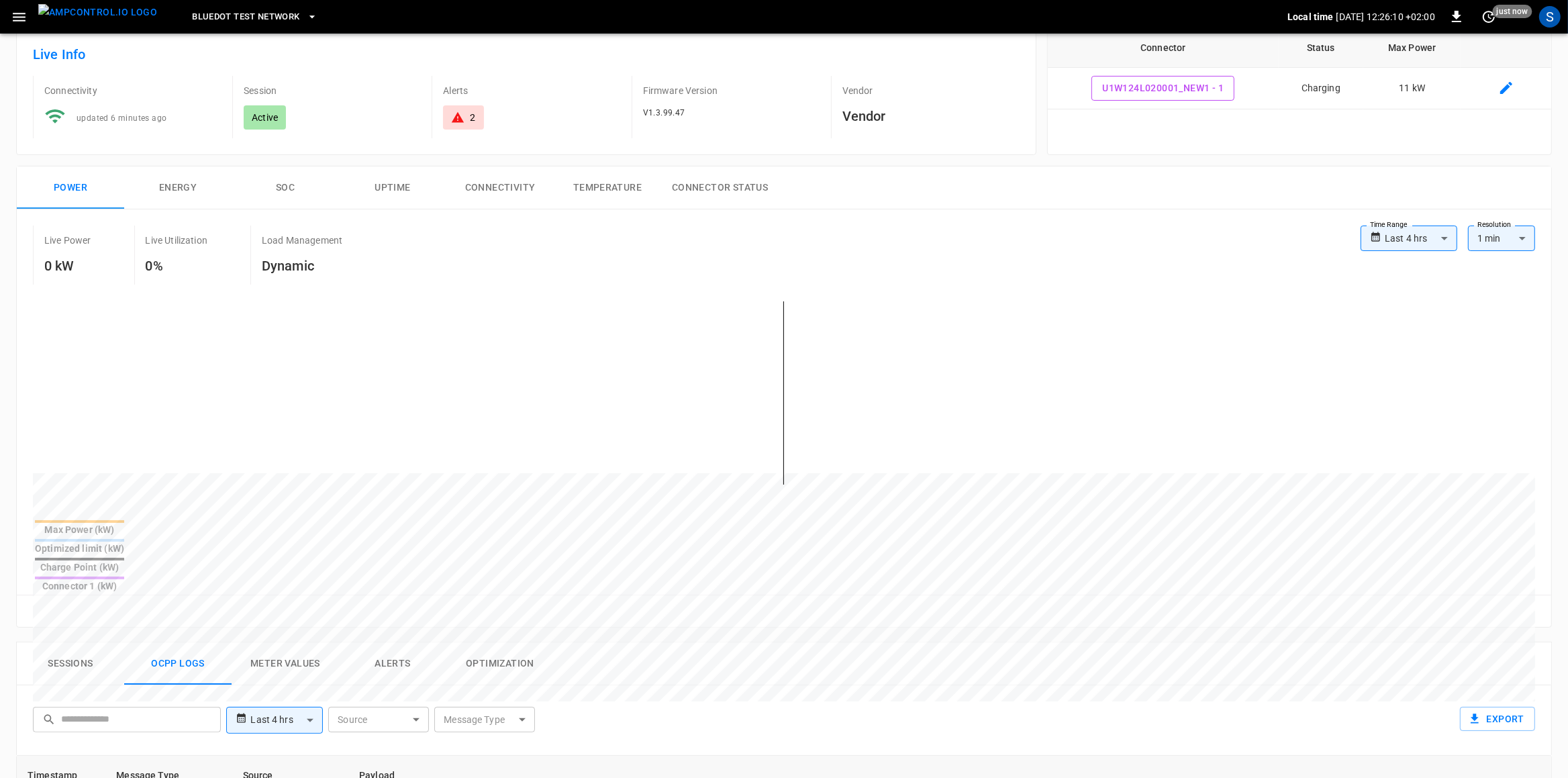
scroll to position [0, 0]
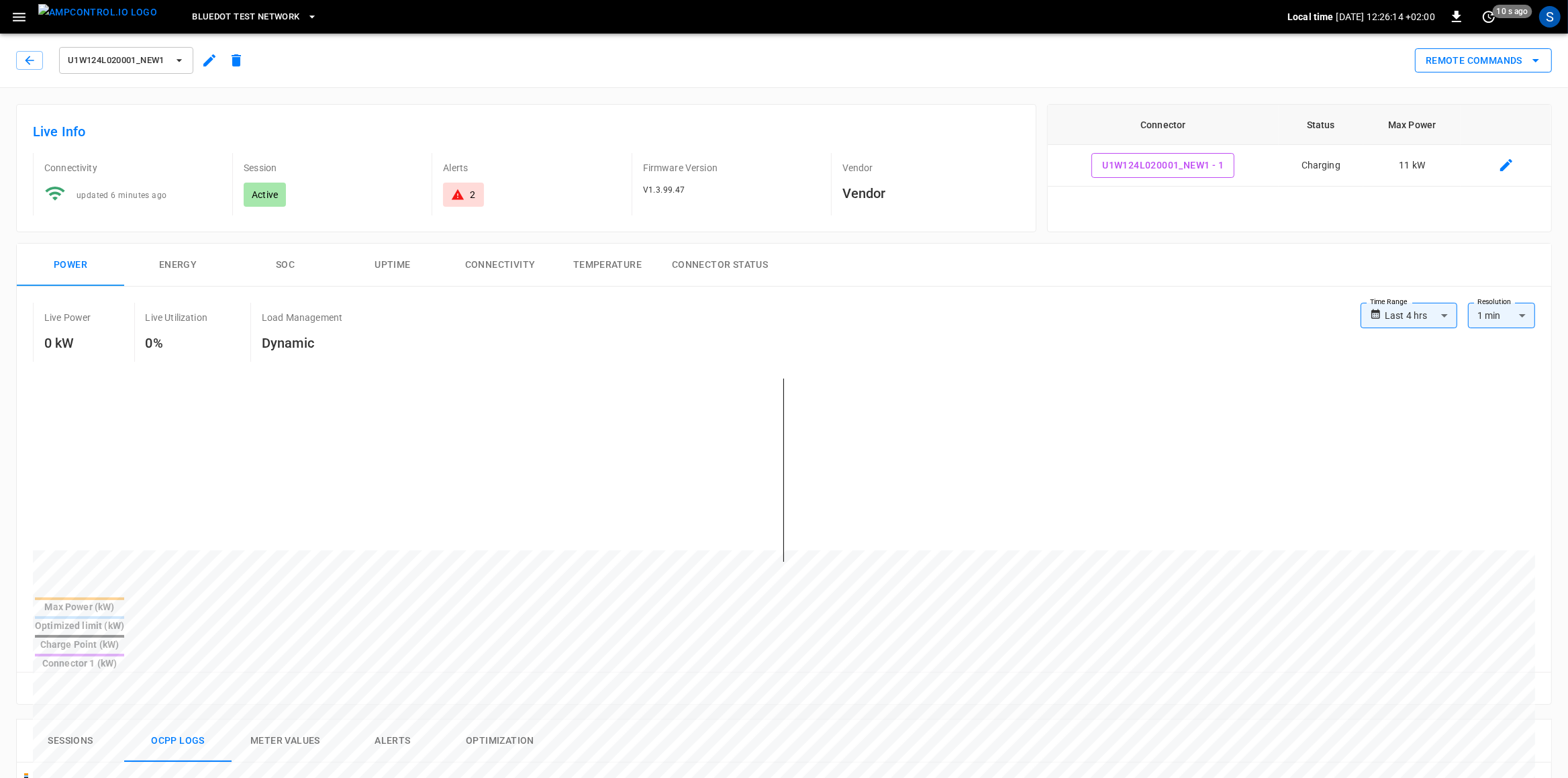
click at [1254, 61] on button "Remote Commands" at bounding box center [1484, 60] width 137 height 24
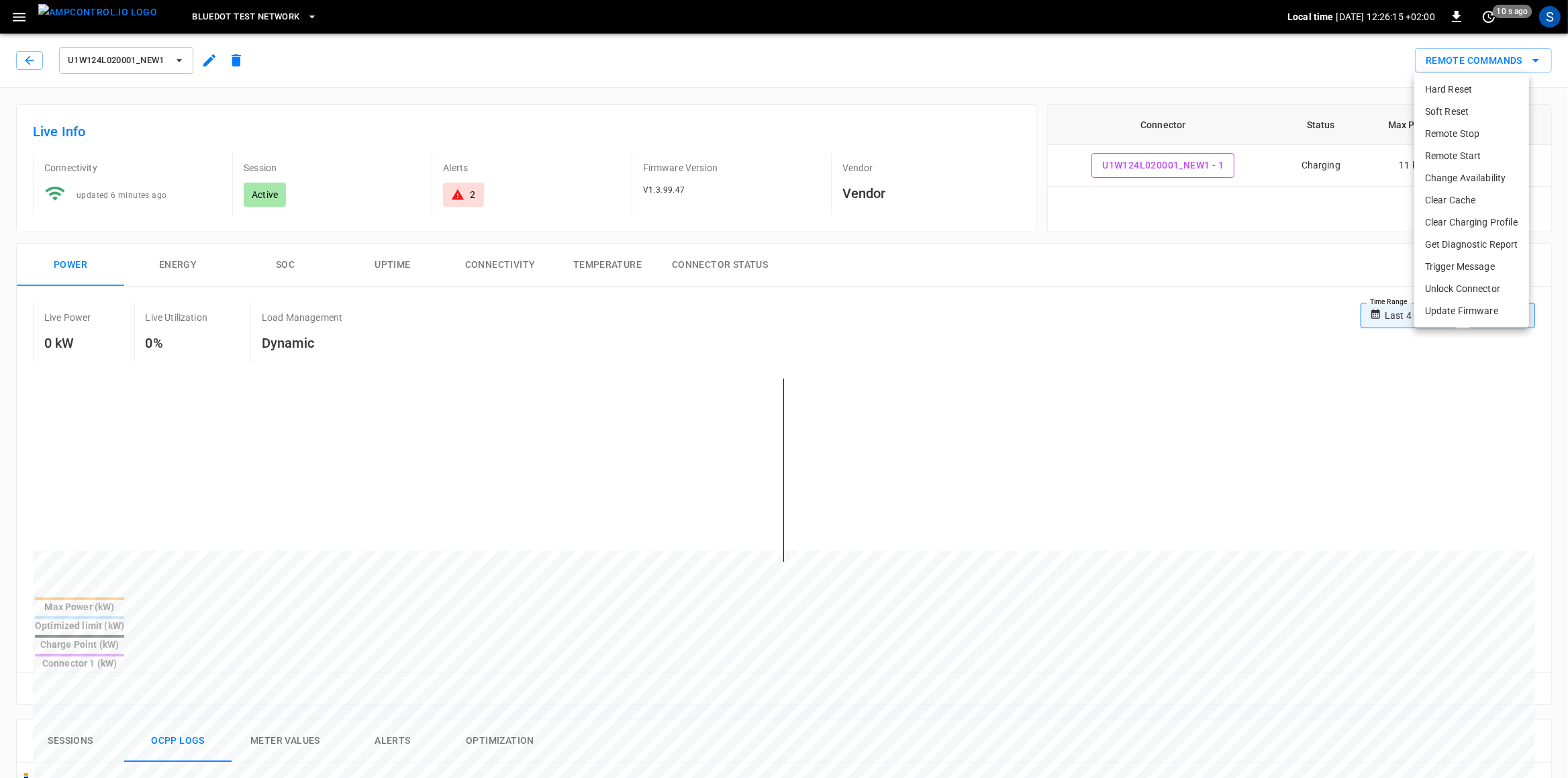
click at [1254, 137] on li "Remote Stop" at bounding box center [1472, 134] width 115 height 22
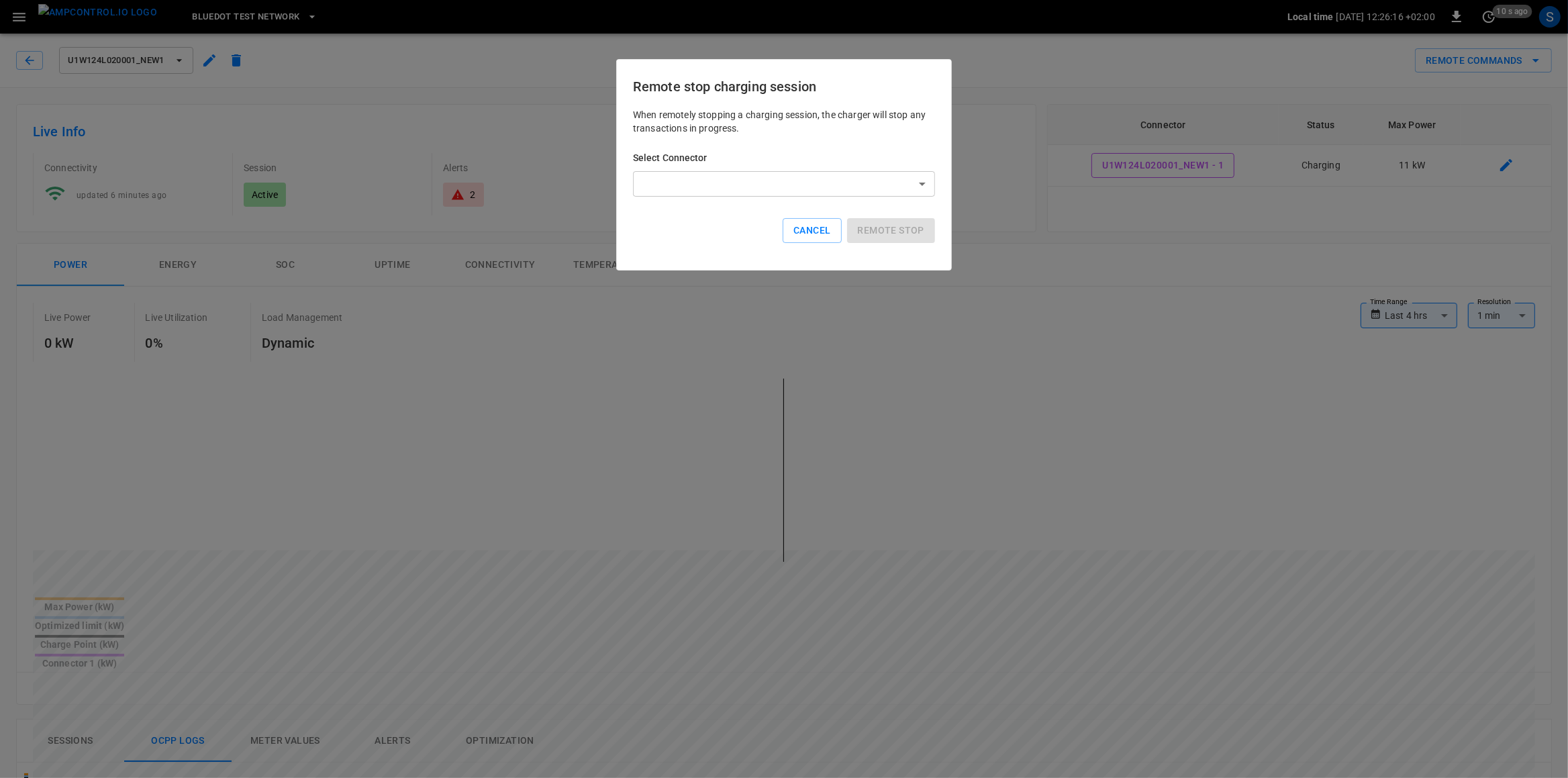
click at [833, 187] on body "**********" at bounding box center [784, 714] width 1568 height 1429
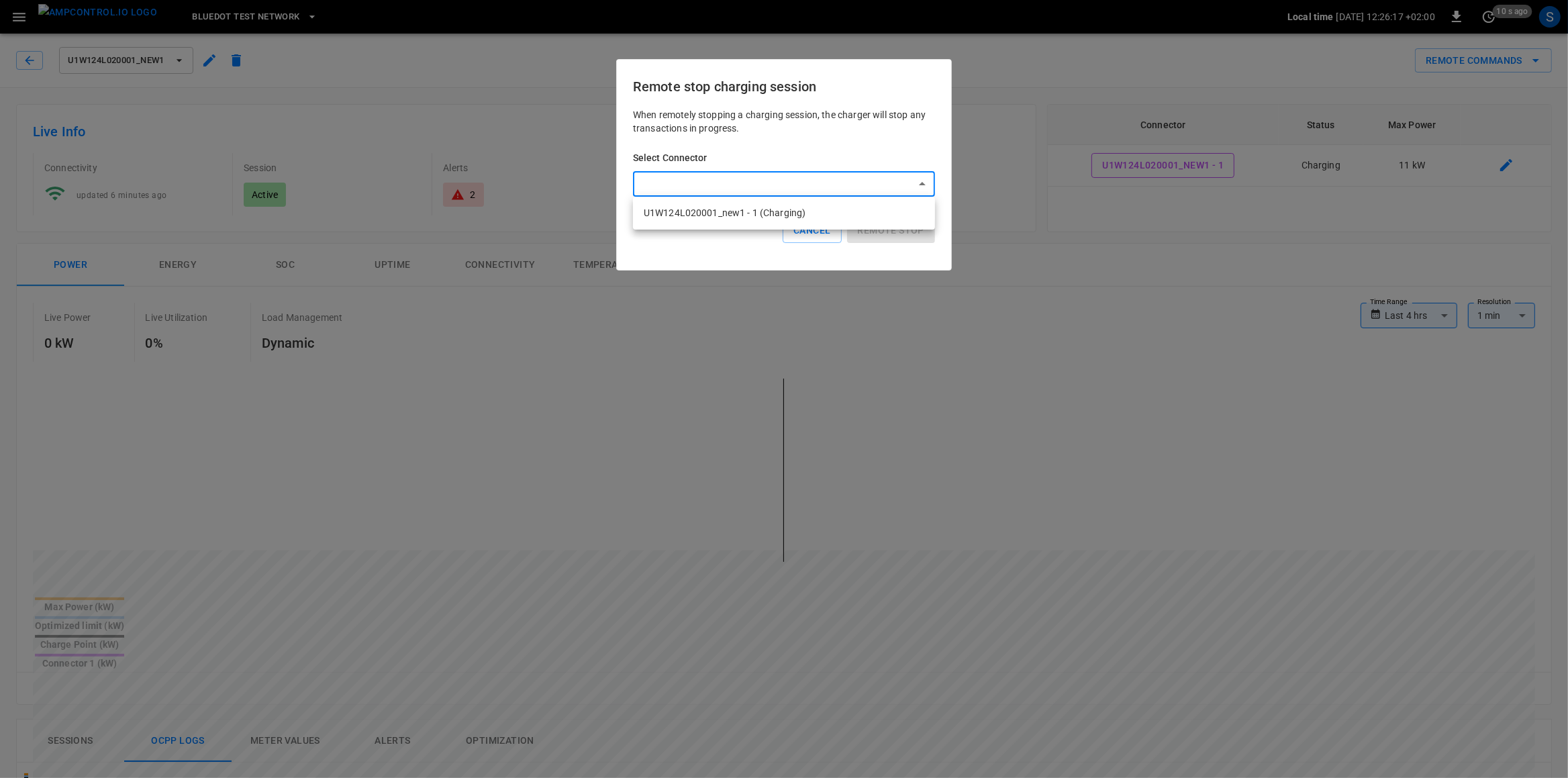
click at [791, 212] on li "U1W124L020001_new1 - 1 (Charging)" at bounding box center [784, 213] width 302 height 22
type input "**********"
click at [871, 228] on button "Remote stop" at bounding box center [892, 230] width 88 height 24
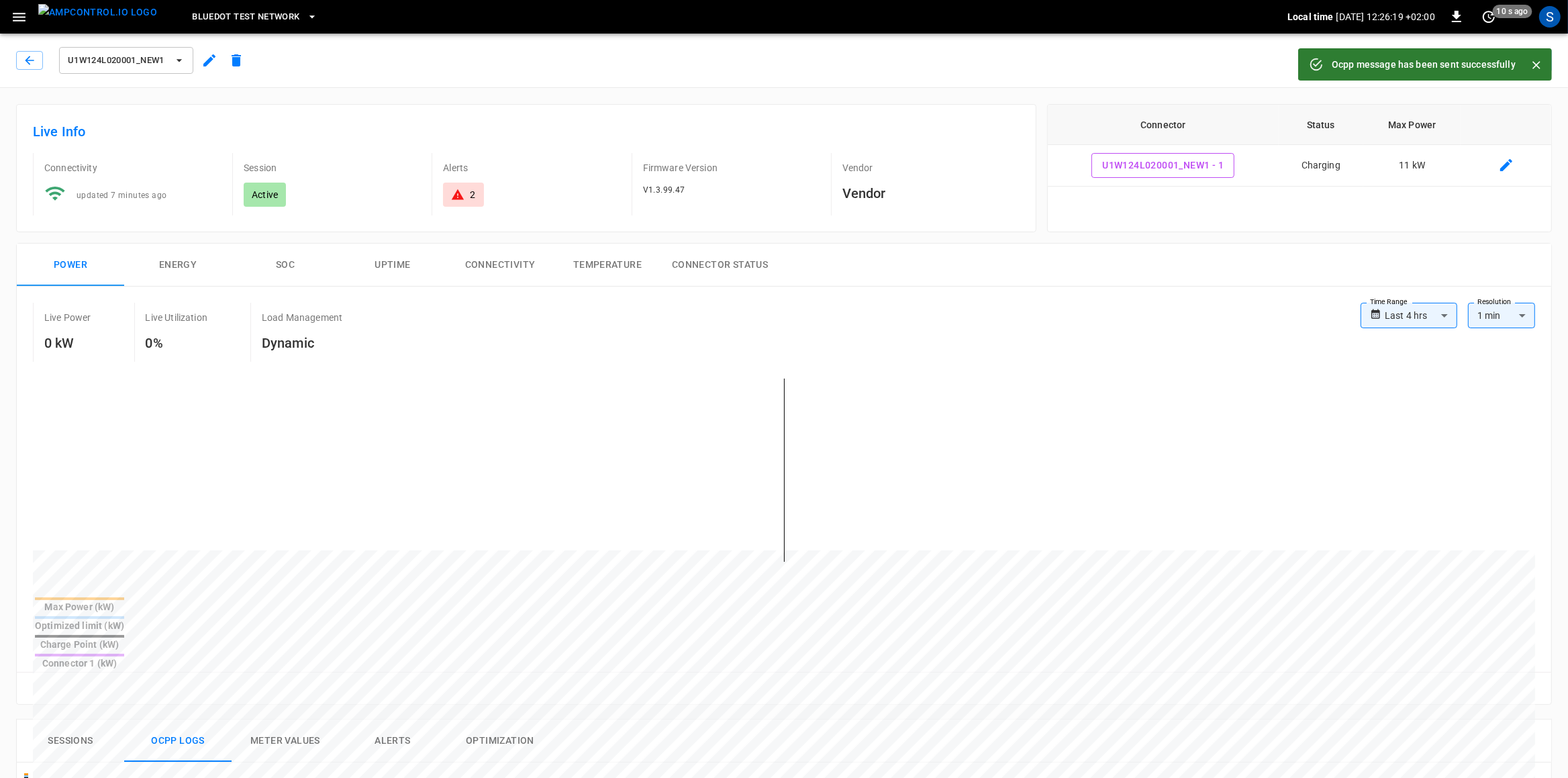
click at [1254, 67] on icon "Close" at bounding box center [1537, 65] width 13 height 13
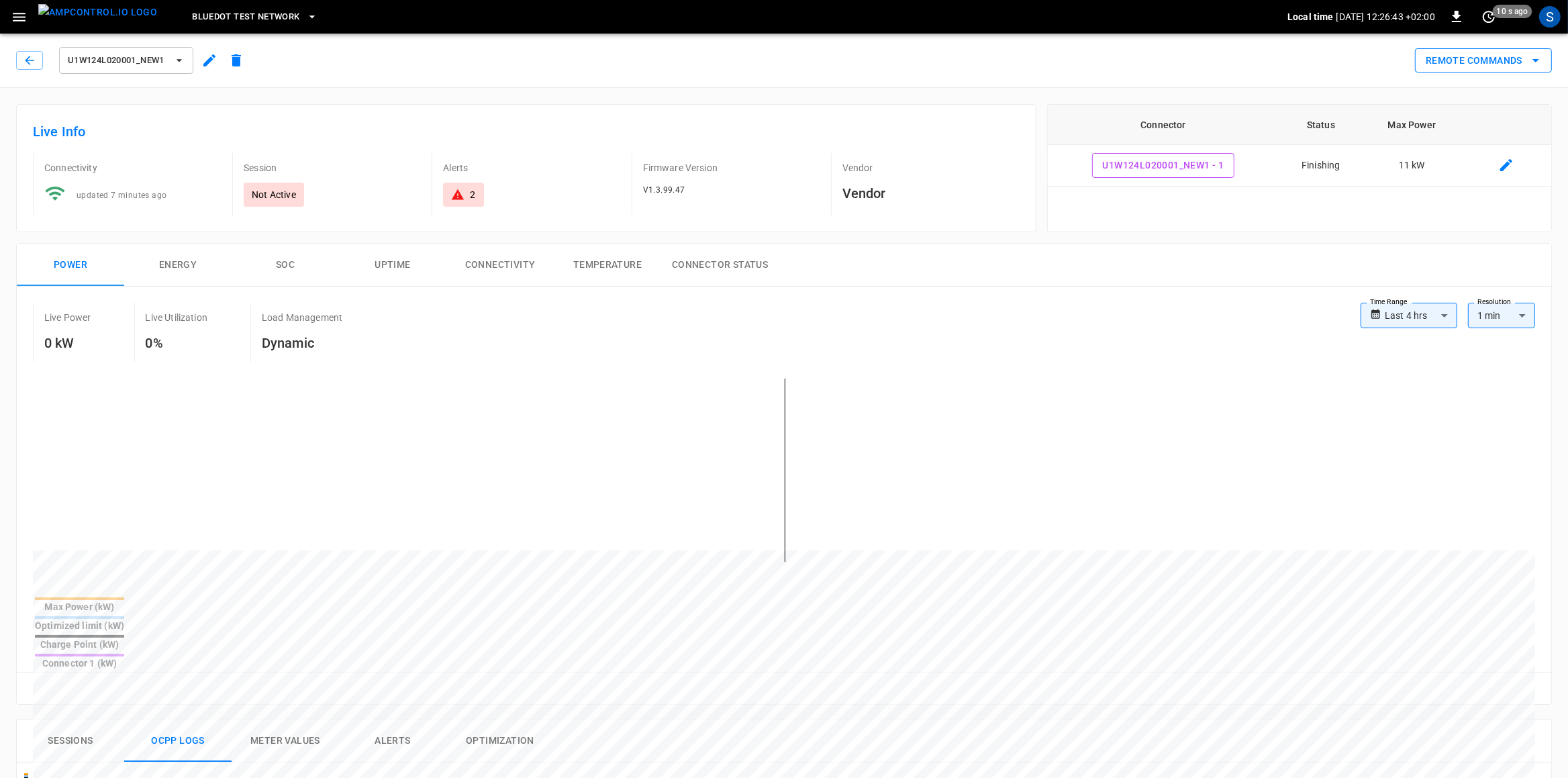
click at [1254, 59] on button "Remote Commands" at bounding box center [1484, 60] width 137 height 24
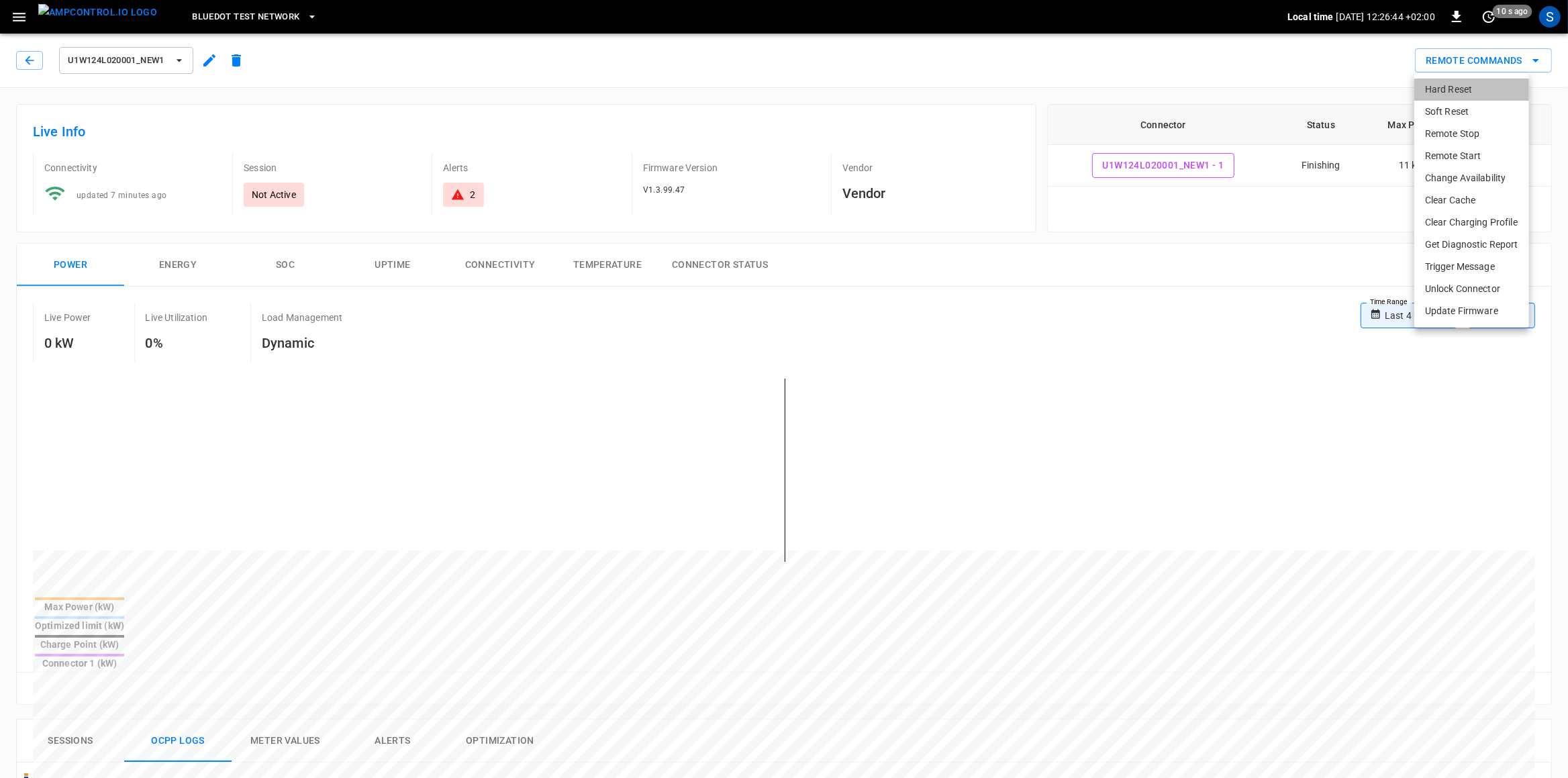
click at [1254, 97] on li "Hard Reset" at bounding box center [1472, 89] width 115 height 22
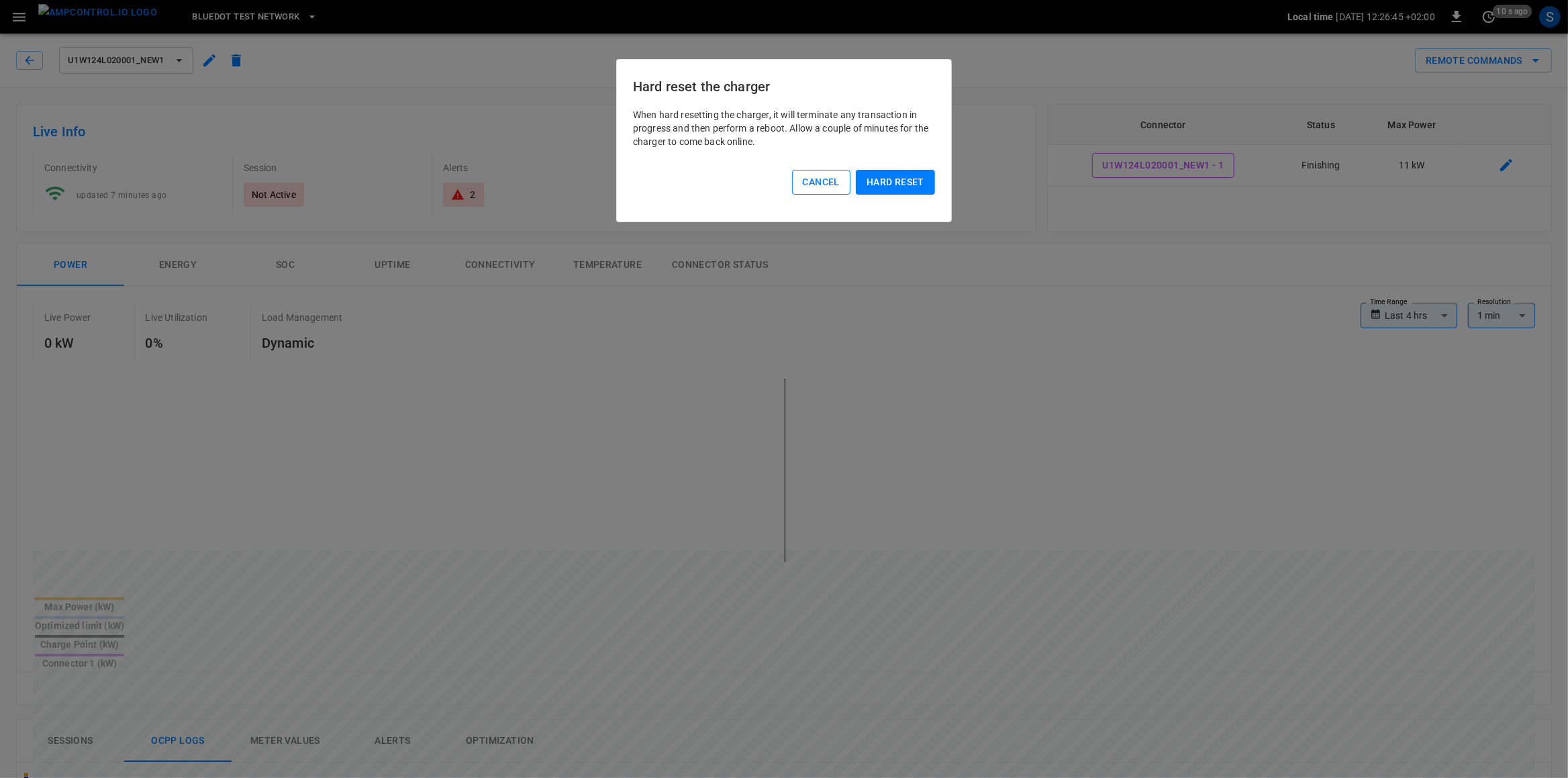
click at [795, 180] on button "Cancel" at bounding box center [822, 182] width 59 height 24
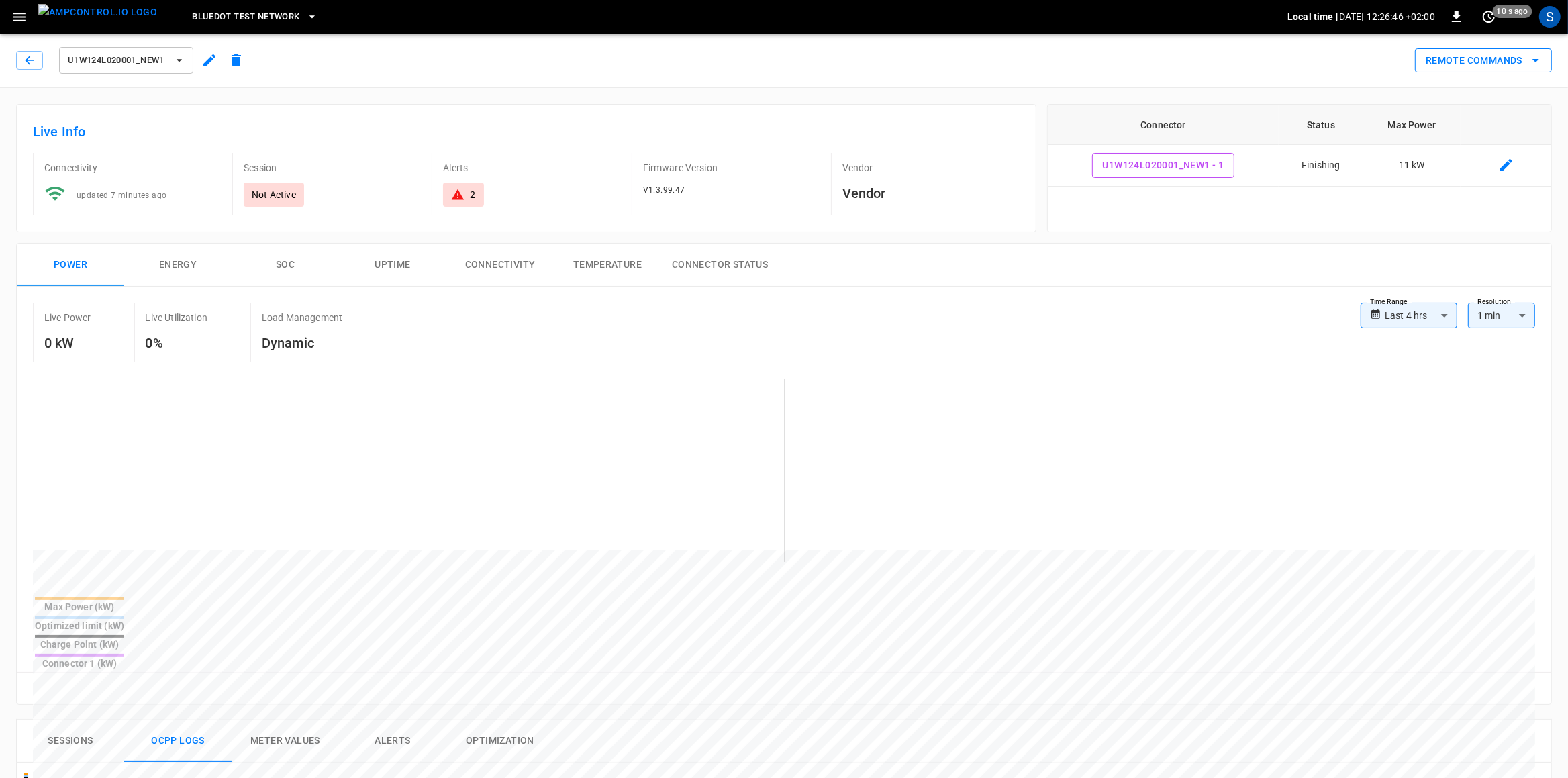
click at [1254, 55] on button "Remote Commands" at bounding box center [1484, 60] width 137 height 24
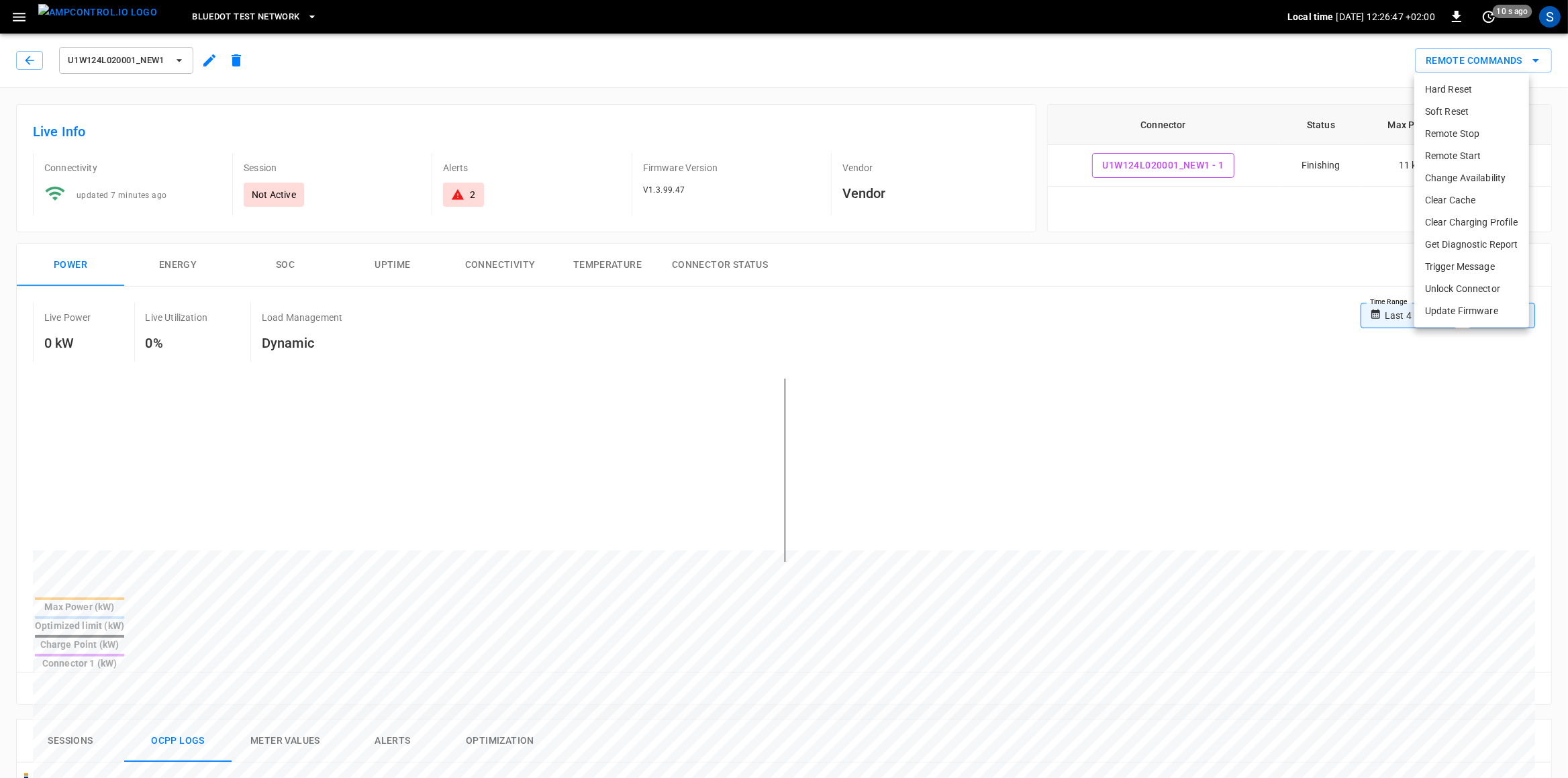
click at [1254, 86] on li "Hard Reset" at bounding box center [1472, 89] width 115 height 22
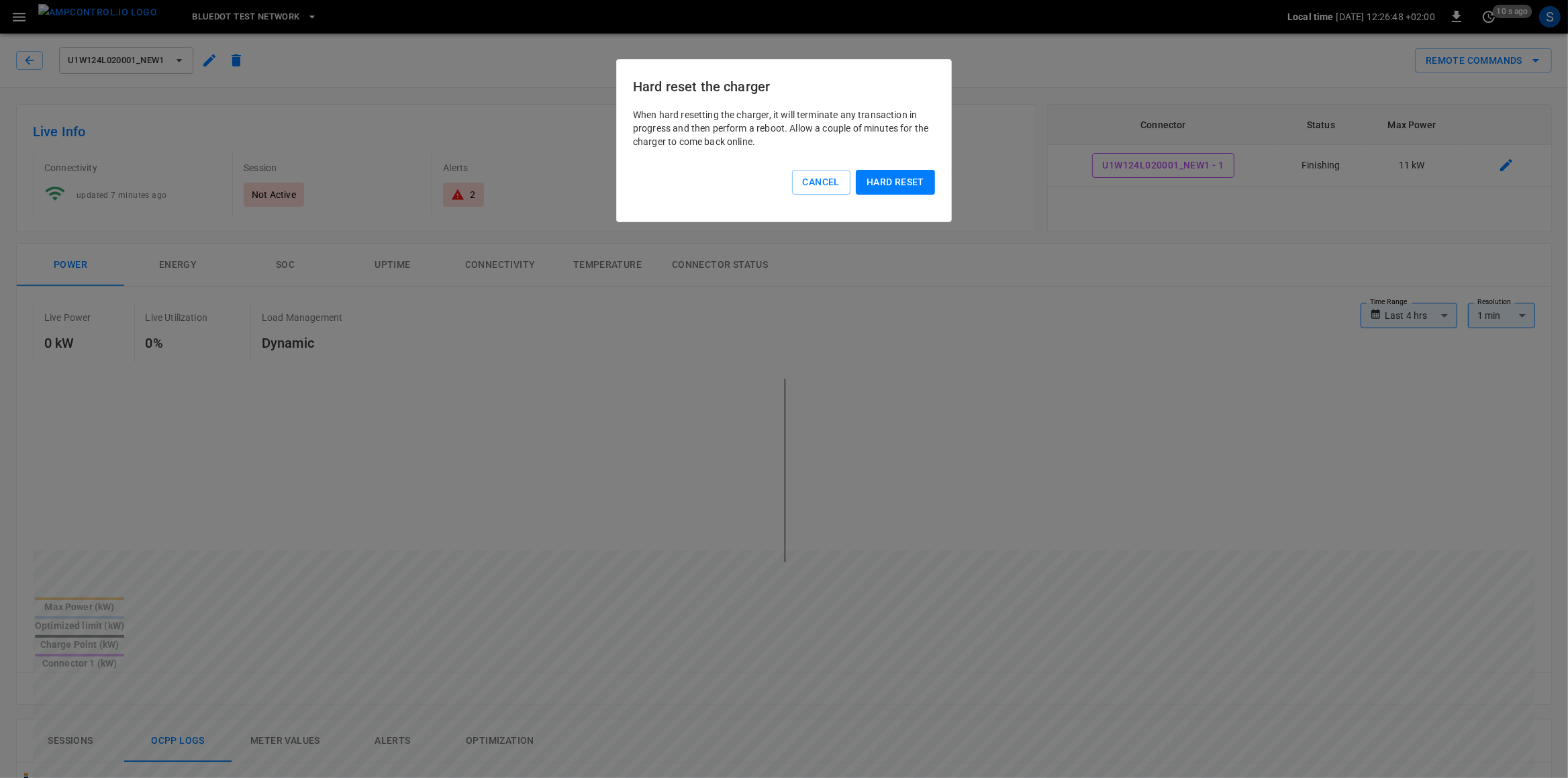
click at [887, 183] on button "Hard reset" at bounding box center [895, 182] width 79 height 24
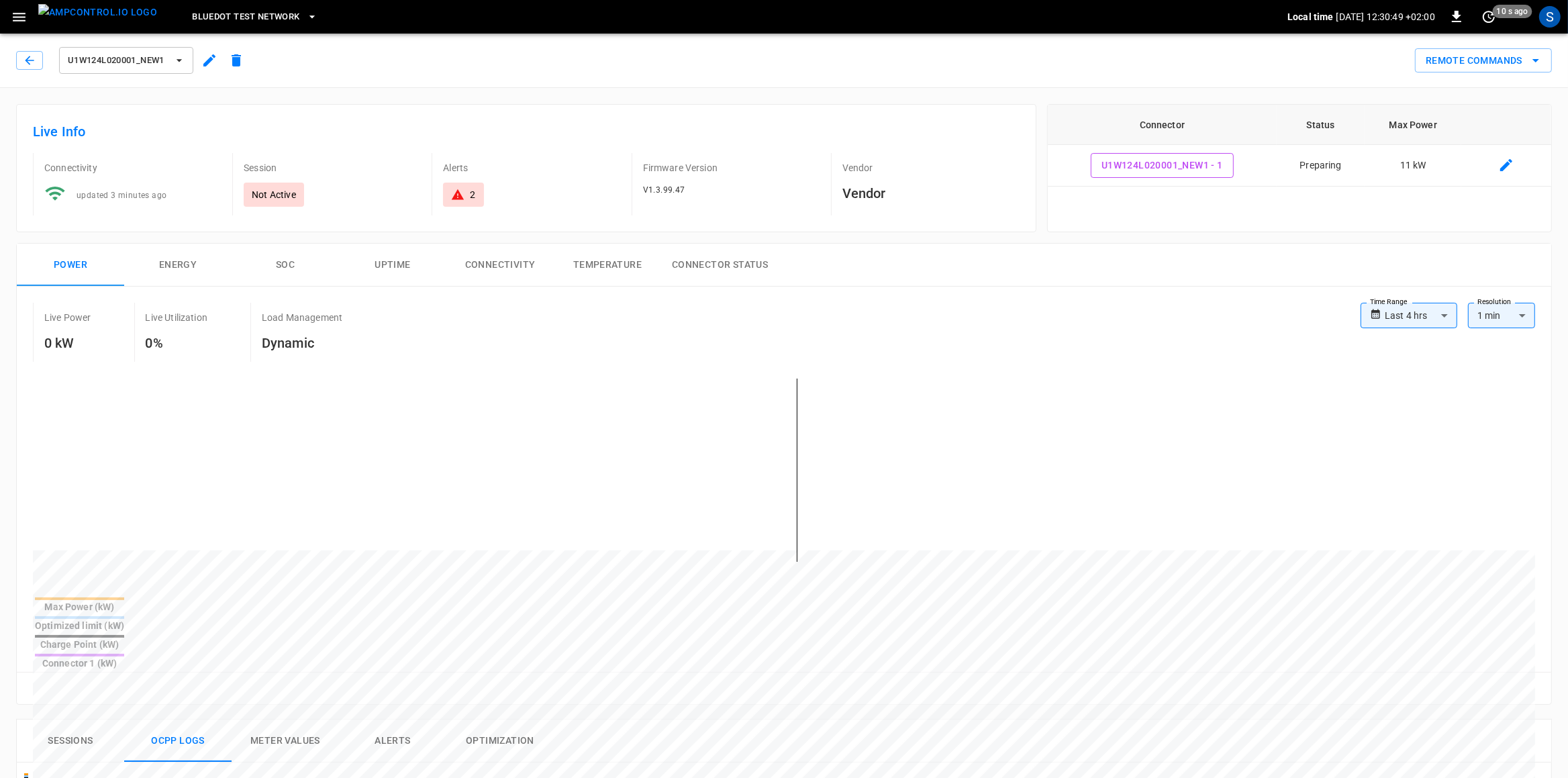
click at [24, 16] on icon "button" at bounding box center [19, 17] width 17 height 17
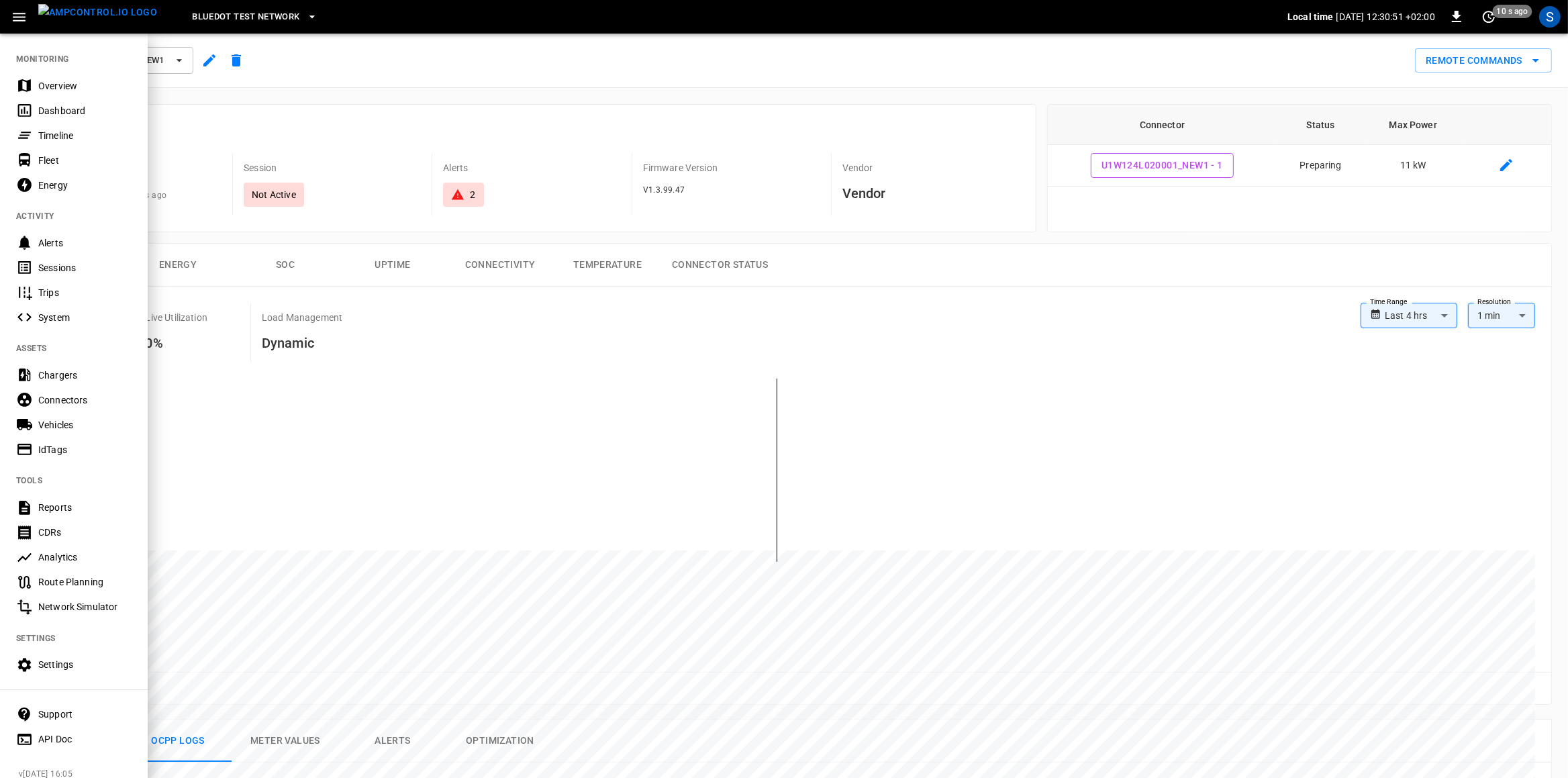
click at [83, 453] on div "IdTags" at bounding box center [85, 449] width 93 height 13
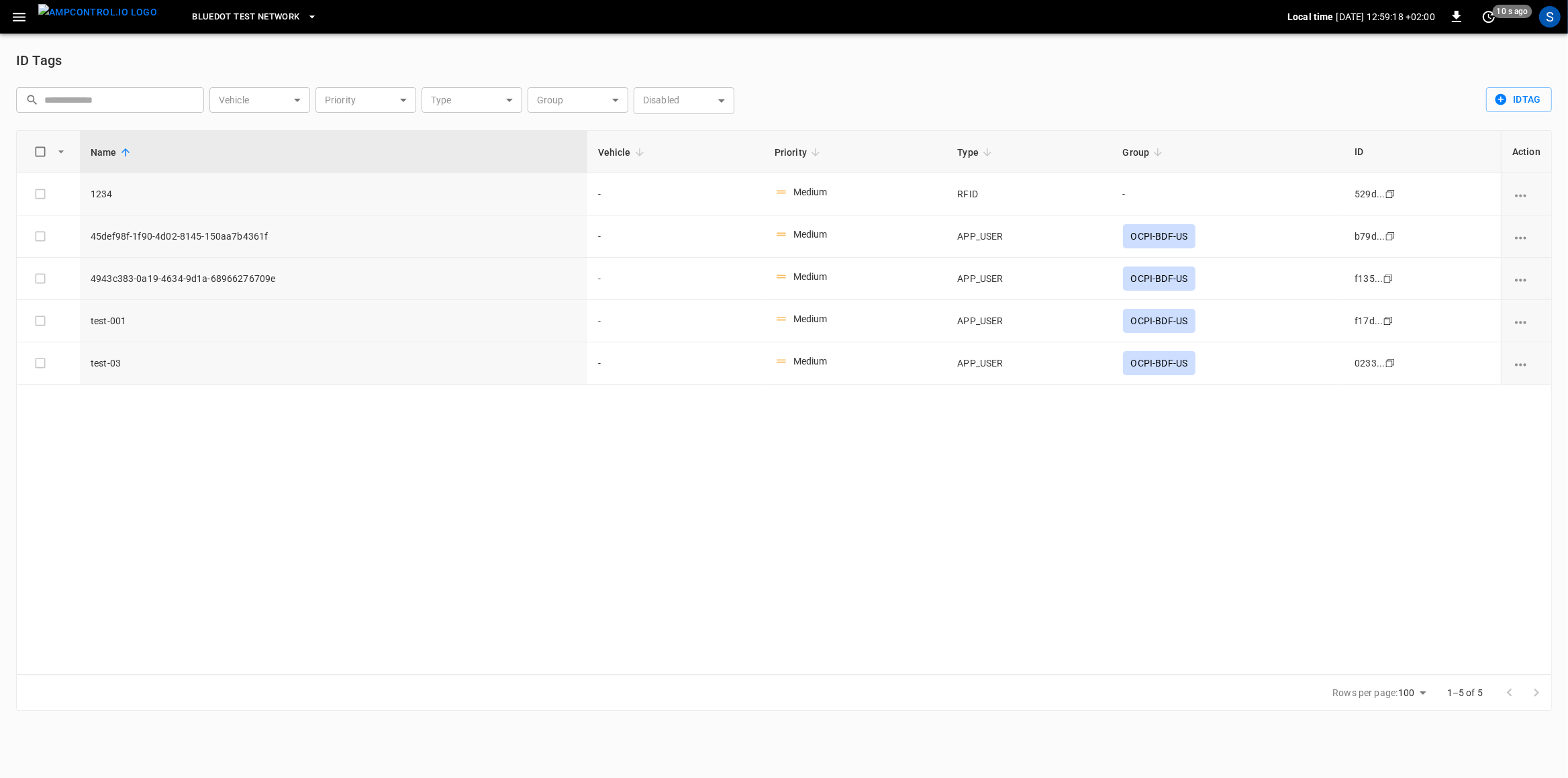
click at [122, 13] on img "menu" at bounding box center [98, 12] width 119 height 17
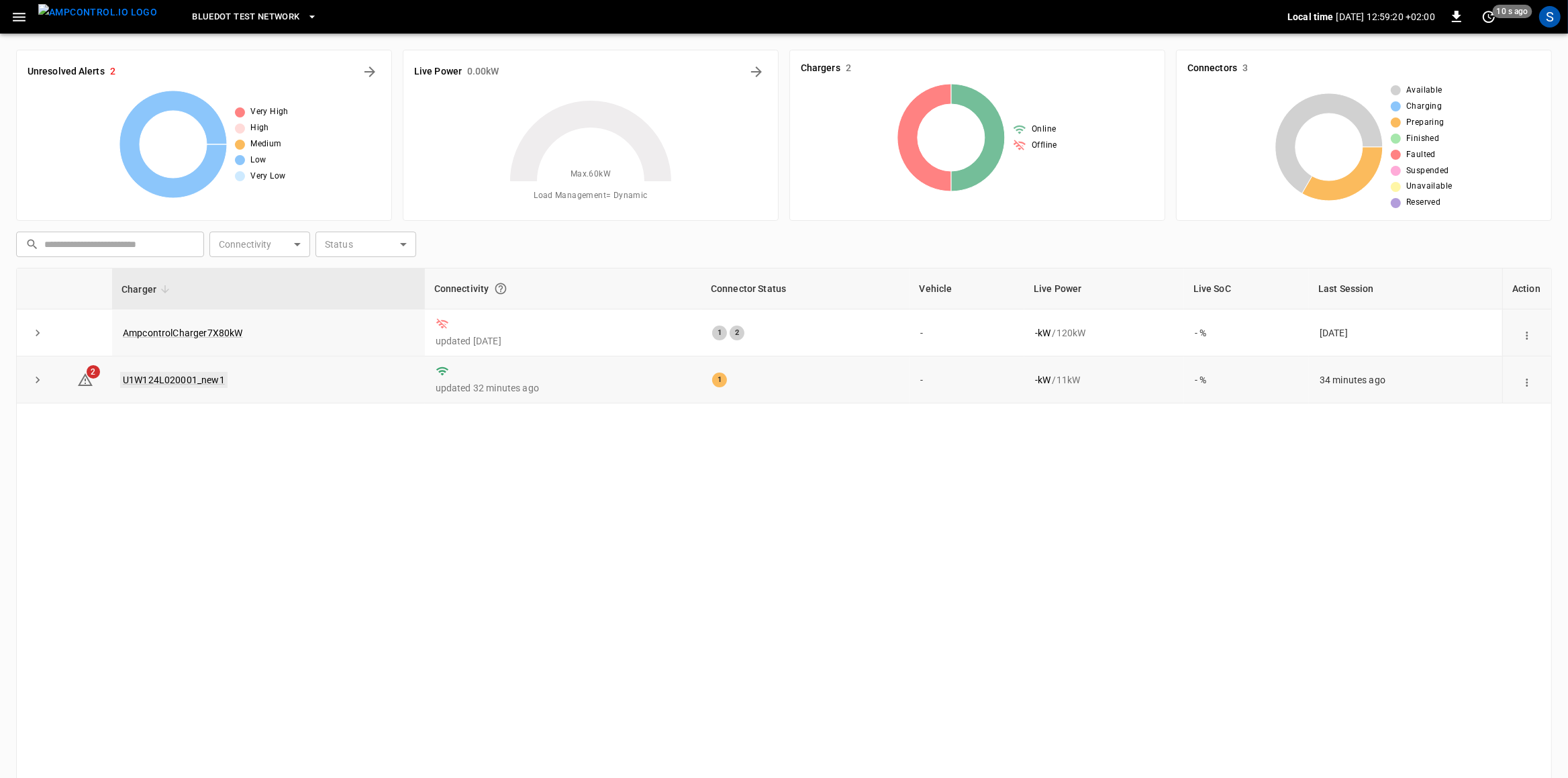
click at [164, 381] on link "U1W124L020001_new1" at bounding box center [174, 380] width 108 height 16
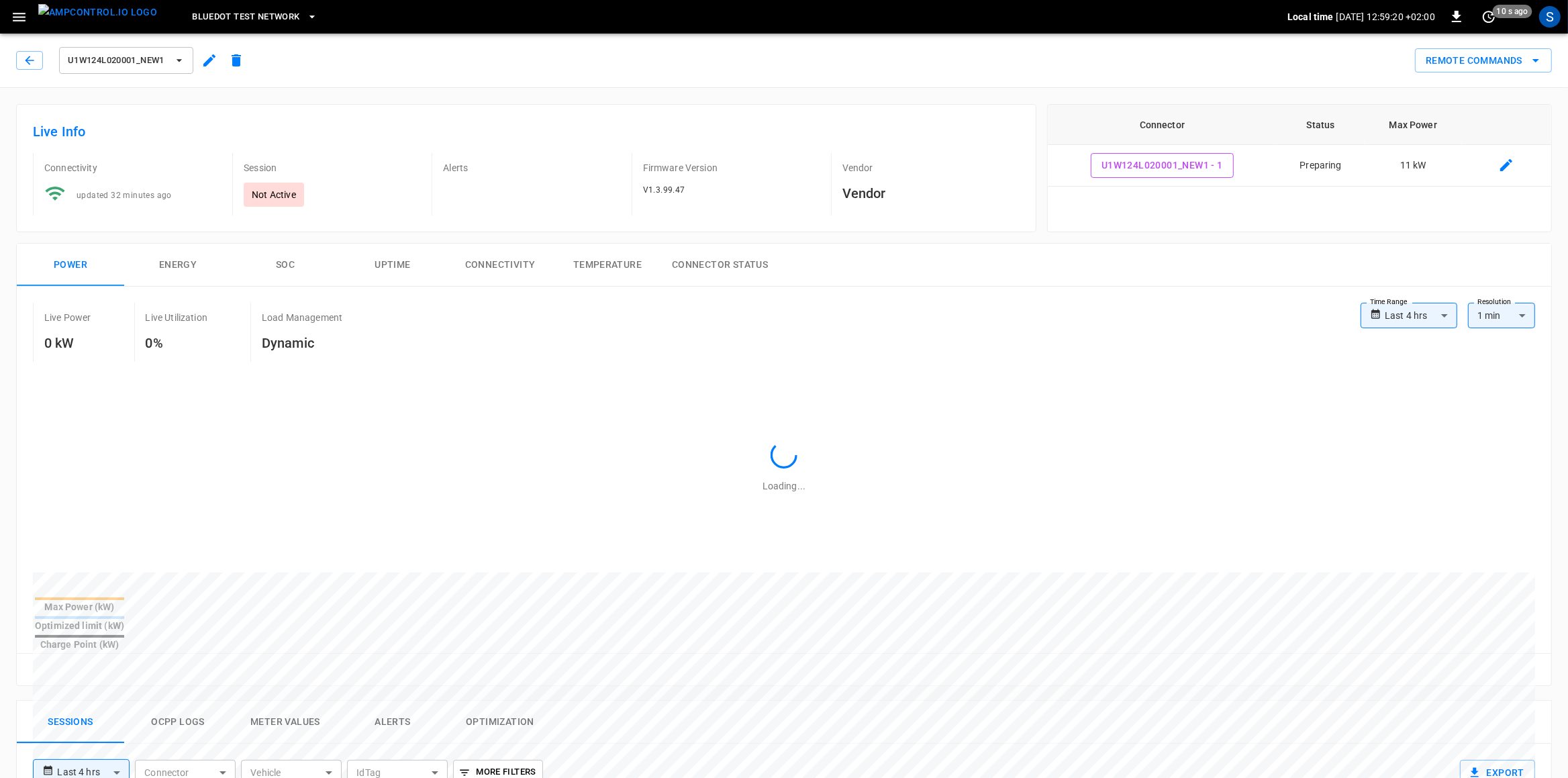
scroll to position [470, 0]
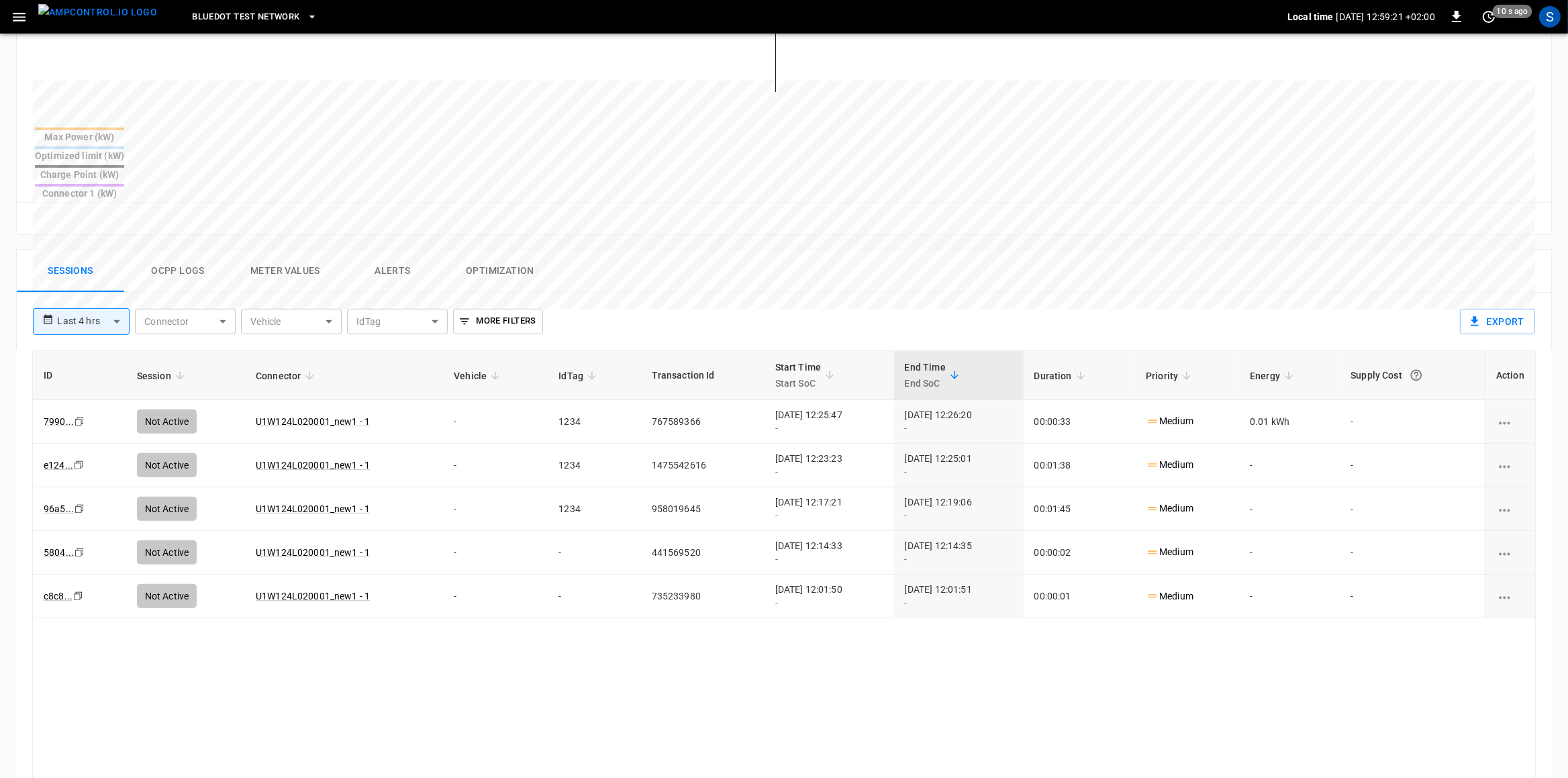
click at [181, 250] on button "Ocpp logs" at bounding box center [178, 271] width 108 height 43
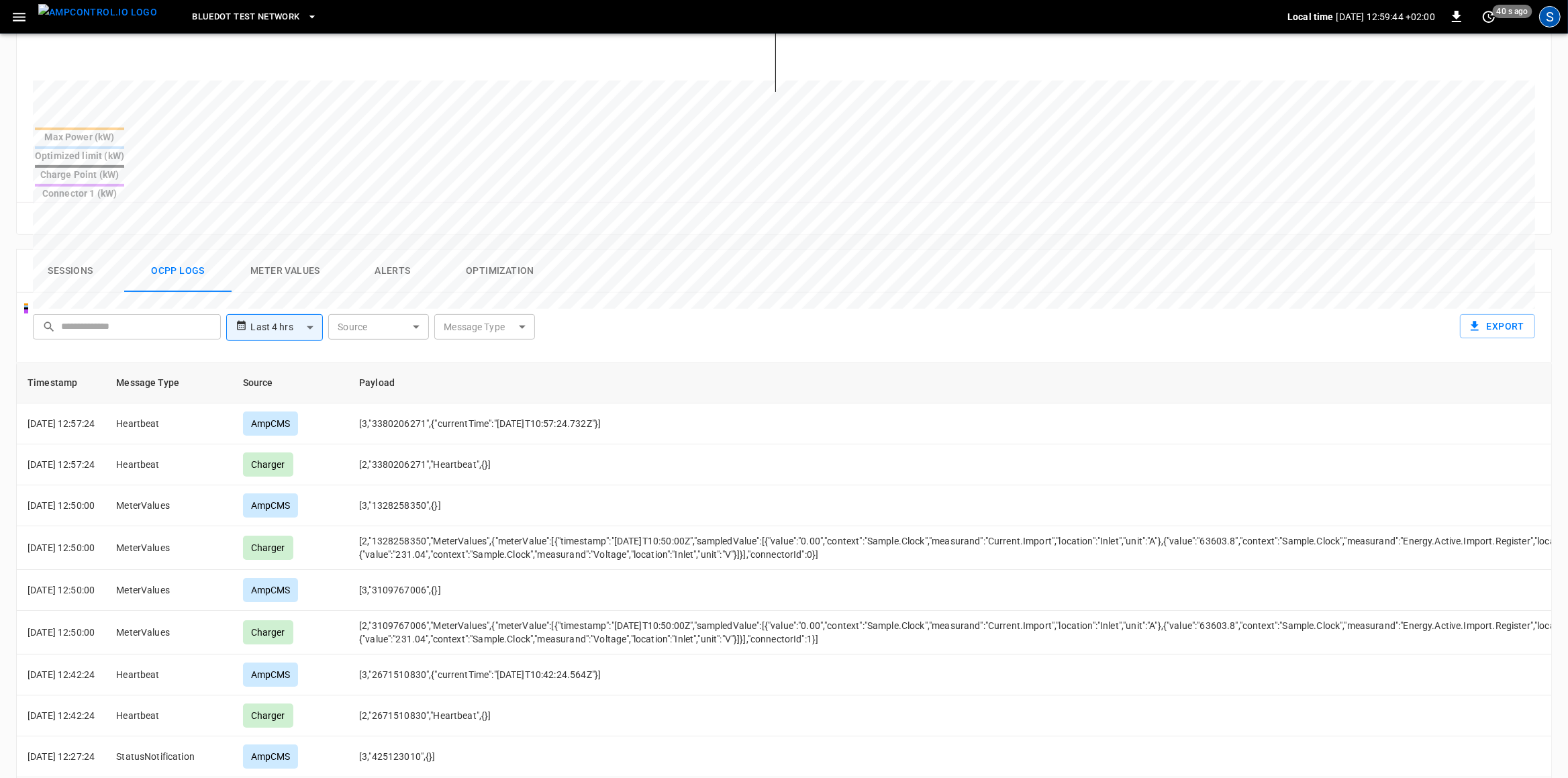
click at [1254, 19] on div "S" at bounding box center [1550, 16] width 21 height 21
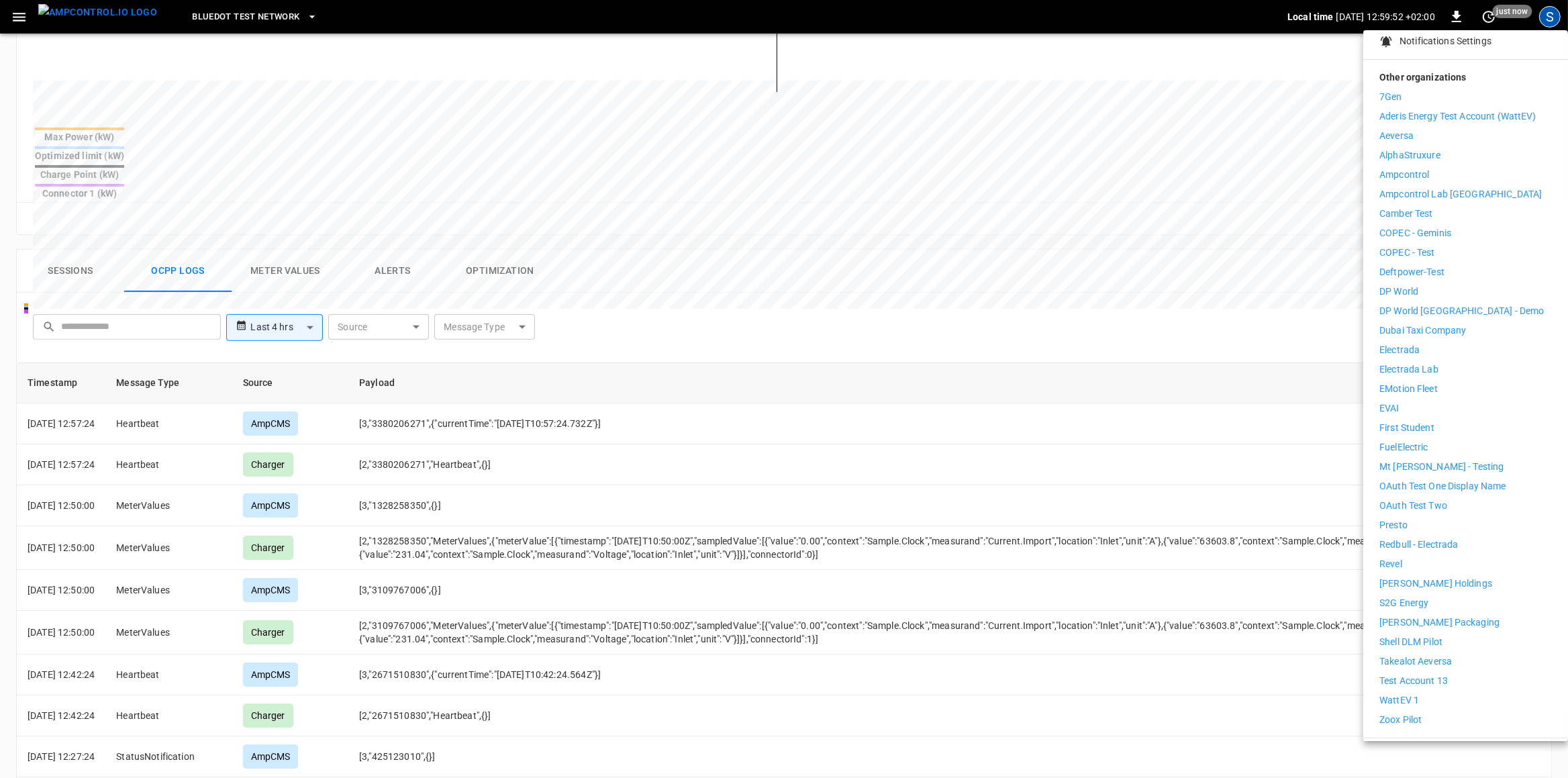
scroll to position [182, 0]
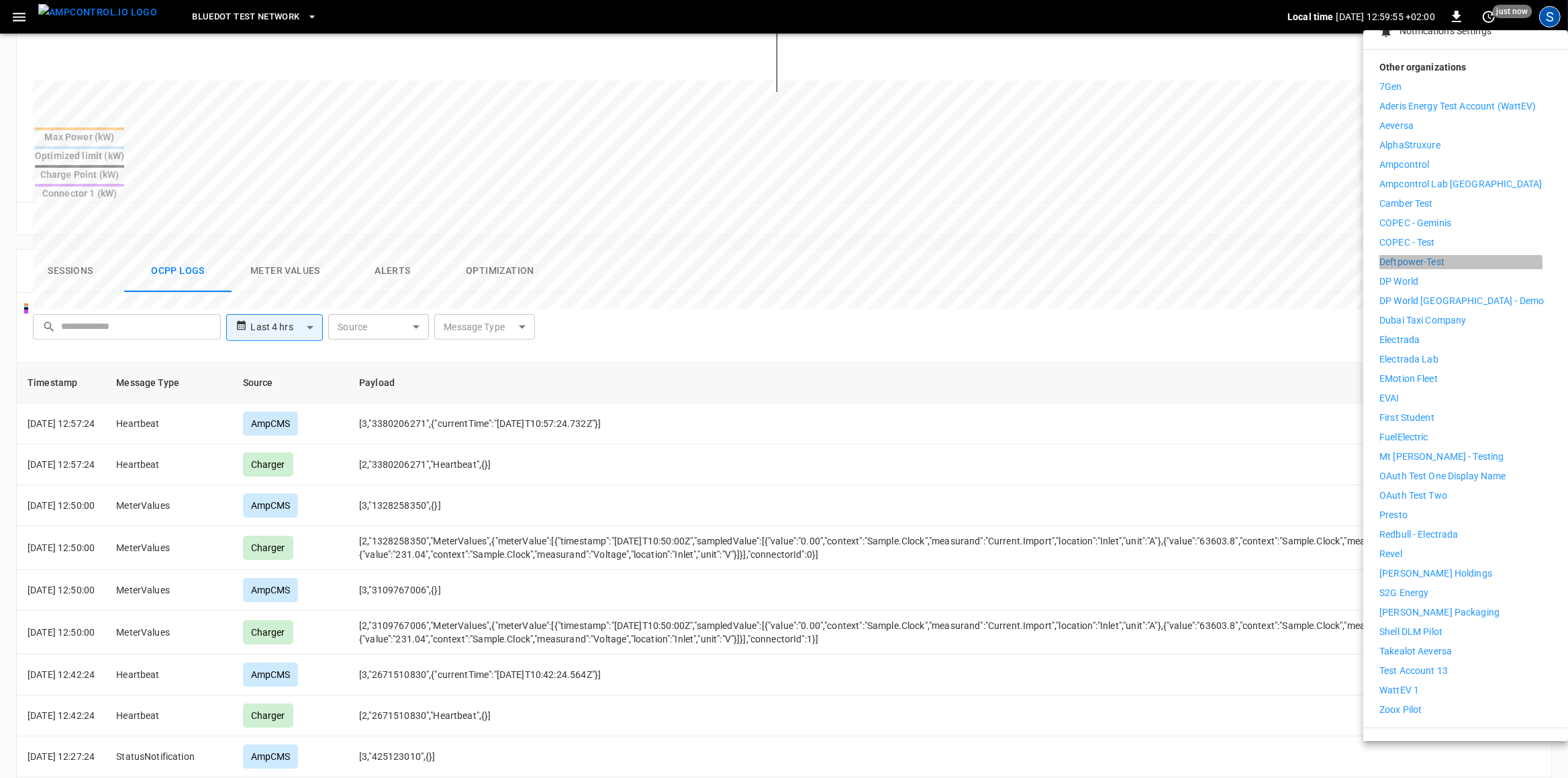
click at [1254, 255] on p "Deftpower-Test" at bounding box center [1412, 262] width 65 height 14
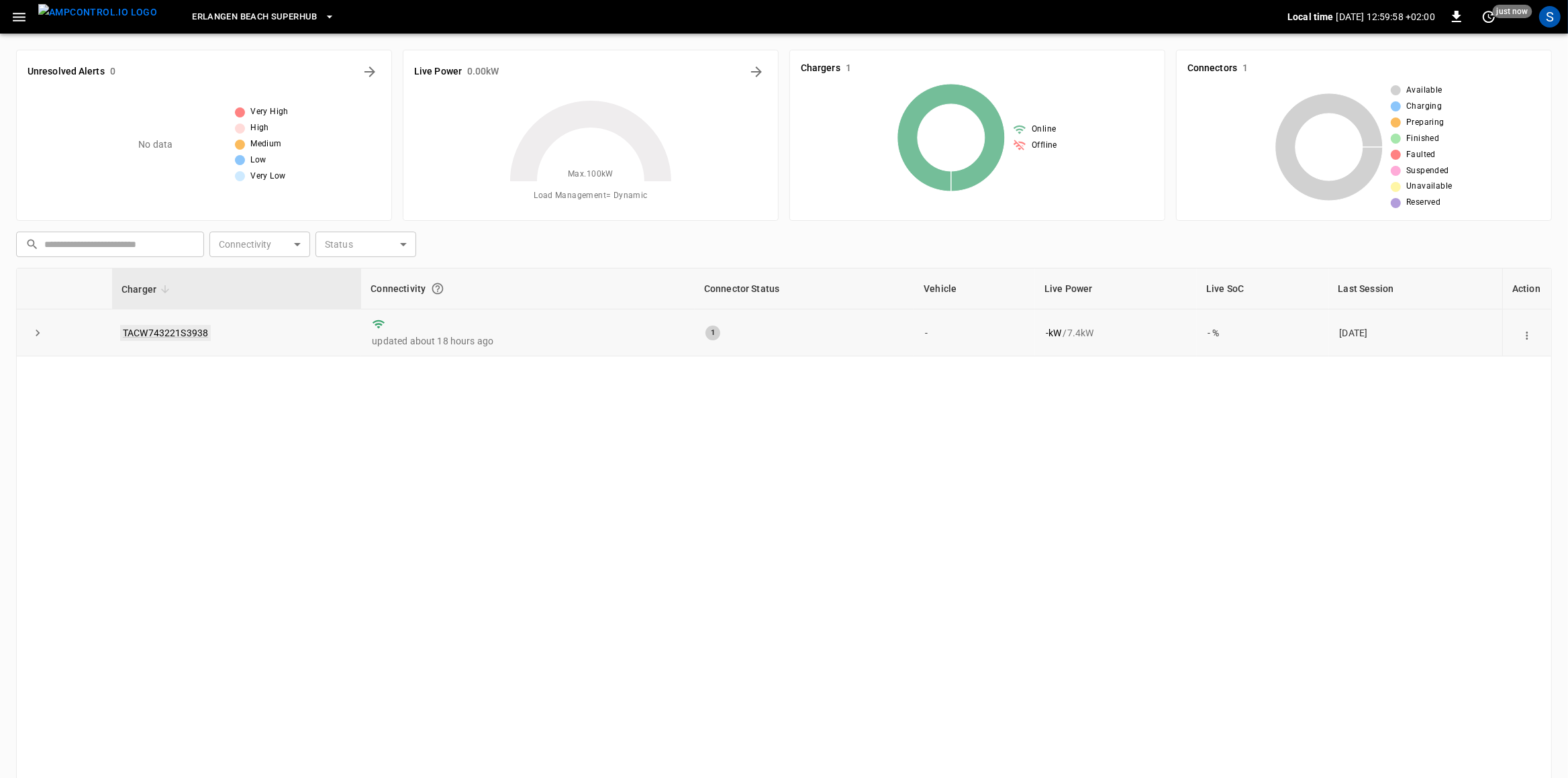
click at [192, 328] on link "TACW743221S3938" at bounding box center [165, 333] width 91 height 16
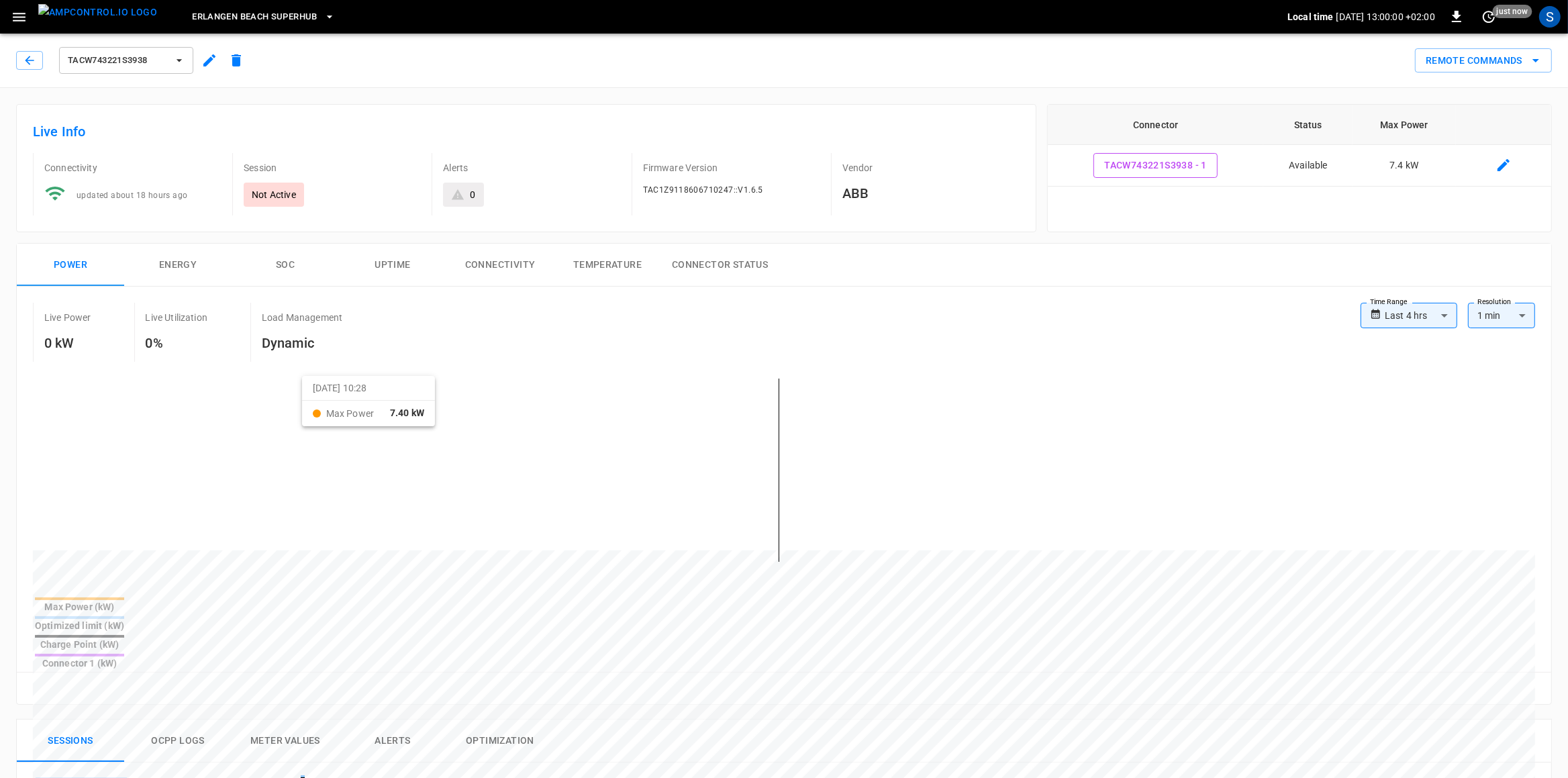
scroll to position [117, 0]
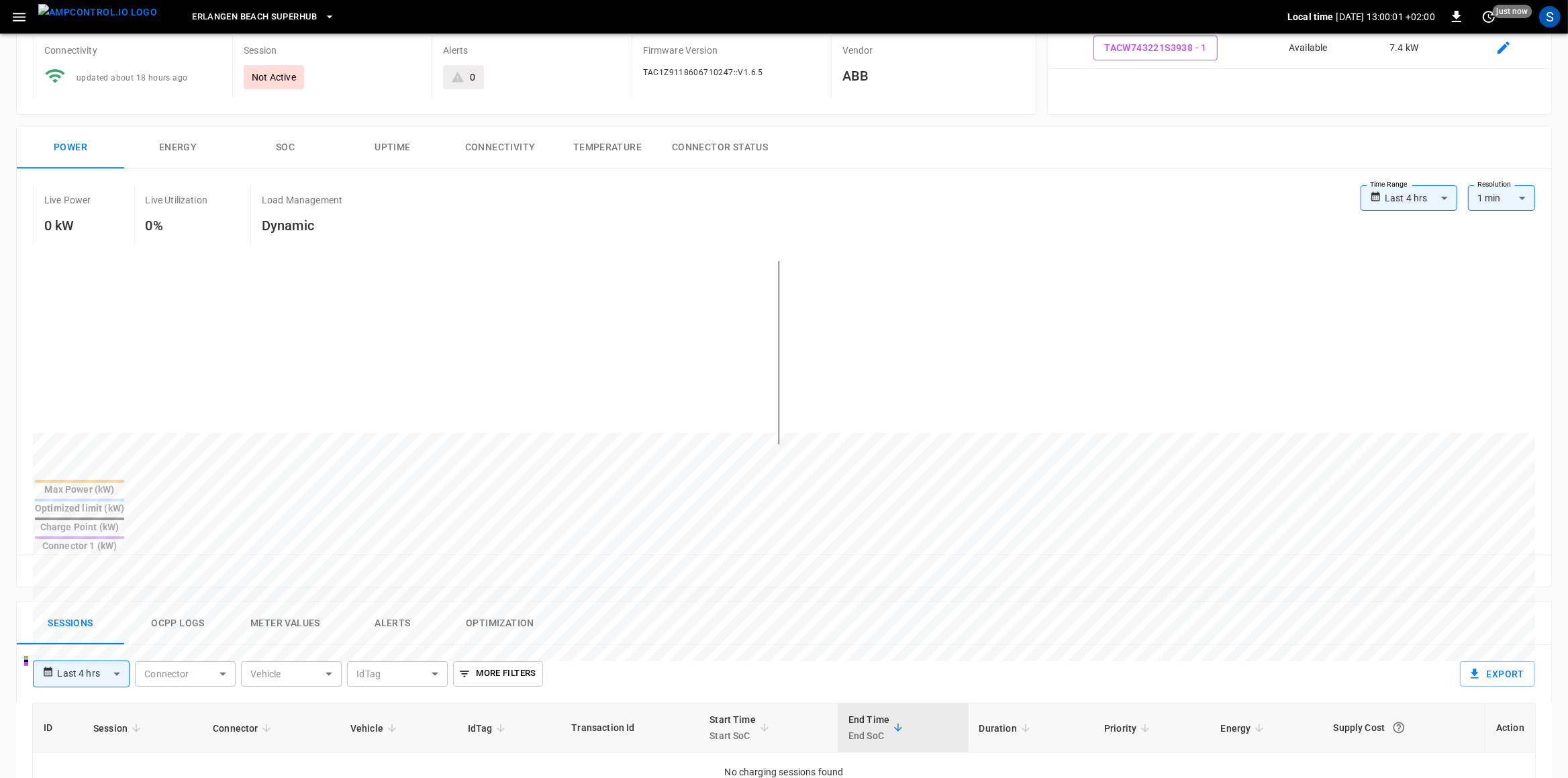
click at [202, 602] on button "Ocpp logs" at bounding box center [178, 623] width 108 height 43
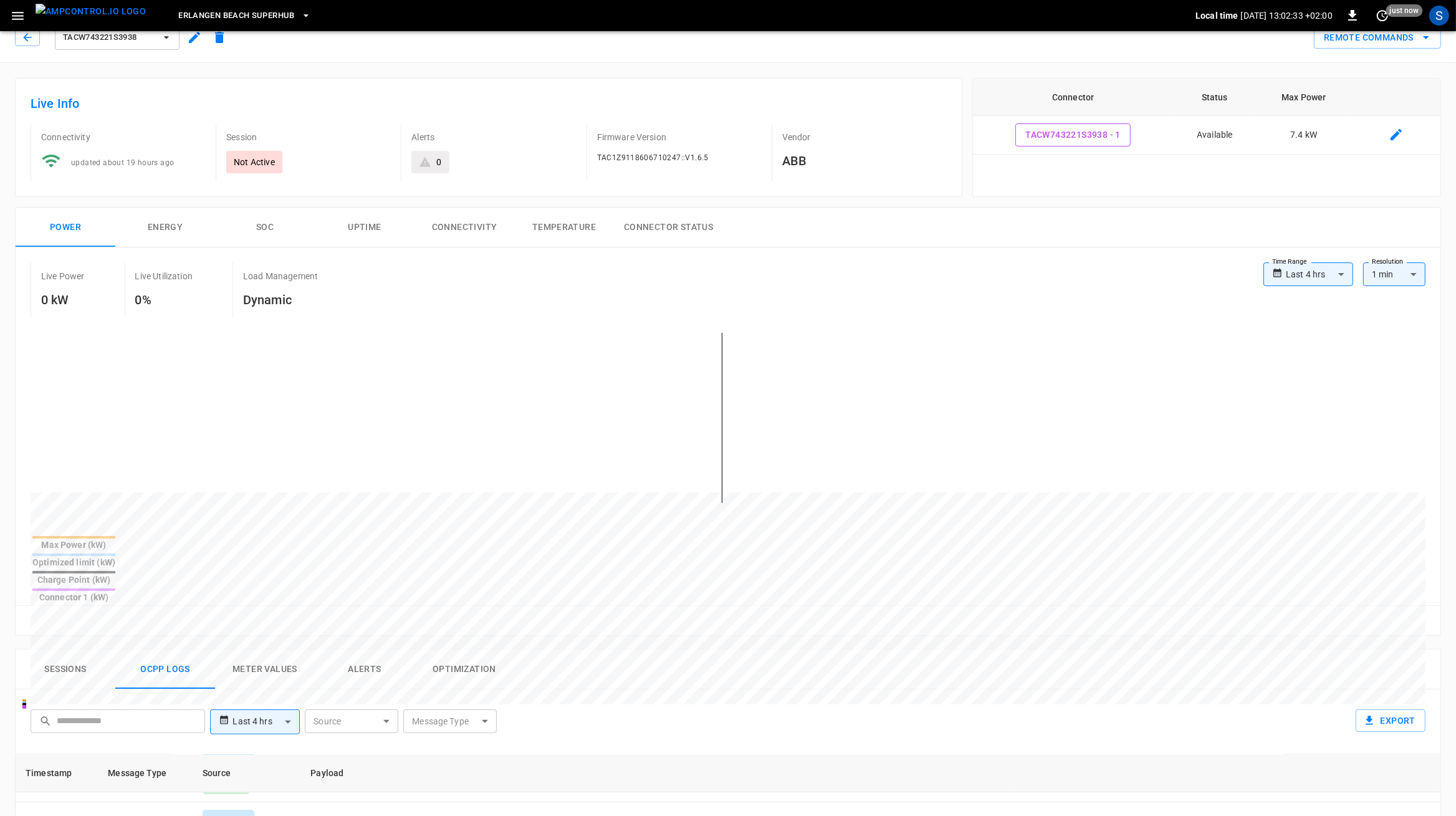
scroll to position [0, 0]
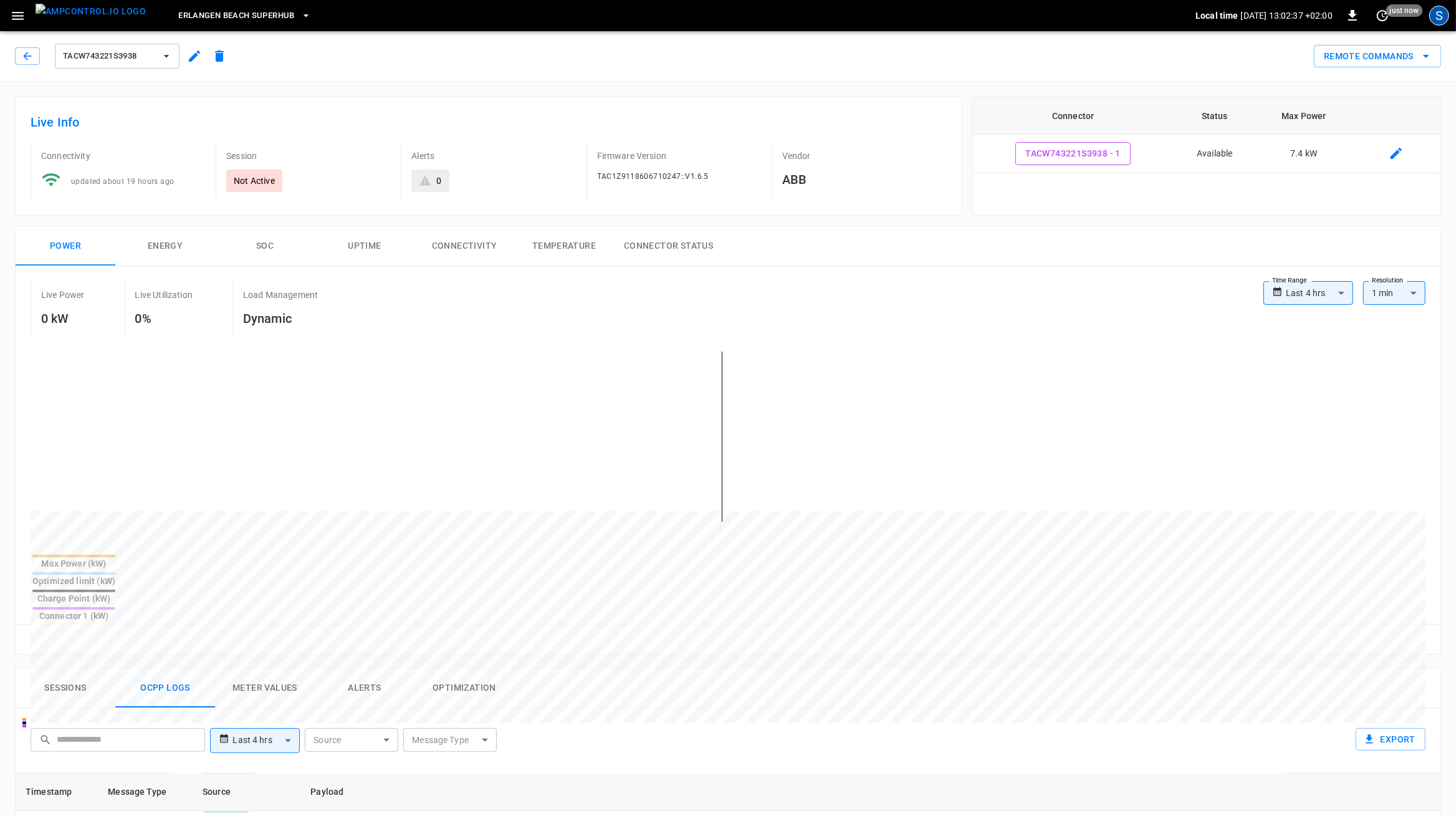
click at [1436, 16] on div "S" at bounding box center [1439, 15] width 20 height 20
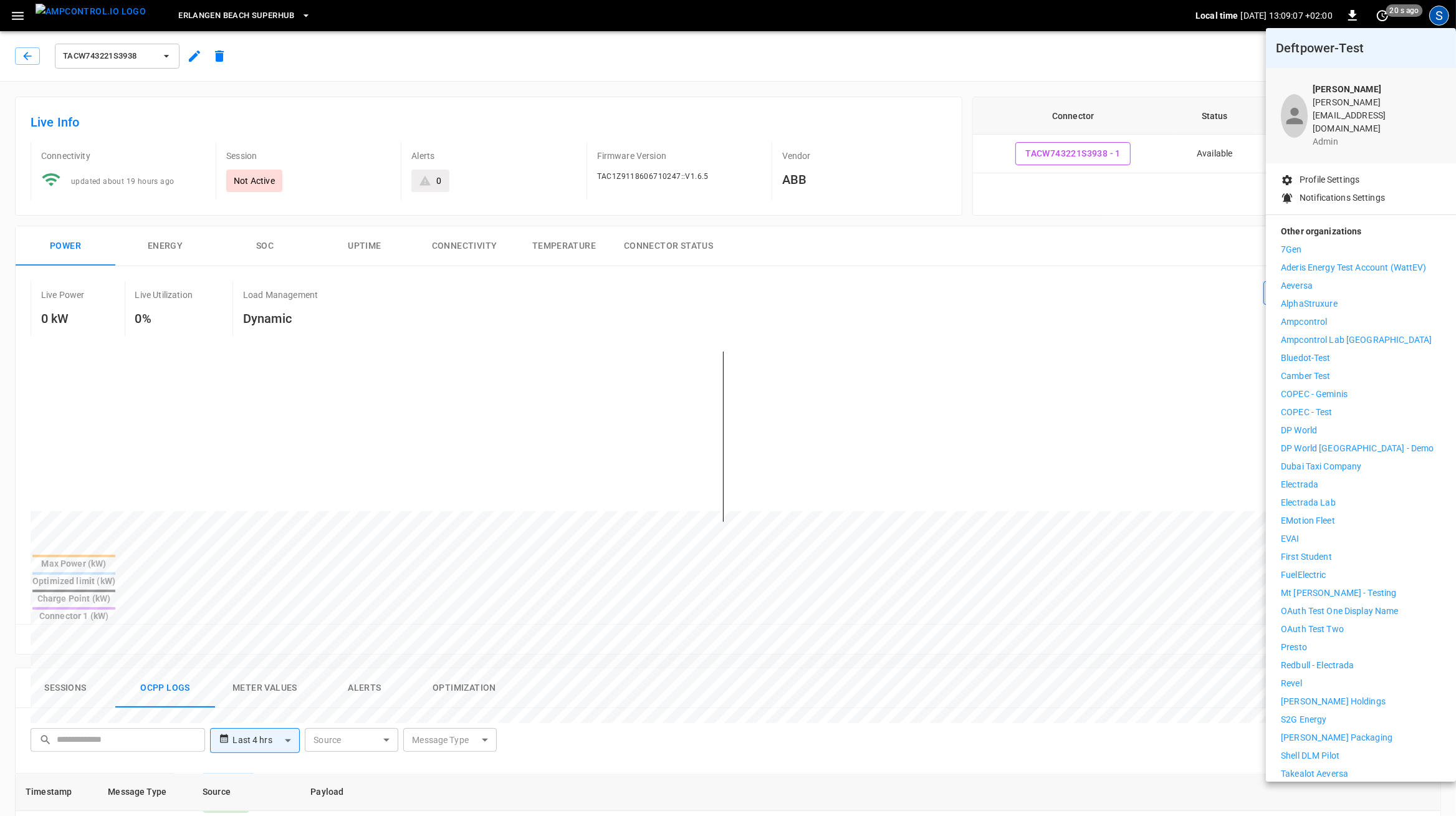
click at [24, 23] on div at bounding box center [728, 408] width 1456 height 816
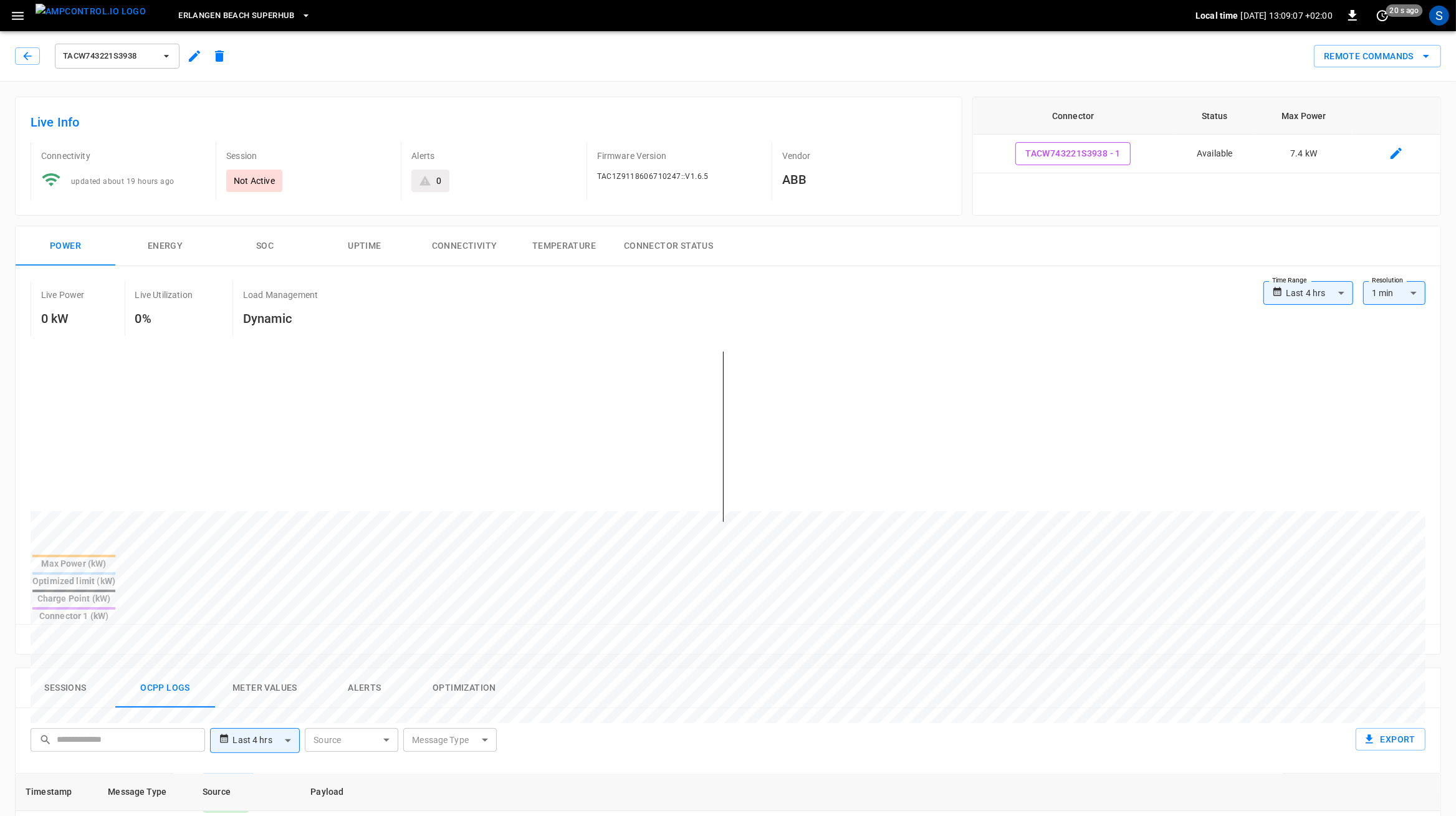
click at [16, 16] on icon "button" at bounding box center [18, 16] width 12 height 8
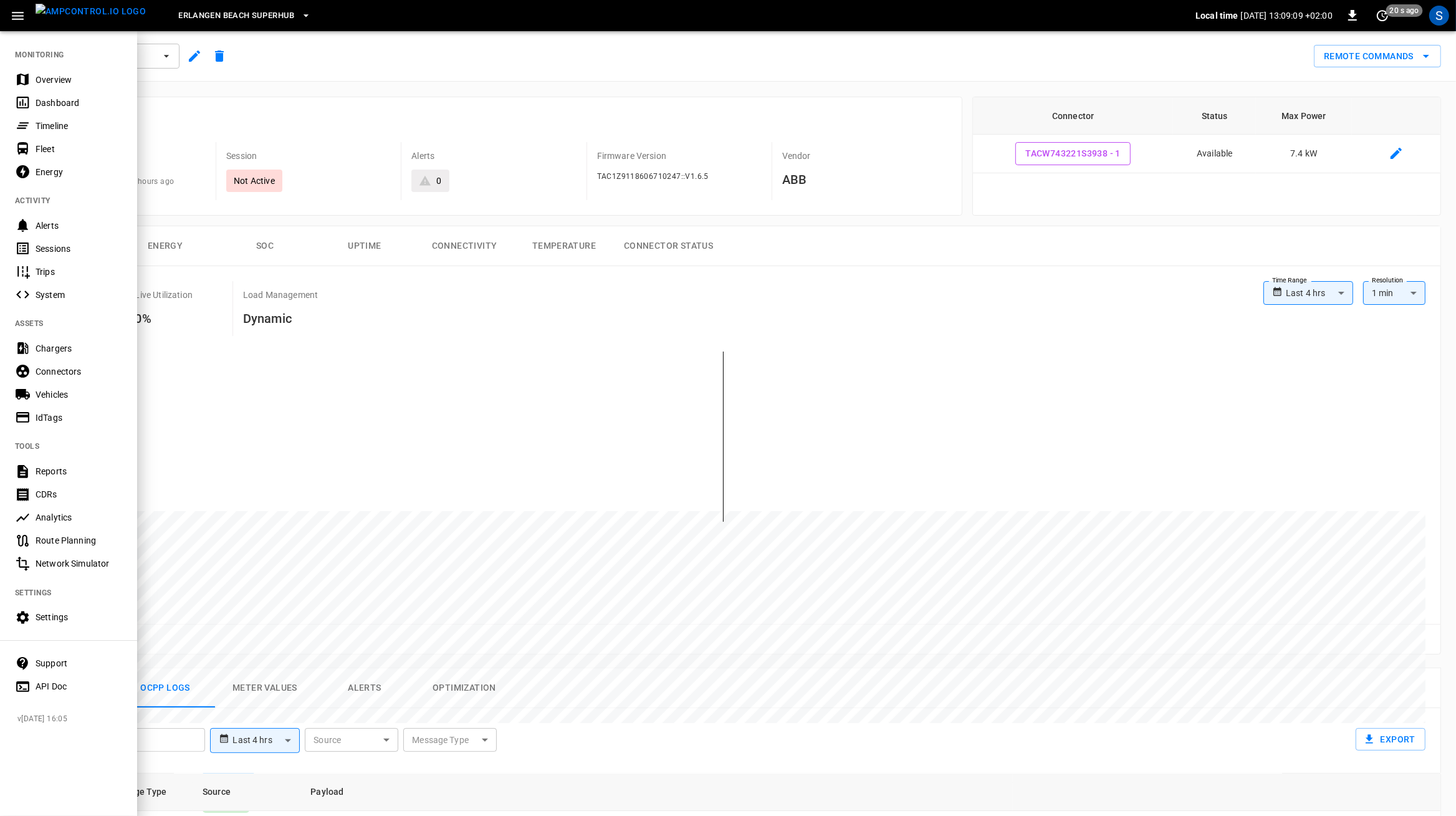
click at [48, 412] on div "IdTags" at bounding box center [79, 417] width 86 height 12
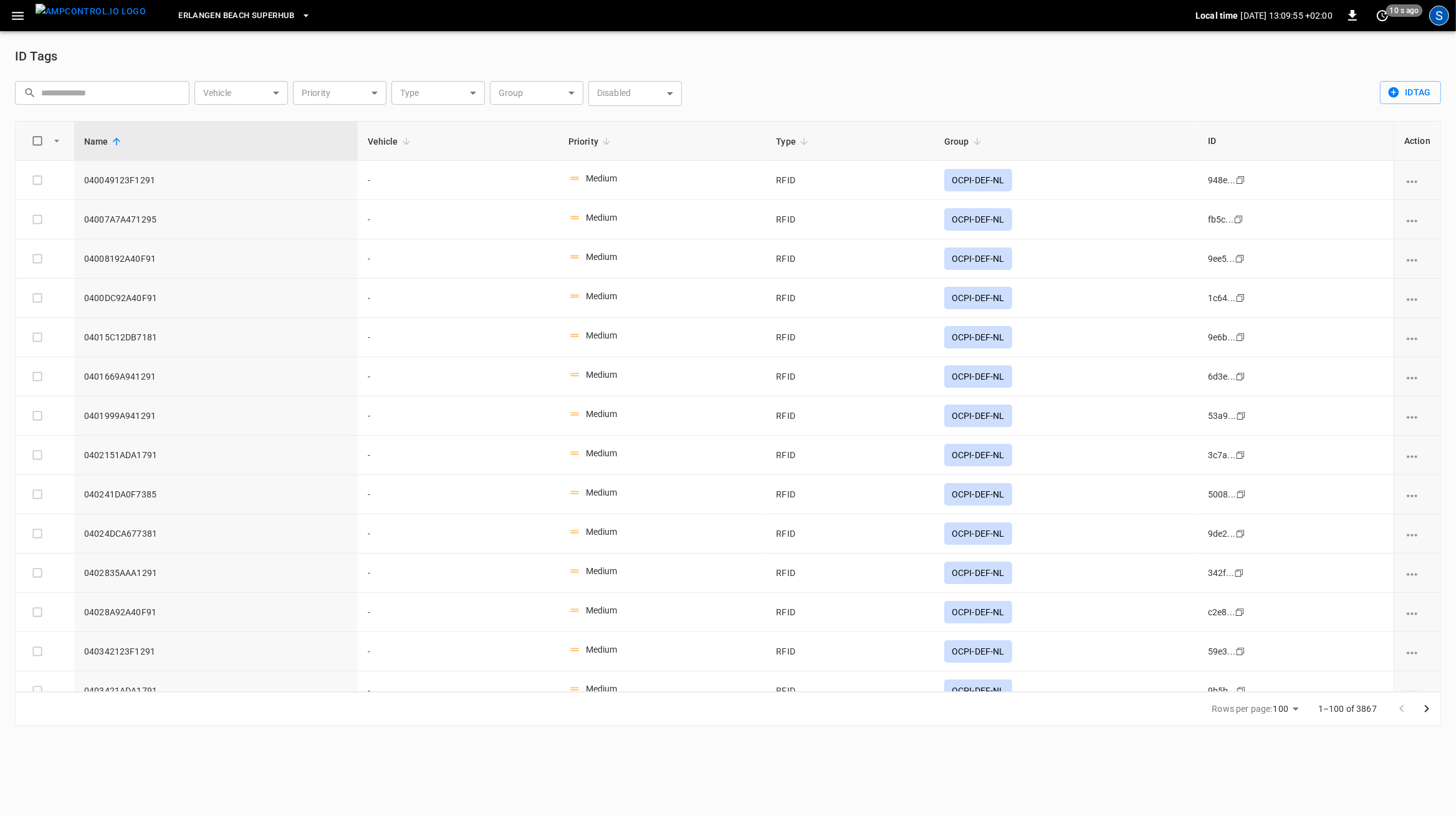
click at [1435, 19] on div "S" at bounding box center [1439, 15] width 20 height 20
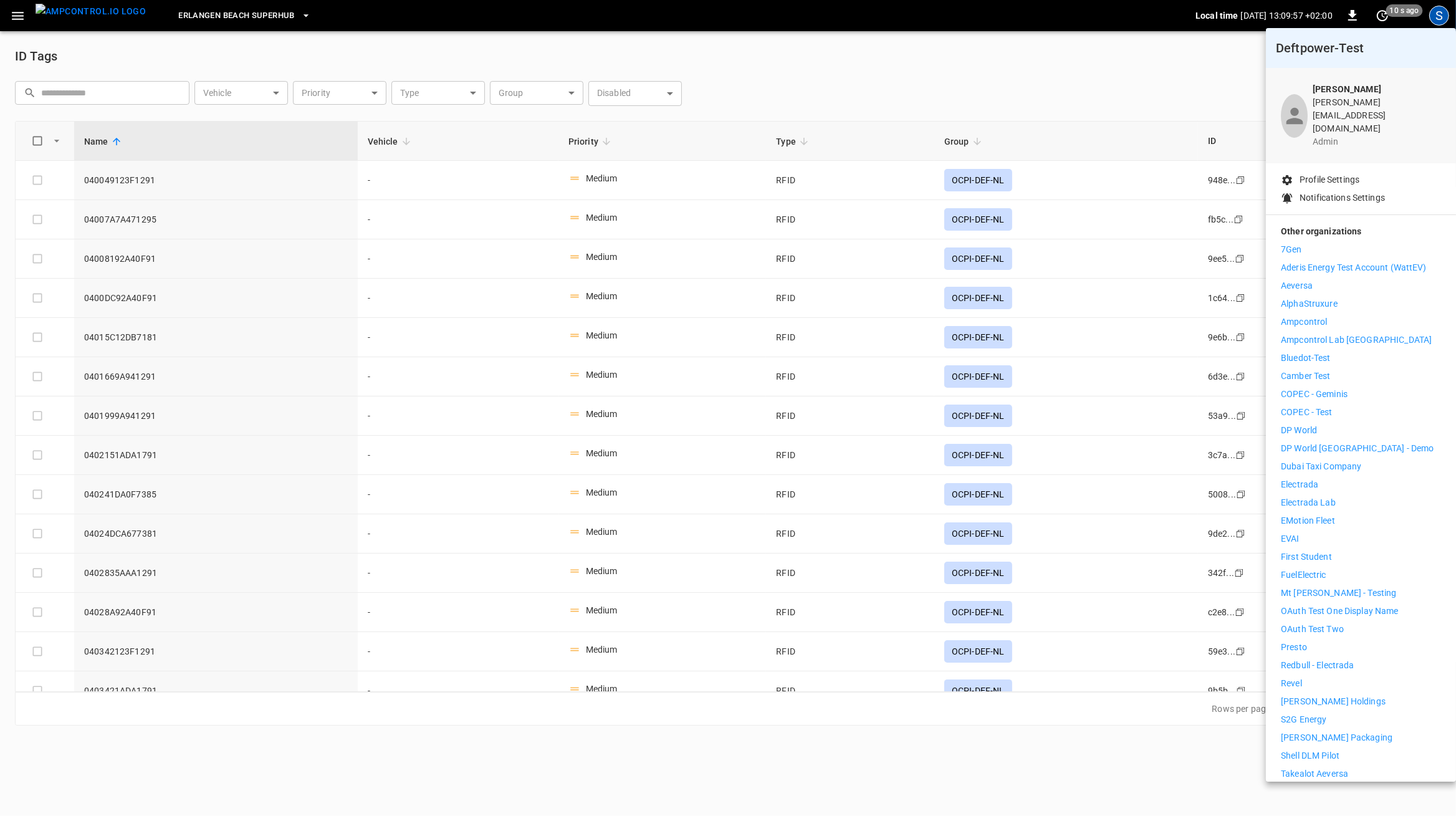
scroll to position [76, 0]
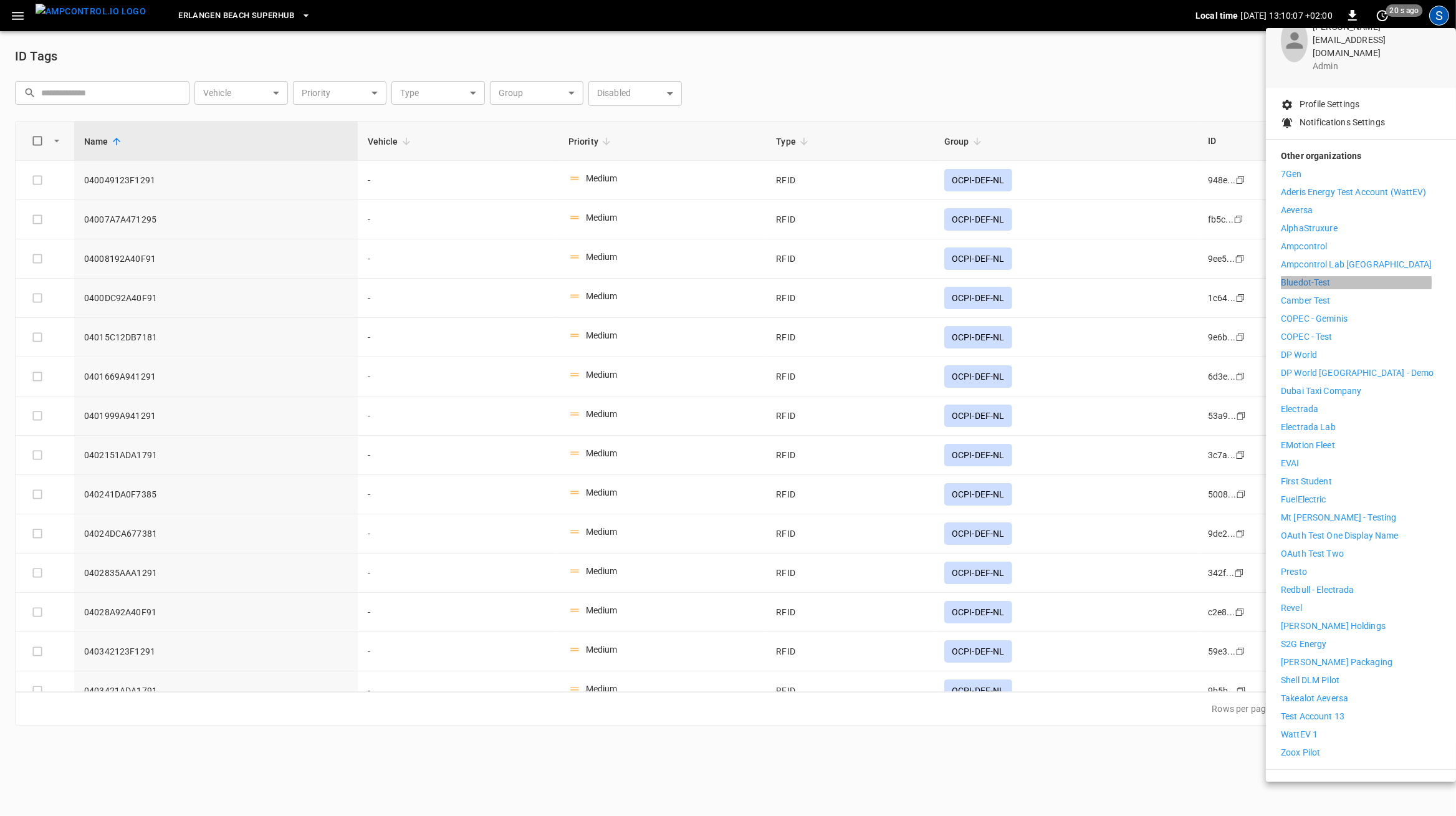
click at [1321, 277] on p "Bluedot-Test" at bounding box center [1306, 283] width 50 height 13
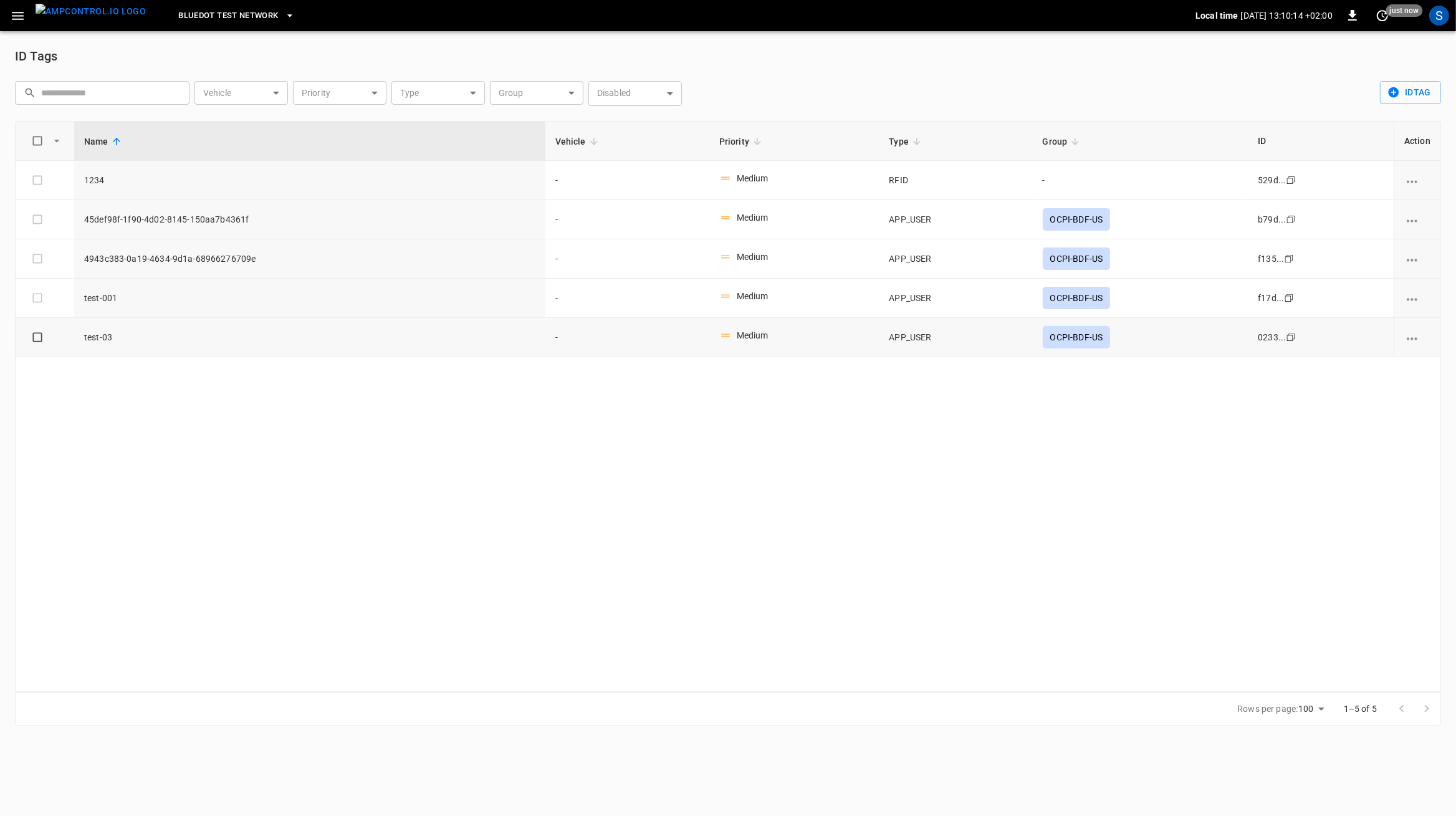
click at [1413, 334] on icon "vehicle options" at bounding box center [1412, 339] width 16 height 16
click at [1421, 346] on li "Edit" at bounding box center [1421, 347] width 48 height 20
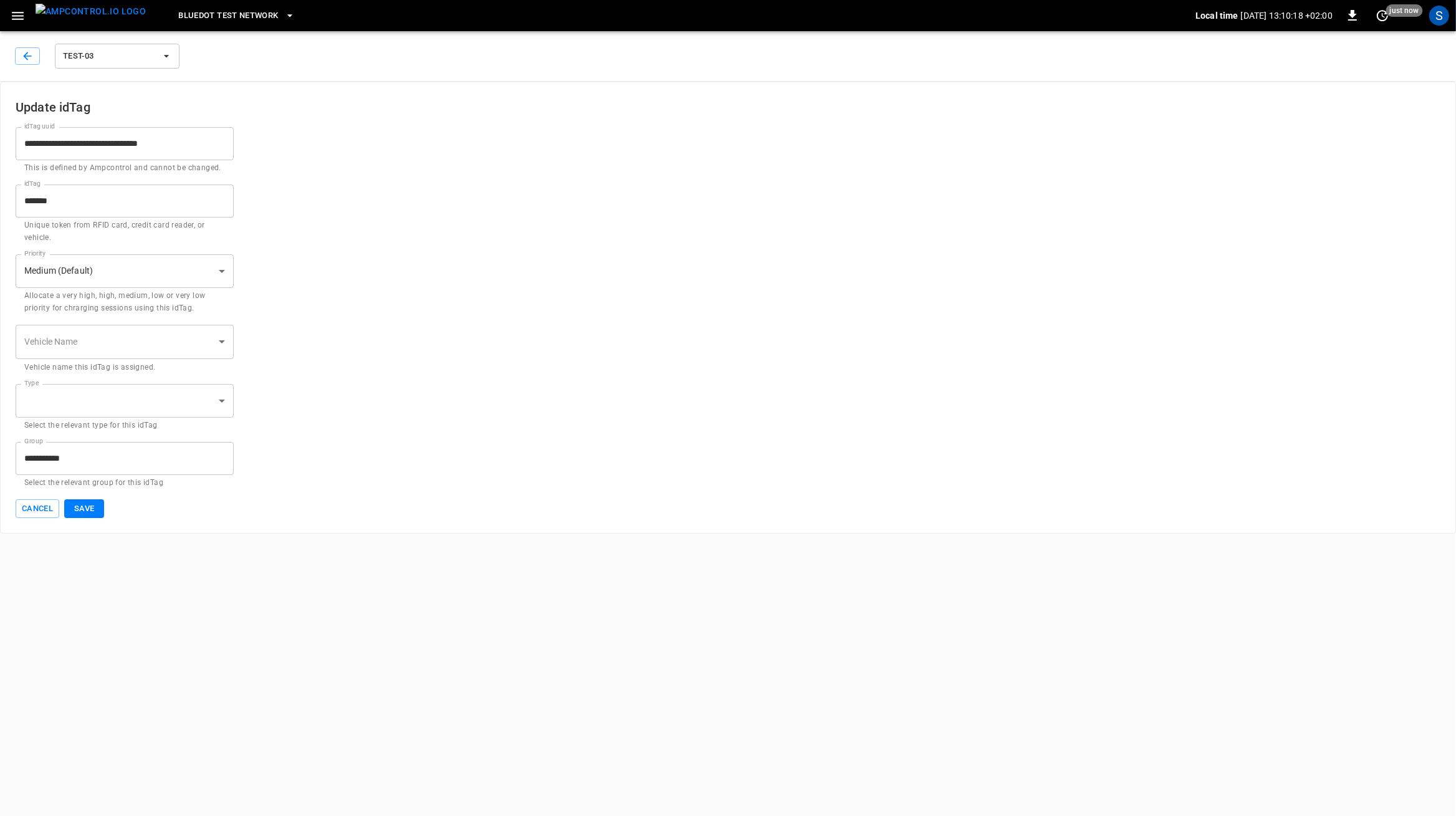
click at [144, 414] on body "**********" at bounding box center [728, 267] width 1456 height 533
click at [152, 401] on div at bounding box center [728, 408] width 1456 height 816
click at [1446, 18] on div "S" at bounding box center [1439, 15] width 20 height 20
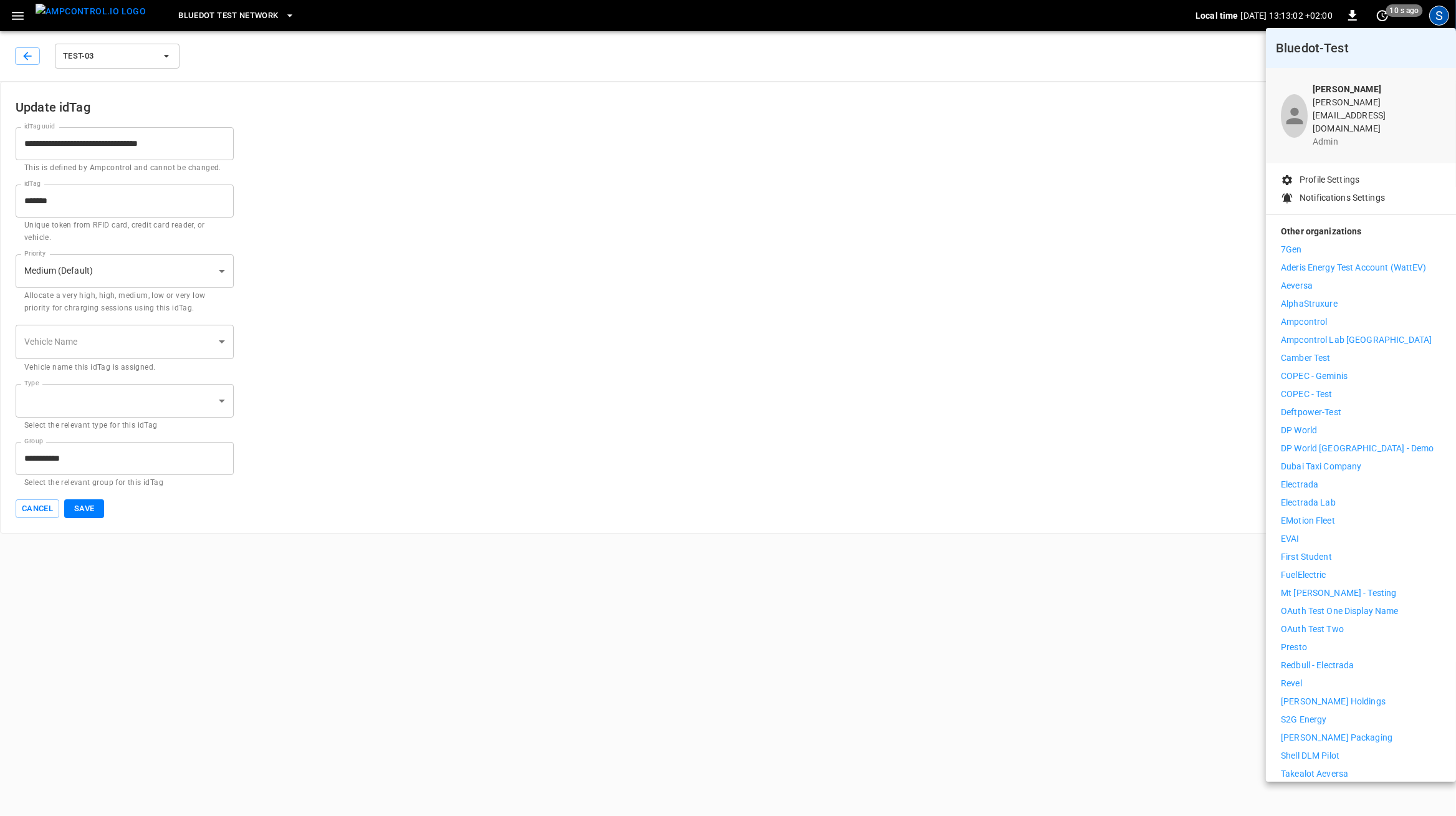
click at [19, 19] on div at bounding box center [728, 408] width 1456 height 816
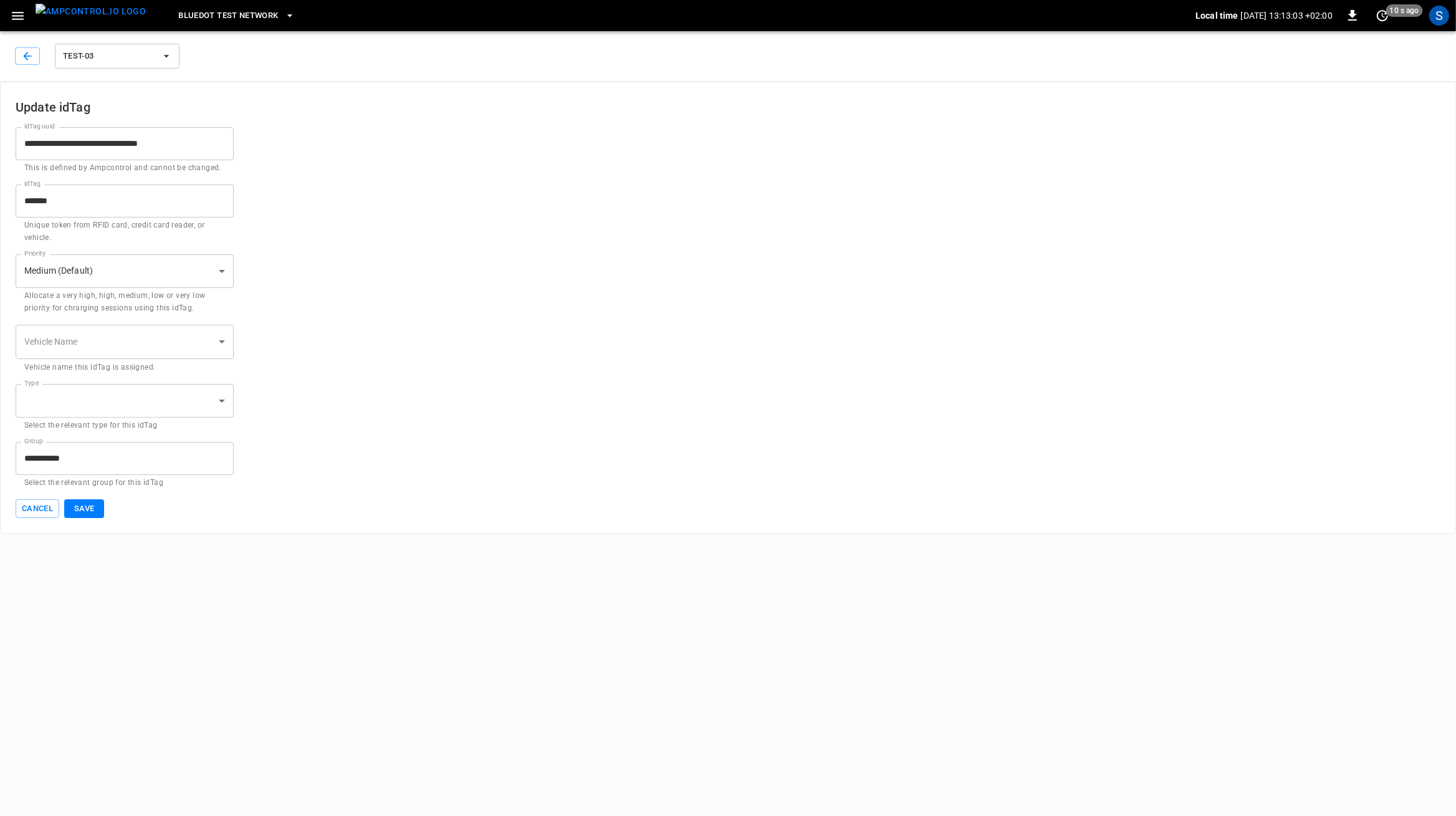
click at [19, 19] on body "**********" at bounding box center [728, 267] width 1456 height 533
click at [19, 19] on icon "button" at bounding box center [18, 16] width 12 height 8
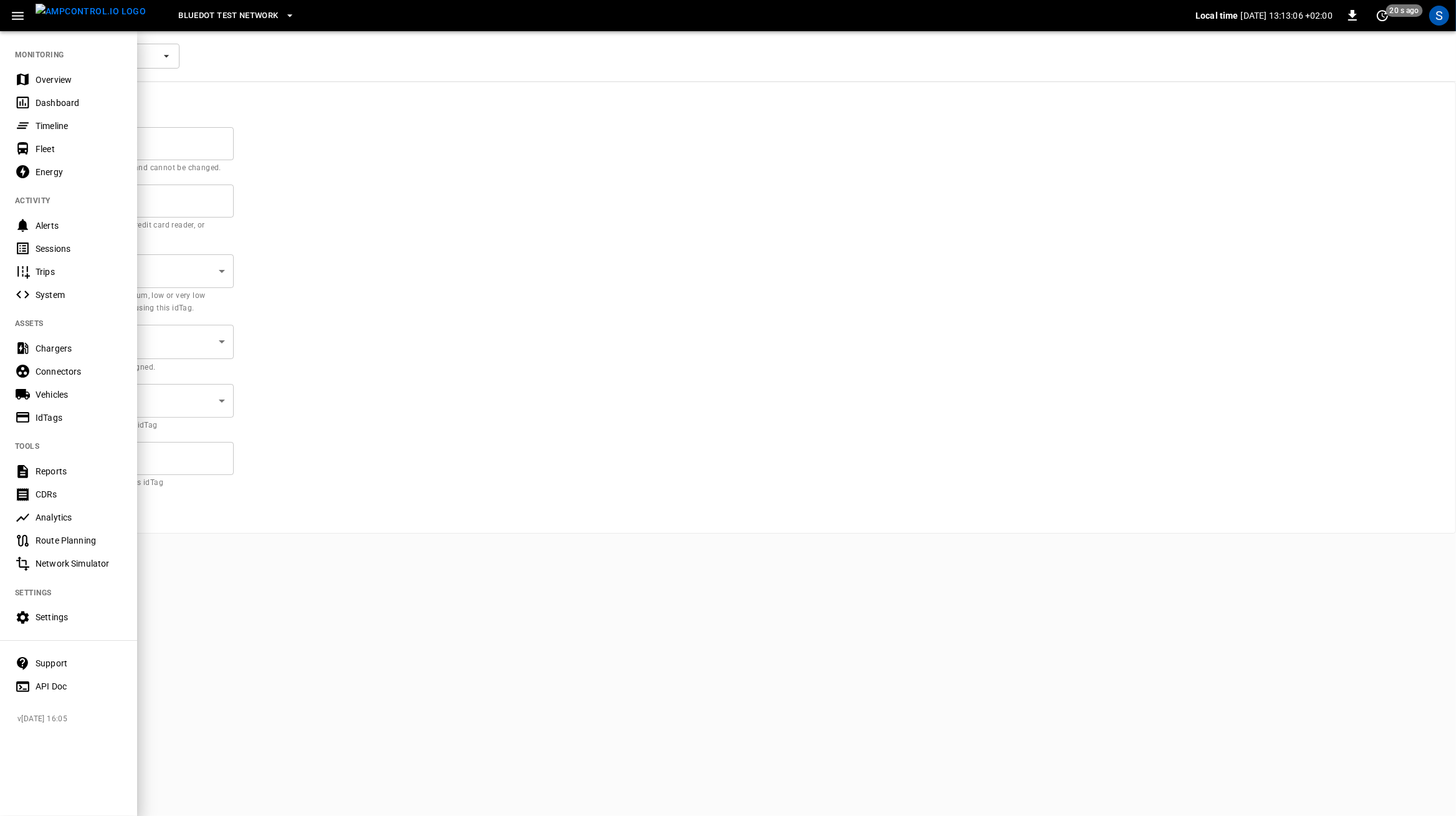
click at [80, 627] on div "Settings" at bounding box center [68, 617] width 137 height 23
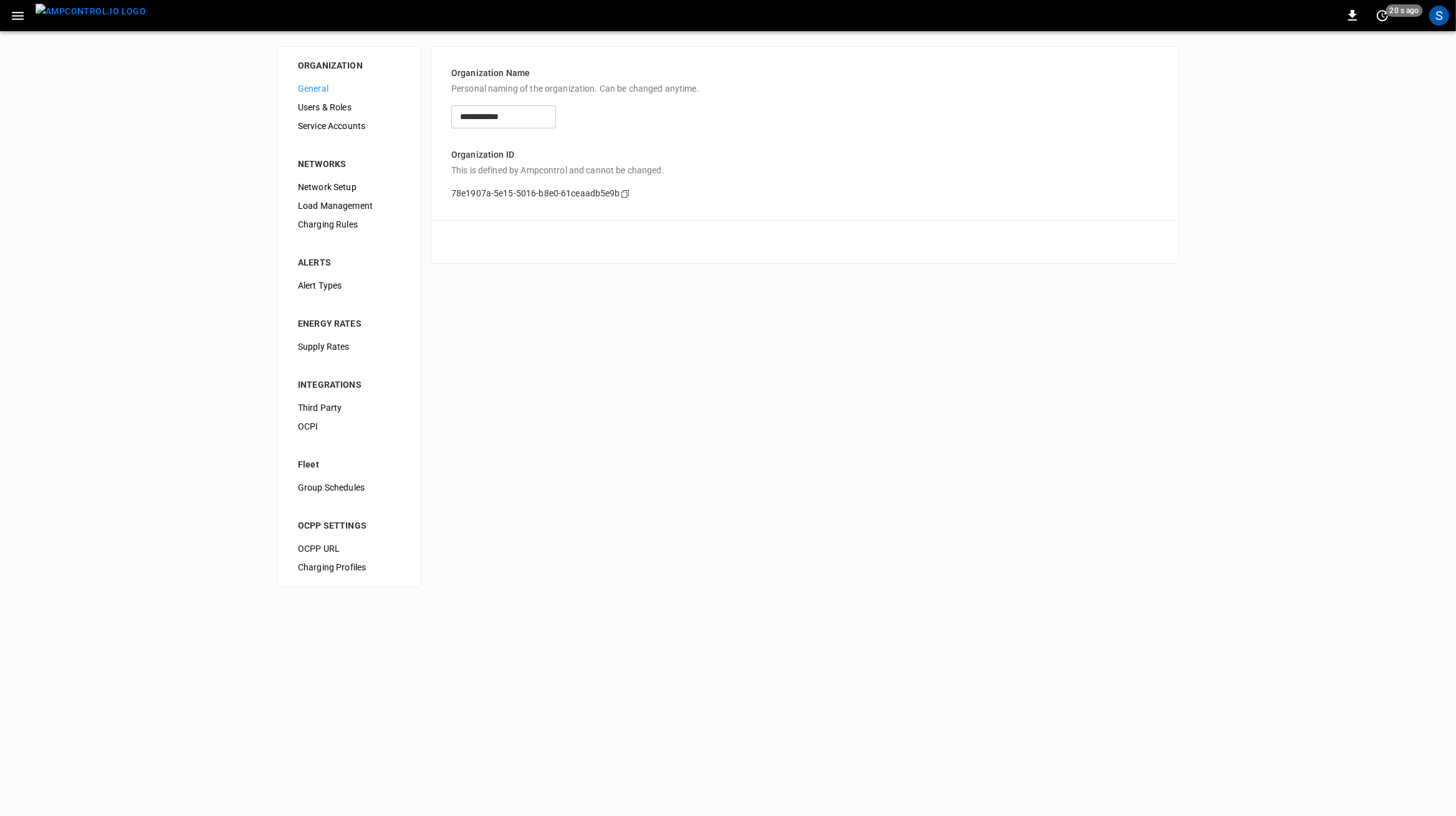
click at [346, 424] on span "OCPI" at bounding box center [348, 427] width 102 height 13
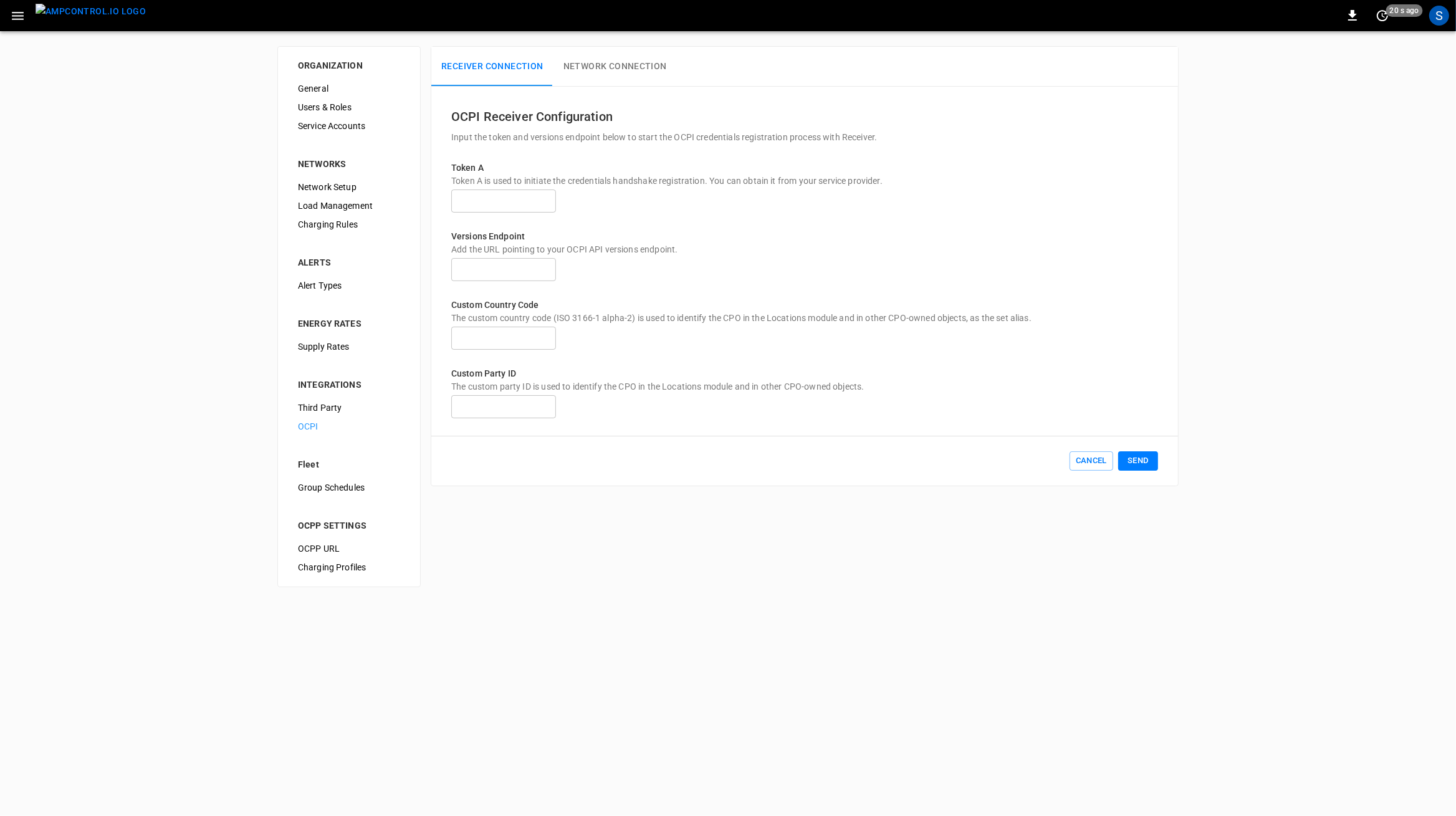
type input "**********"
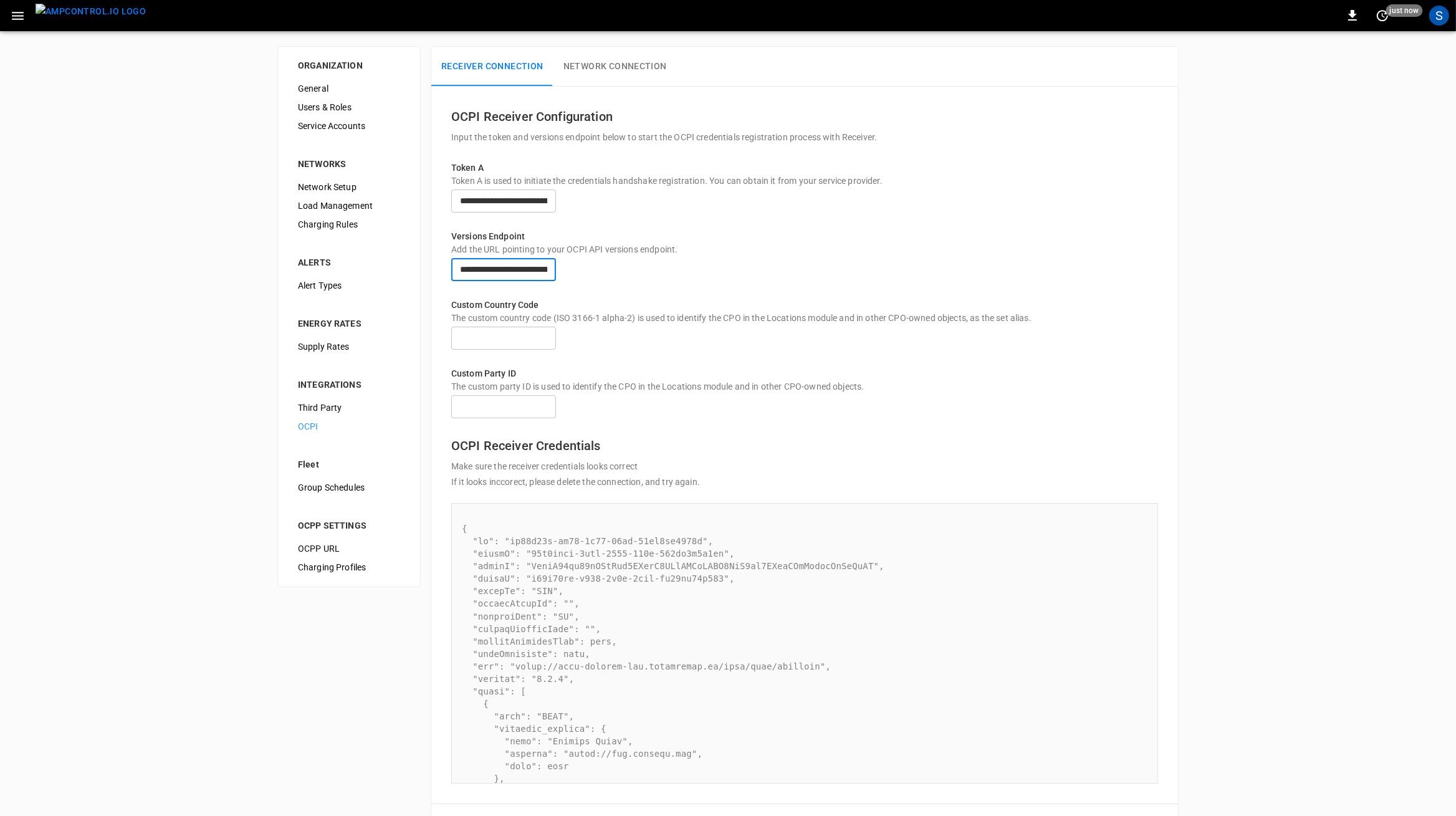
drag, startPoint x: 711, startPoint y: 277, endPoint x: 400, endPoint y: 268, distance: 311.1
click at [451, 268] on input "**********" at bounding box center [504, 270] width 105 height 23
click at [601, 69] on button "Network Connection" at bounding box center [615, 67] width 123 height 40
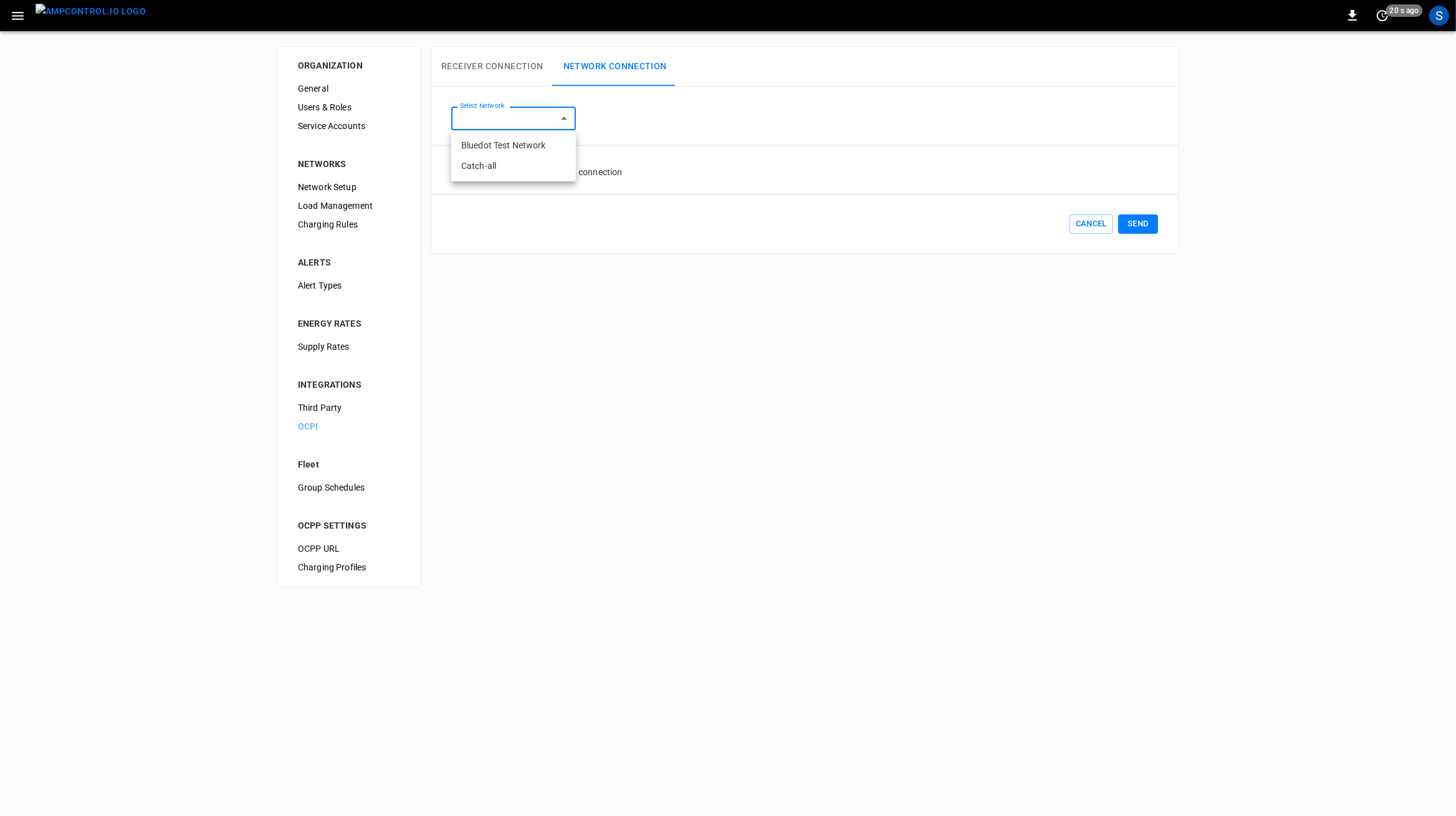
click at [530, 114] on body "0 20 s ago S ORGANIZATION General Users & Roles Service Accounts NETWORKS Netwo…" at bounding box center [728, 301] width 1456 height 602
click at [523, 143] on li "Bluedot Test Network" at bounding box center [514, 145] width 125 height 20
type input "**********"
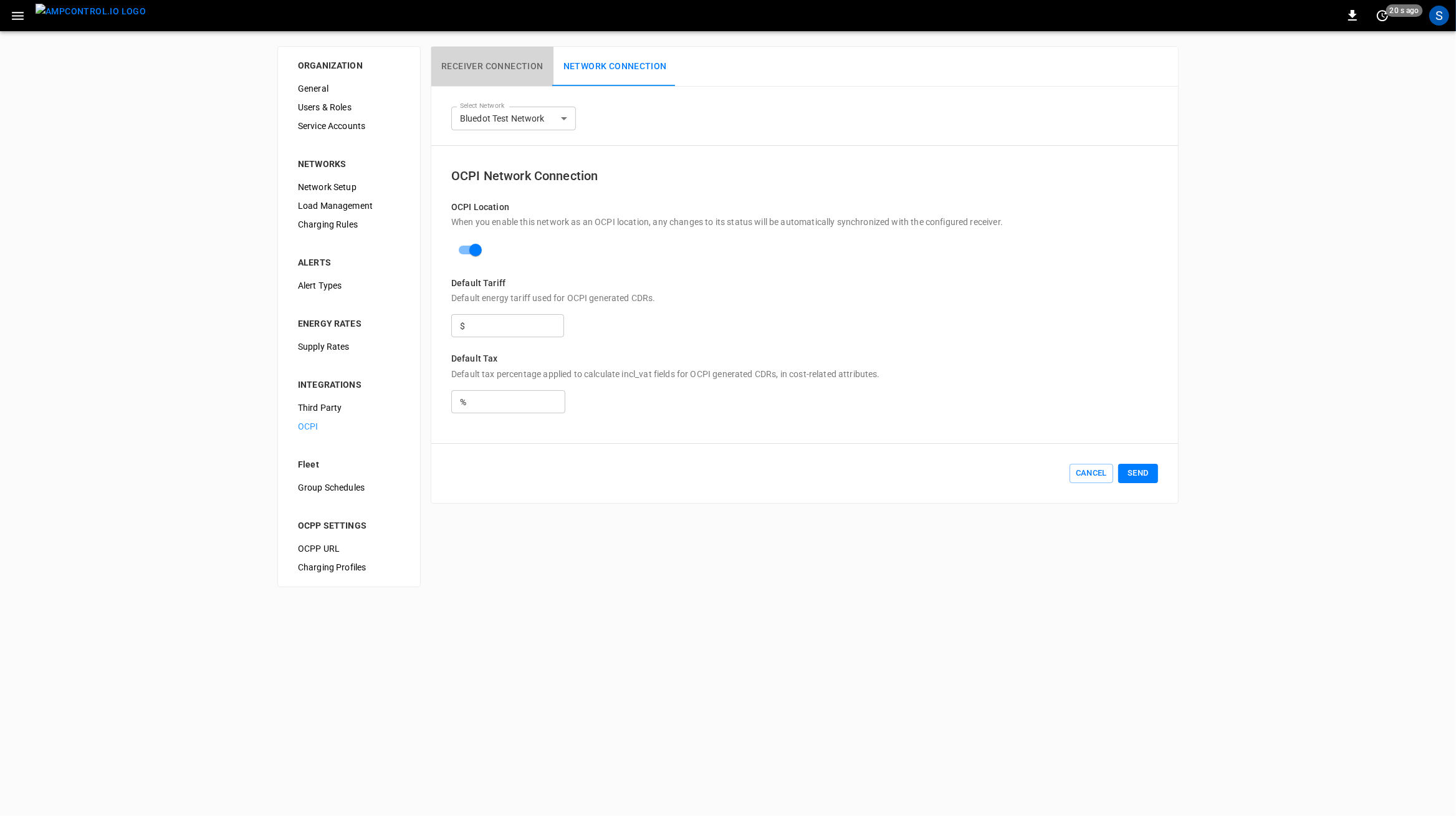
click at [501, 58] on button "Receiver Connection" at bounding box center [492, 67] width 122 height 40
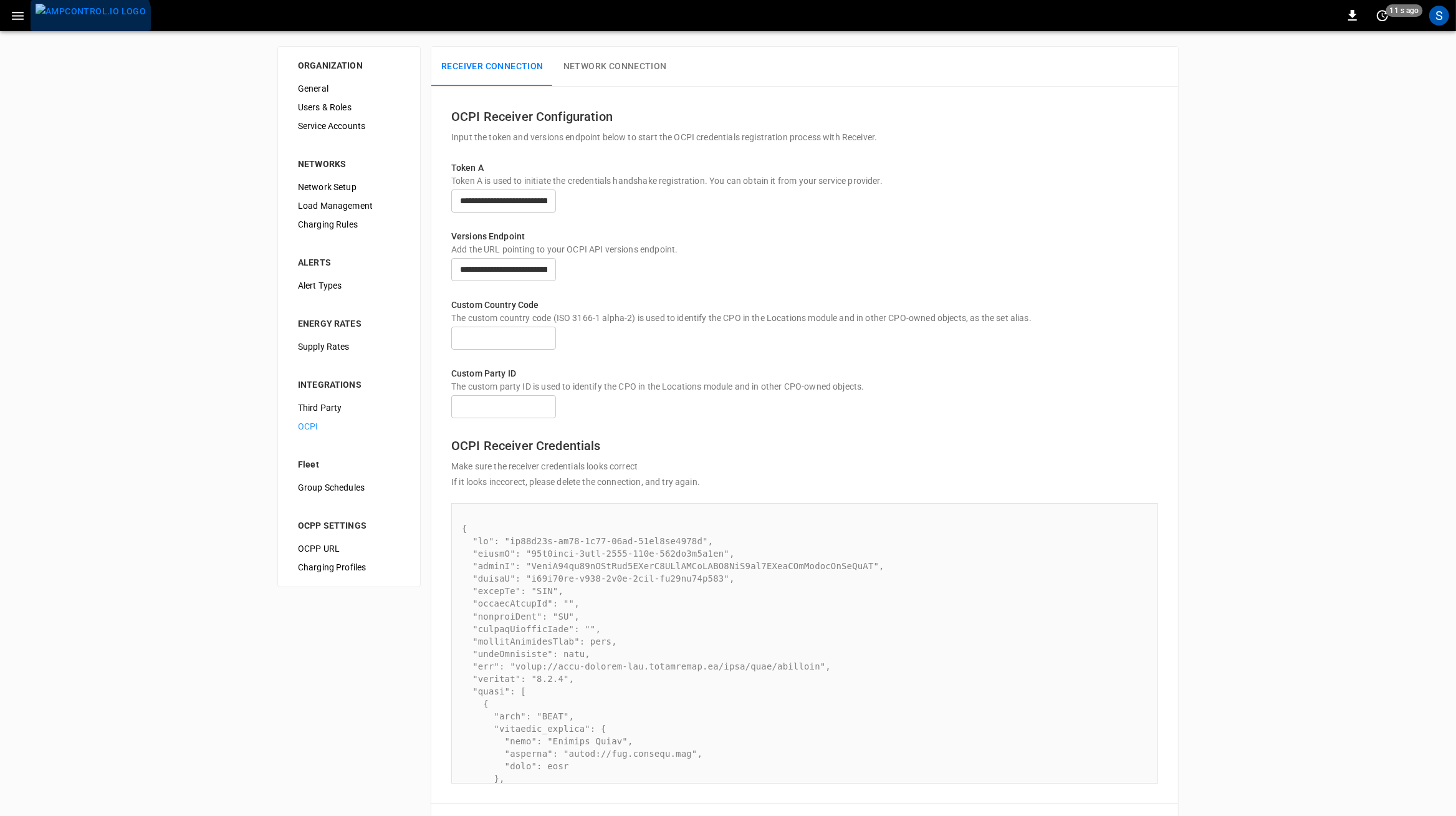
click at [89, 20] on img "menu" at bounding box center [91, 11] width 111 height 16
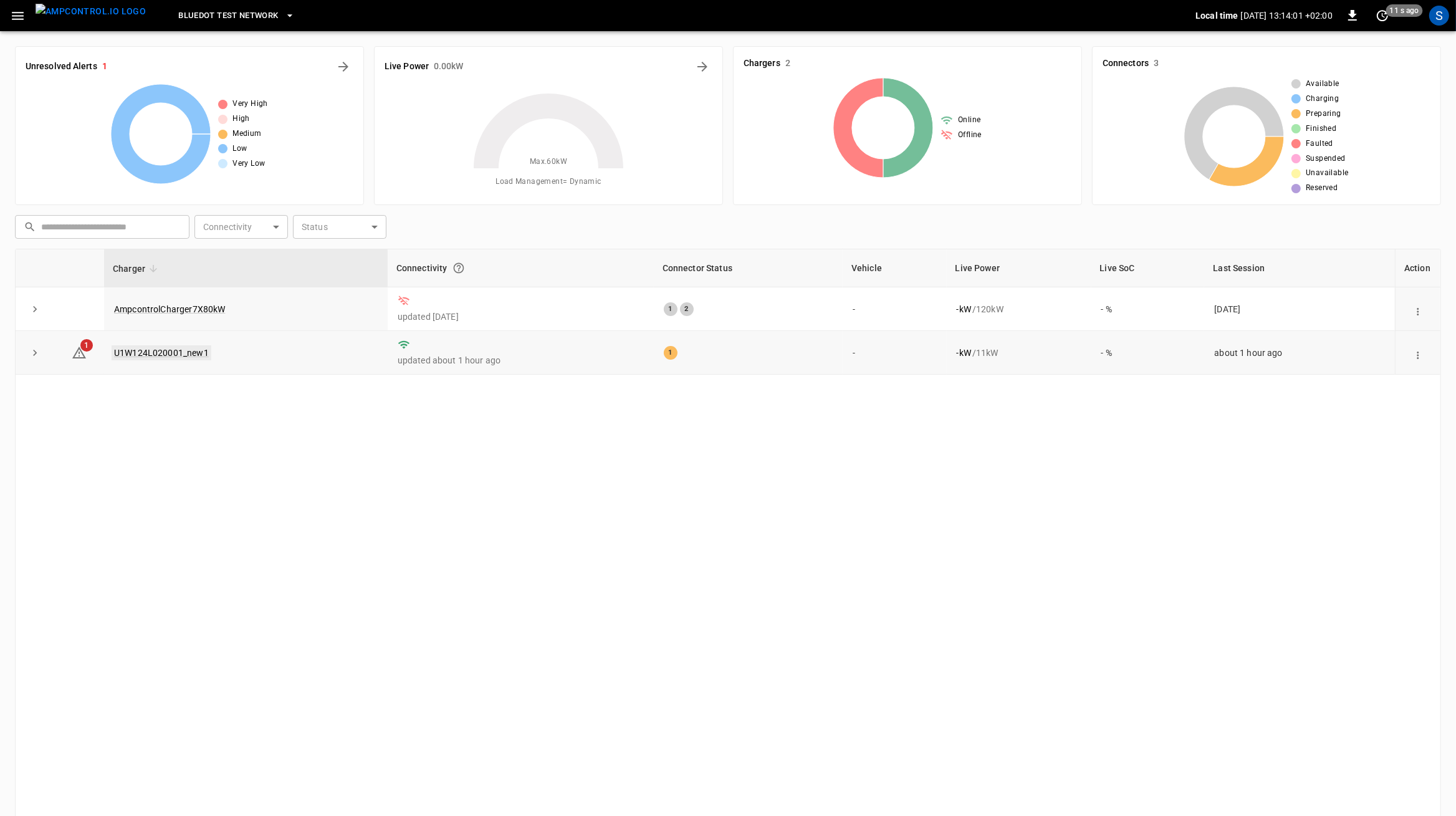
click at [177, 352] on link "U1W124L020001_new1" at bounding box center [161, 353] width 100 height 15
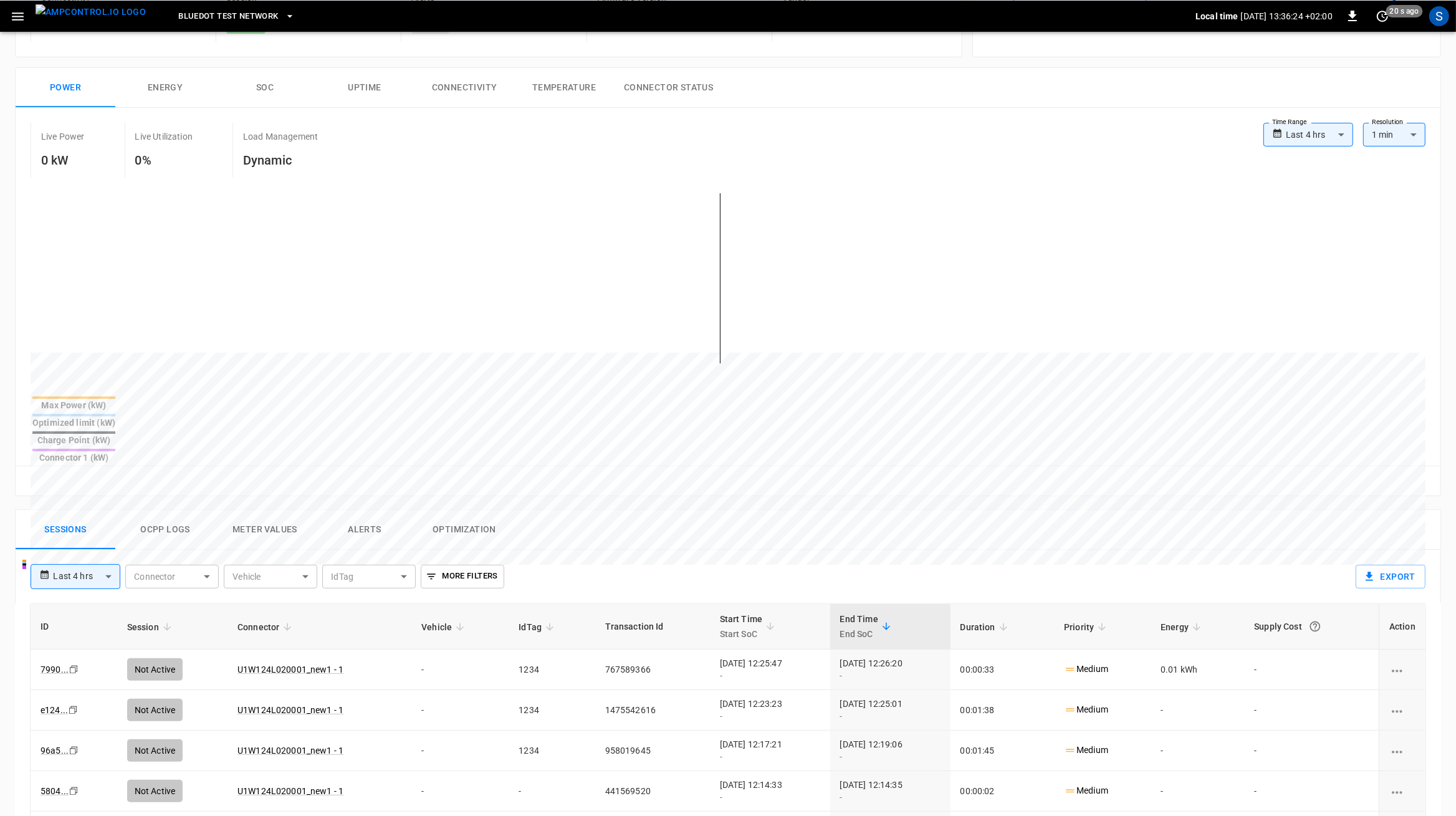
scroll to position [160, 0]
click at [161, 509] on button "Ocpp logs" at bounding box center [165, 529] width 100 height 40
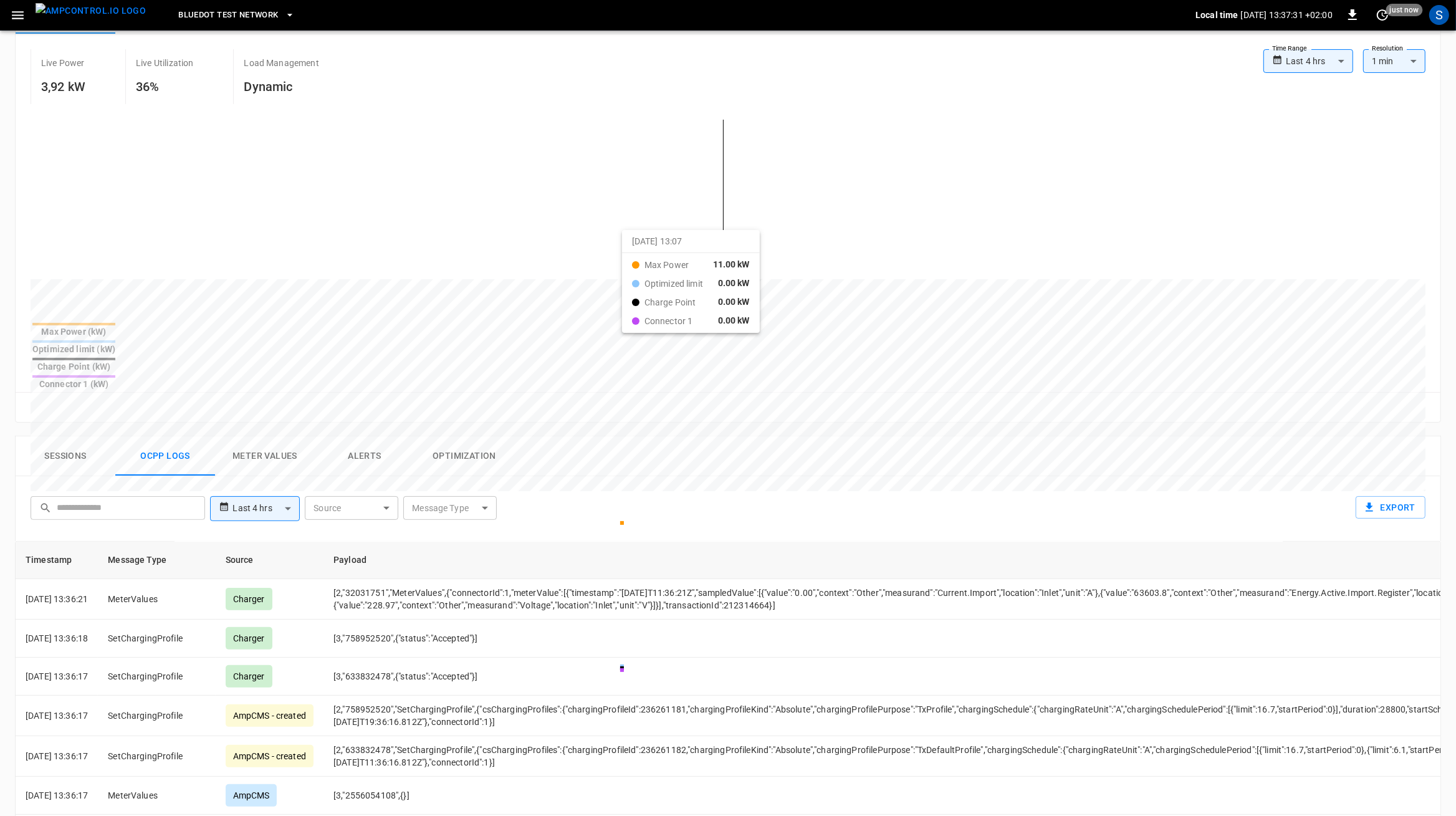
scroll to position [0, 0]
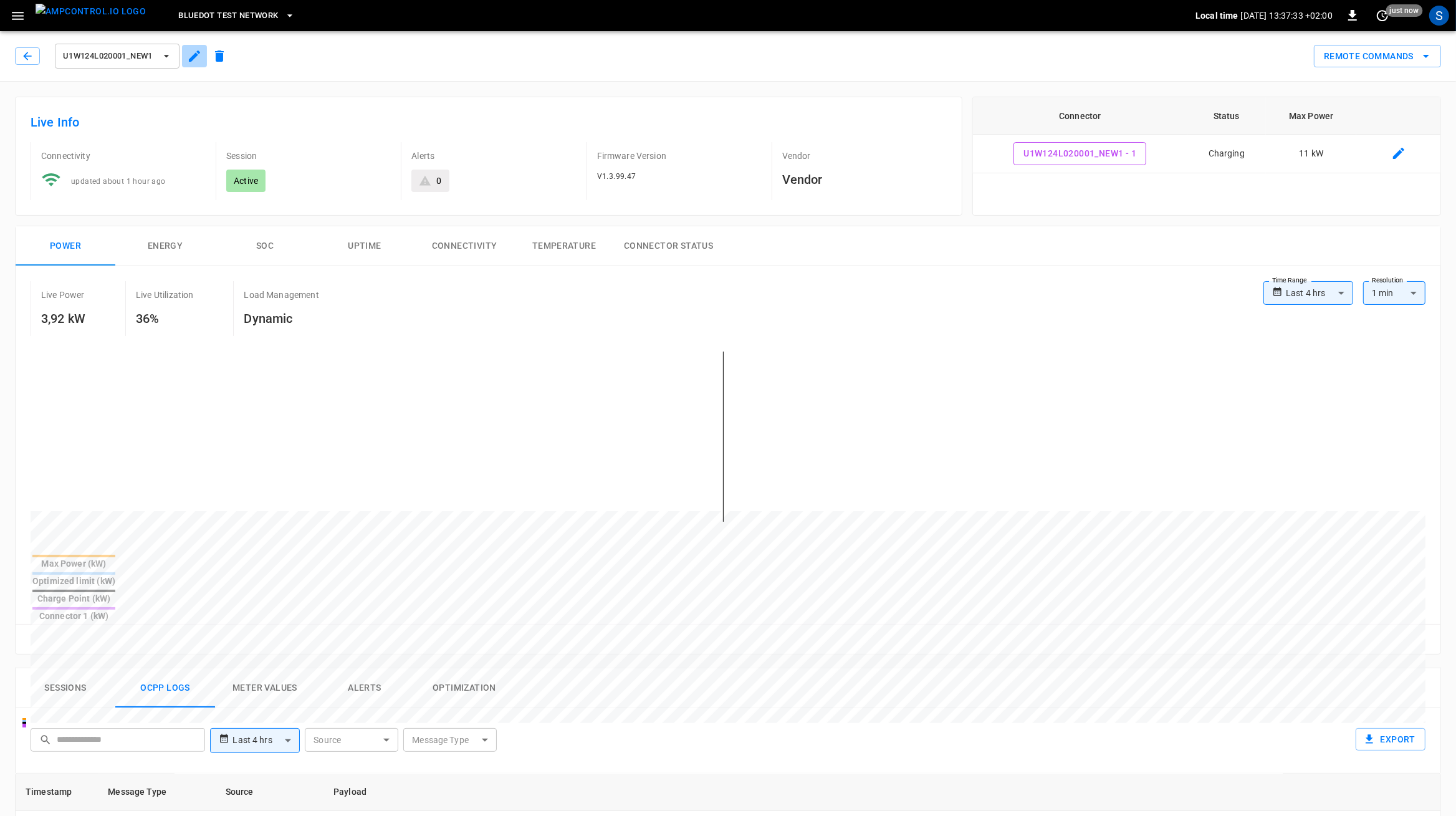
click at [197, 63] on icon "button" at bounding box center [195, 56] width 15 height 15
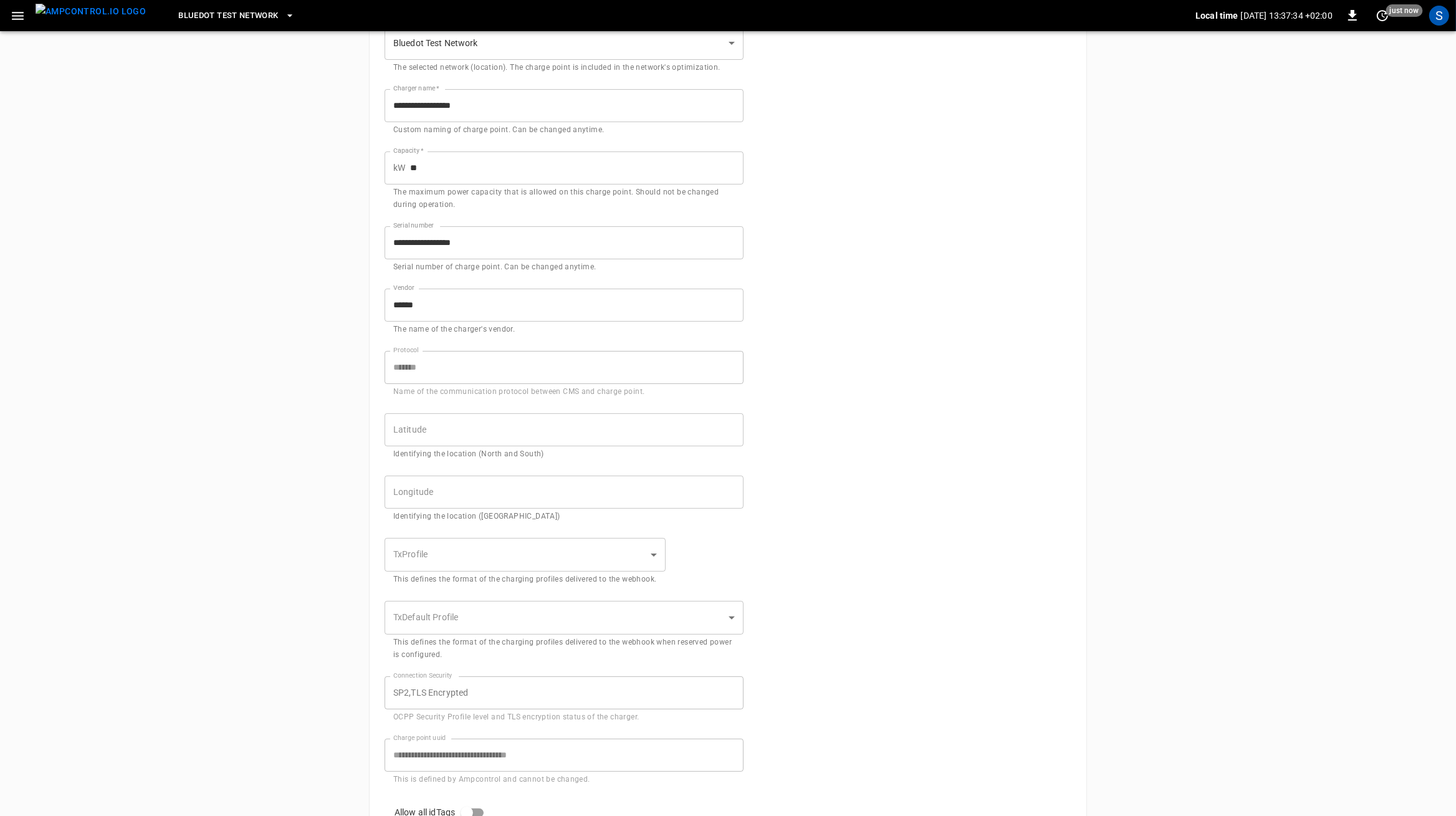
scroll to position [157, 0]
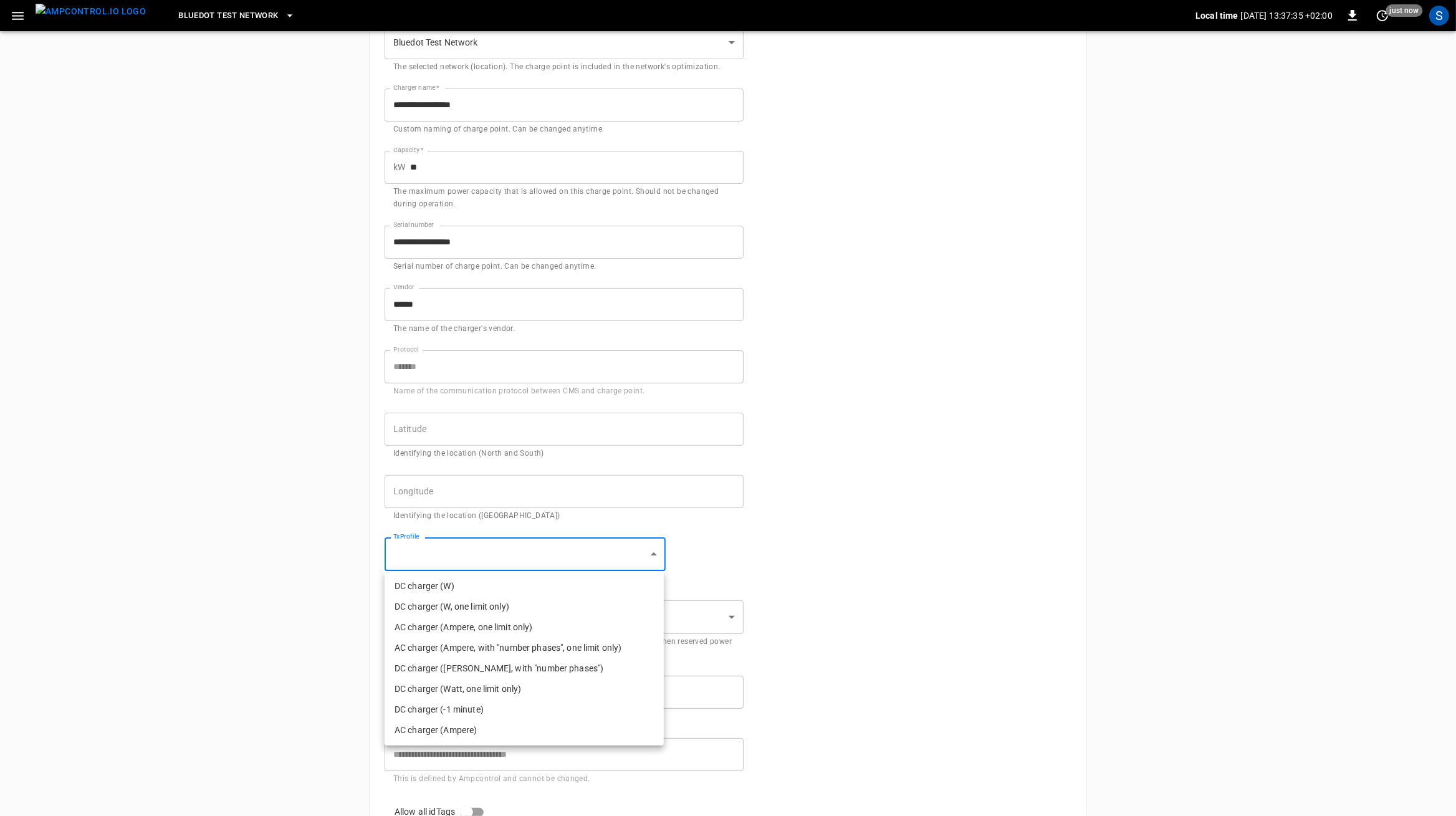
click at [533, 561] on body "**********" at bounding box center [728, 420] width 1456 height 1153
click at [533, 561] on div at bounding box center [728, 408] width 1456 height 816
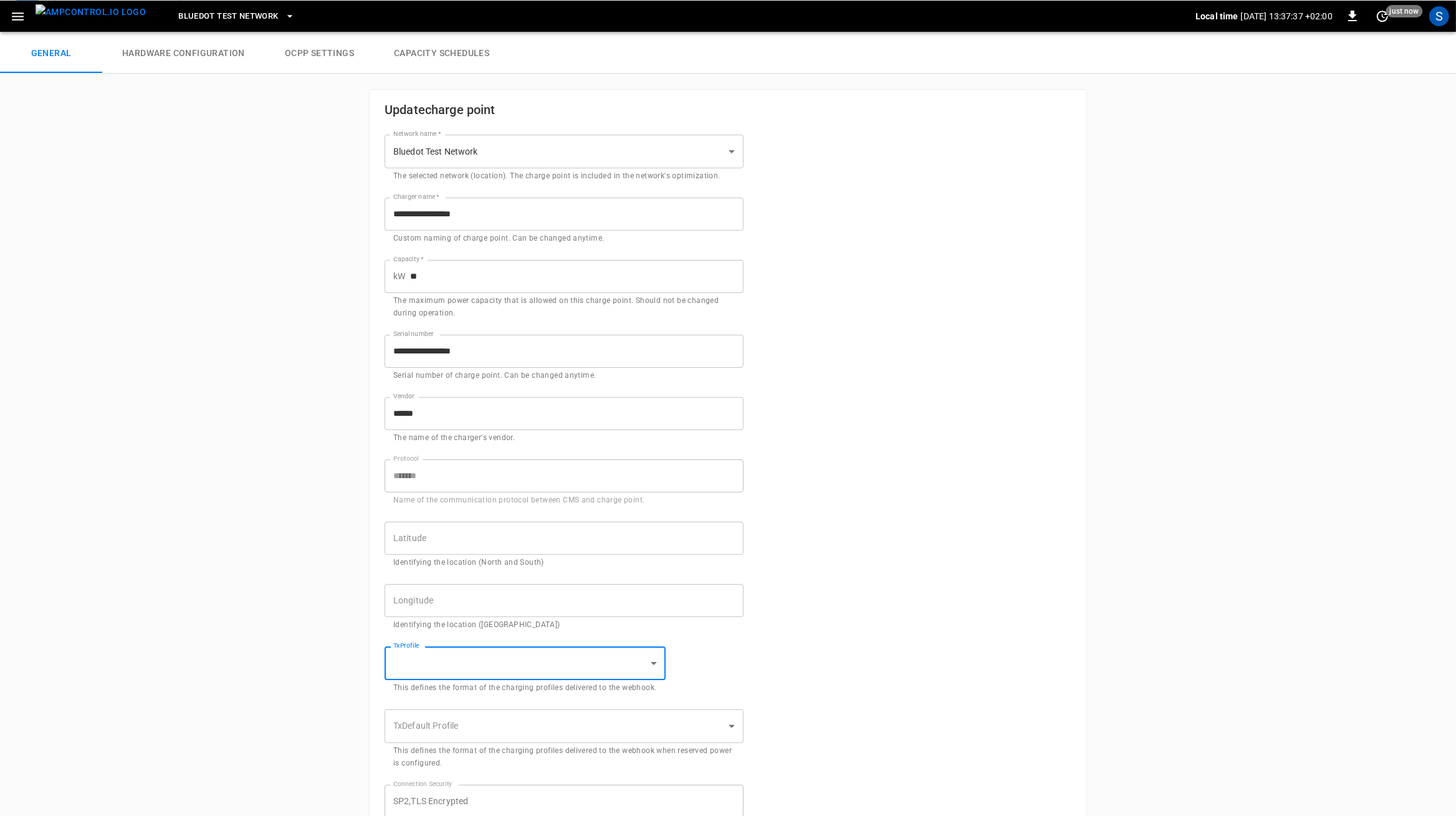
scroll to position [0, 0]
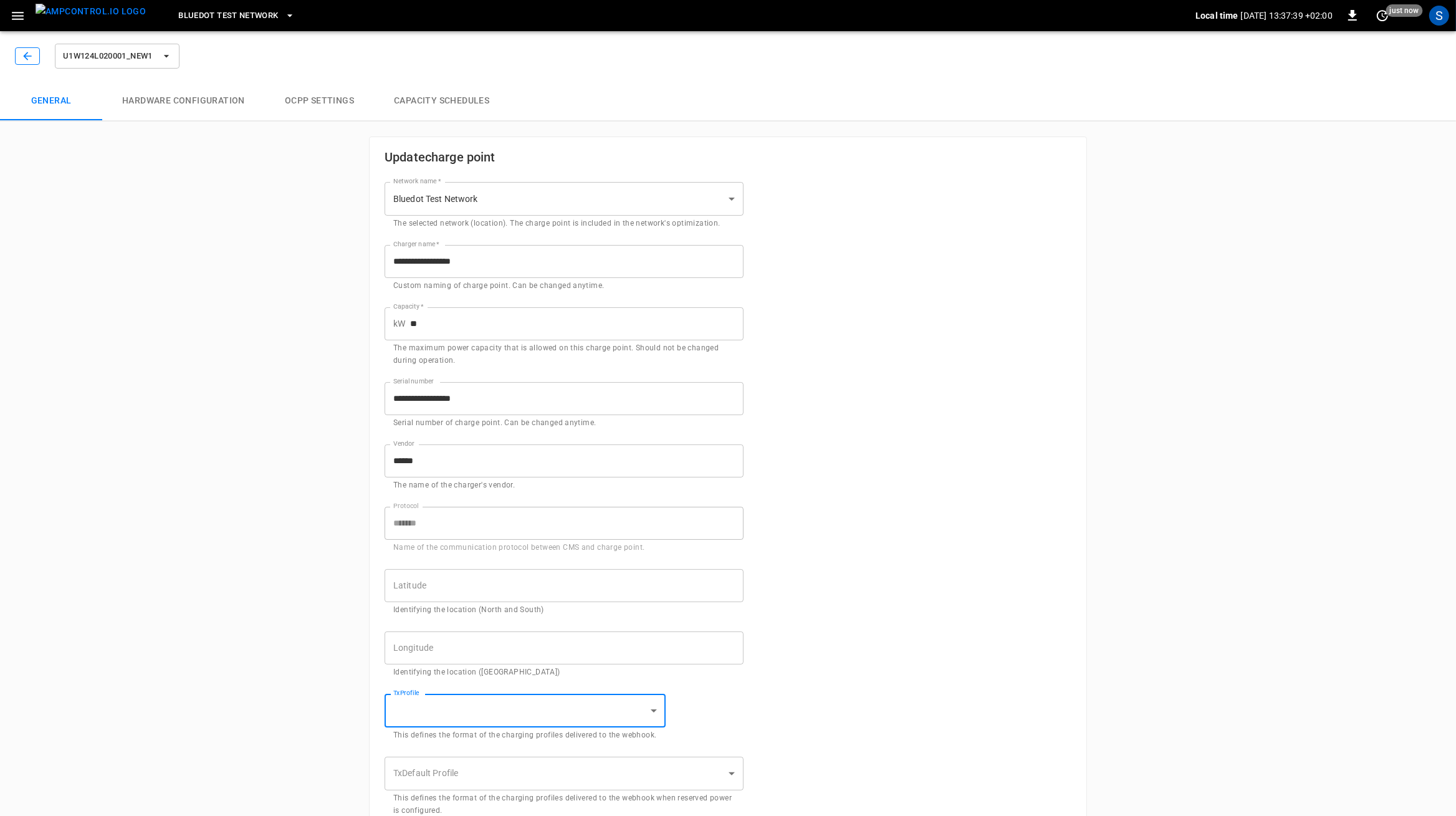
click at [31, 55] on icon "button" at bounding box center [27, 56] width 12 height 12
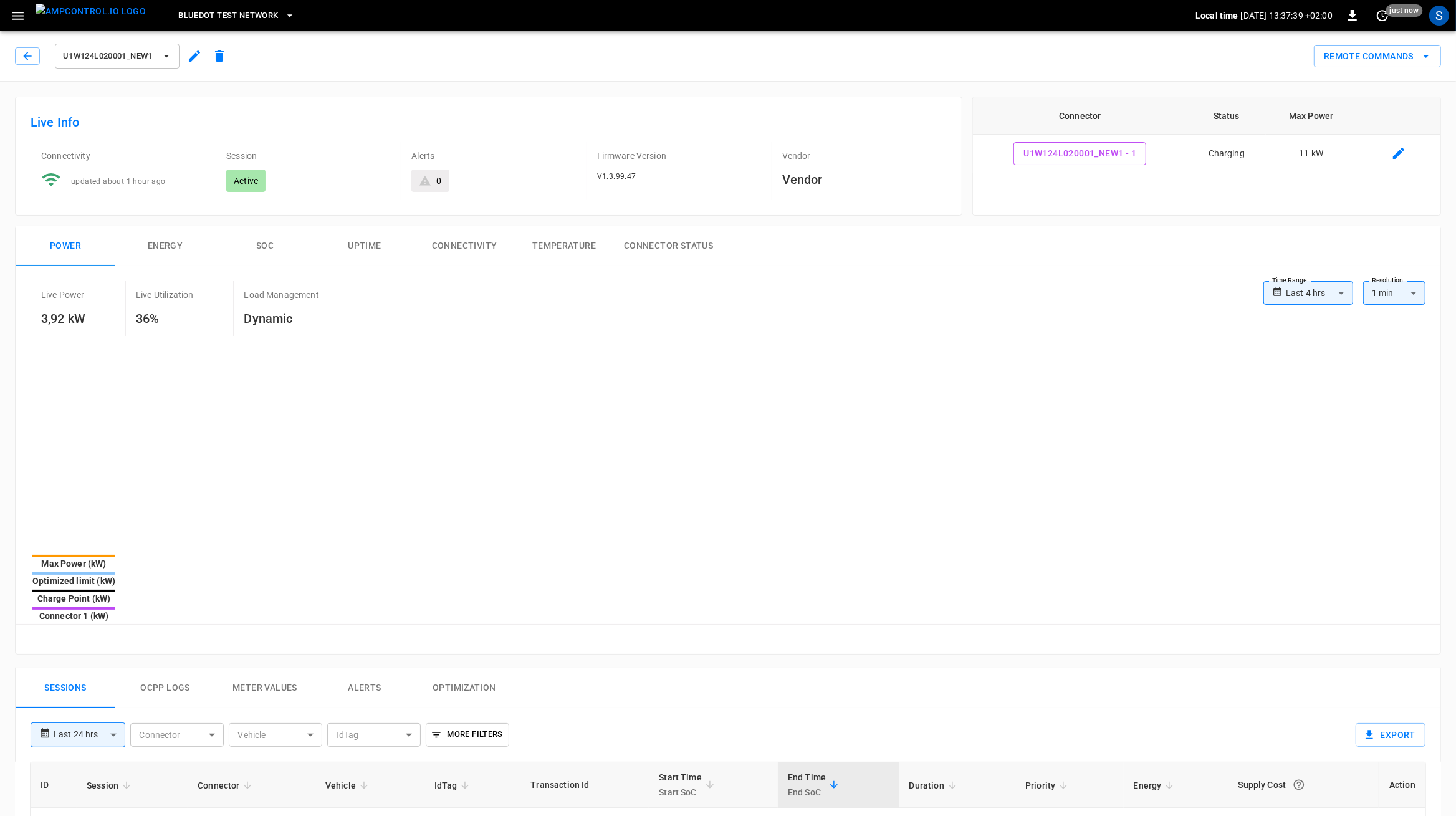
type input "**********"
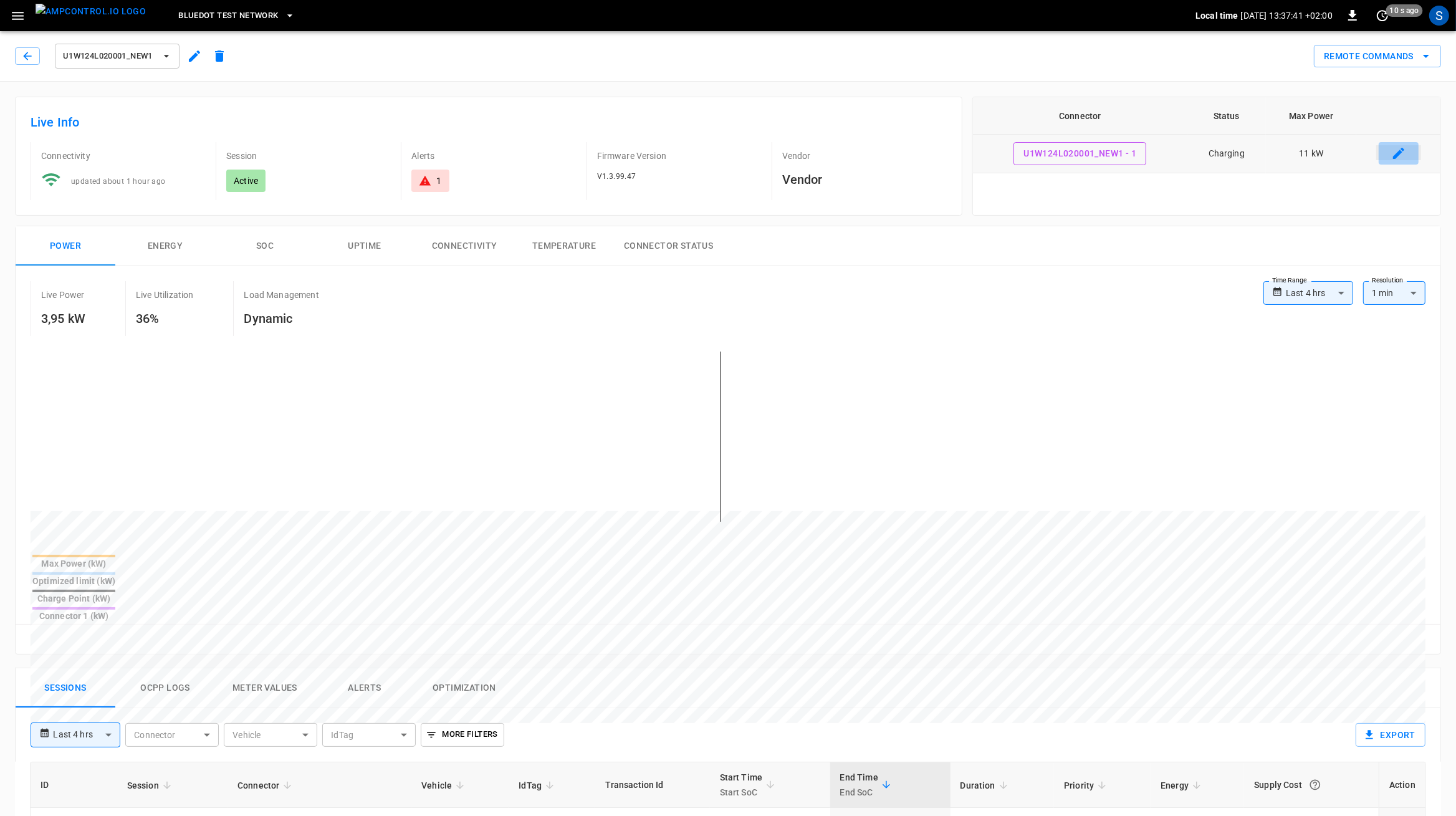
click at [1396, 158] on icon "connector table" at bounding box center [1398, 153] width 11 height 11
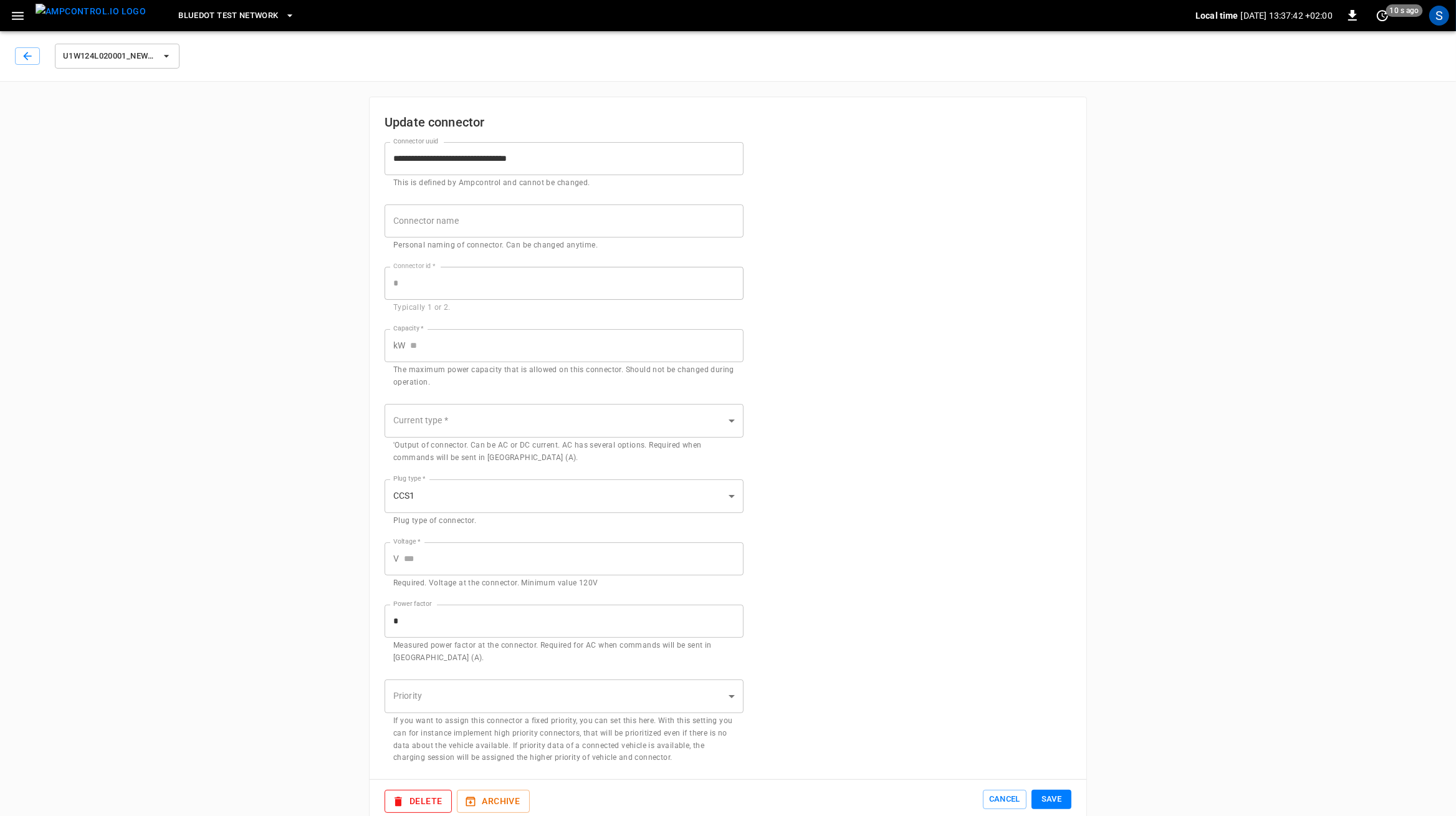
type input "**"
type input "**********"
type input "*****"
type input "***"
type input "*"
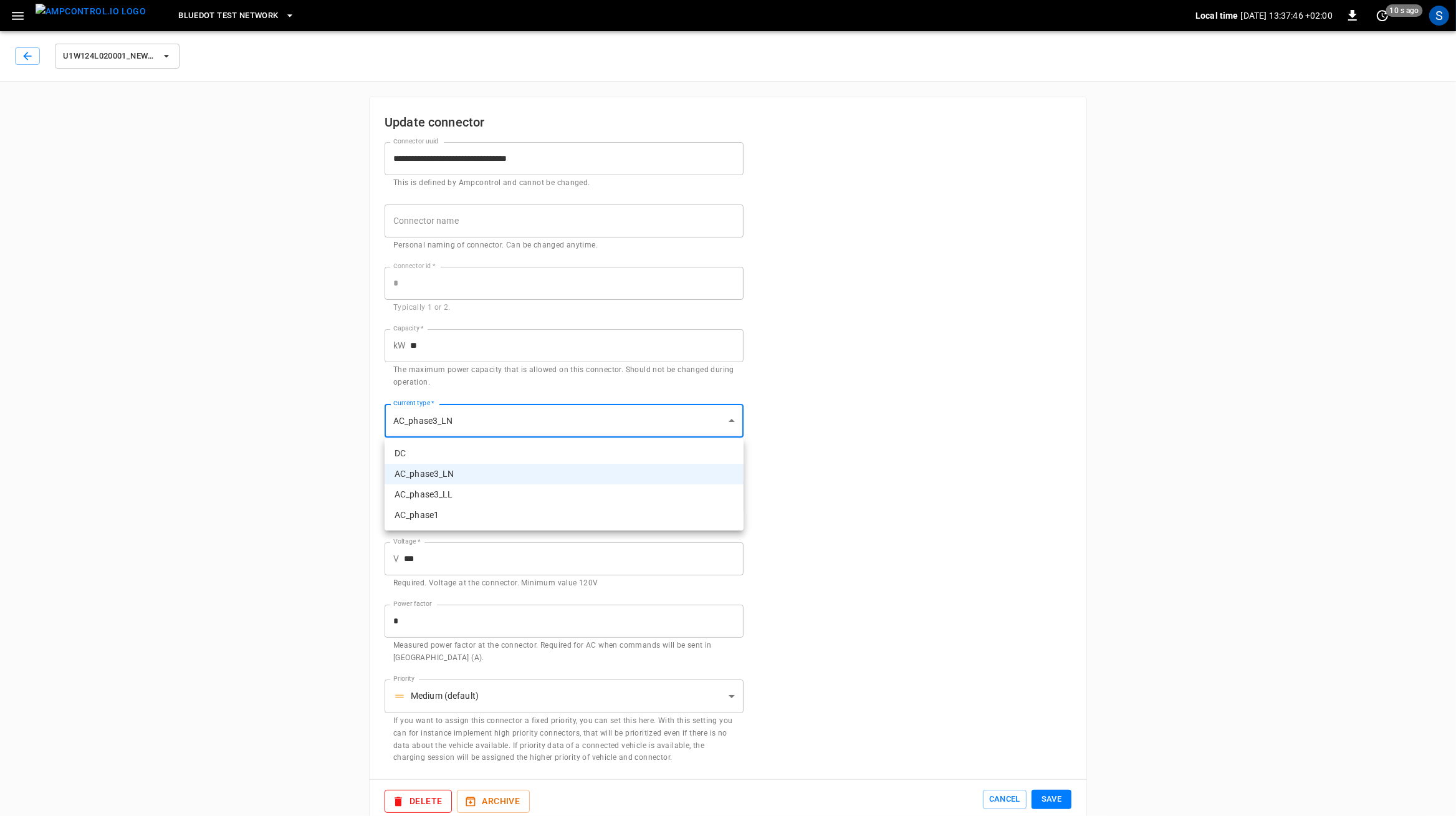
click at [590, 424] on body "**********" at bounding box center [728, 419] width 1456 height 839
click at [492, 514] on li "AC_phase1" at bounding box center [564, 515] width 359 height 20
type input "*********"
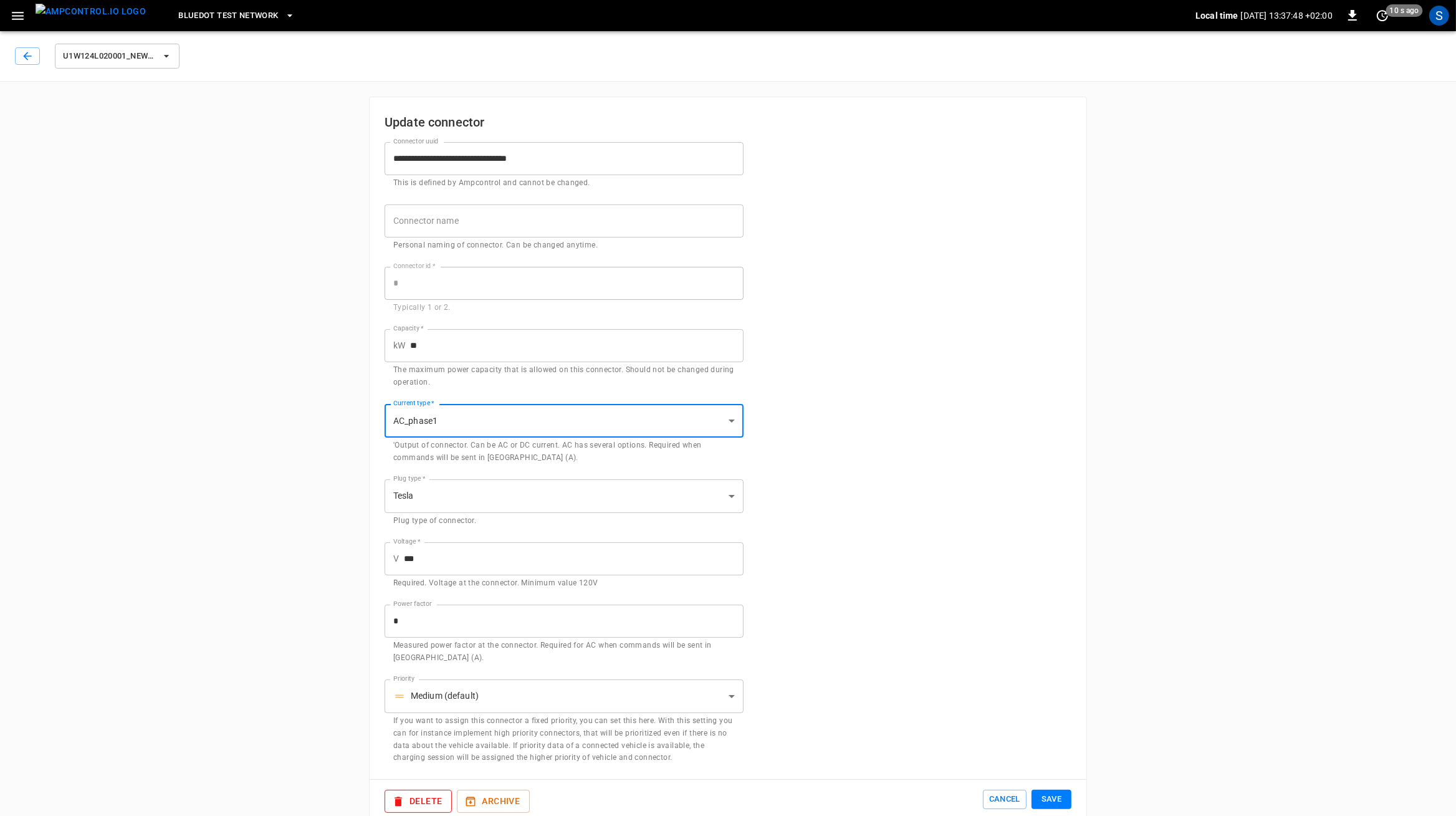
scroll to position [23, 0]
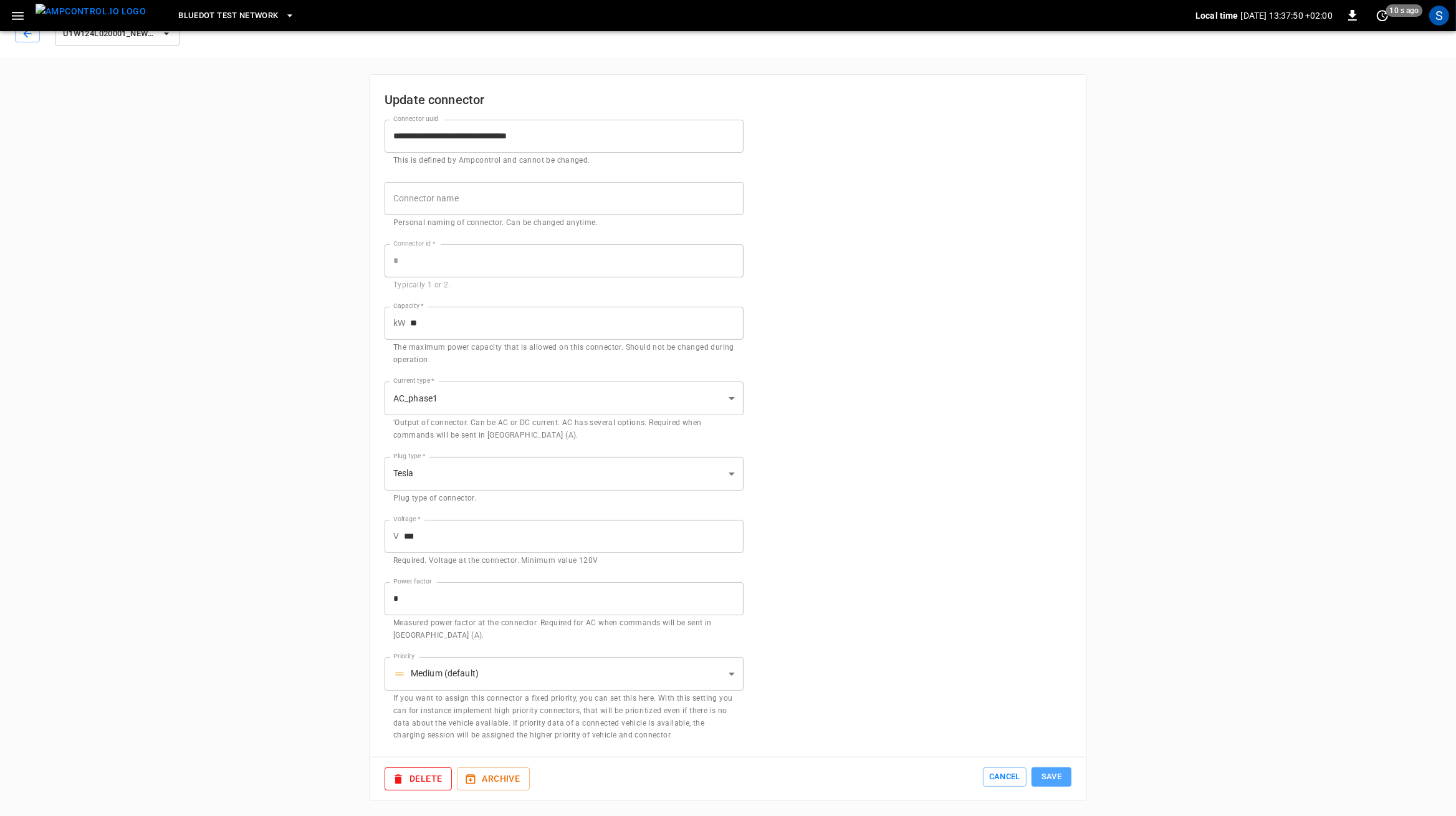
click at [1048, 770] on button "Save" at bounding box center [1051, 777] width 40 height 20
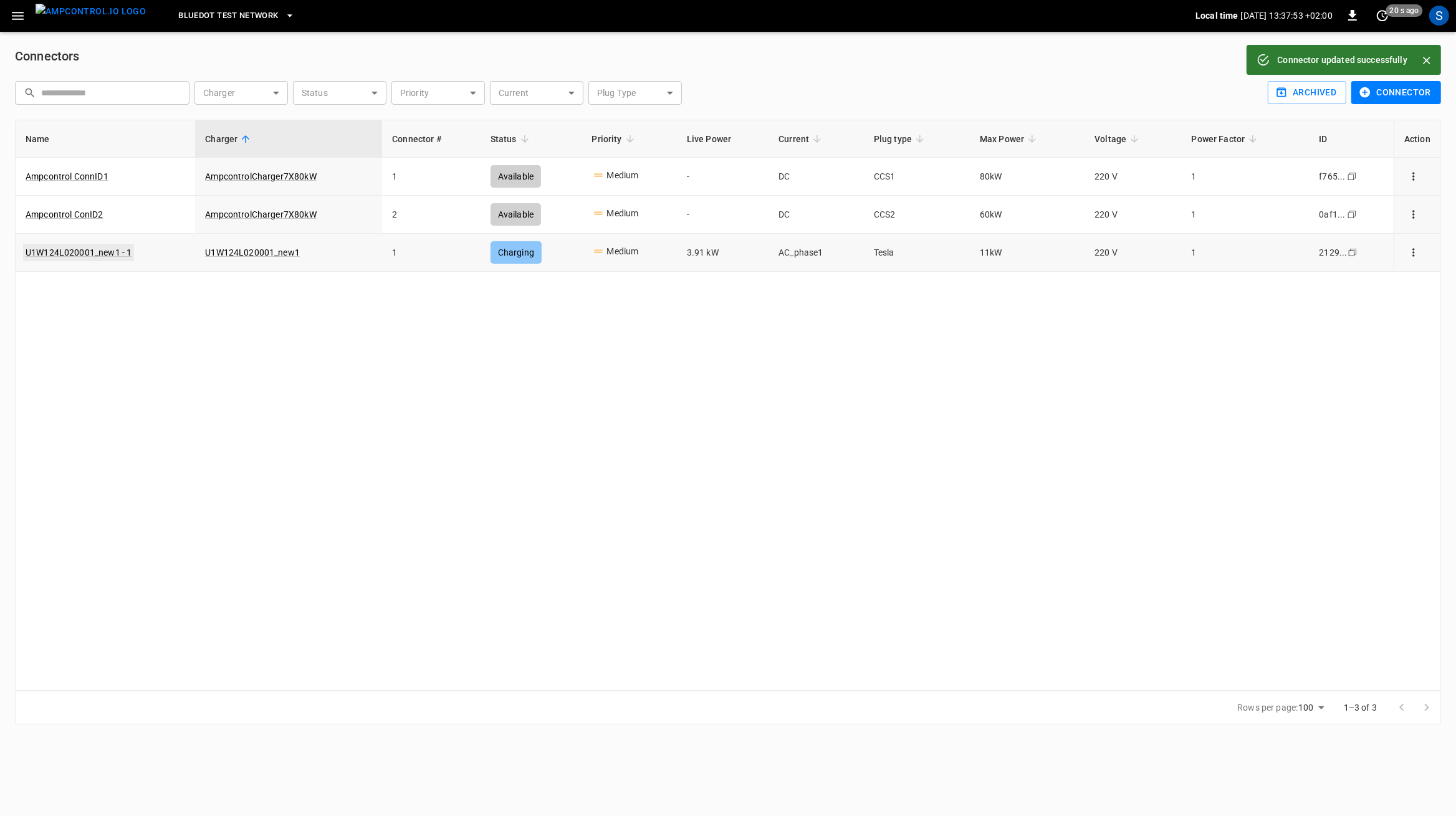
click at [40, 255] on link "U1W124L020001_new1 - 1" at bounding box center [78, 252] width 111 height 17
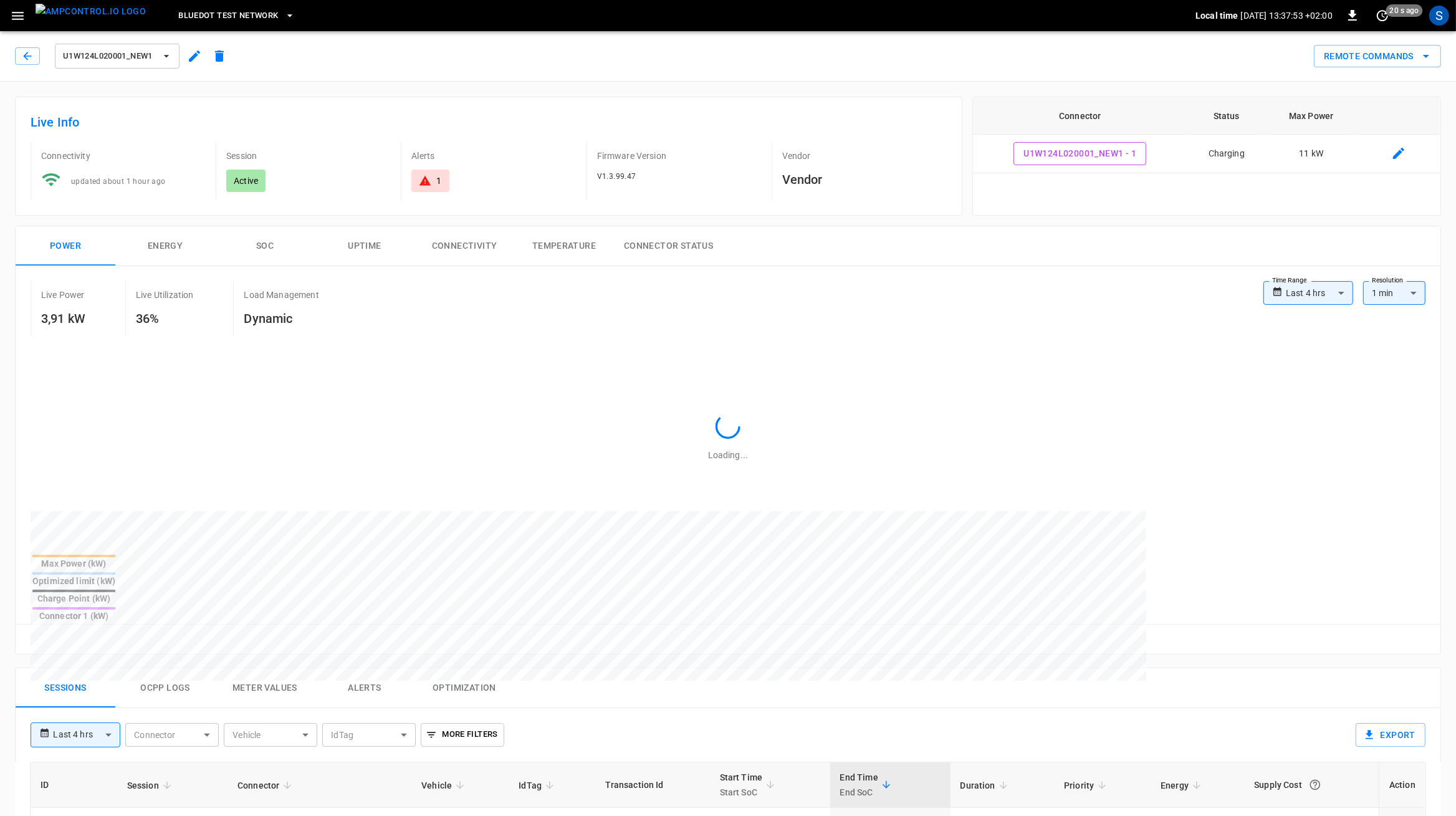
type input "**********"
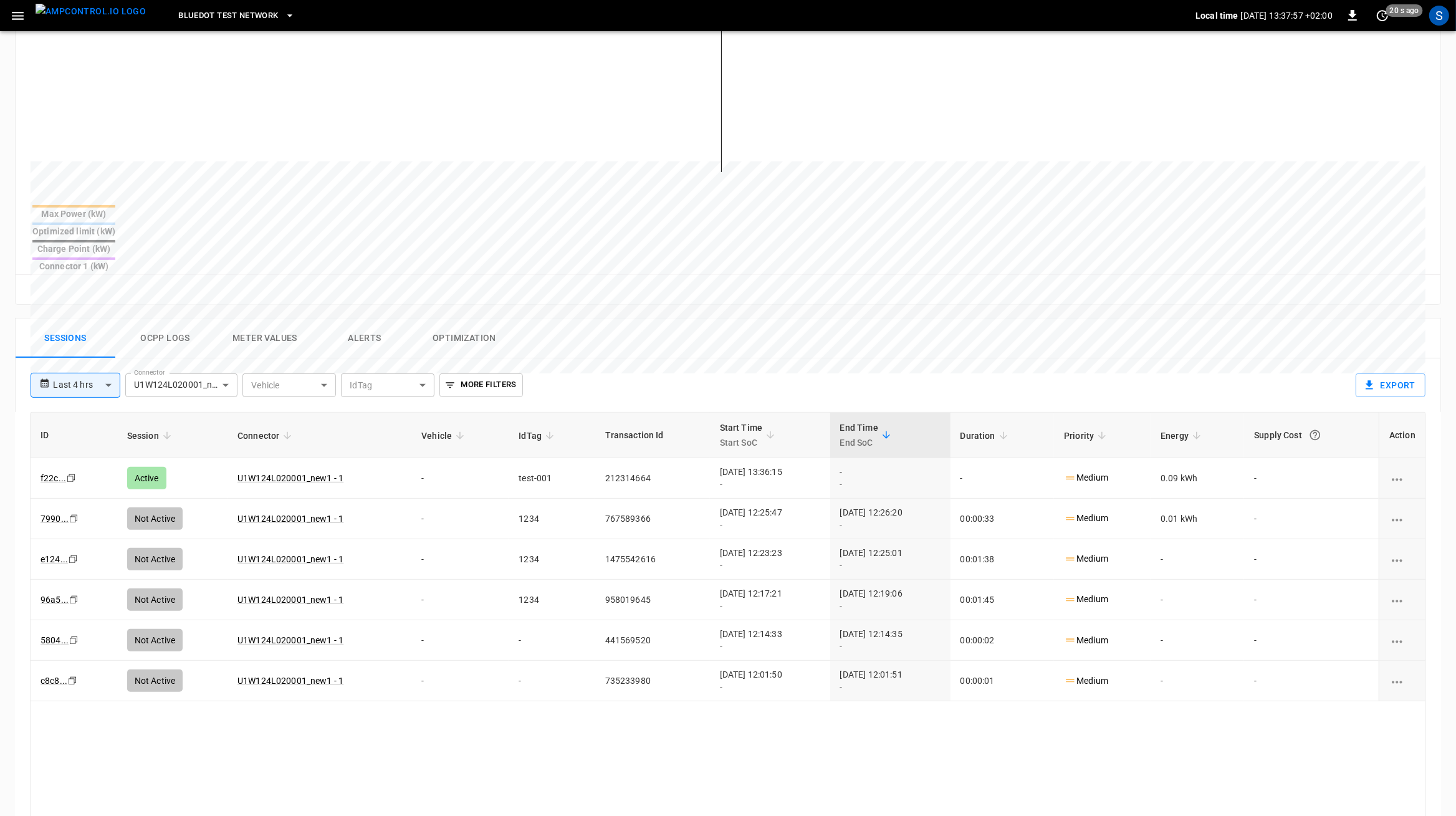
scroll to position [406, 0]
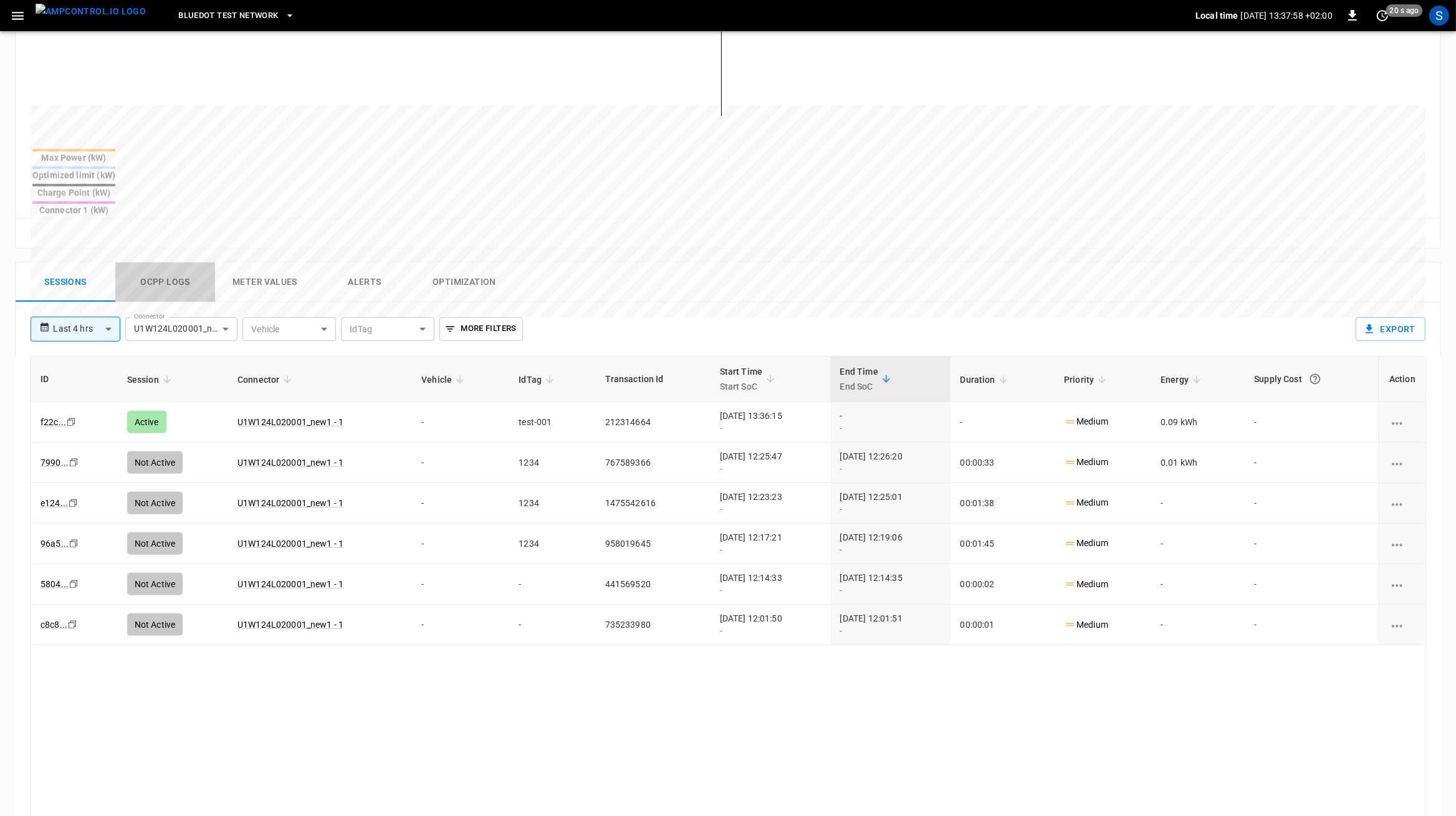
click at [159, 262] on button "Ocpp logs" at bounding box center [165, 282] width 100 height 40
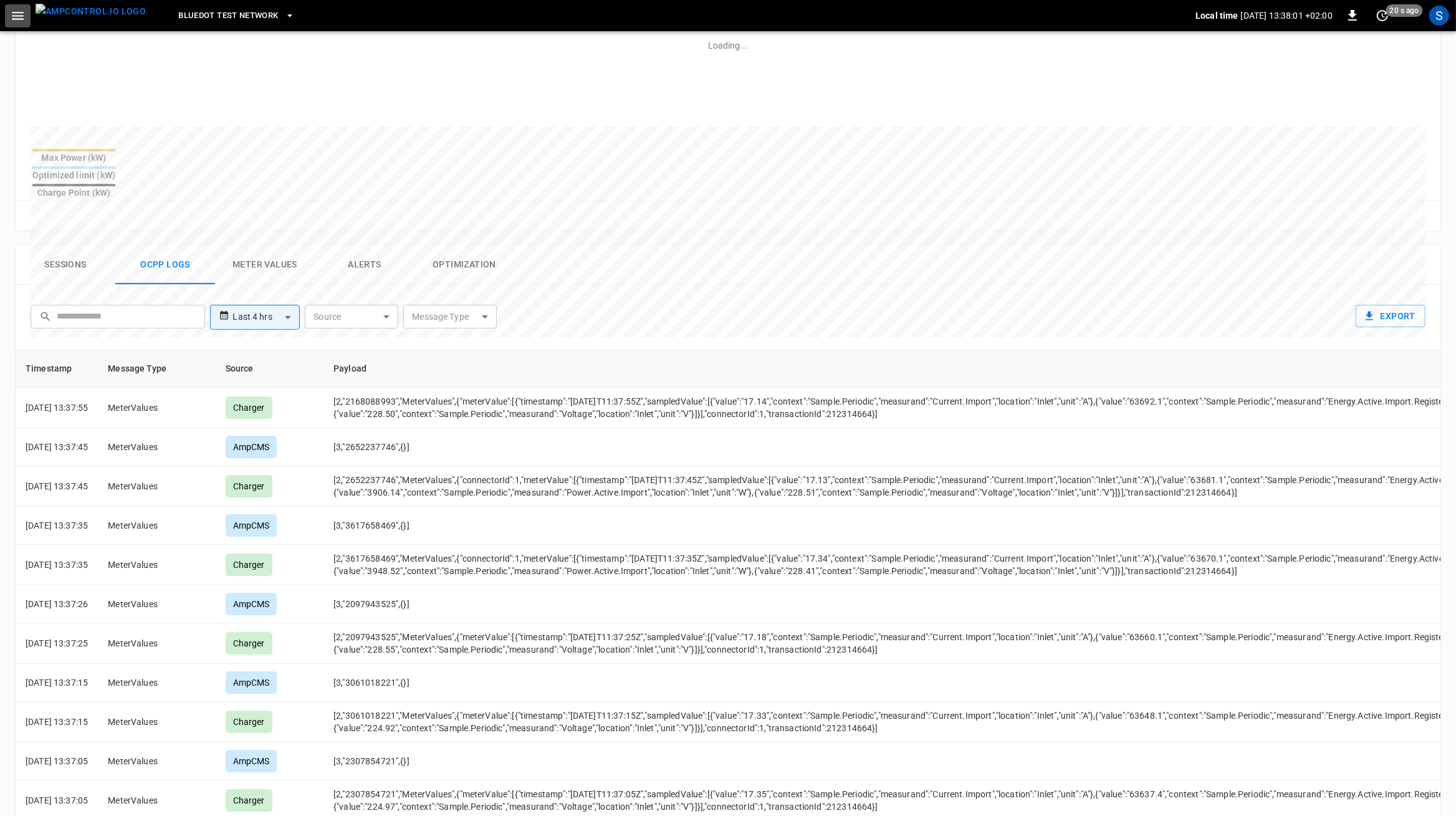
click at [16, 12] on icon "button" at bounding box center [18, 16] width 12 height 8
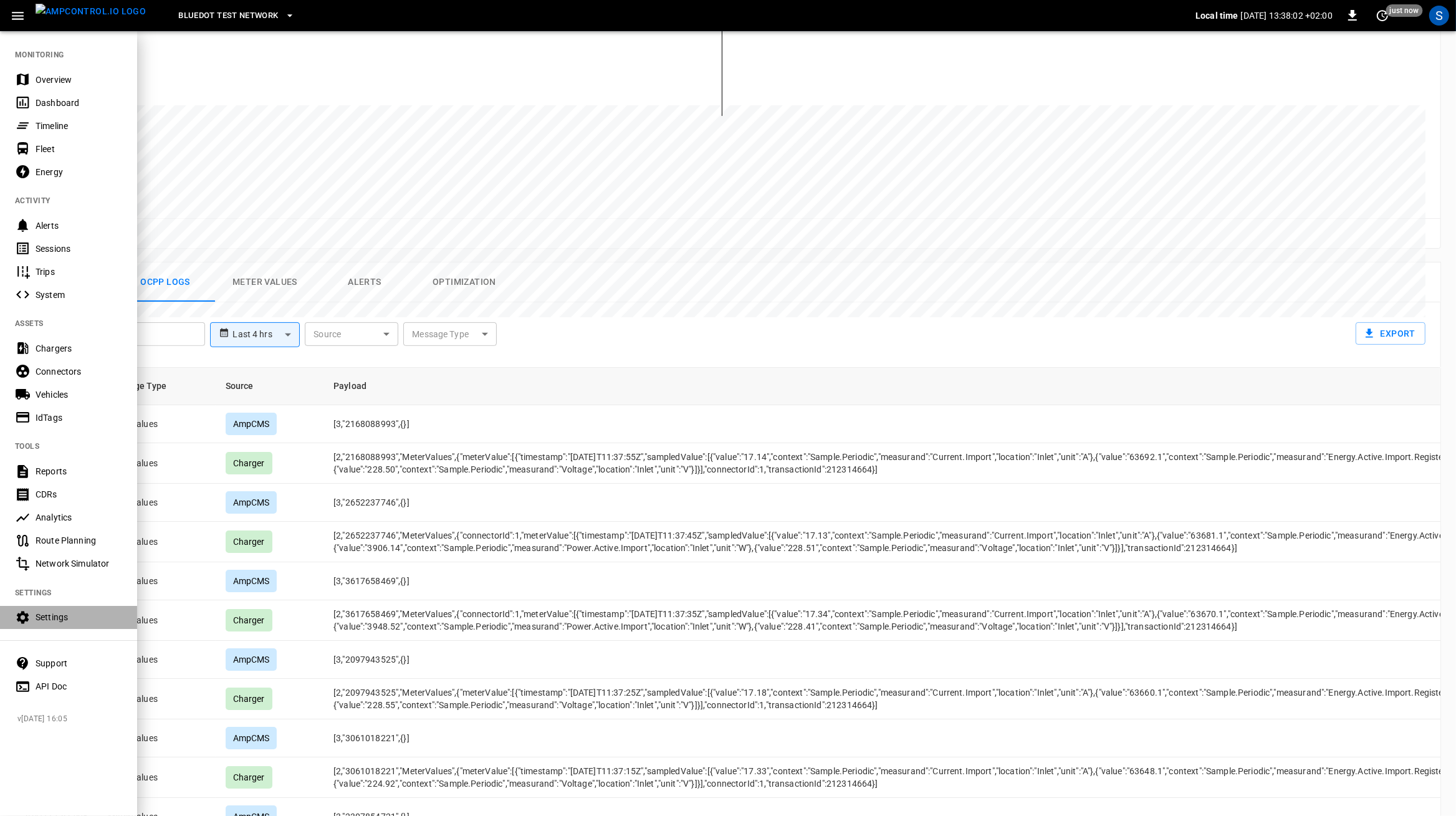
click at [82, 623] on div "Settings" at bounding box center [79, 617] width 86 height 12
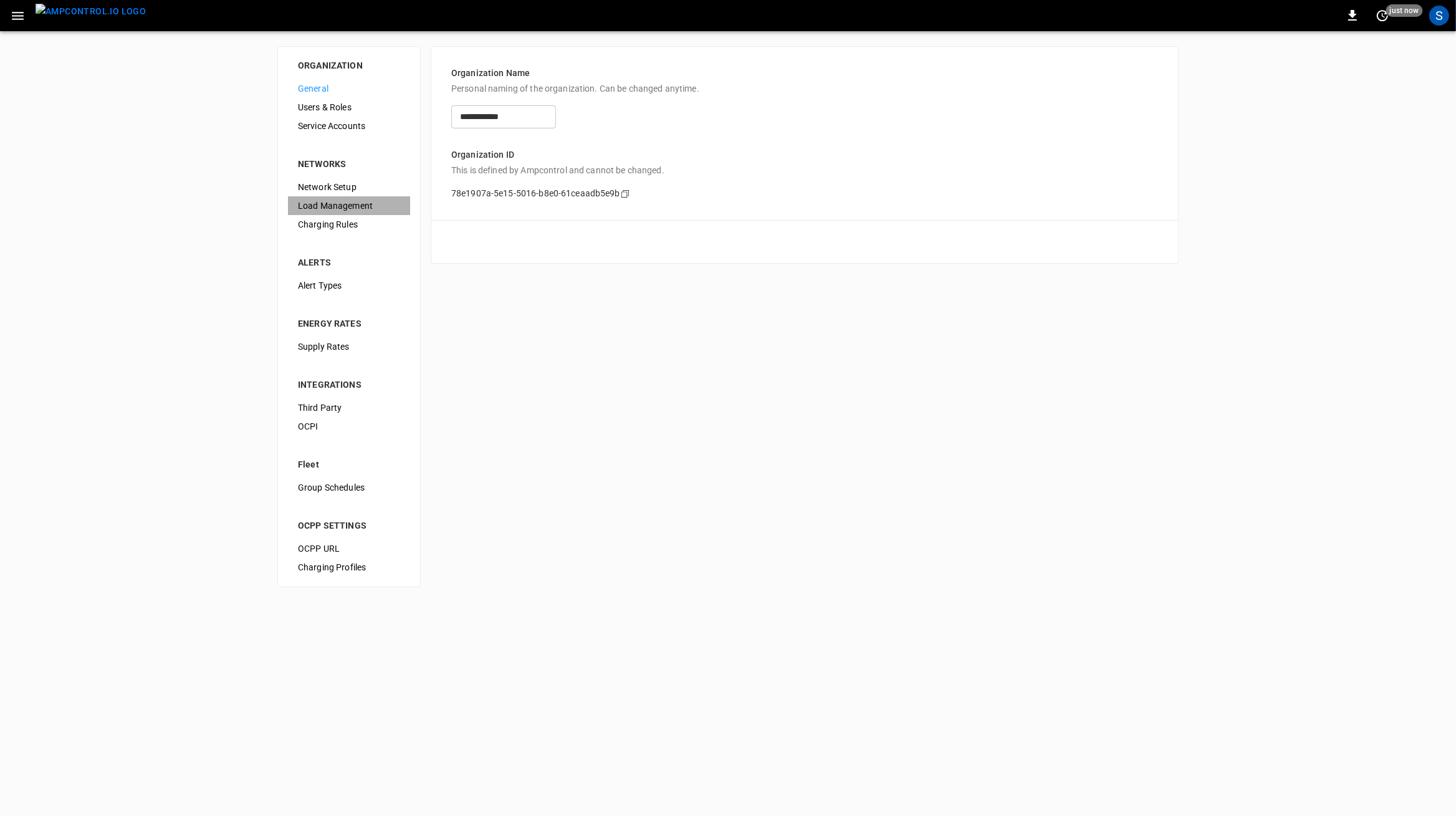
click at [343, 205] on span "Load Management" at bounding box center [348, 205] width 102 height 13
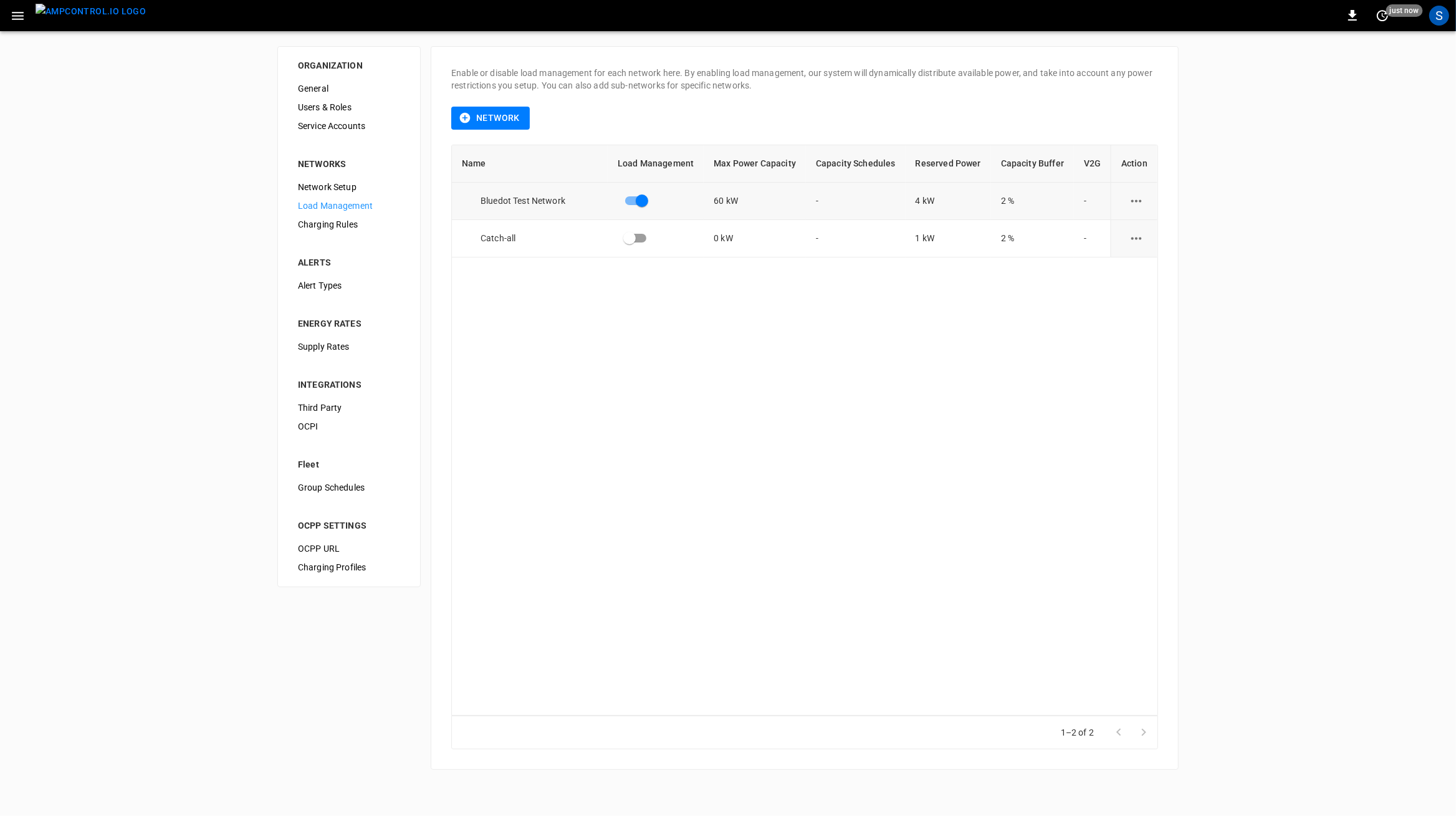
click at [1131, 199] on icon "load management options" at bounding box center [1136, 201] width 16 height 16
click at [1129, 234] on li "Edit" at bounding box center [1160, 231] width 89 height 20
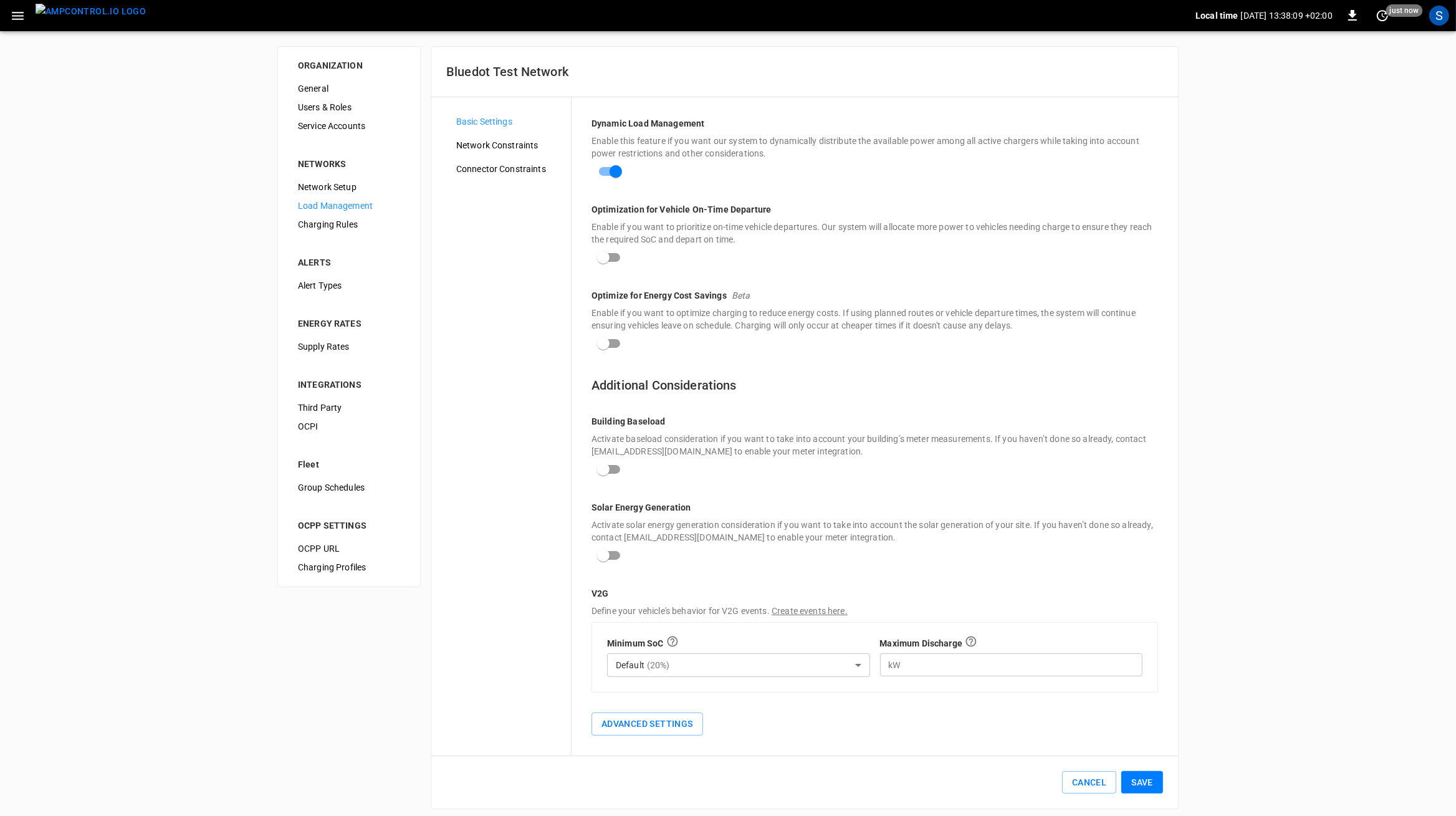
scroll to position [10, 0]
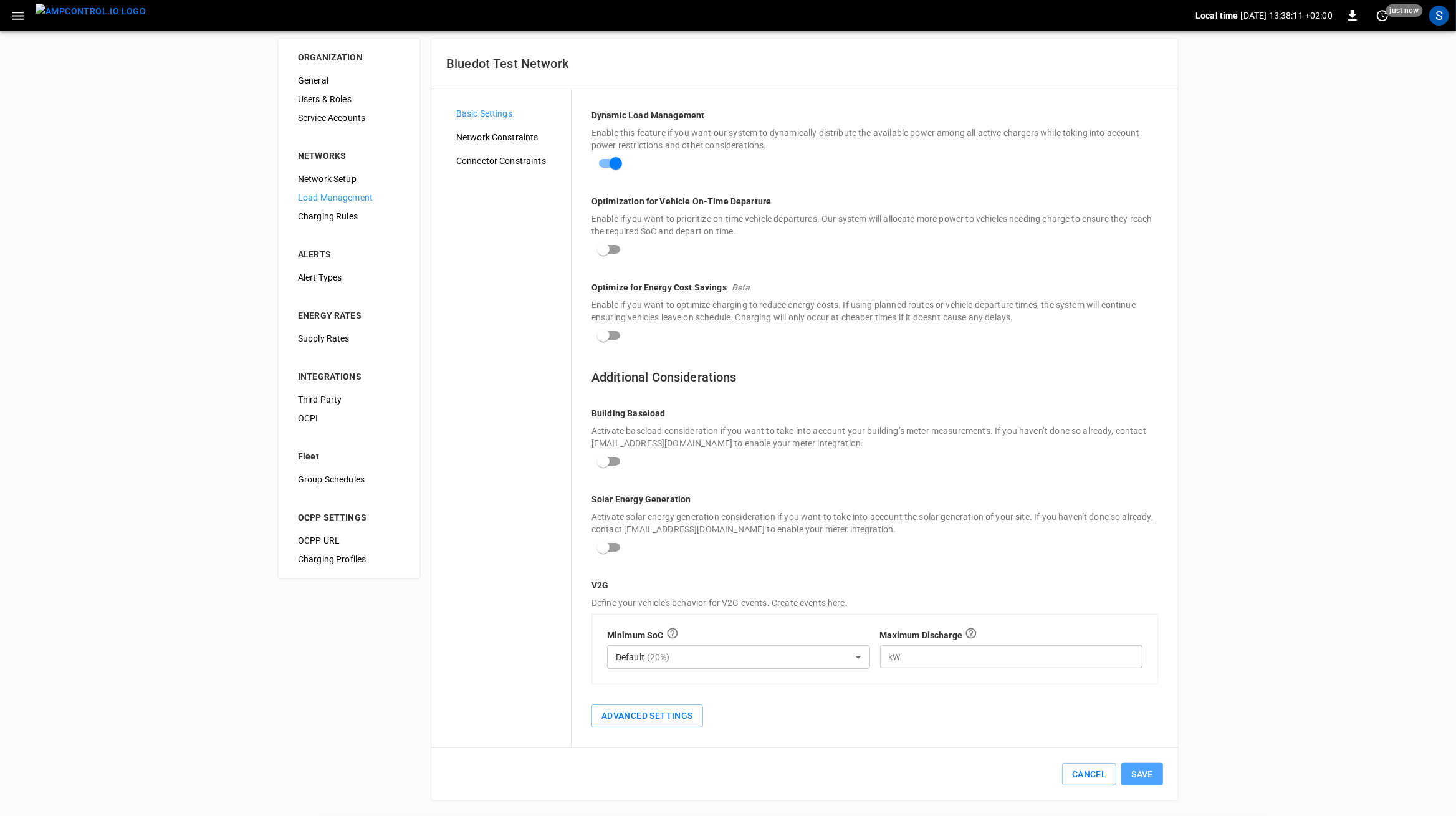
click at [1155, 778] on button "Save" at bounding box center [1142, 774] width 42 height 23
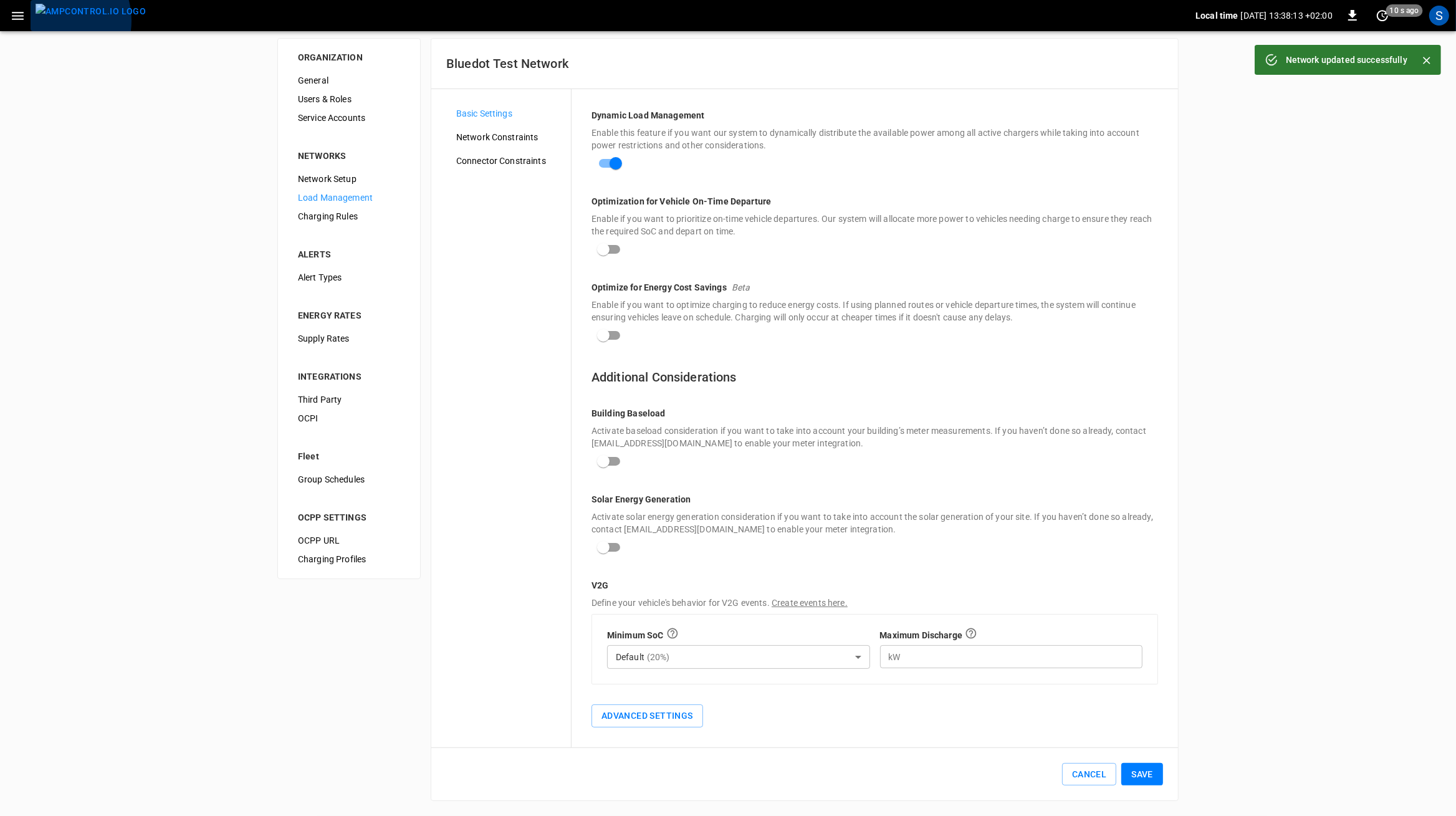
click at [54, 20] on img "menu" at bounding box center [91, 11] width 111 height 16
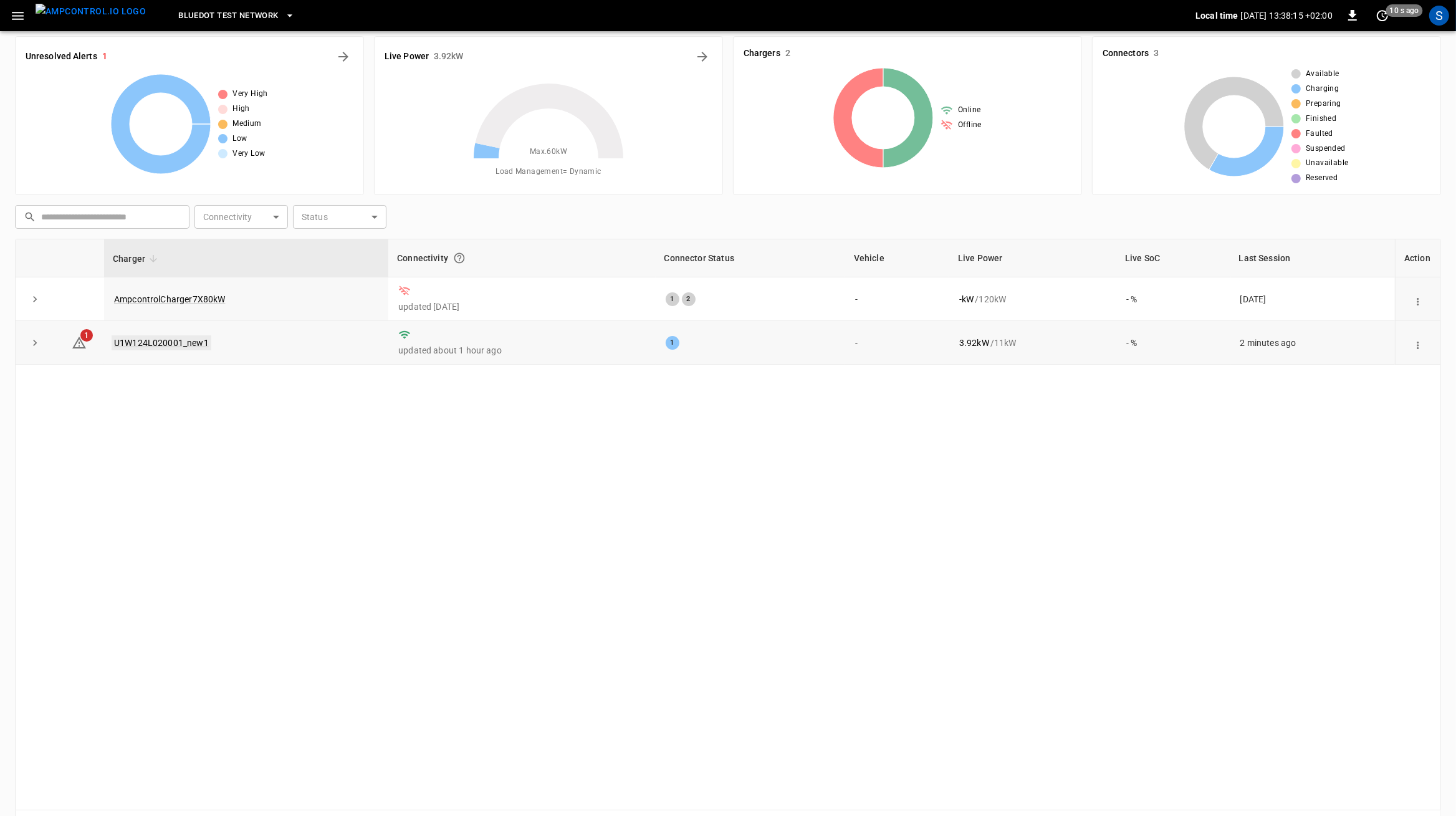
click at [137, 340] on link "U1W124L020001_new1" at bounding box center [161, 343] width 100 height 15
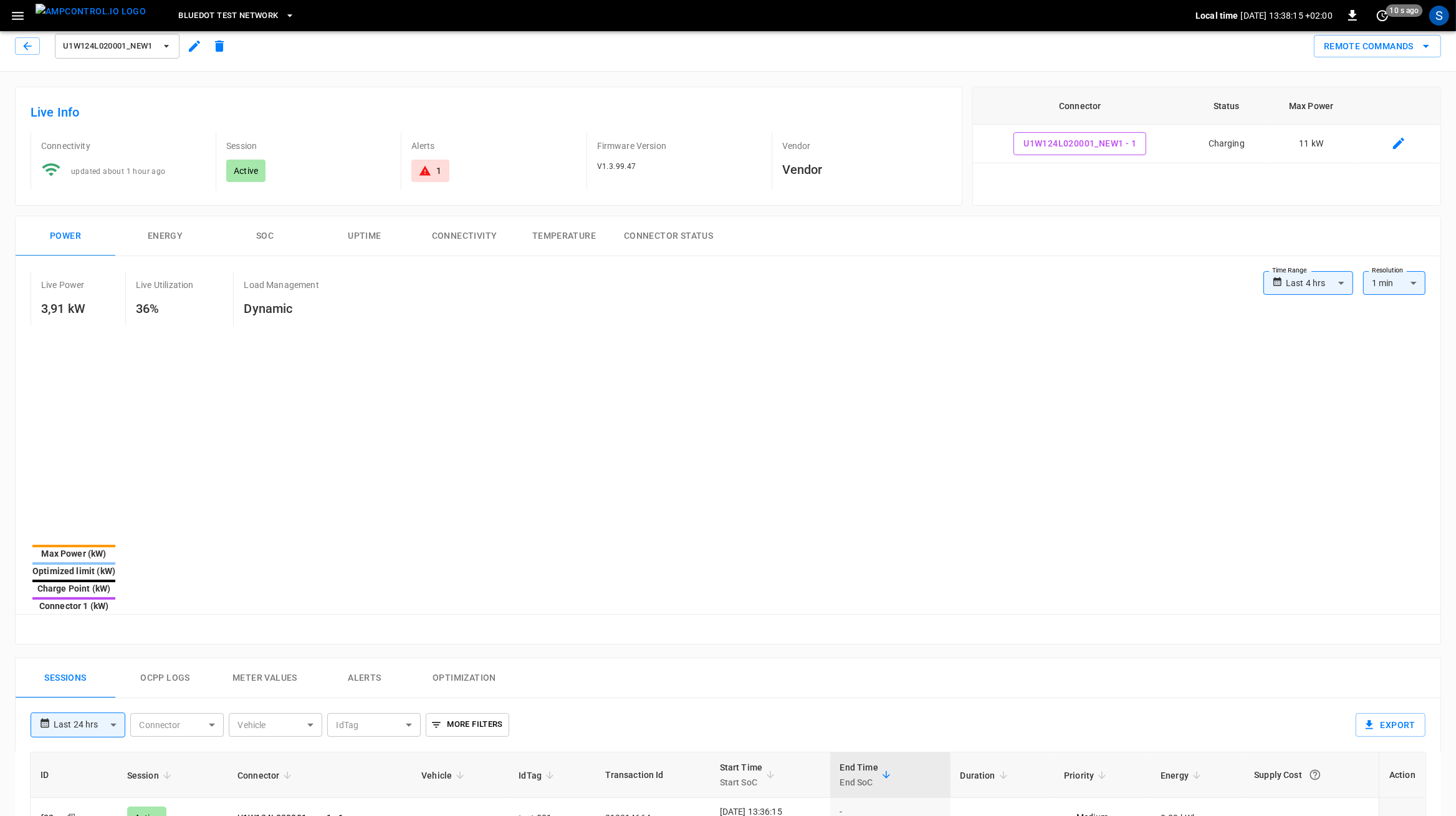
type input "**********"
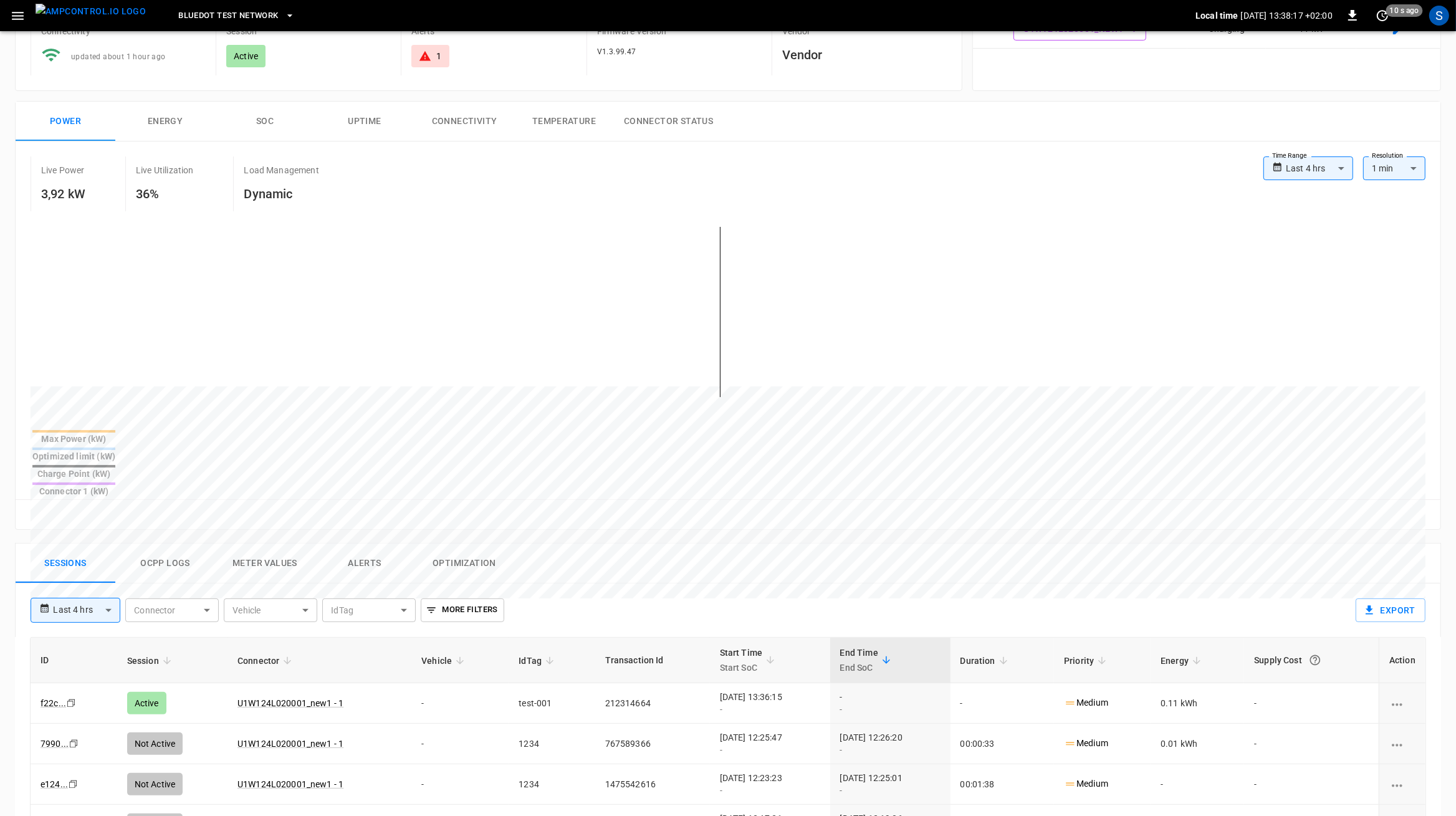
scroll to position [129, 0]
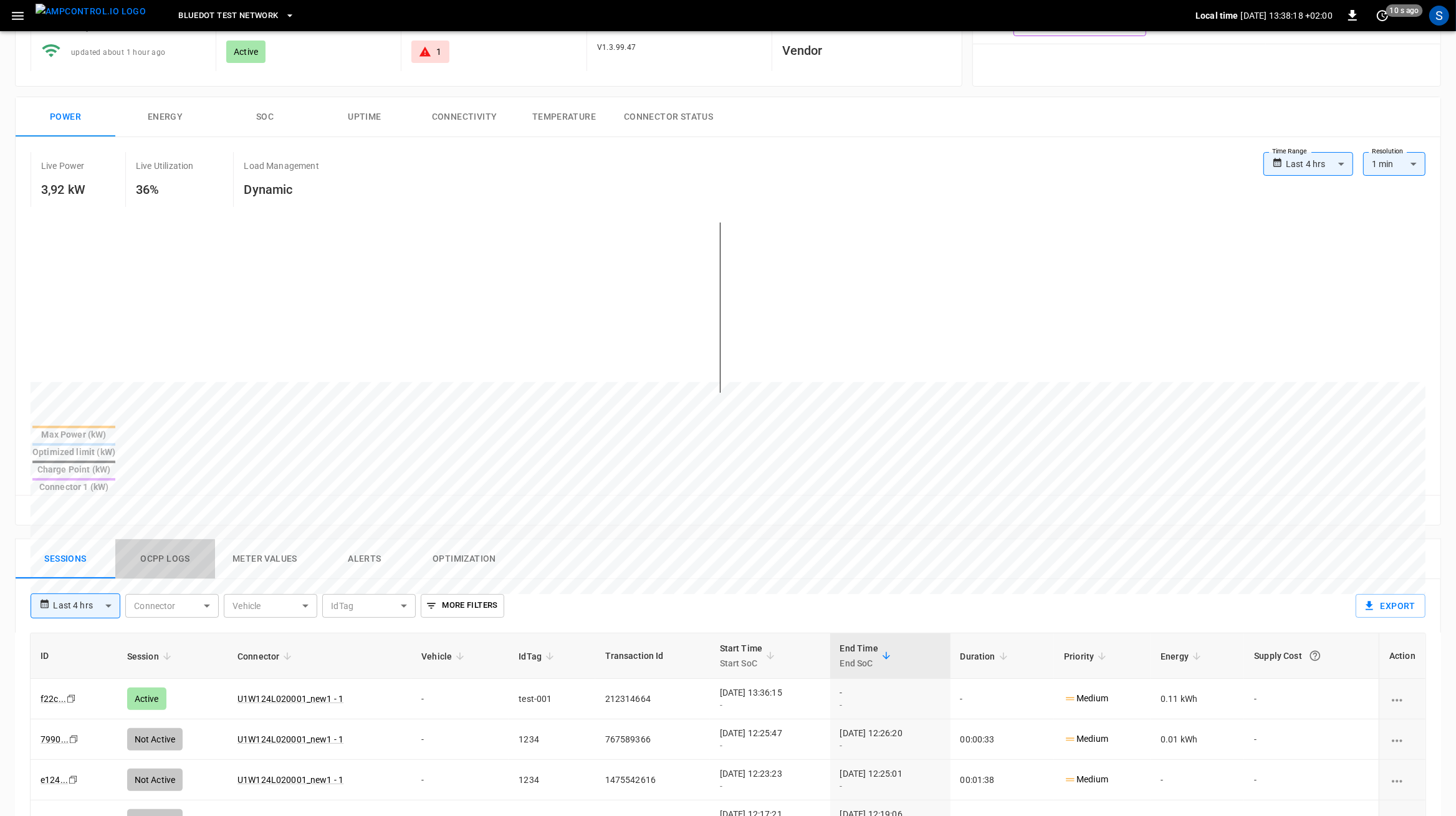
click at [161, 539] on button "Ocpp logs" at bounding box center [165, 559] width 100 height 40
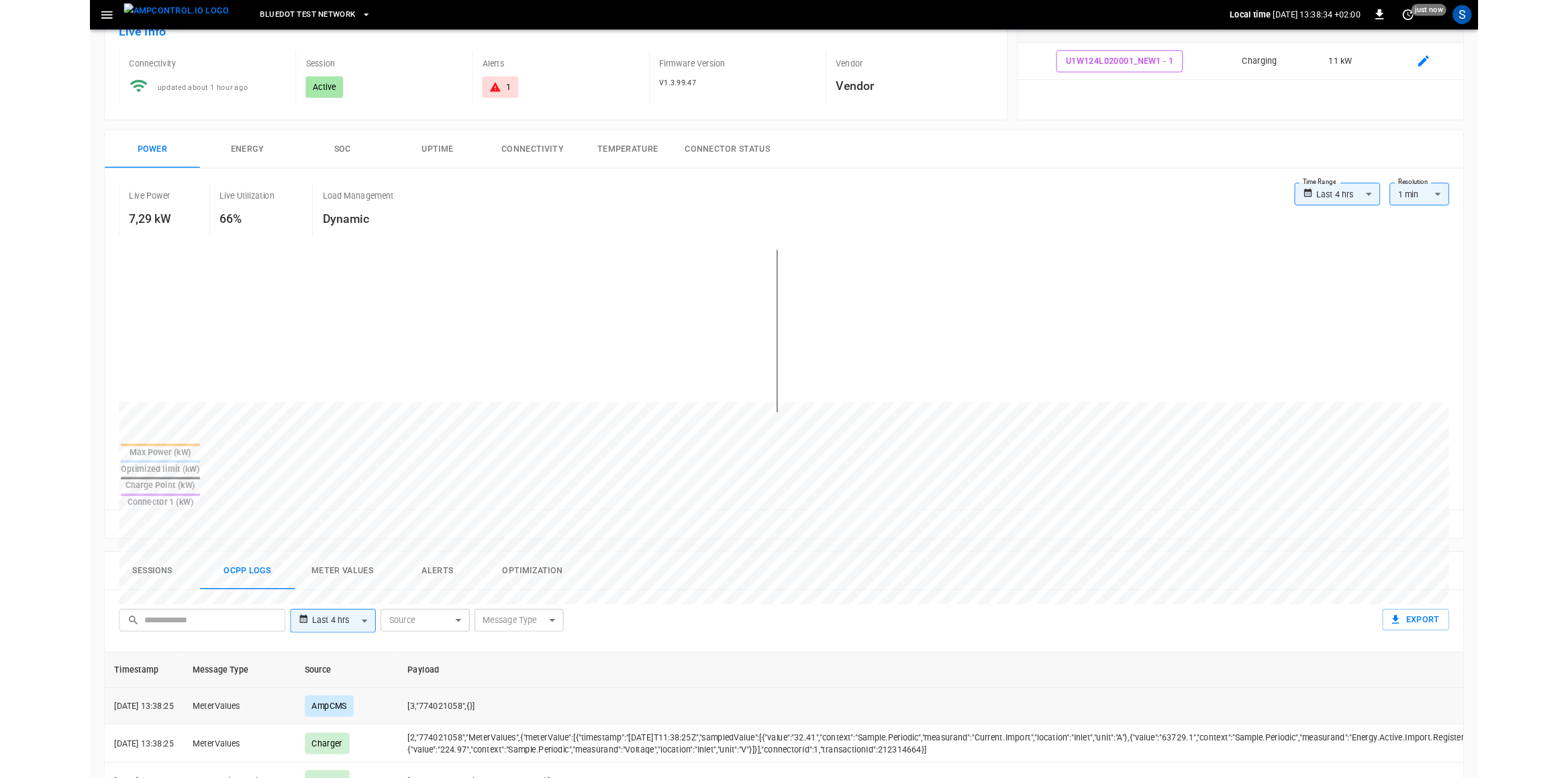
scroll to position [95, 0]
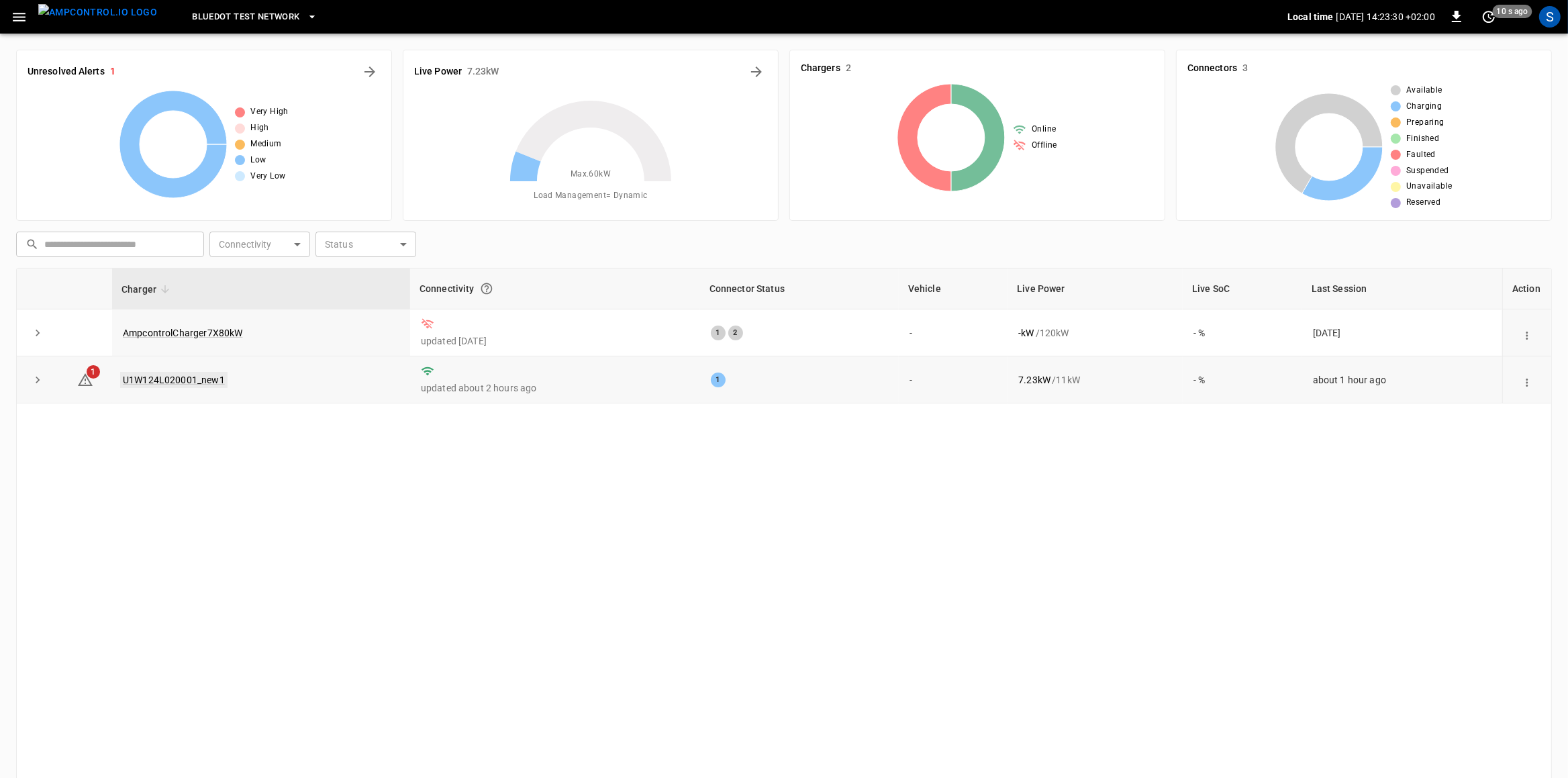
click at [202, 379] on link "U1W124L020001_new1" at bounding box center [174, 380] width 108 height 16
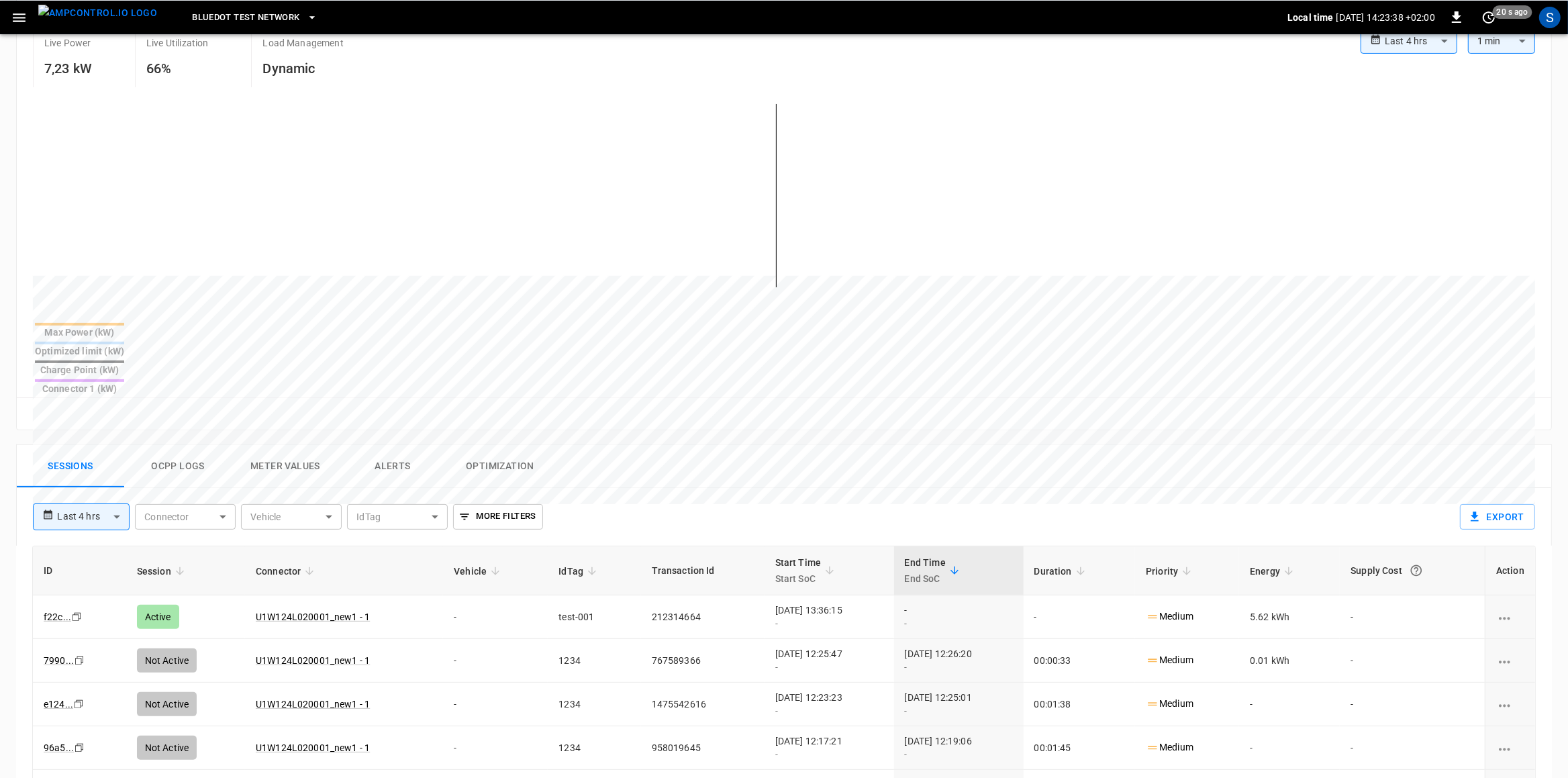
scroll to position [235, 0]
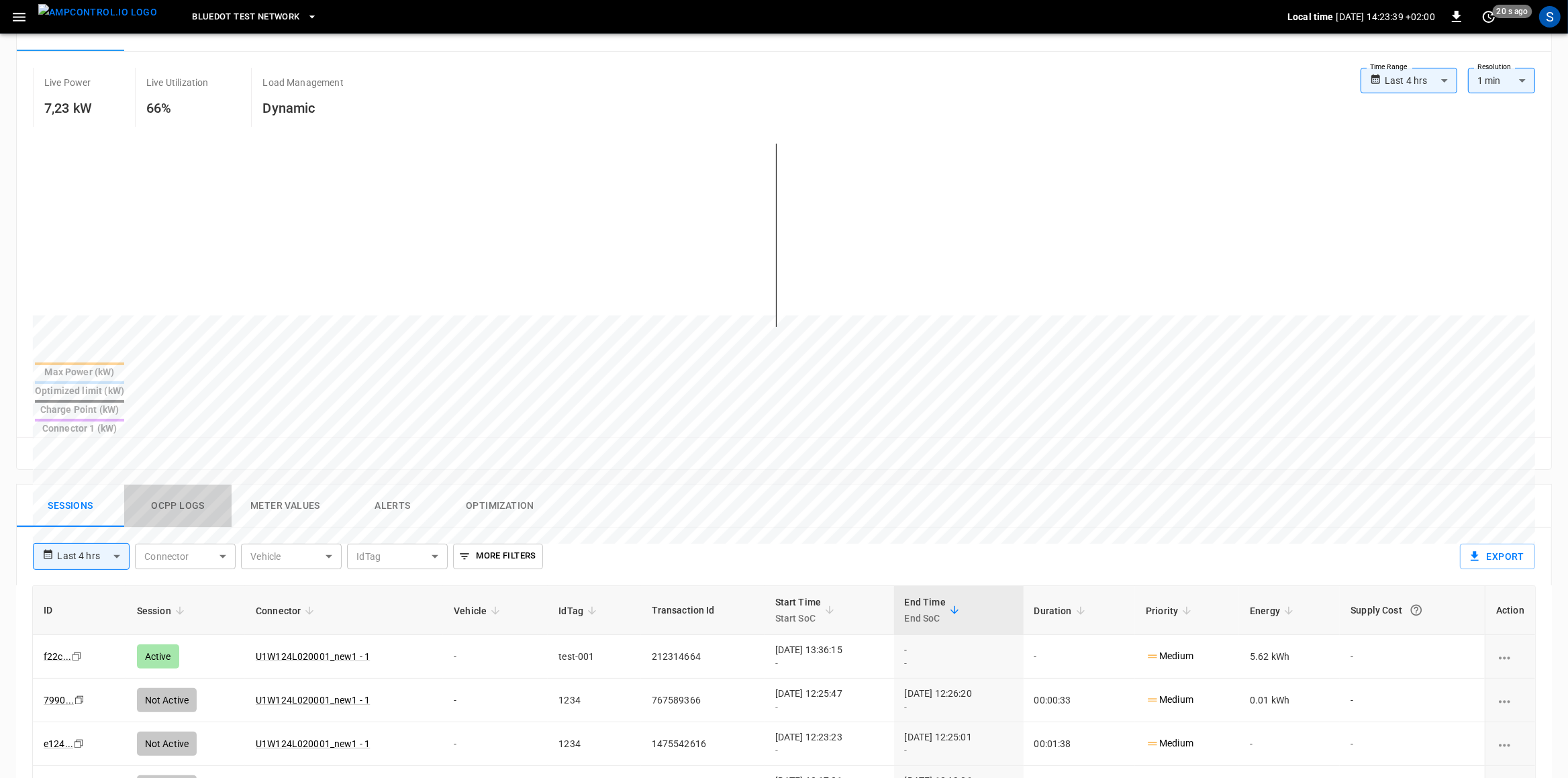
click at [197, 484] on button "Ocpp logs" at bounding box center [178, 506] width 108 height 43
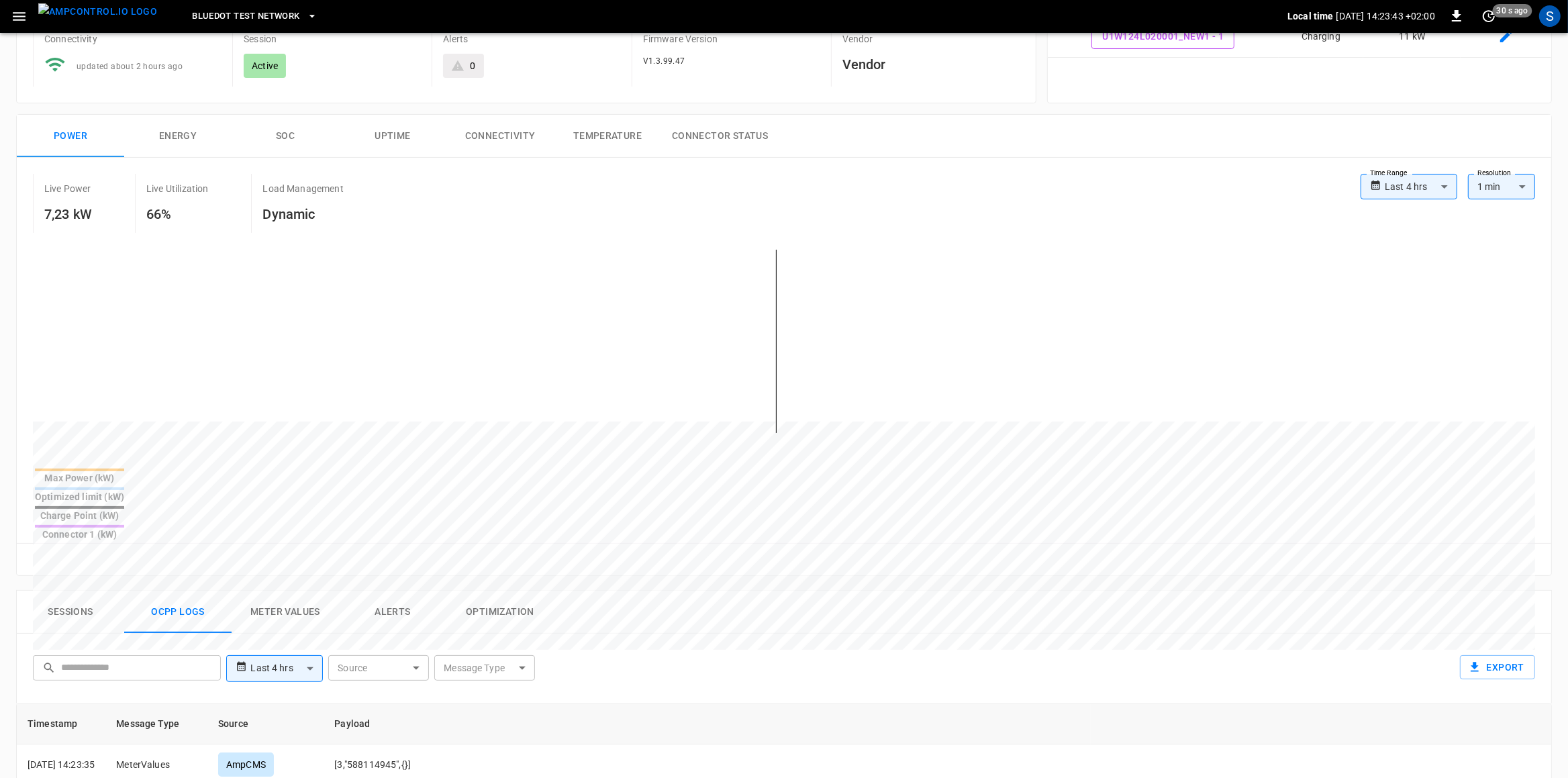
scroll to position [0, 0]
